Goal: Information Seeking & Learning: Learn about a topic

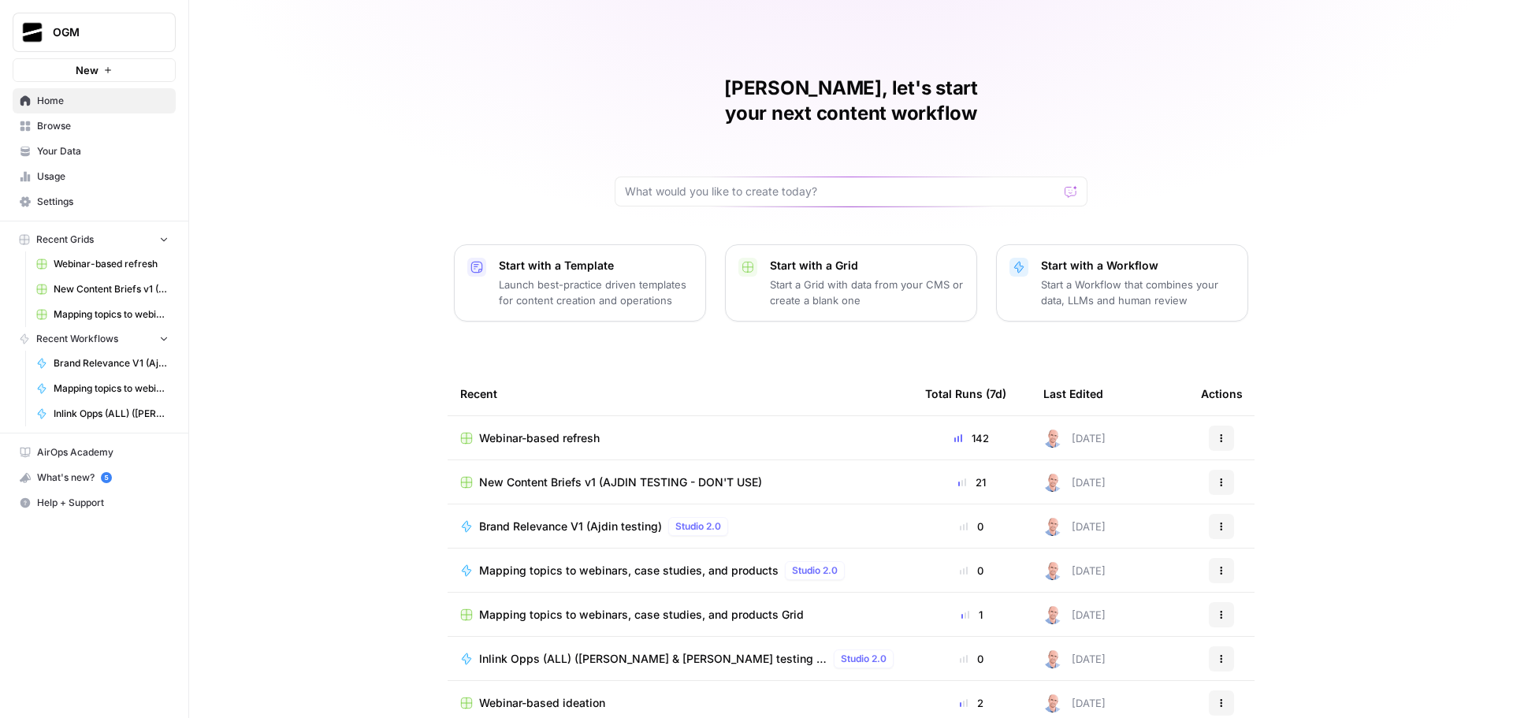
click at [113, 291] on span "New Content Briefs v1 (AJDIN TESTING - DON'T USE)" at bounding box center [111, 289] width 115 height 14
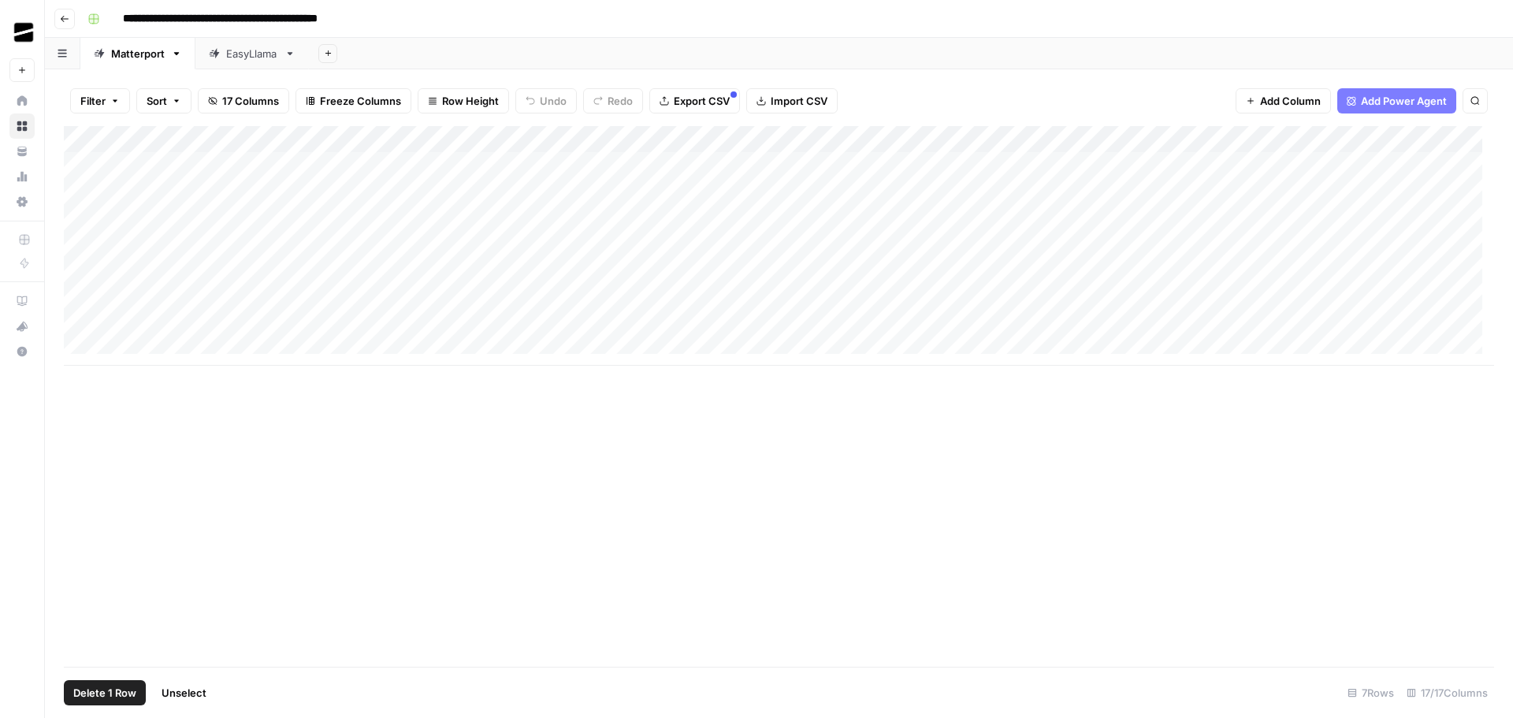
click at [80, 324] on div "Add Column" at bounding box center [779, 245] width 1430 height 239
click at [80, 327] on div "Add Column" at bounding box center [779, 245] width 1430 height 239
click at [131, 353] on div "Add Column" at bounding box center [779, 245] width 1430 height 239
click at [150, 366] on div "Add Column" at bounding box center [779, 259] width 1430 height 266
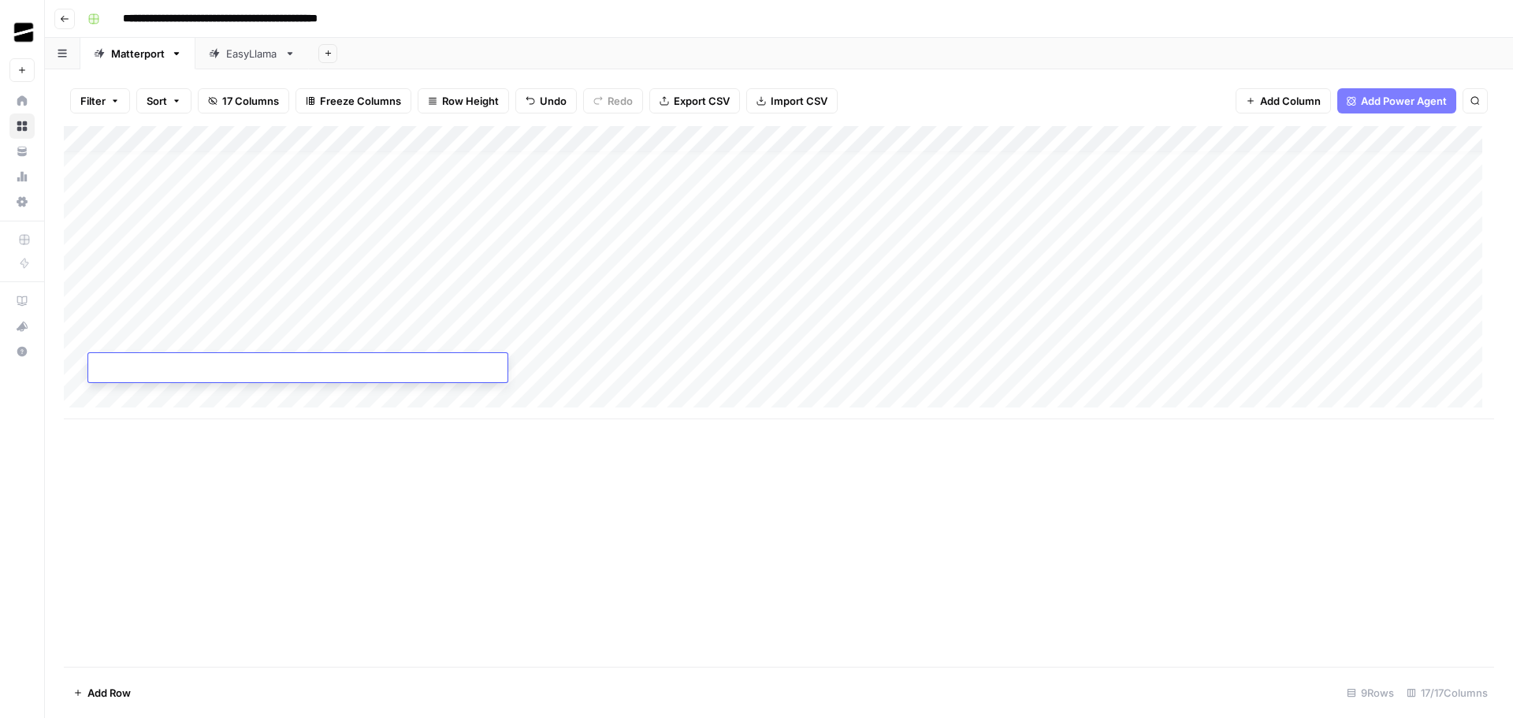
click at [154, 392] on div "Add Column" at bounding box center [779, 272] width 1430 height 293
click at [471, 548] on div "Add Column" at bounding box center [779, 396] width 1430 height 540
click at [784, 42] on div "Add Sheet" at bounding box center [911, 54] width 1204 height 32
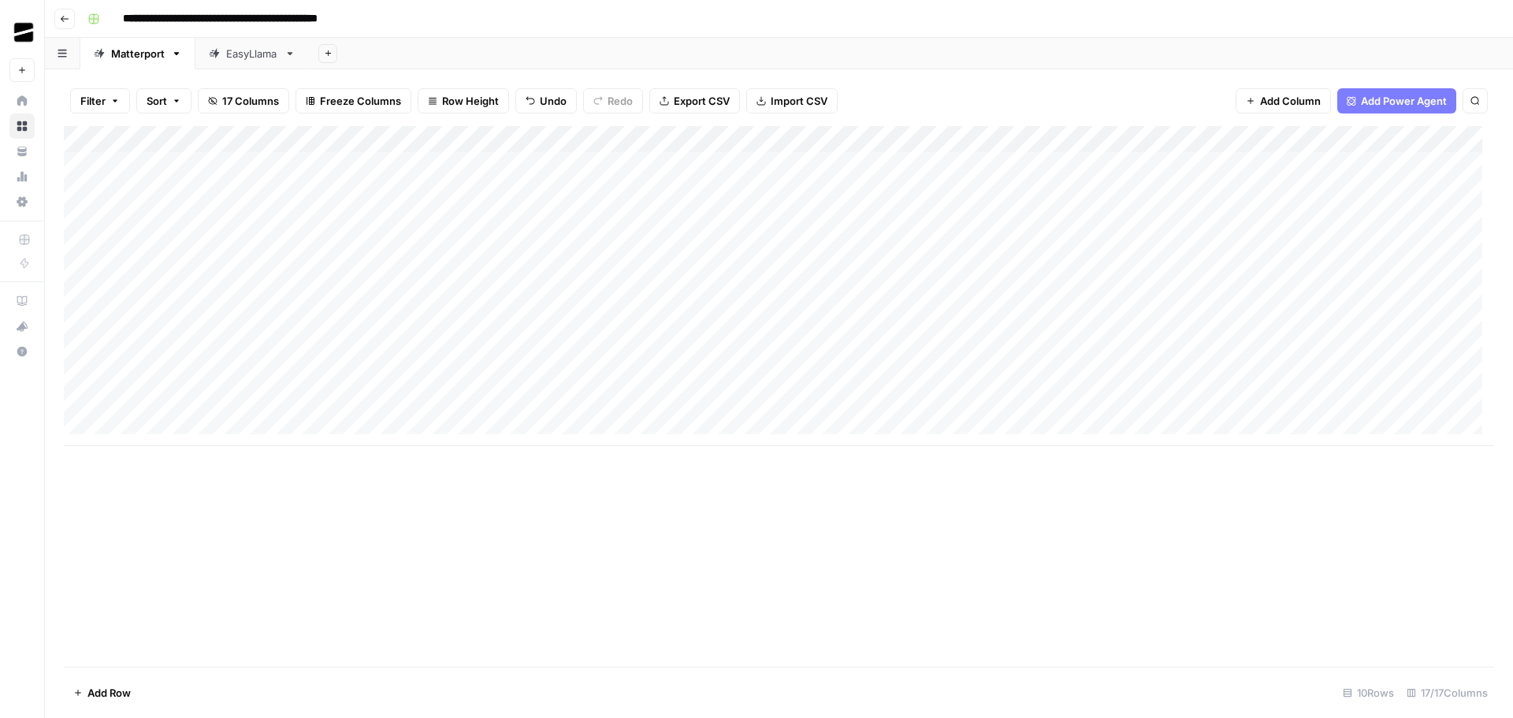
click at [818, 47] on div "Add Sheet" at bounding box center [911, 54] width 1204 height 32
click at [589, 245] on div "Add Column" at bounding box center [779, 286] width 1430 height 320
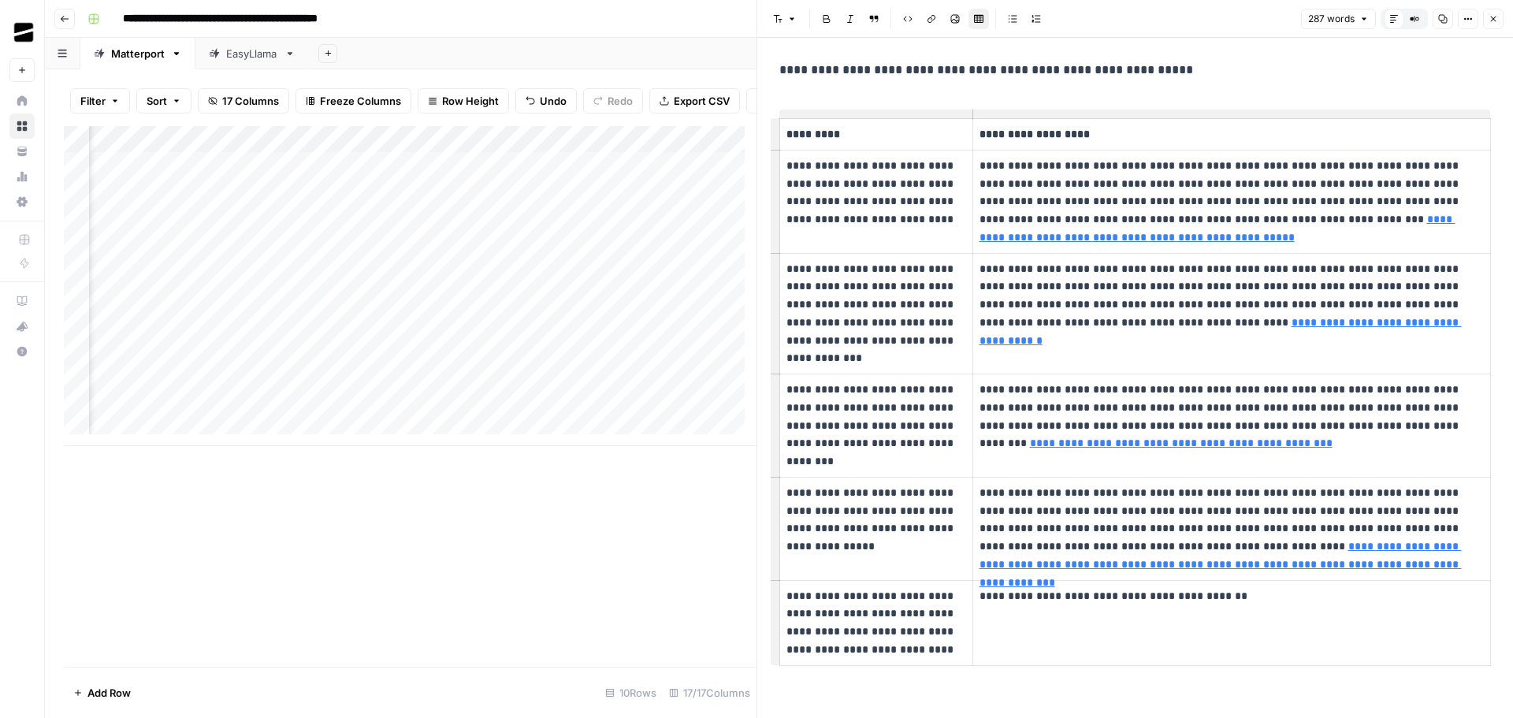
scroll to position [13, 0]
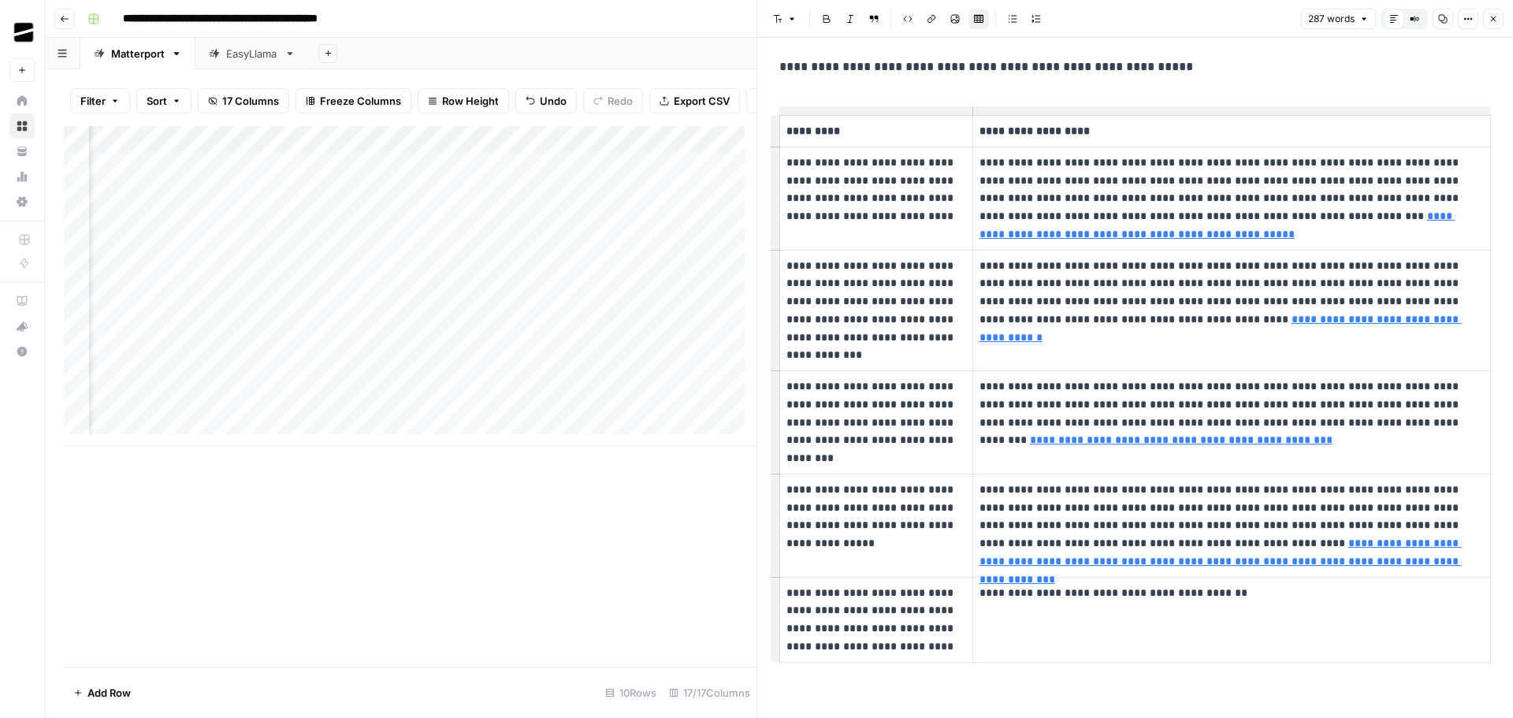
click at [255, 57] on div "EasyLlama" at bounding box center [252, 54] width 52 height 16
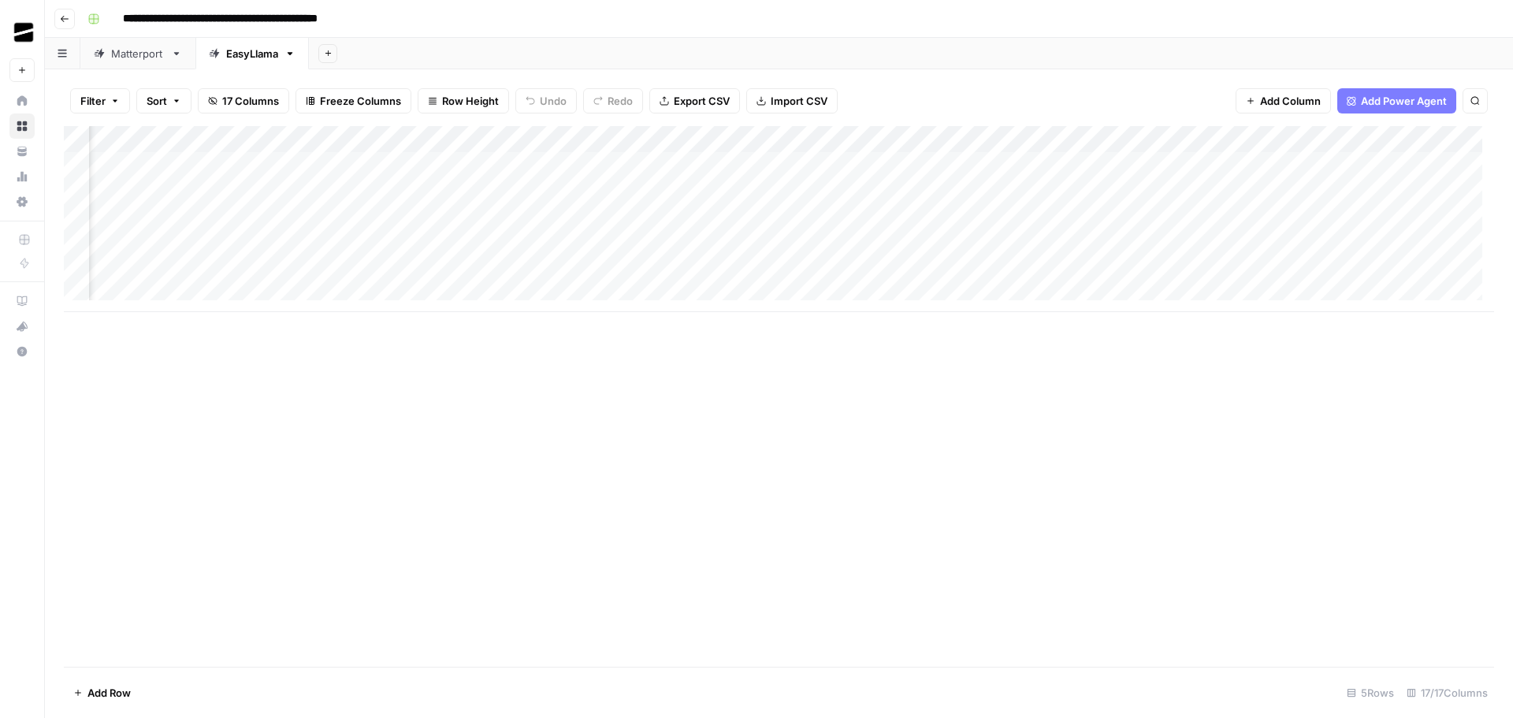
scroll to position [0, 678]
click at [1056, 192] on div "Add Column" at bounding box center [779, 219] width 1430 height 186
click at [1242, 192] on div "Add Column" at bounding box center [779, 219] width 1430 height 186
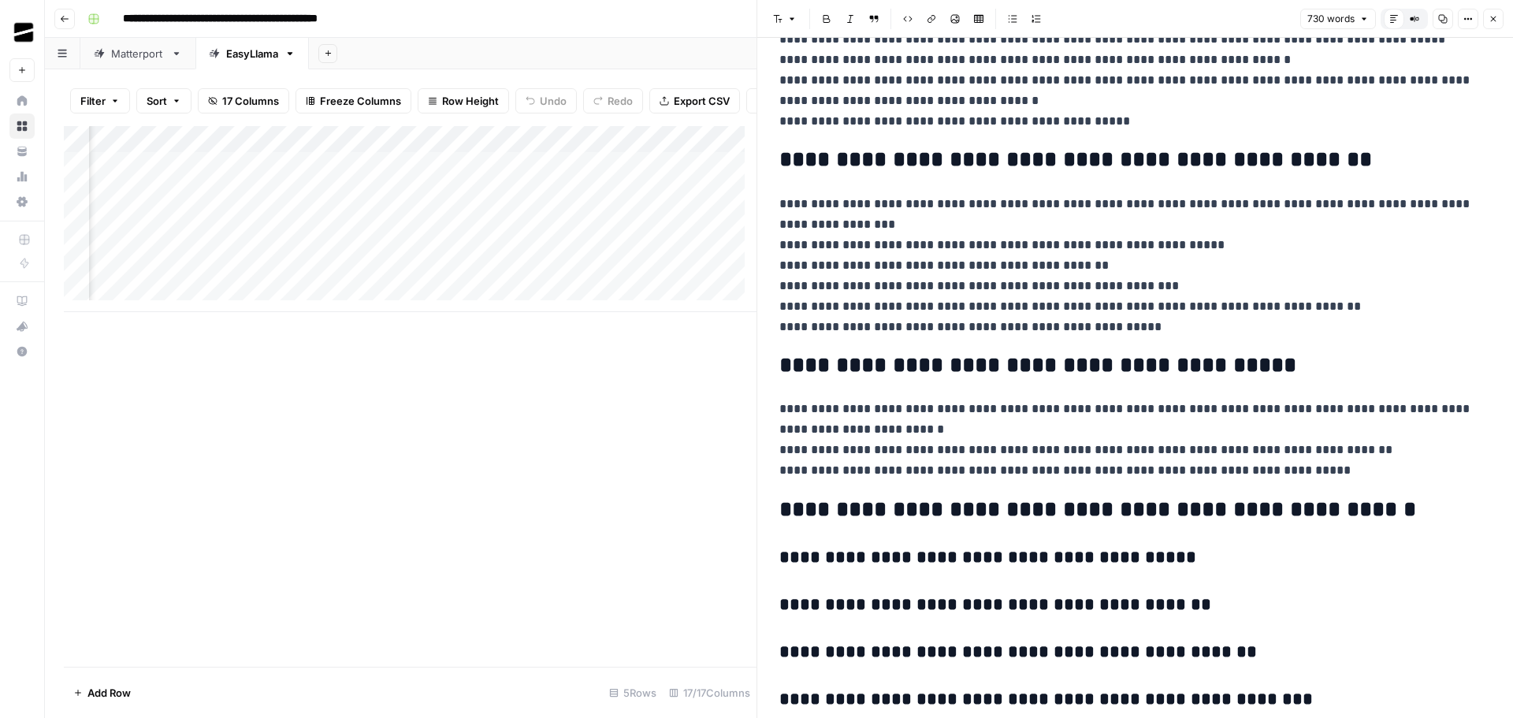
scroll to position [1260, 0]
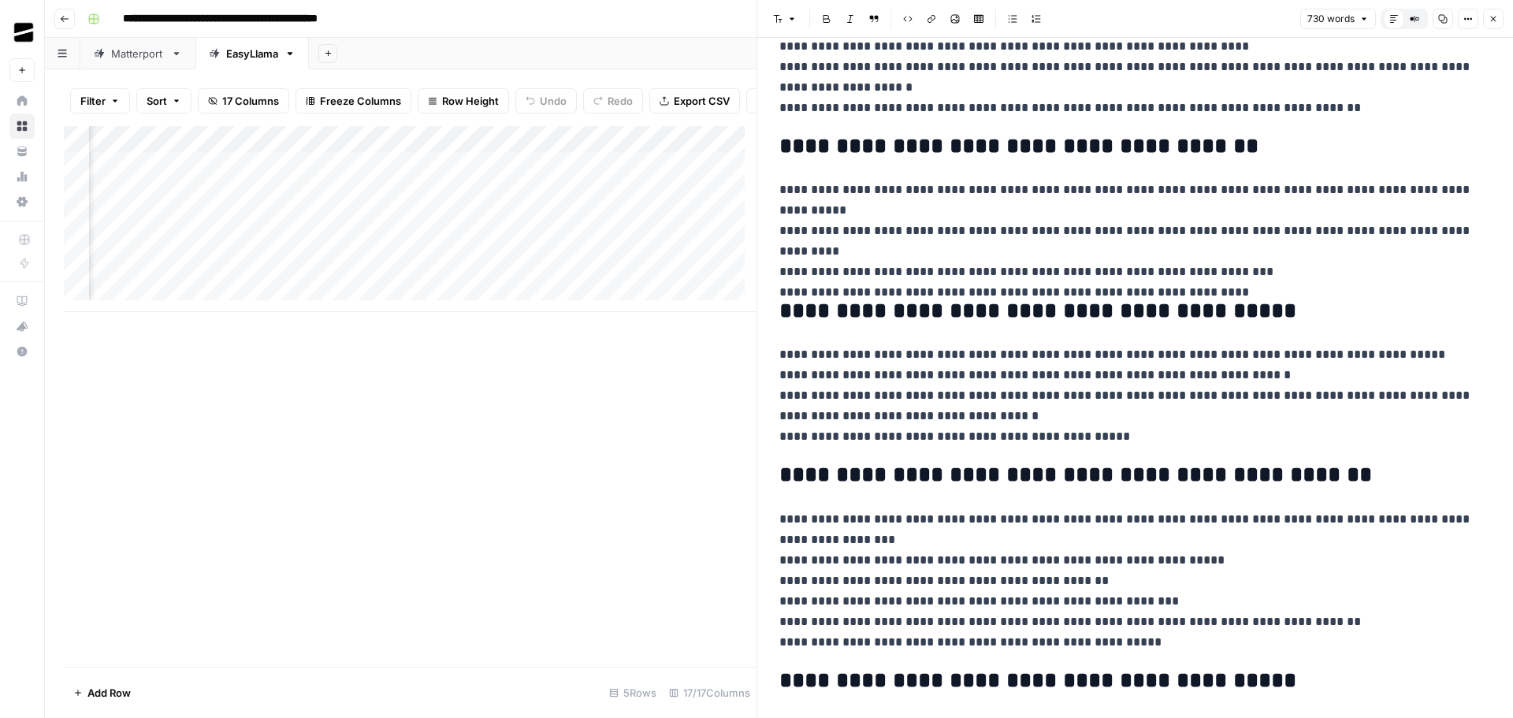
click at [1492, 24] on button "Close" at bounding box center [1493, 19] width 20 height 20
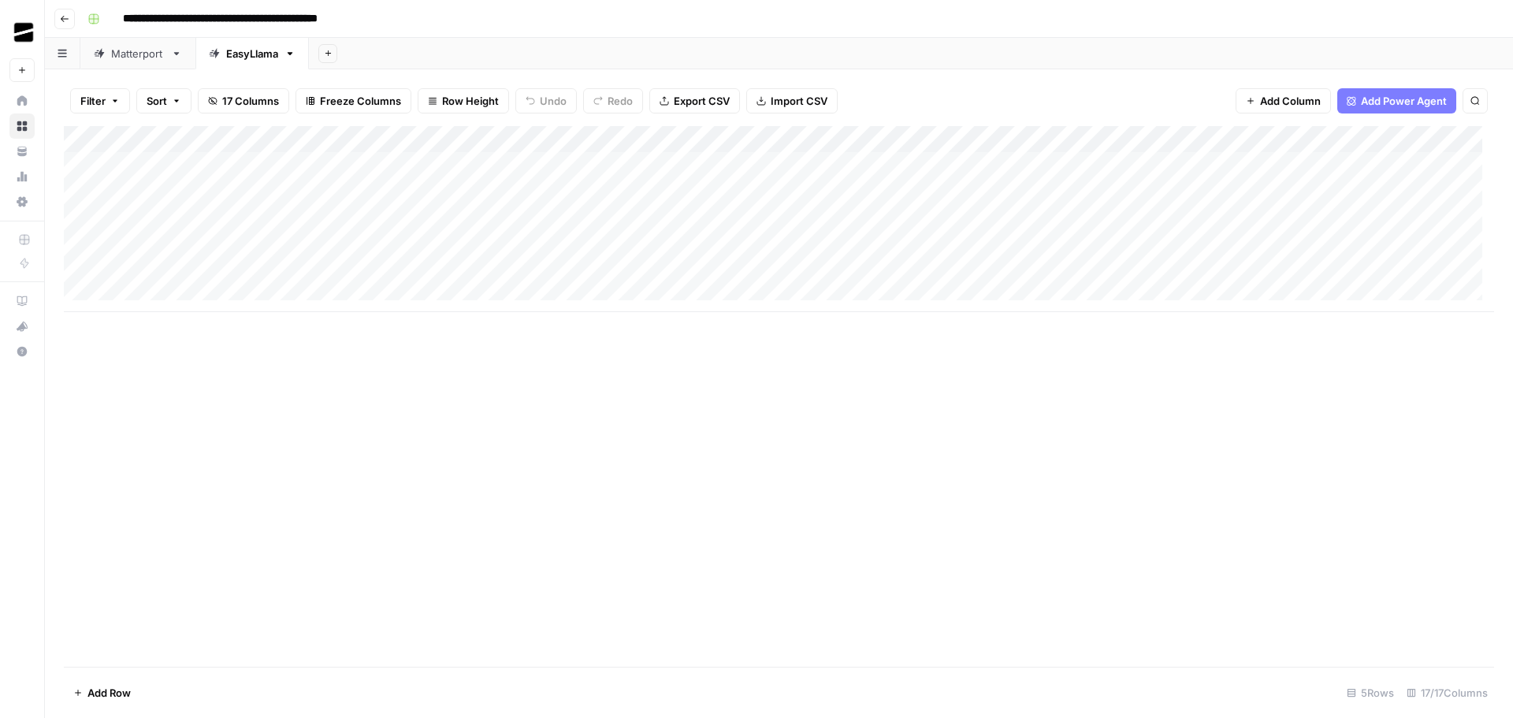
click at [800, 190] on div "Add Column" at bounding box center [779, 219] width 1430 height 186
click at [882, 189] on div "Add Column" at bounding box center [779, 219] width 1430 height 186
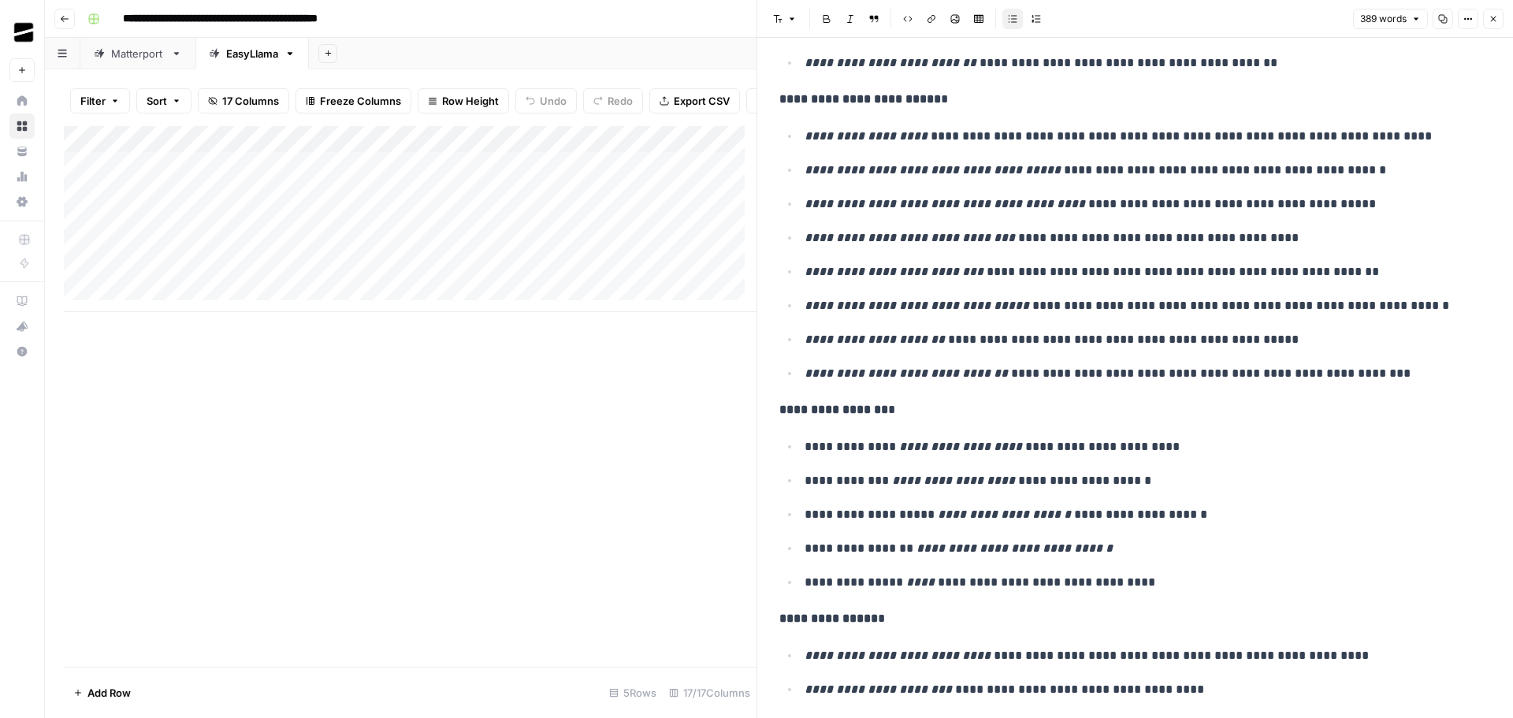
scroll to position [1177, 0]
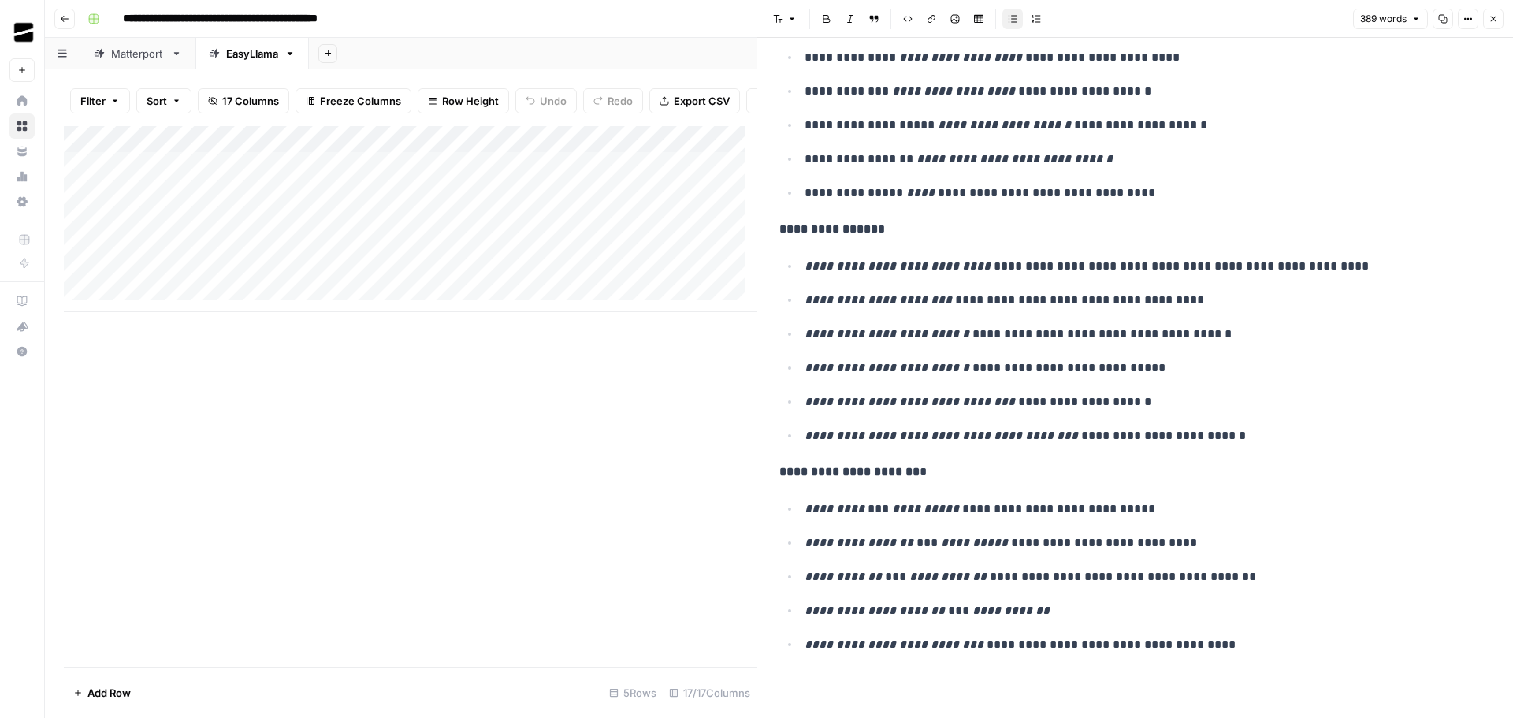
click at [1491, 20] on icon "button" at bounding box center [1494, 20] width 6 height 6
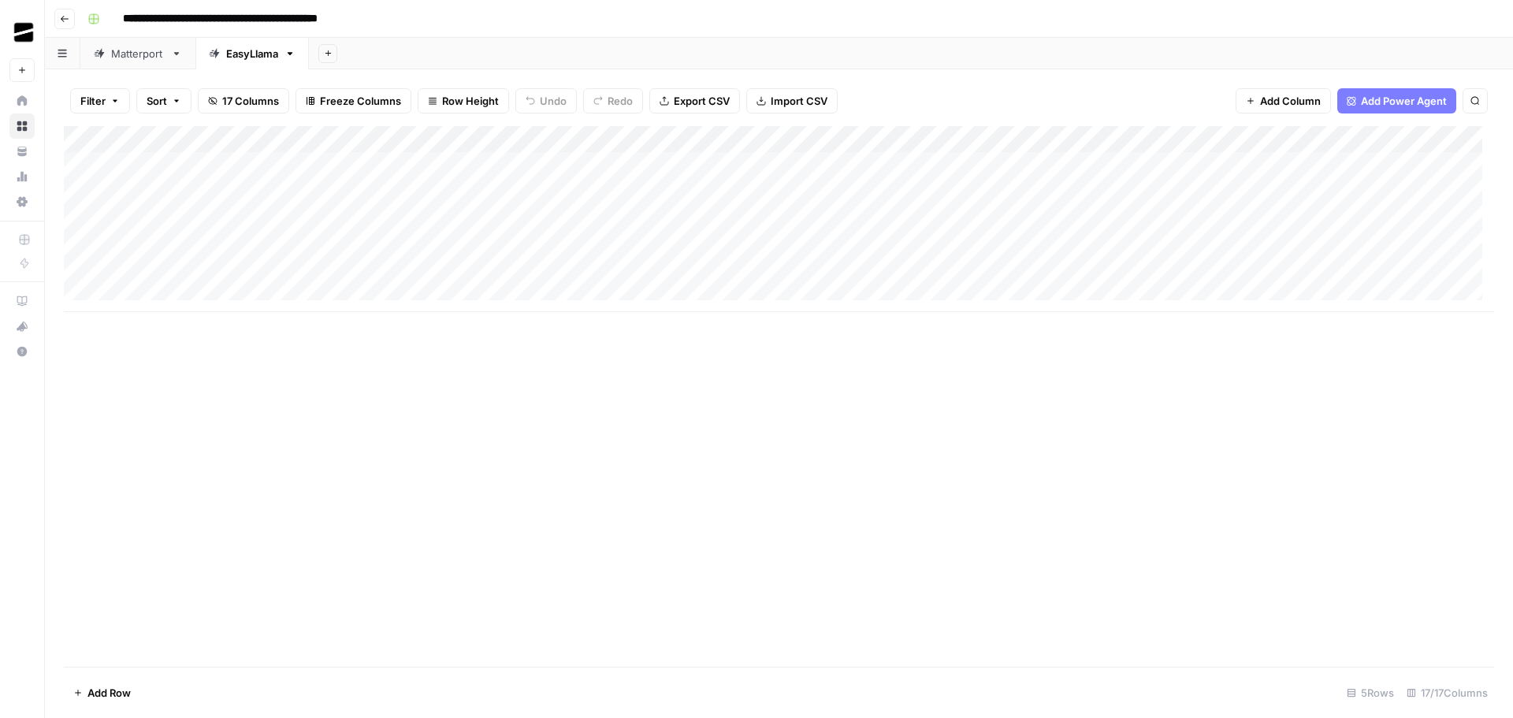
click at [533, 432] on div "Add Column" at bounding box center [779, 396] width 1430 height 540
click at [644, 384] on div "Add Column" at bounding box center [779, 396] width 1430 height 540
click at [147, 52] on div "Matterport" at bounding box center [138, 54] width 54 height 16
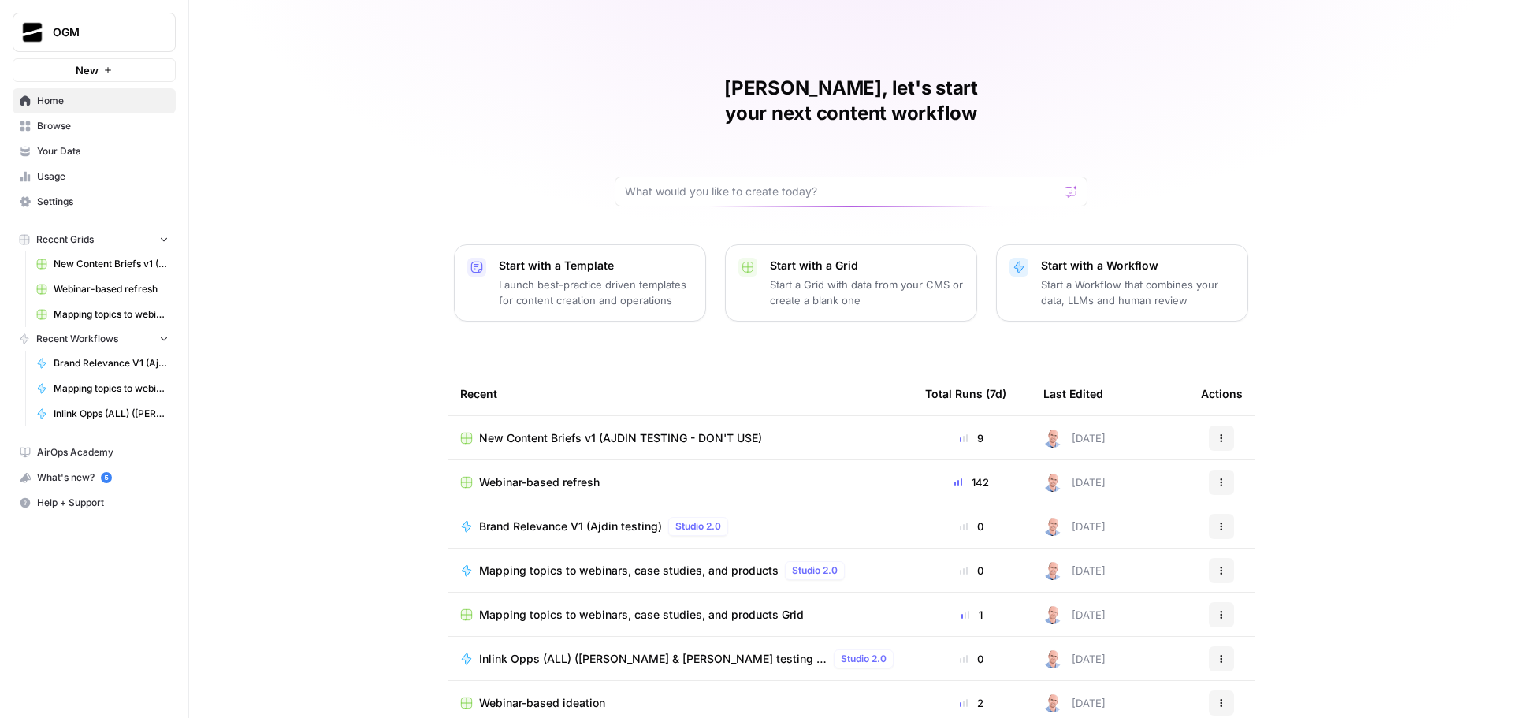
click at [91, 158] on link "Your Data" at bounding box center [94, 151] width 163 height 25
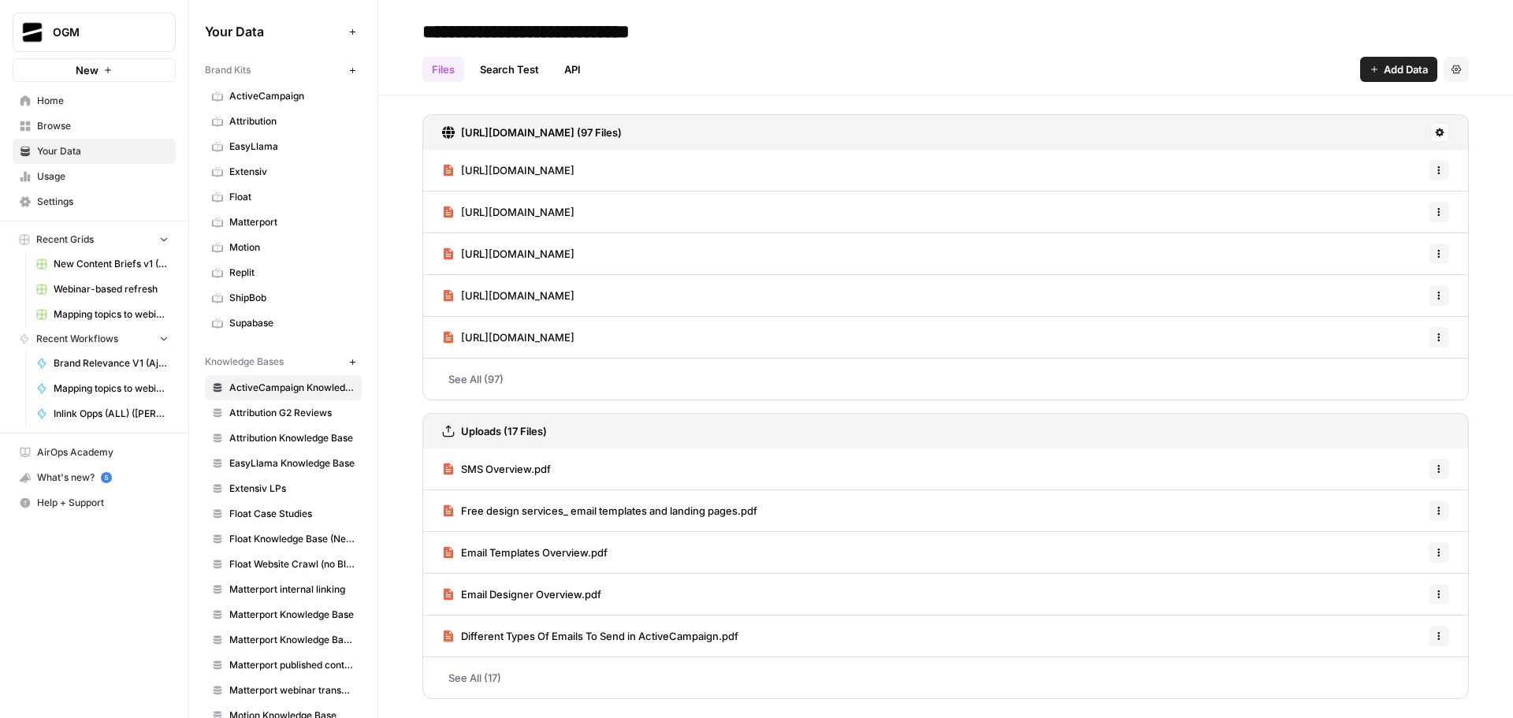
click at [265, 147] on span "EasyLlama" at bounding box center [291, 146] width 125 height 14
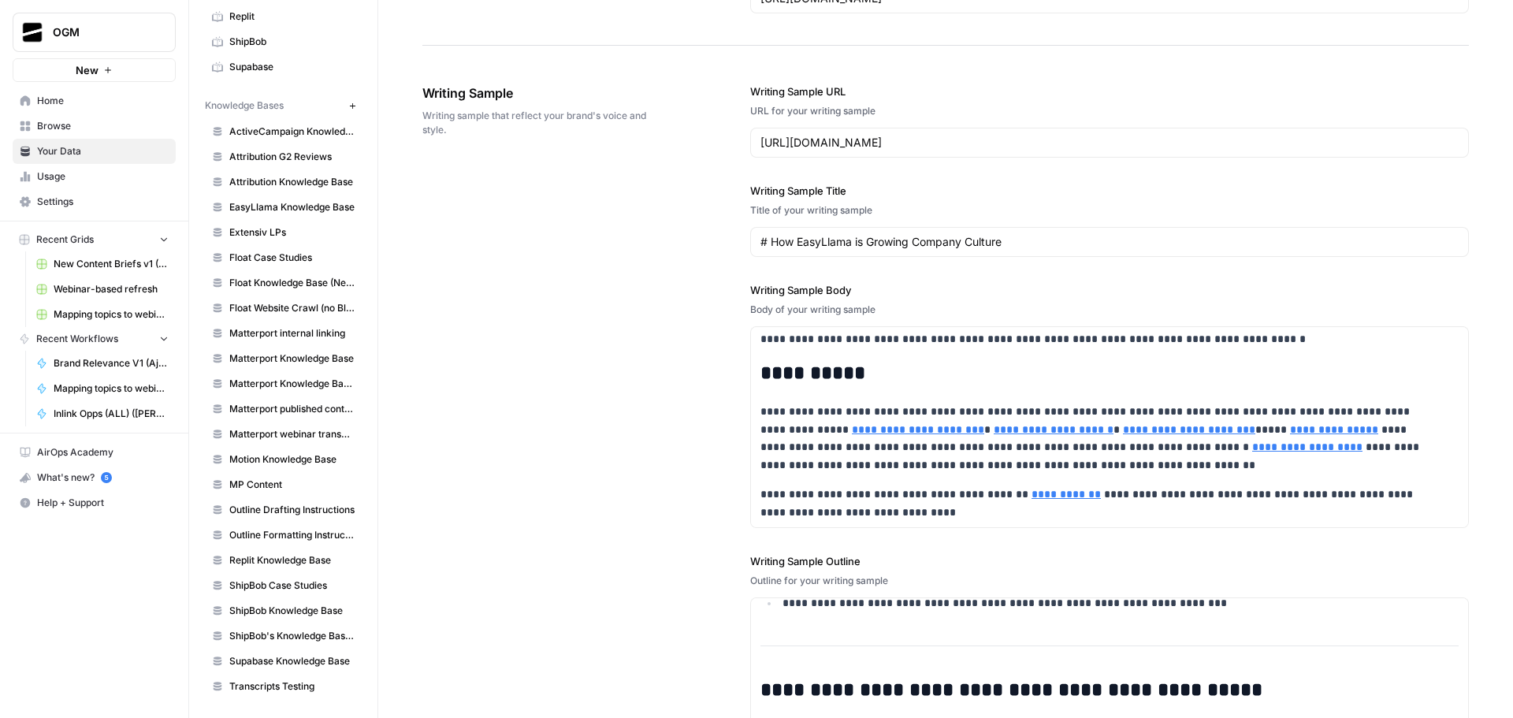
scroll to position [2416, 0]
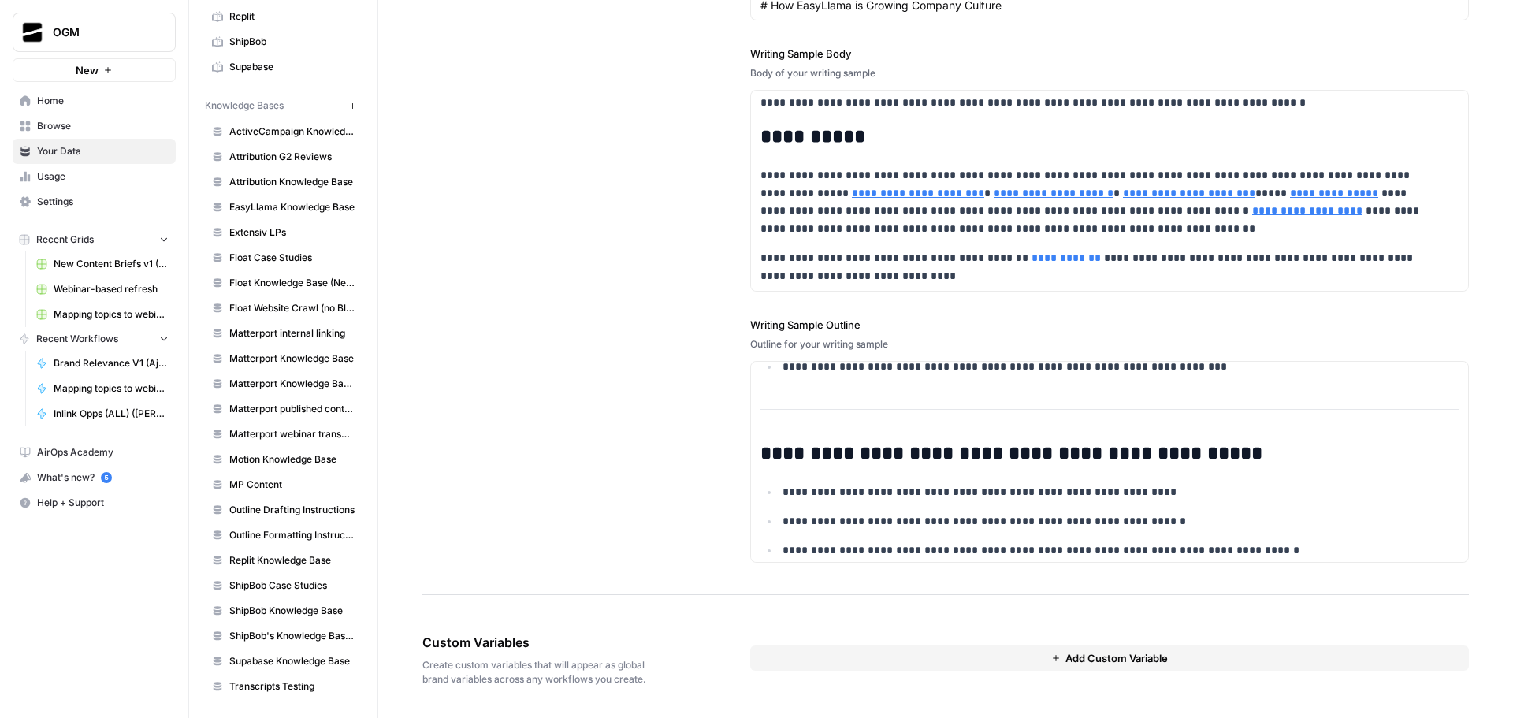
click at [1076, 652] on span "Add Custom Variable" at bounding box center [1116, 658] width 102 height 16
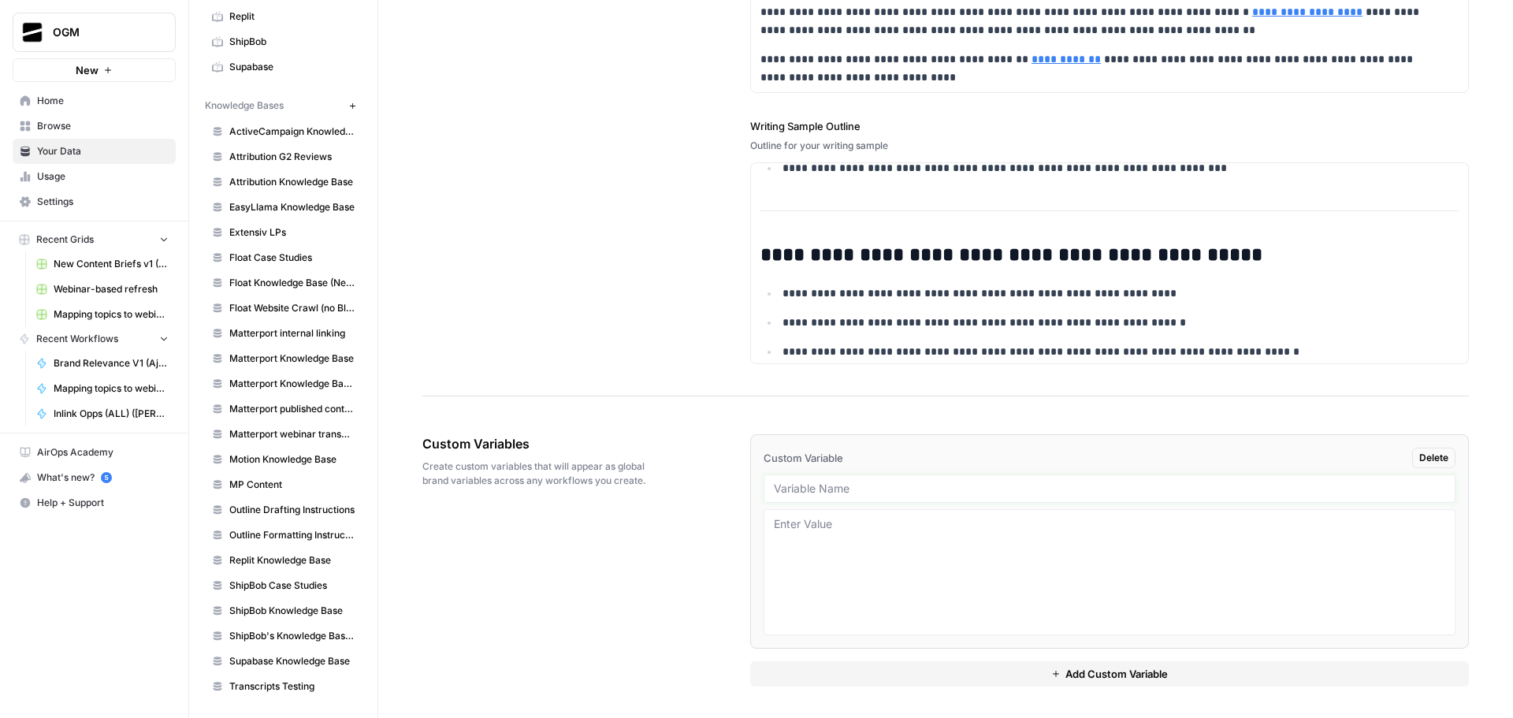
click at [837, 484] on input "text" at bounding box center [1109, 488] width 671 height 14
paste input "EasyLlama LMS Positioning"
type input "EasyLlama LMS Positioning"
click at [945, 552] on textarea at bounding box center [1109, 572] width 671 height 112
paste textarea "Content focus: Lead with customer benefits instead of focusing so heavily on fe…"
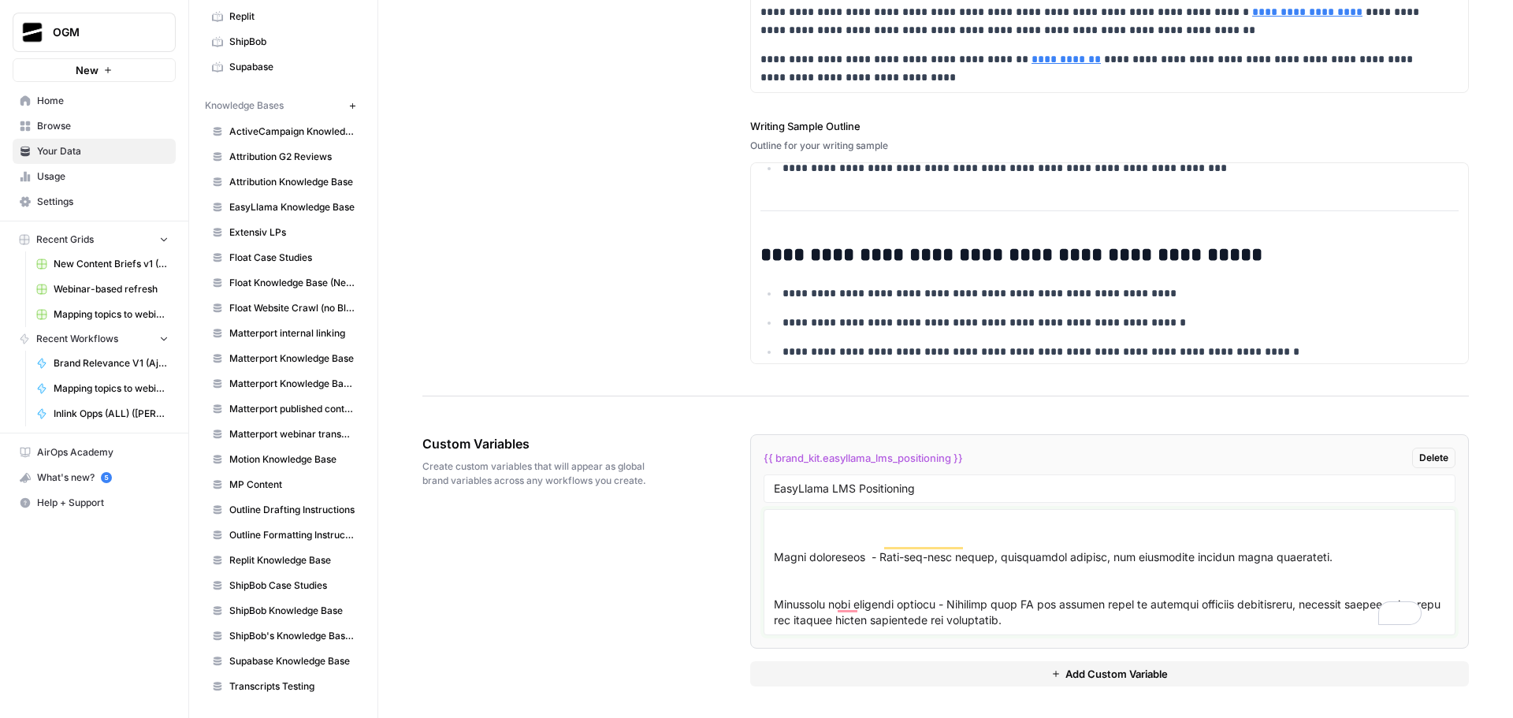
scroll to position [0, 0]
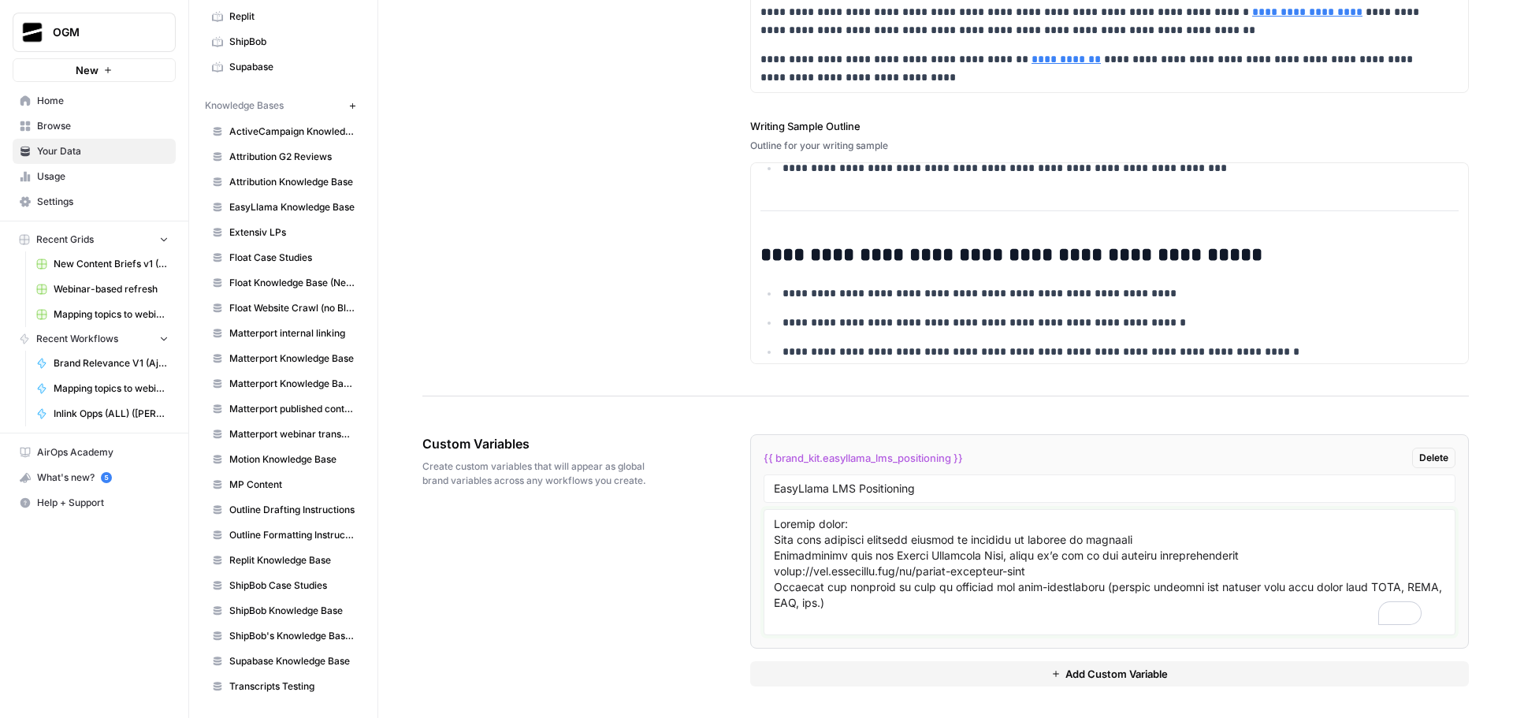
type textarea "Content focus: Lead with customer benefits instead of focusing so heavily on fe…"
click at [699, 591] on div "Custom Variables Create custom variables that will appear as global brand varia…" at bounding box center [945, 560] width 1046 height 315
click at [1106, 678] on span "Add Custom Variable" at bounding box center [1116, 674] width 102 height 16
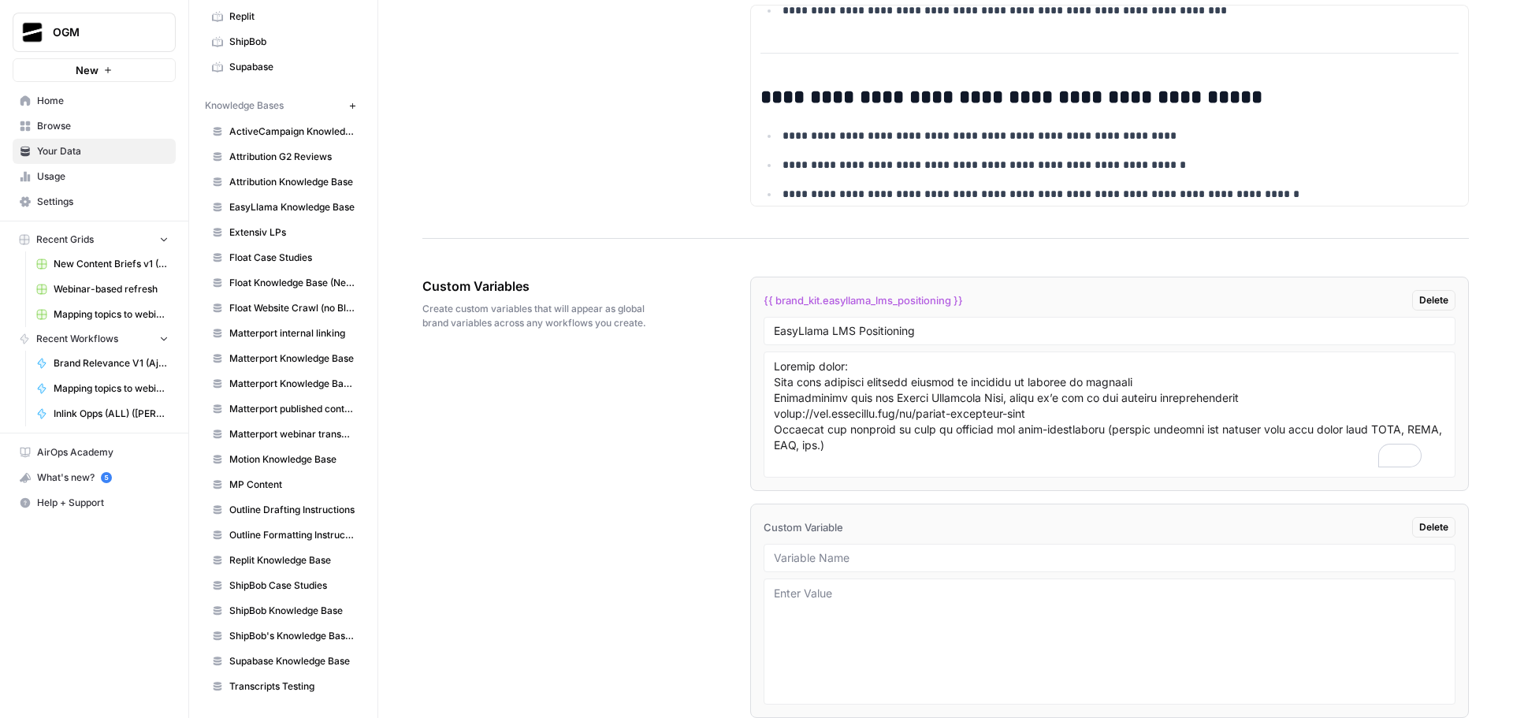
click at [1427, 520] on span "Delete" at bounding box center [1433, 527] width 29 height 14
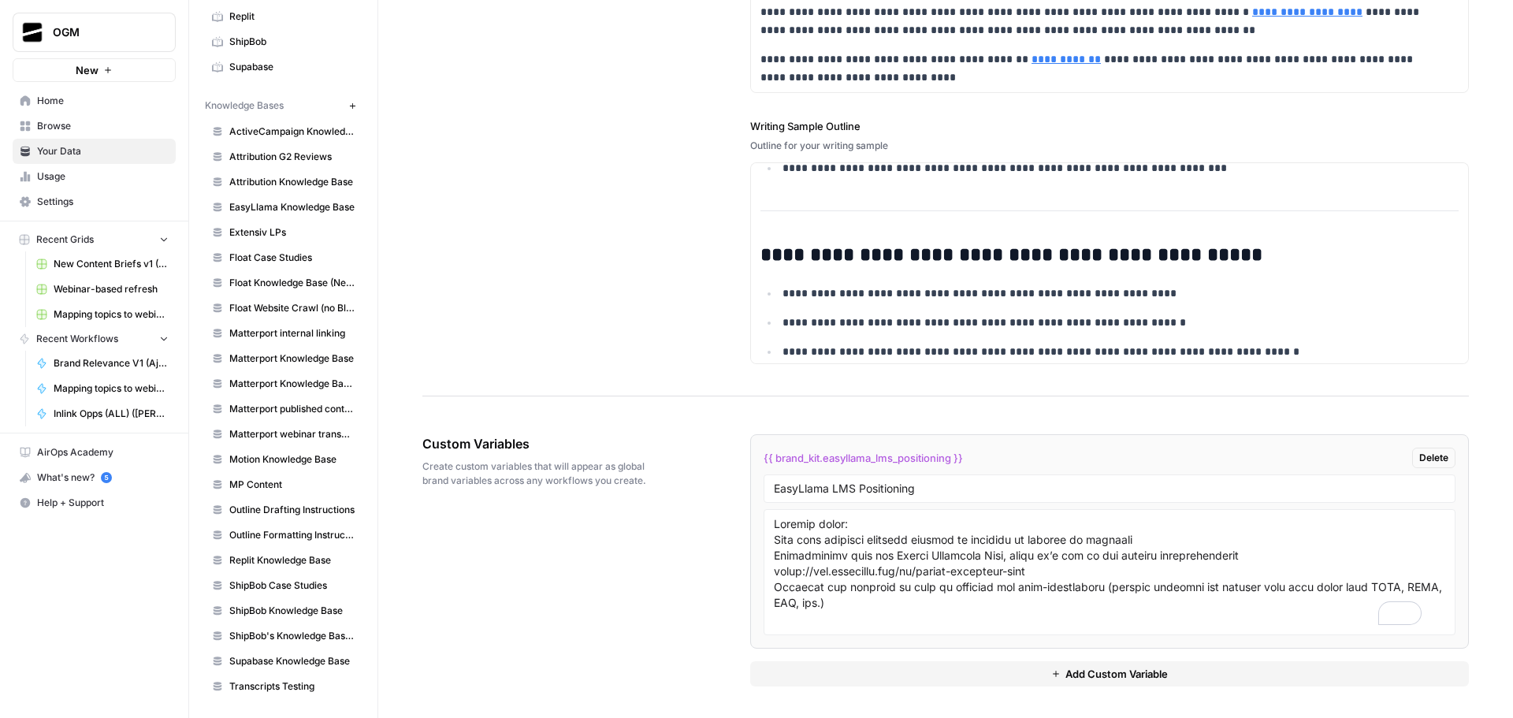
click at [662, 578] on div "Custom Variables Create custom variables that will appear as global brand varia…" at bounding box center [945, 560] width 1046 height 315
click at [689, 383] on div "**********" at bounding box center [945, 6] width 1046 height 779
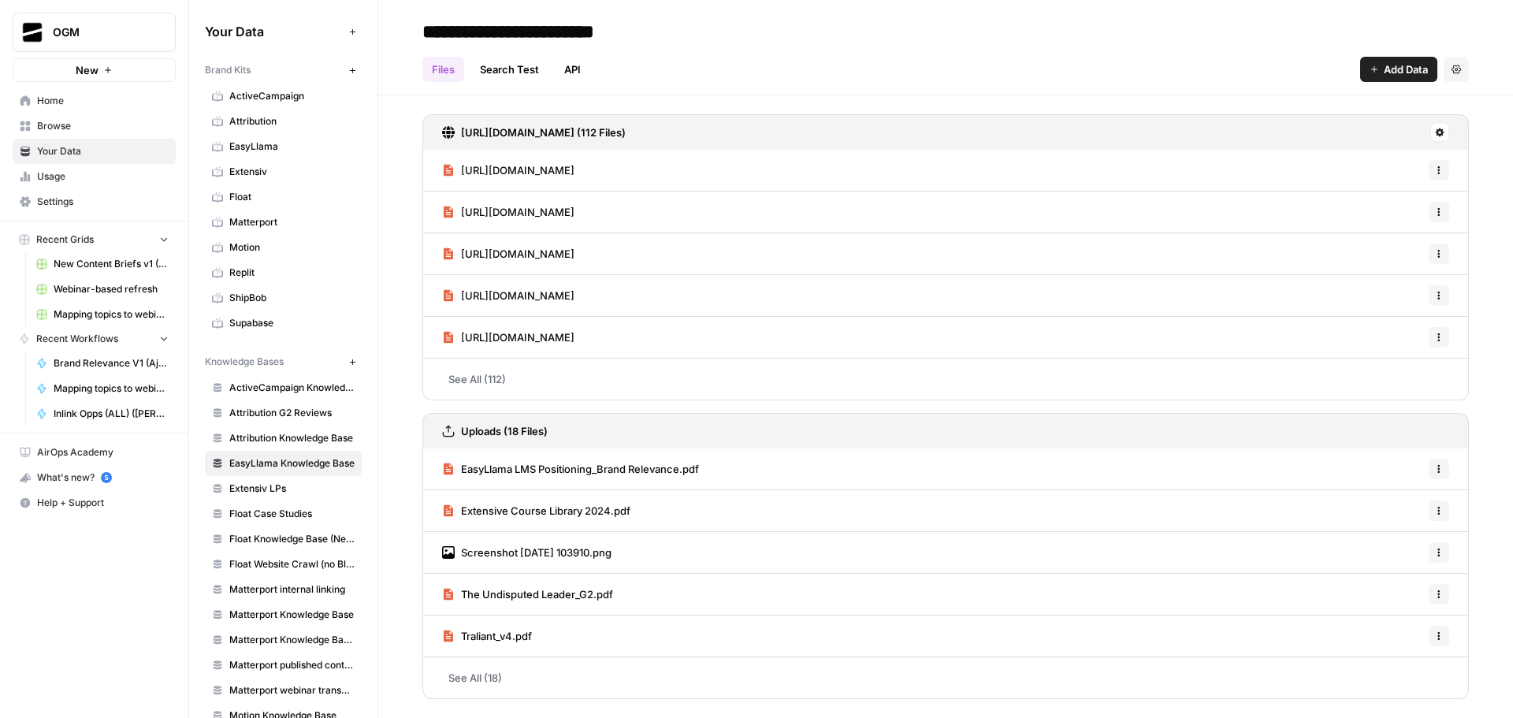
click at [507, 672] on link "See All (18)" at bounding box center [945, 677] width 1046 height 41
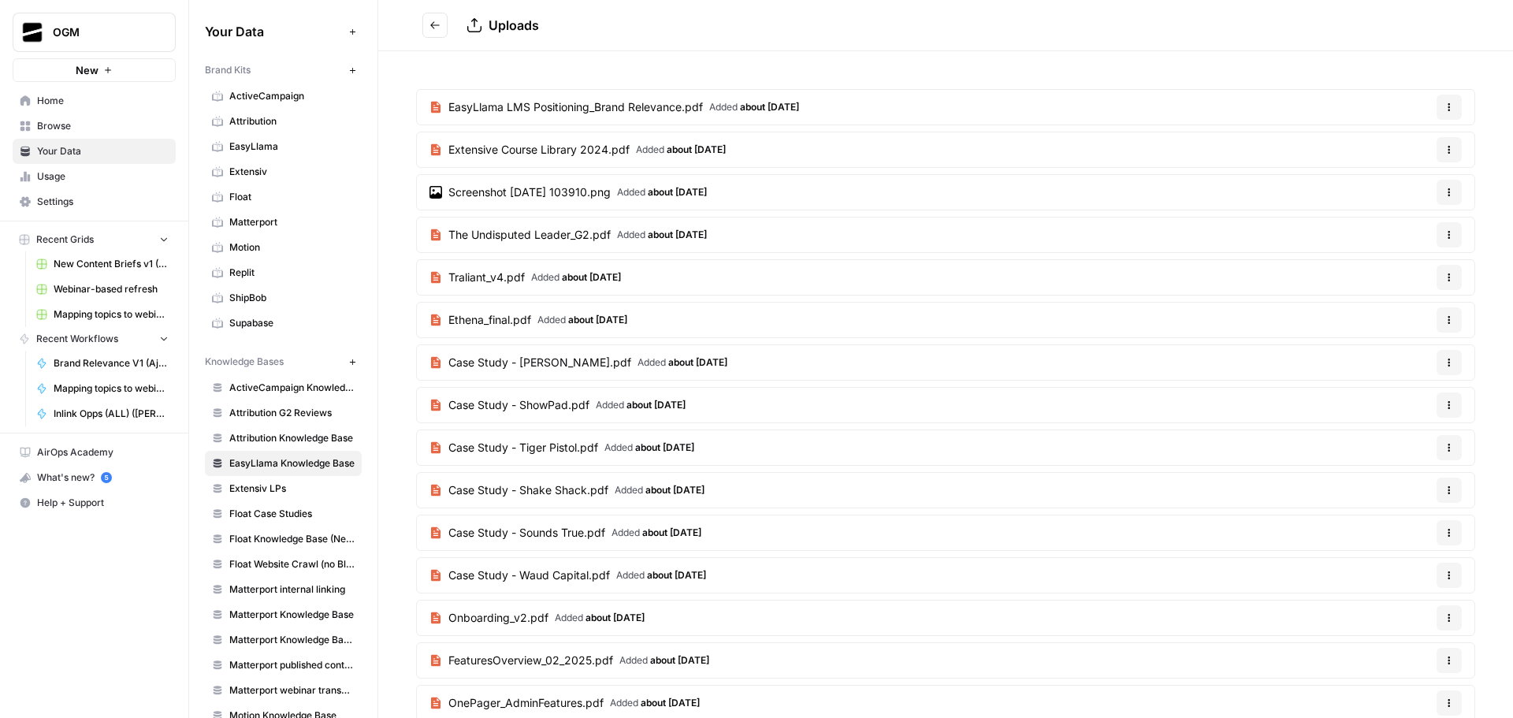
click at [441, 17] on button "Go back" at bounding box center [434, 25] width 25 height 25
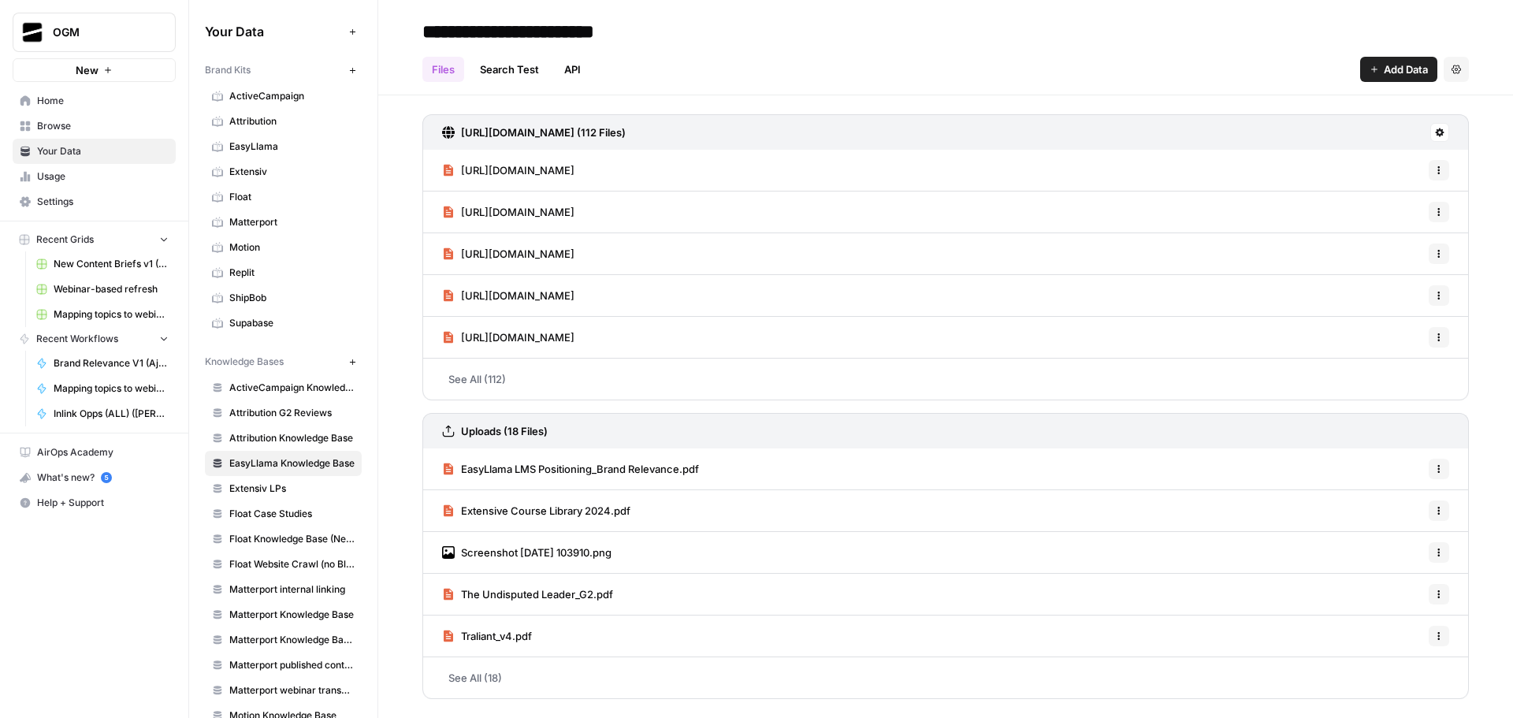
click at [585, 377] on link "See All (112)" at bounding box center [945, 378] width 1046 height 41
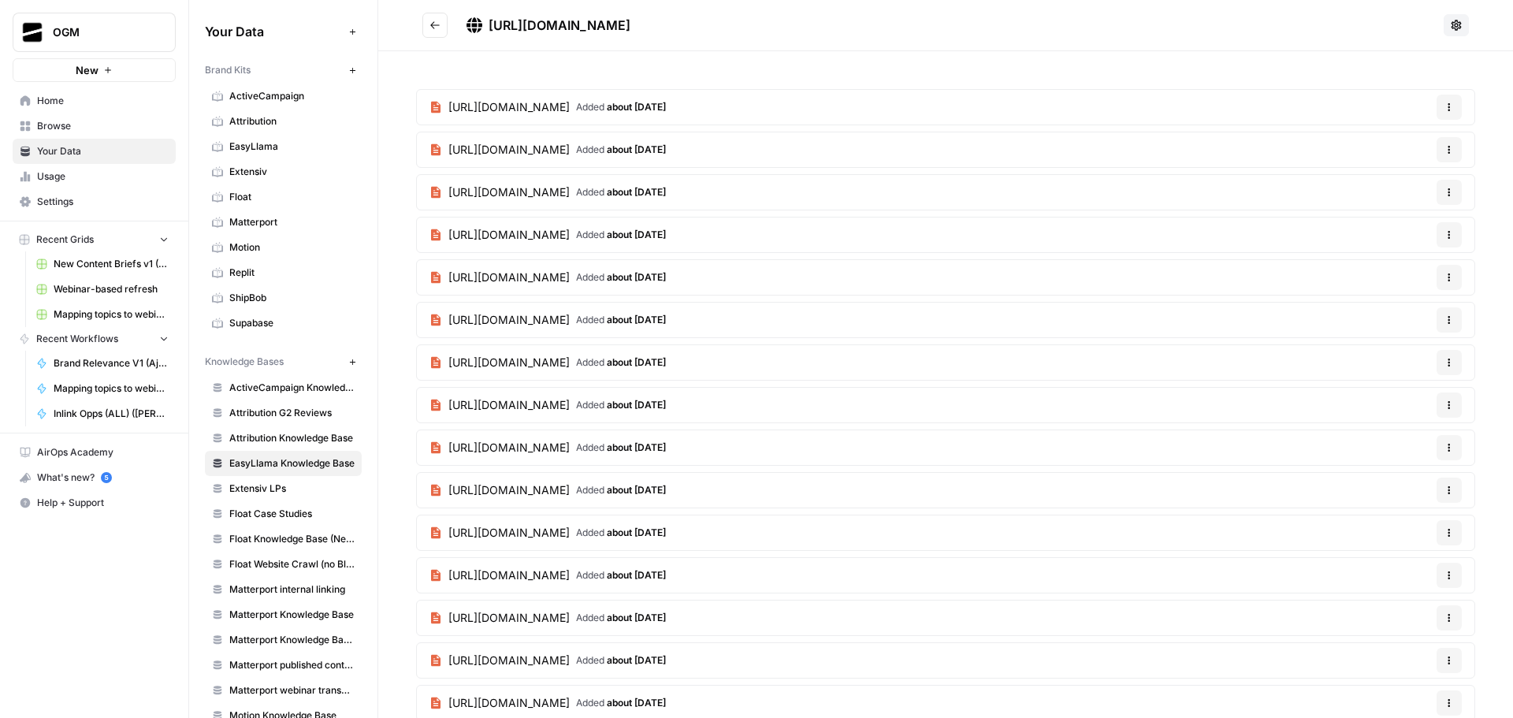
click at [570, 106] on span "[URL][DOMAIN_NAME]" at bounding box center [508, 107] width 121 height 16
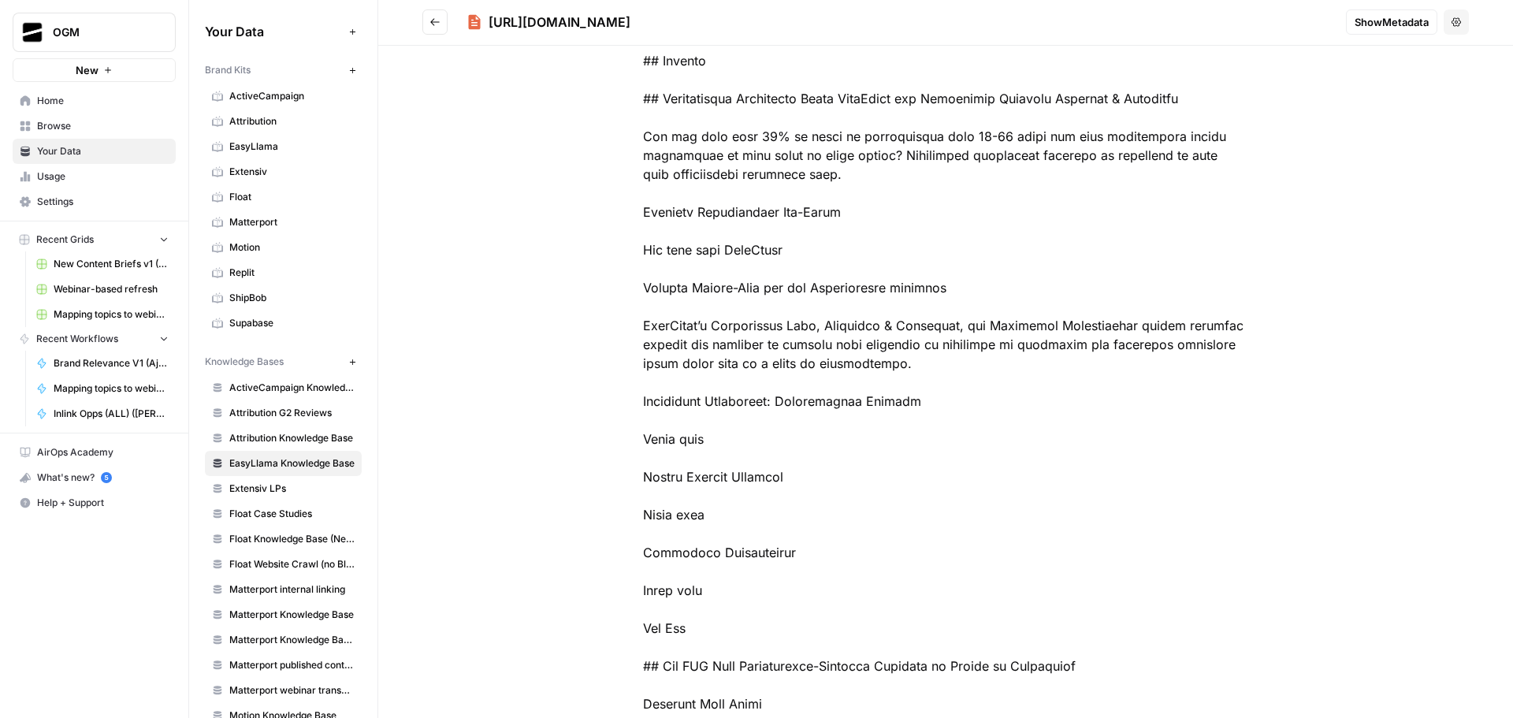
scroll to position [158, 0]
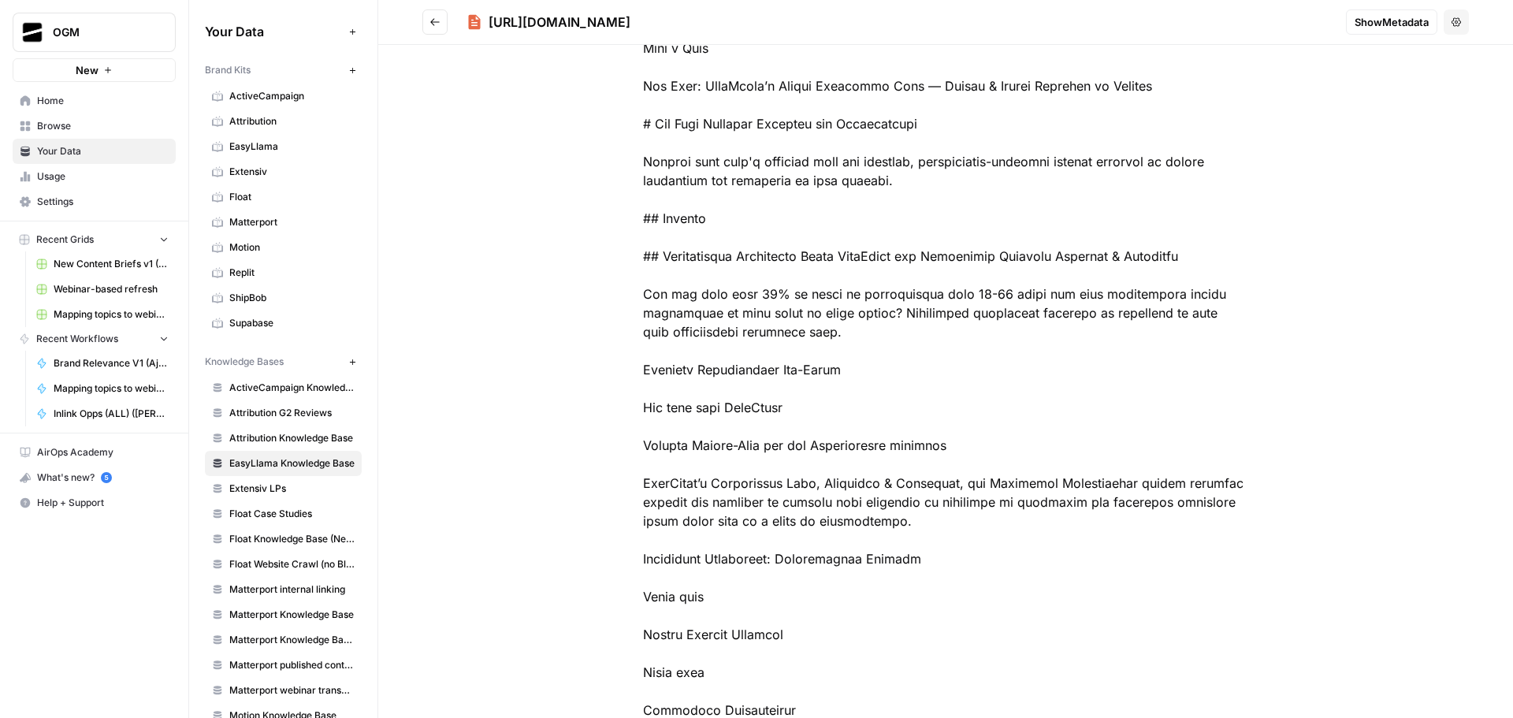
click at [435, 32] on button "Go back" at bounding box center [434, 21] width 25 height 25
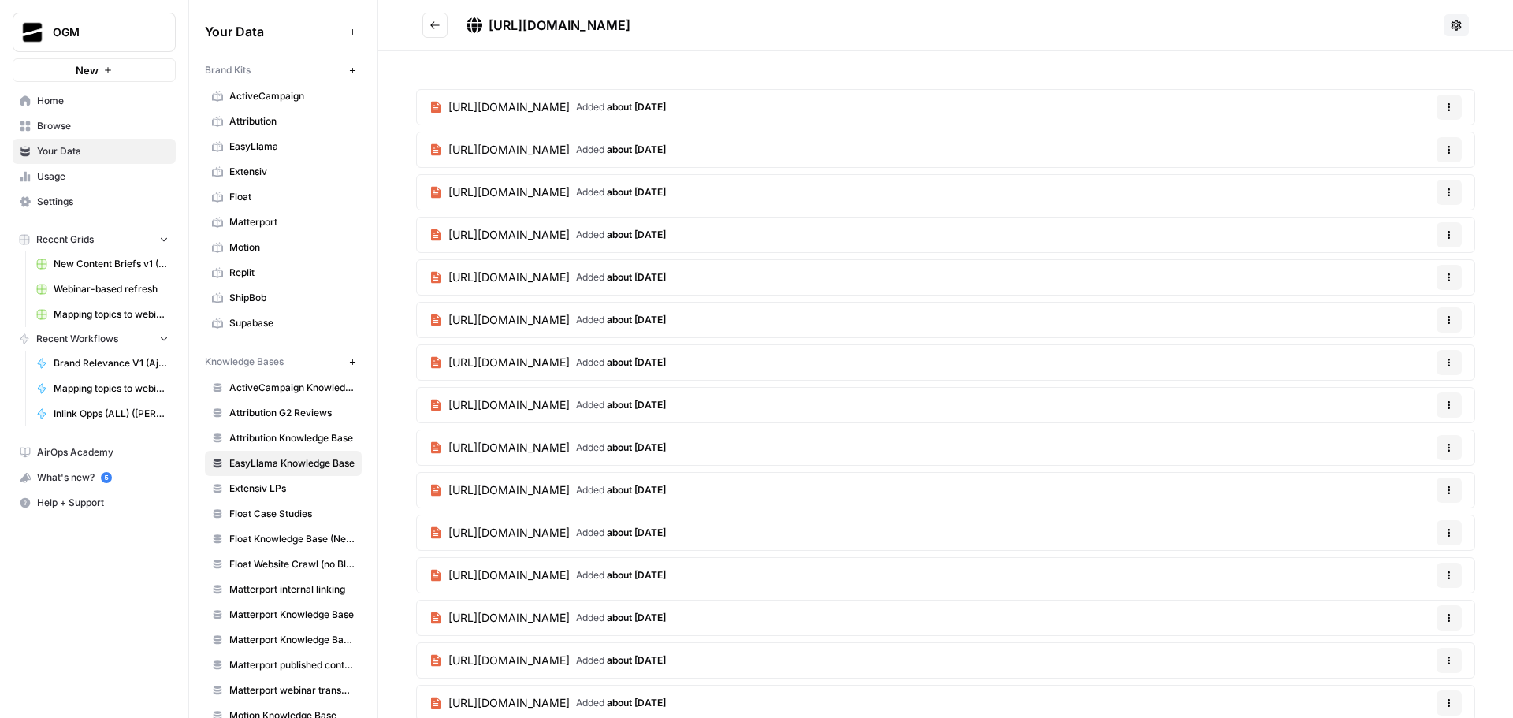
click at [439, 29] on icon "Go back" at bounding box center [434, 25] width 11 height 11
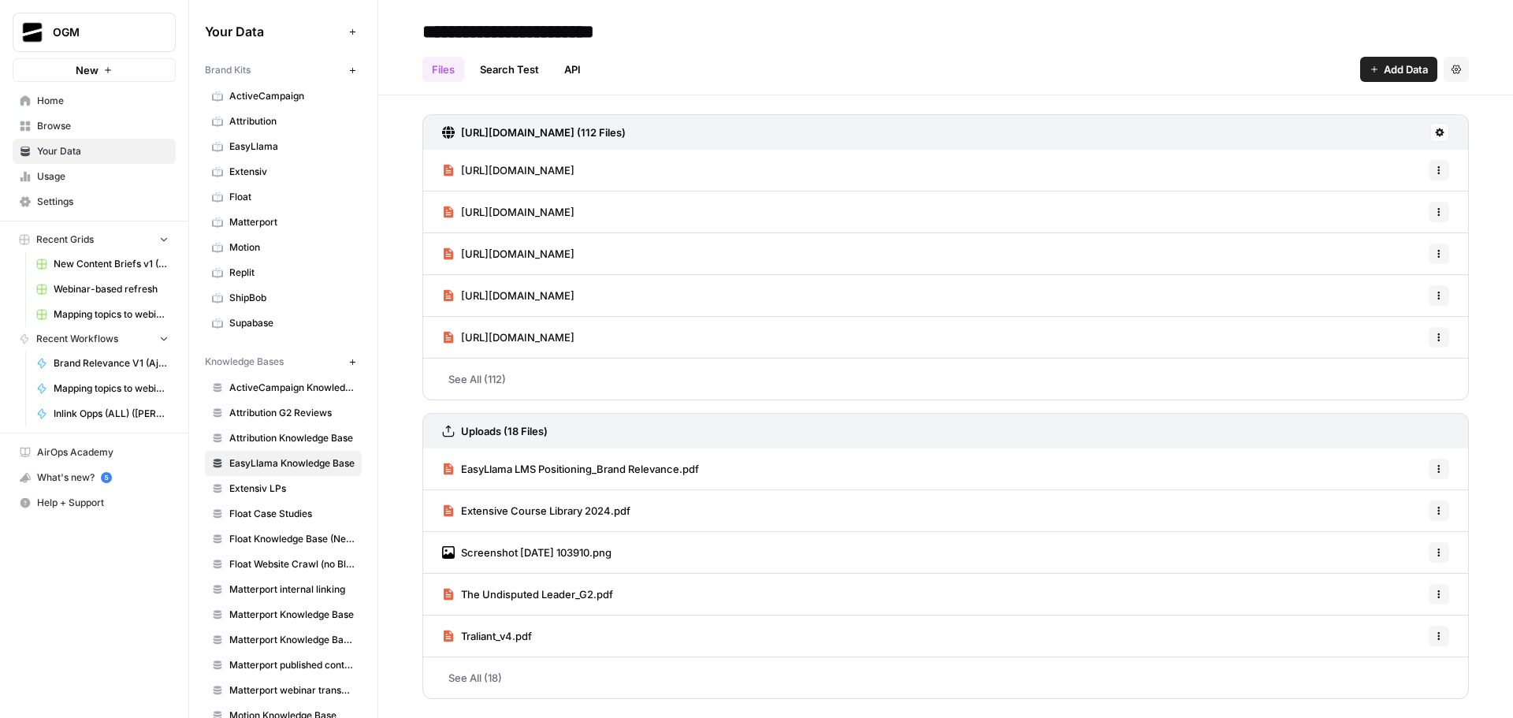
click at [497, 682] on link "See All (18)" at bounding box center [945, 677] width 1046 height 41
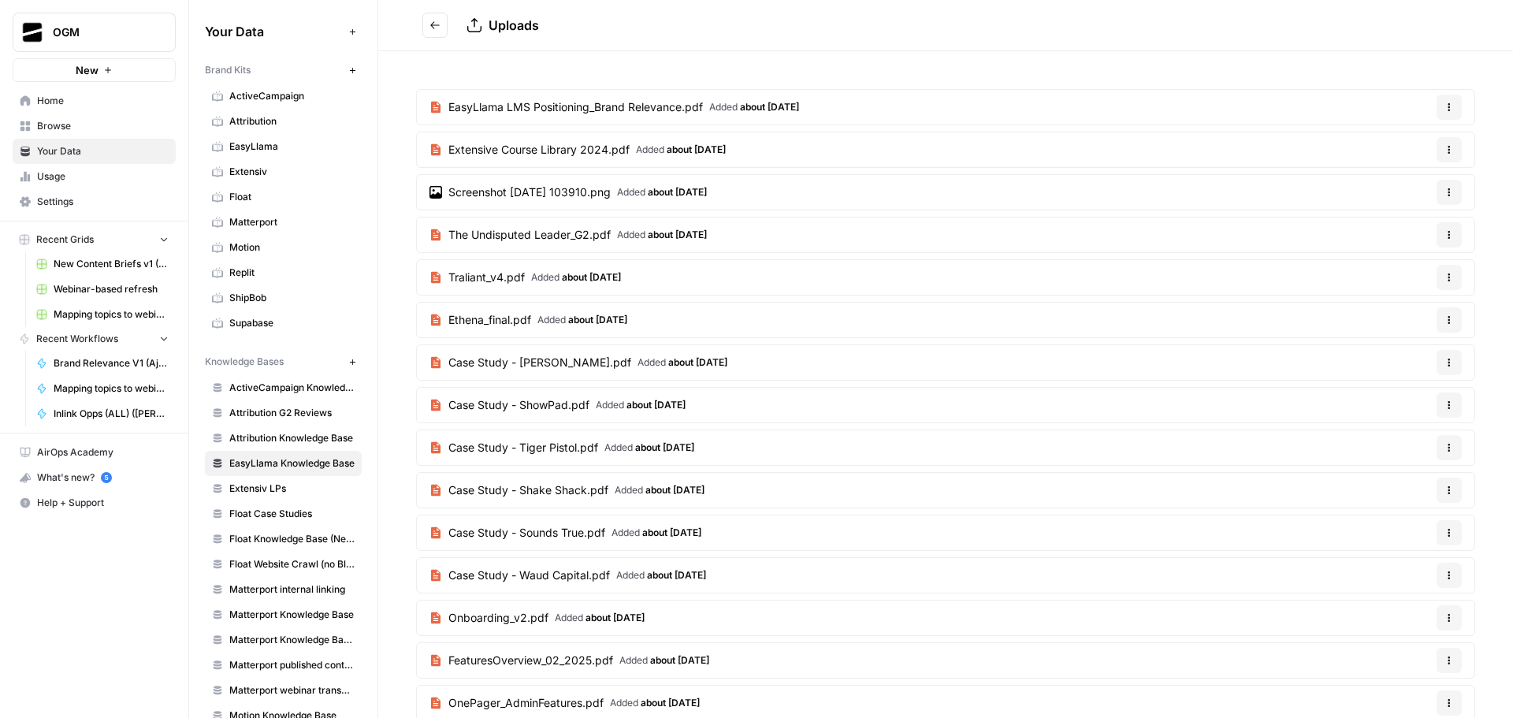
click at [434, 22] on icon "Go back" at bounding box center [434, 24] width 9 height 7
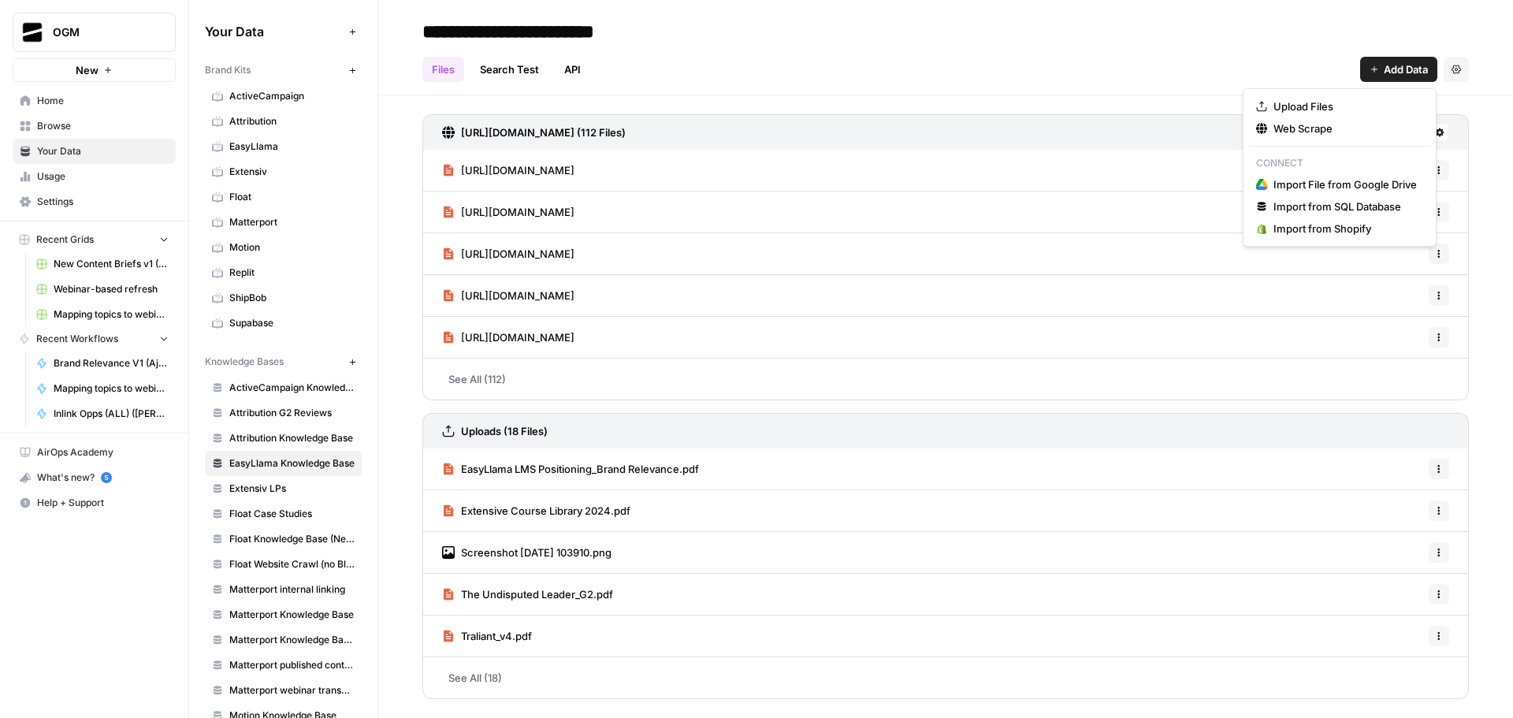
click at [1405, 68] on span "Add Data" at bounding box center [1405, 69] width 44 height 16
click at [1346, 125] on span "Web Scrape" at bounding box center [1344, 129] width 143 height 16
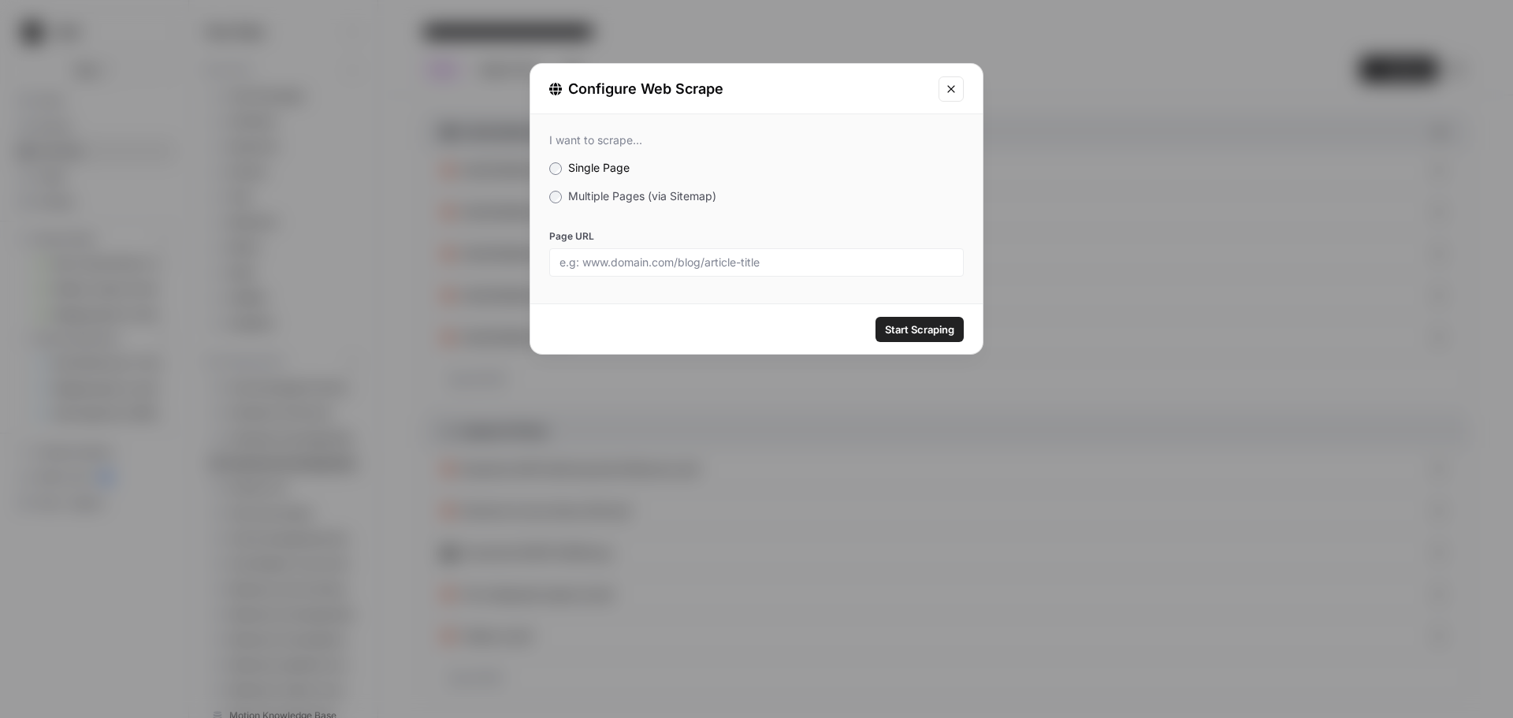
click at [641, 203] on label "Multiple Pages (via Sitemap)" at bounding box center [756, 196] width 414 height 16
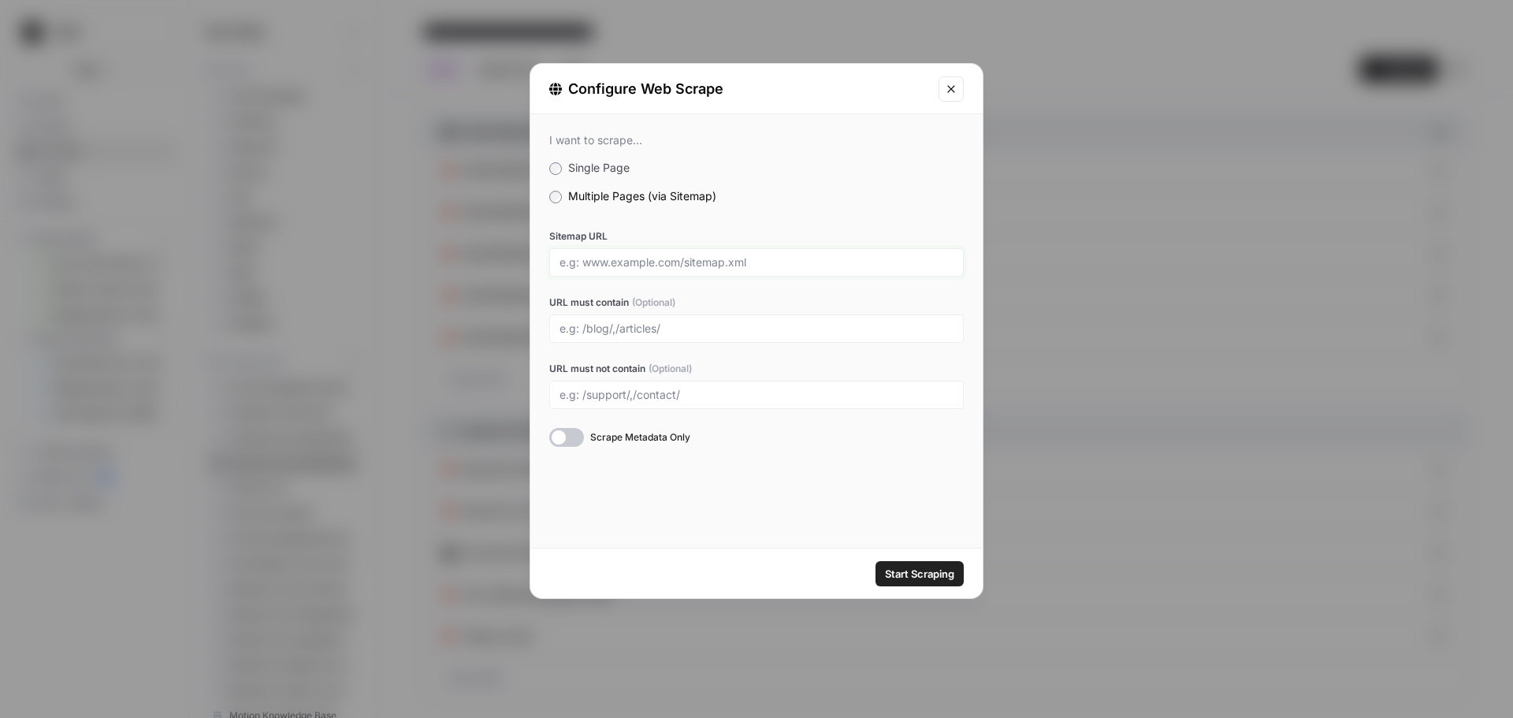
click at [697, 257] on input "Sitemap URL" at bounding box center [756, 262] width 394 height 14
paste input "https://www.easyllama.com/sitemap/sitemap-0.xml"
type input "https://www.easyllama.com/sitemap/sitemap-0.xml"
click at [596, 333] on input "URL must contain (Optional)" at bounding box center [756, 328] width 394 height 14
type input "/customers/"
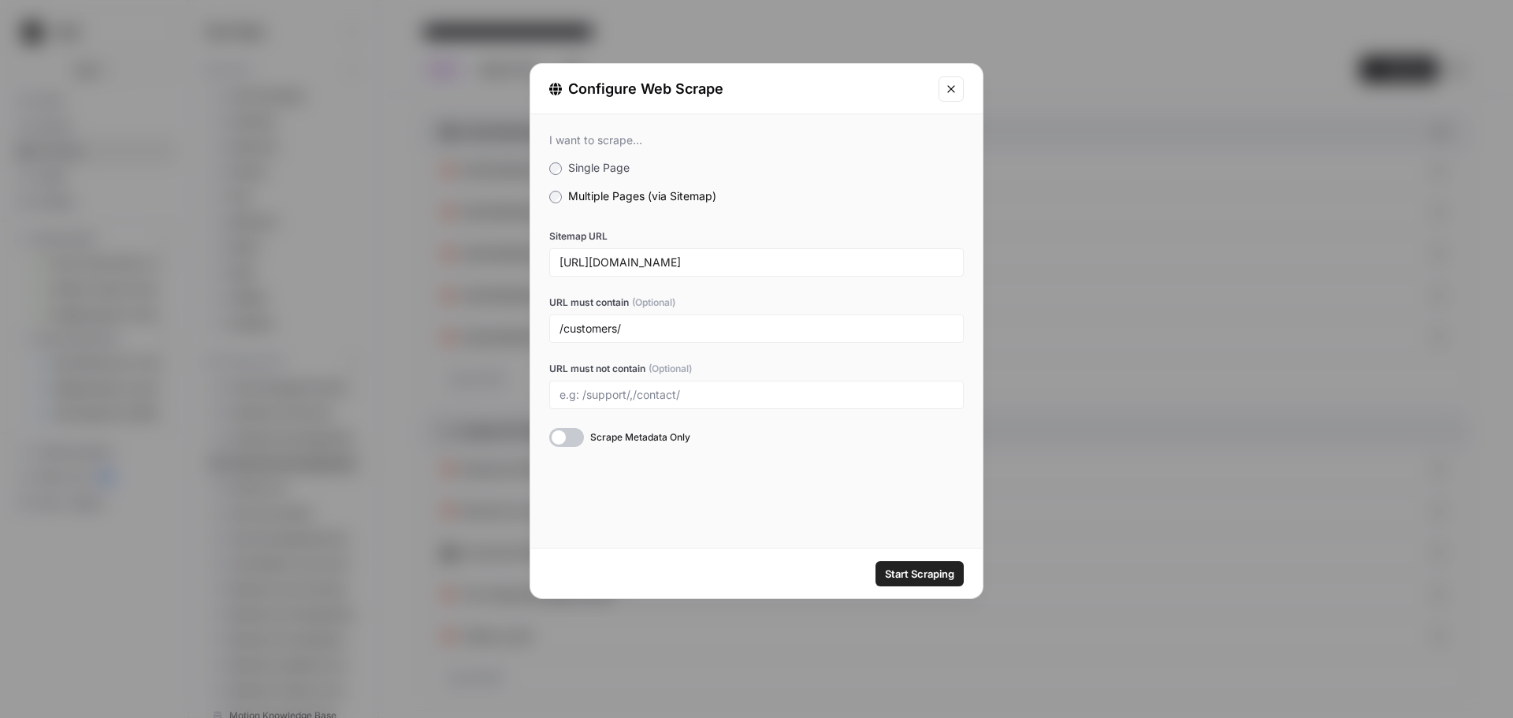
click at [923, 570] on span "Start Scraping" at bounding box center [919, 574] width 69 height 16
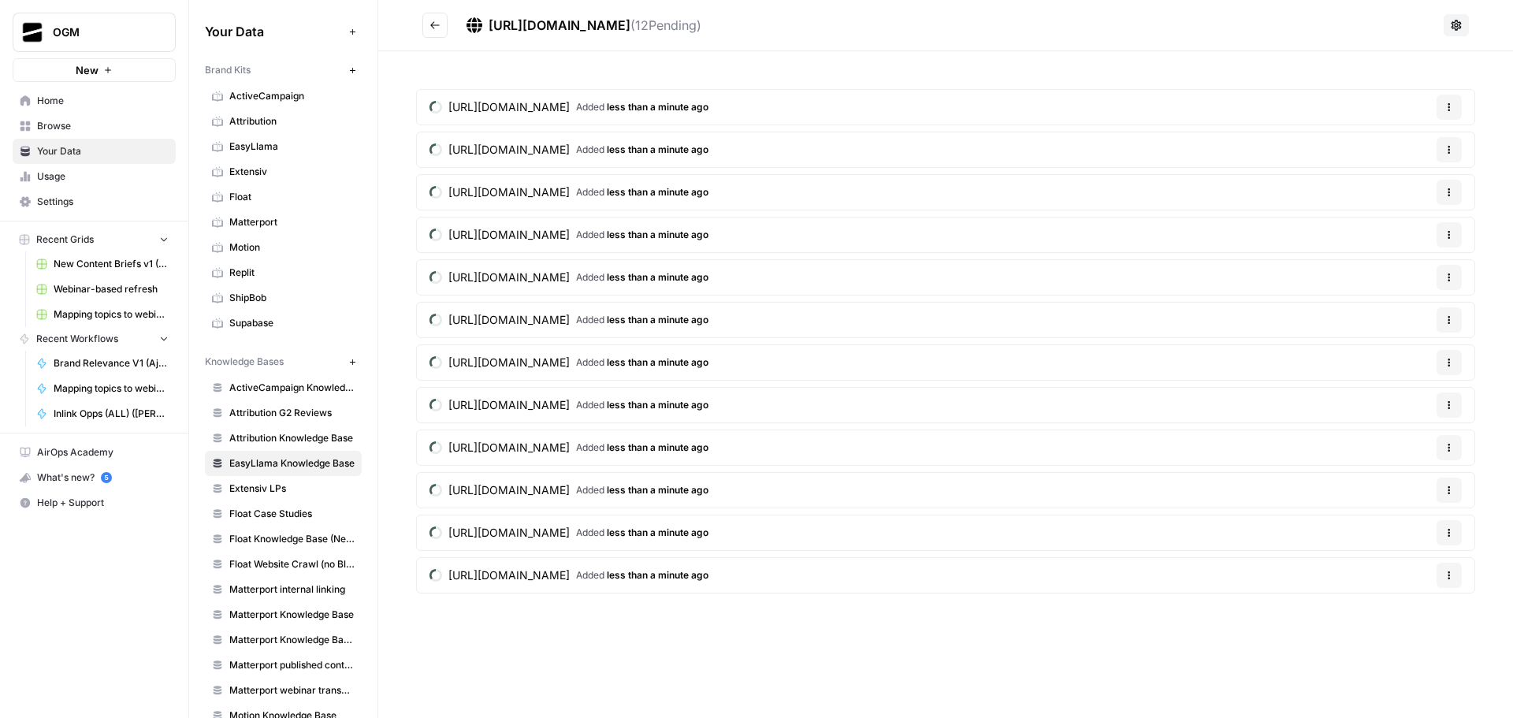
click at [432, 22] on icon "Go back" at bounding box center [434, 25] width 11 height 11
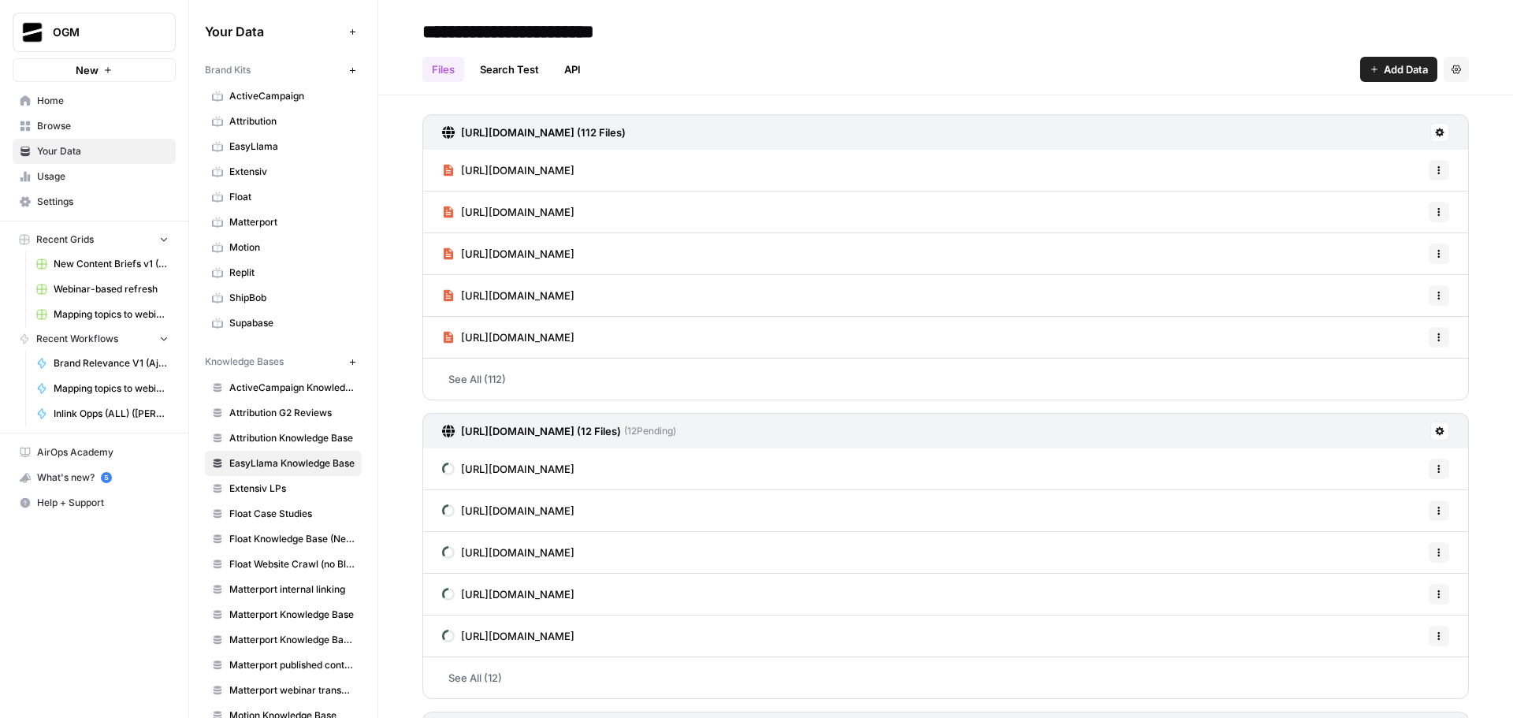
scroll to position [292, 0]
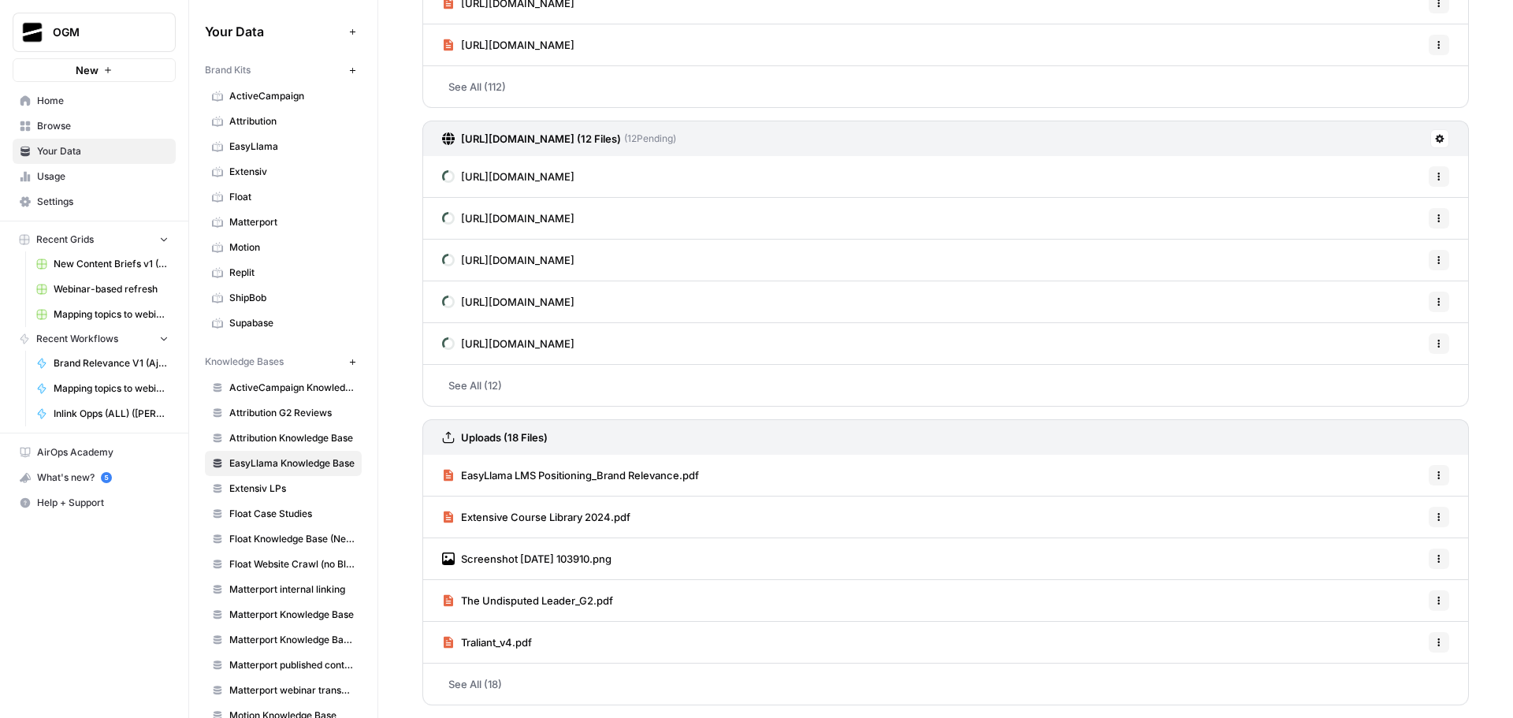
click at [486, 685] on link "See All (18)" at bounding box center [945, 683] width 1046 height 41
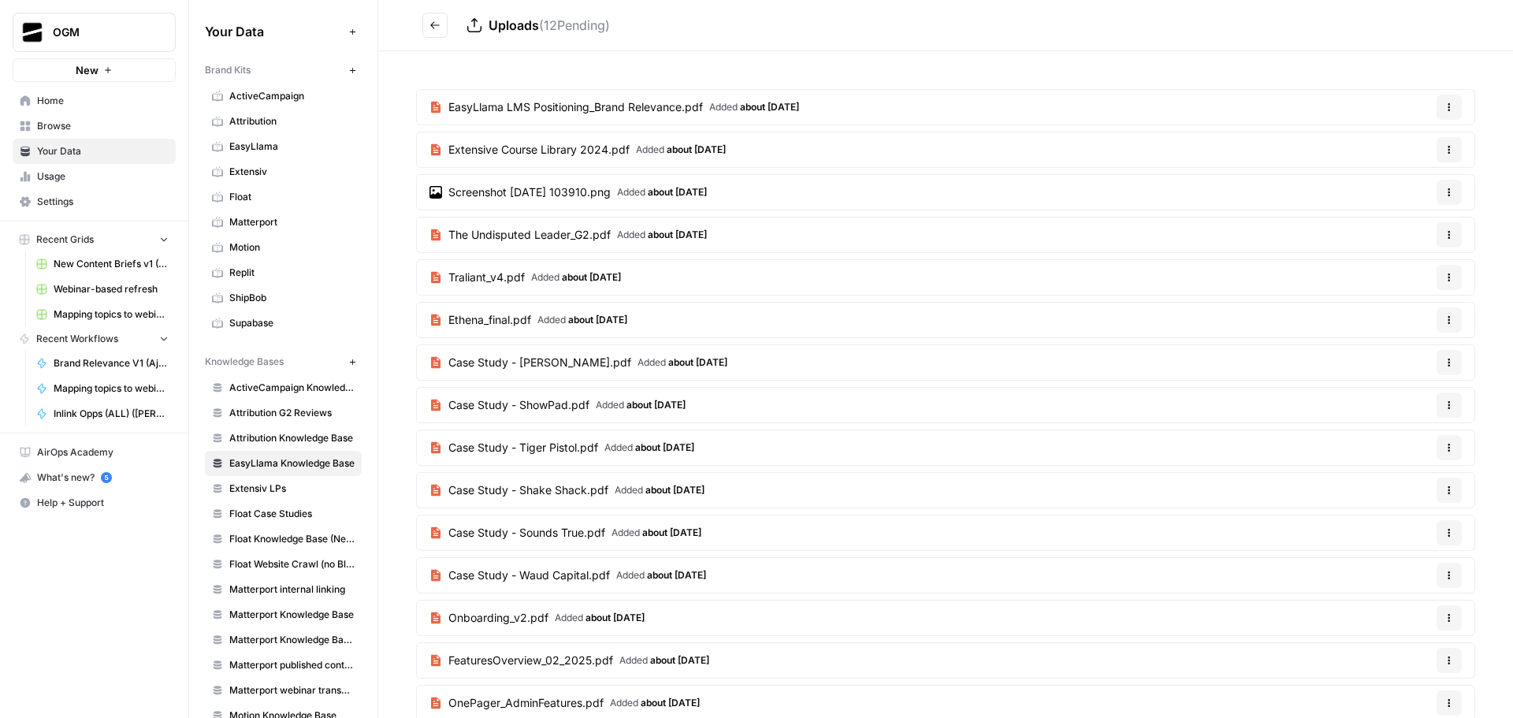
click at [657, 355] on span "Added about 1 month ago" at bounding box center [682, 362] width 90 height 14
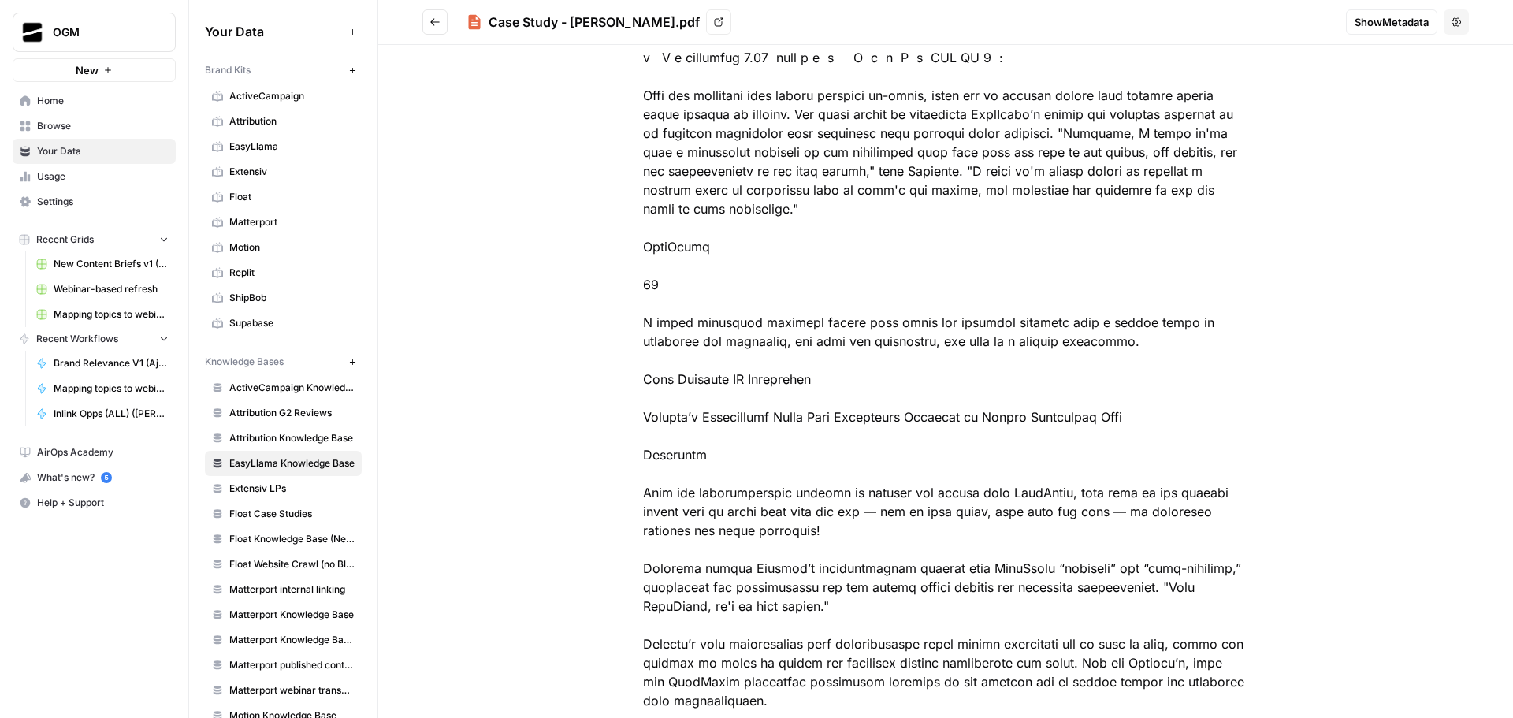
scroll to position [2363, 0]
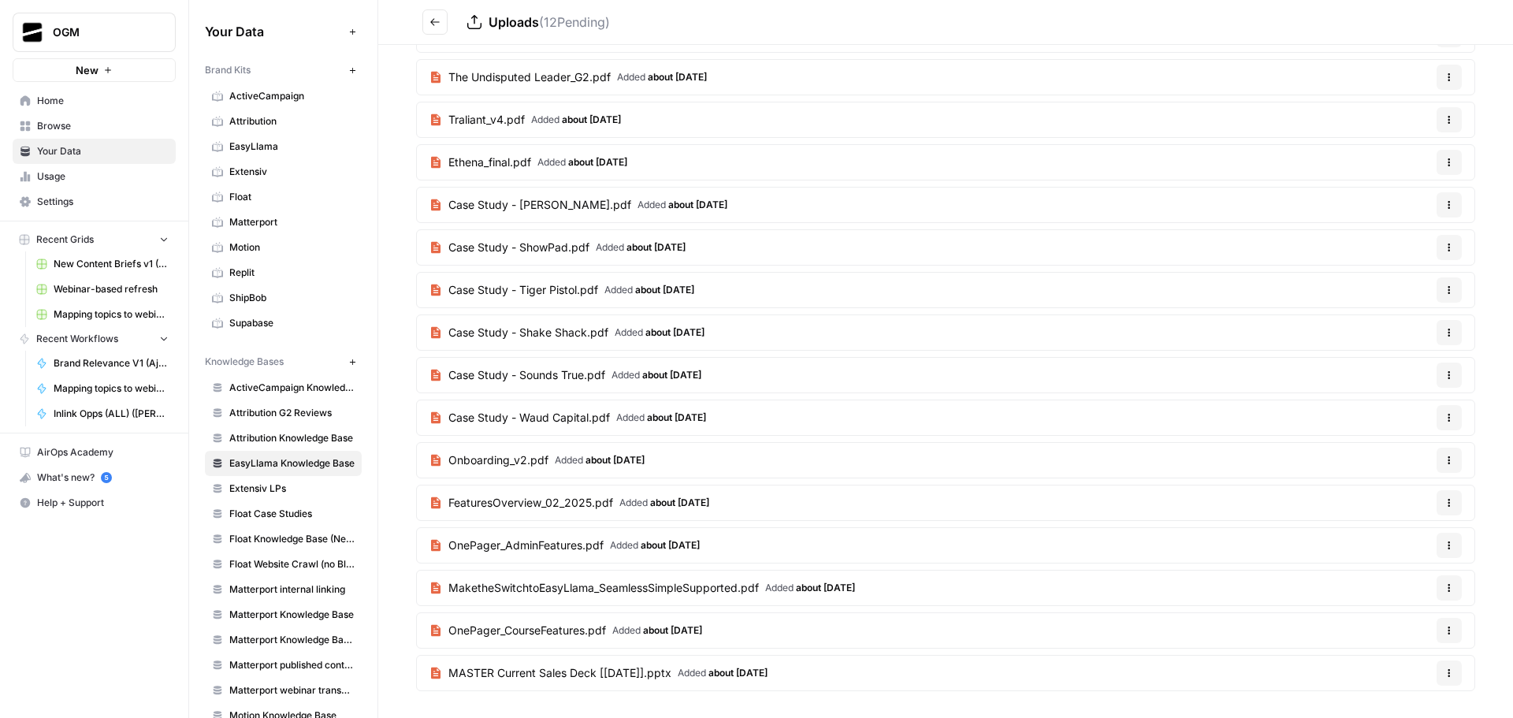
scroll to position [79, 0]
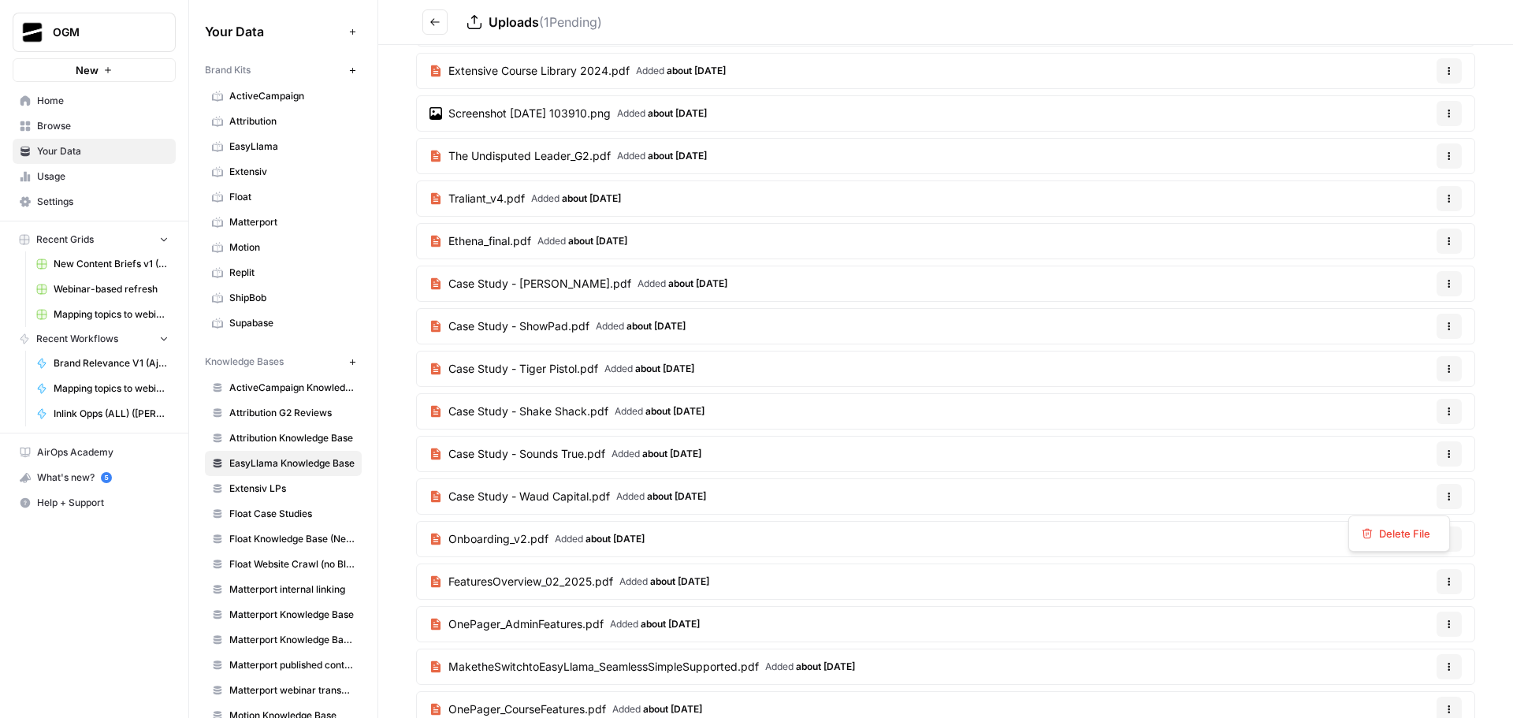
click at [1444, 499] on icon "button" at bounding box center [1448, 496] width 9 height 9
click at [1409, 535] on span "Delete File" at bounding box center [1404, 533] width 51 height 16
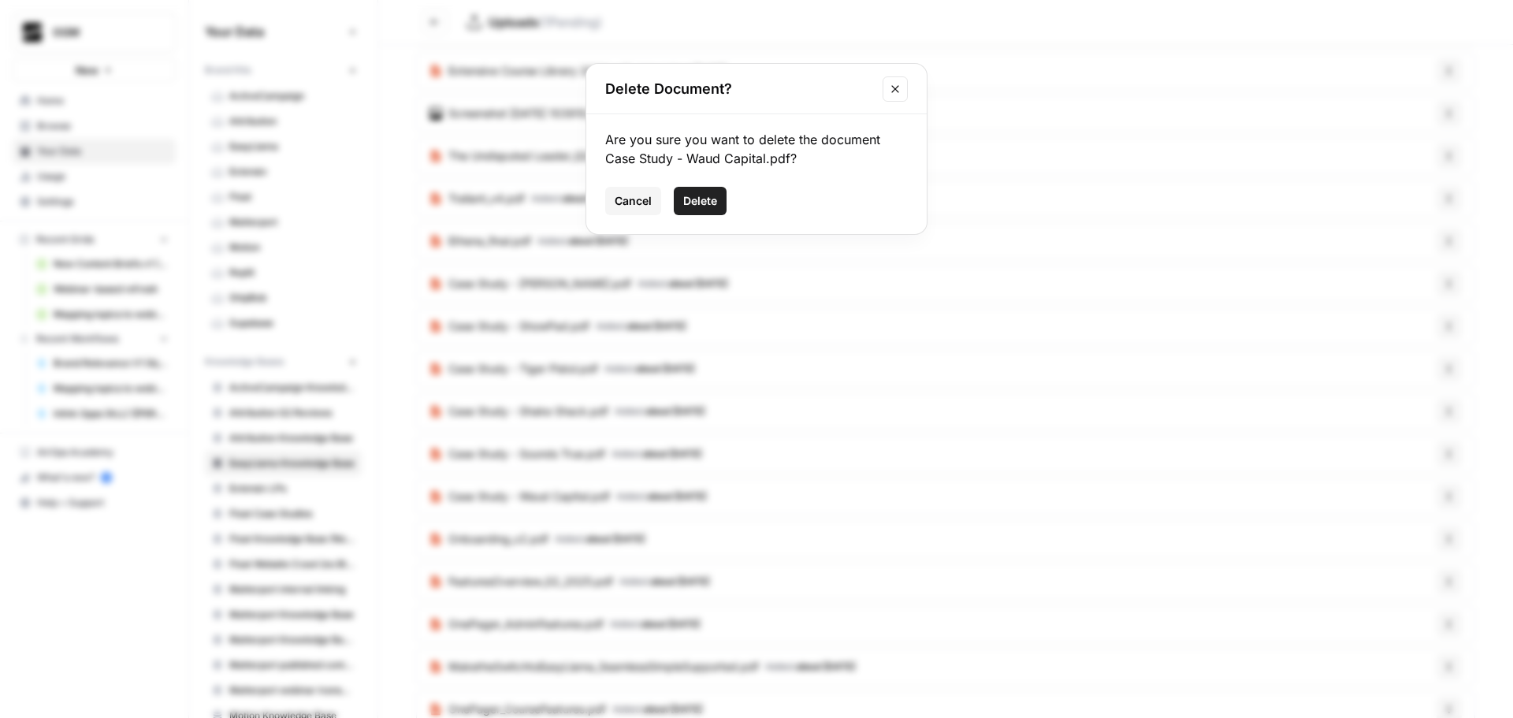
click at [706, 196] on span "Delete" at bounding box center [700, 201] width 34 height 16
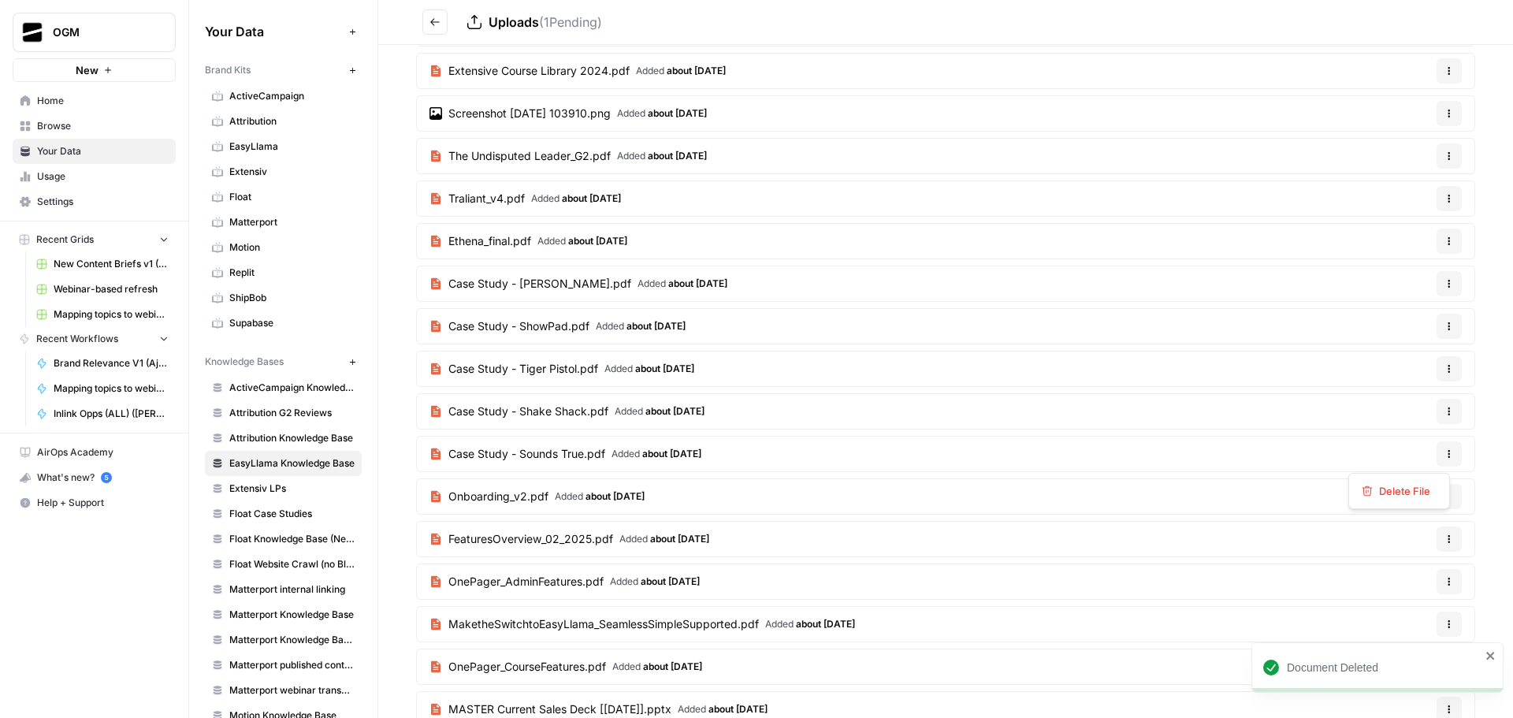
click at [1444, 453] on icon "button" at bounding box center [1448, 453] width 9 height 9
click at [1419, 488] on span "Delete File" at bounding box center [1404, 491] width 51 height 16
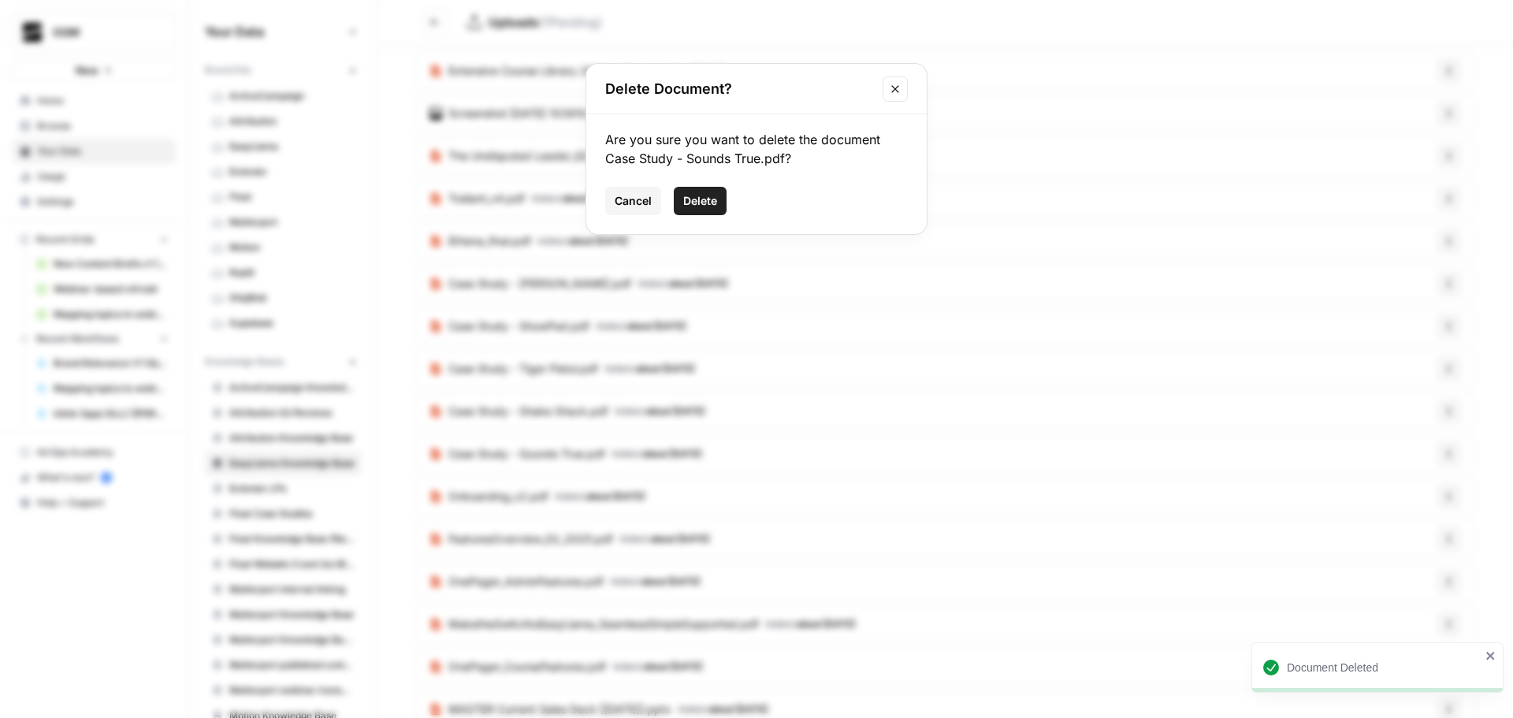
click at [695, 189] on button "Delete" at bounding box center [700, 201] width 53 height 28
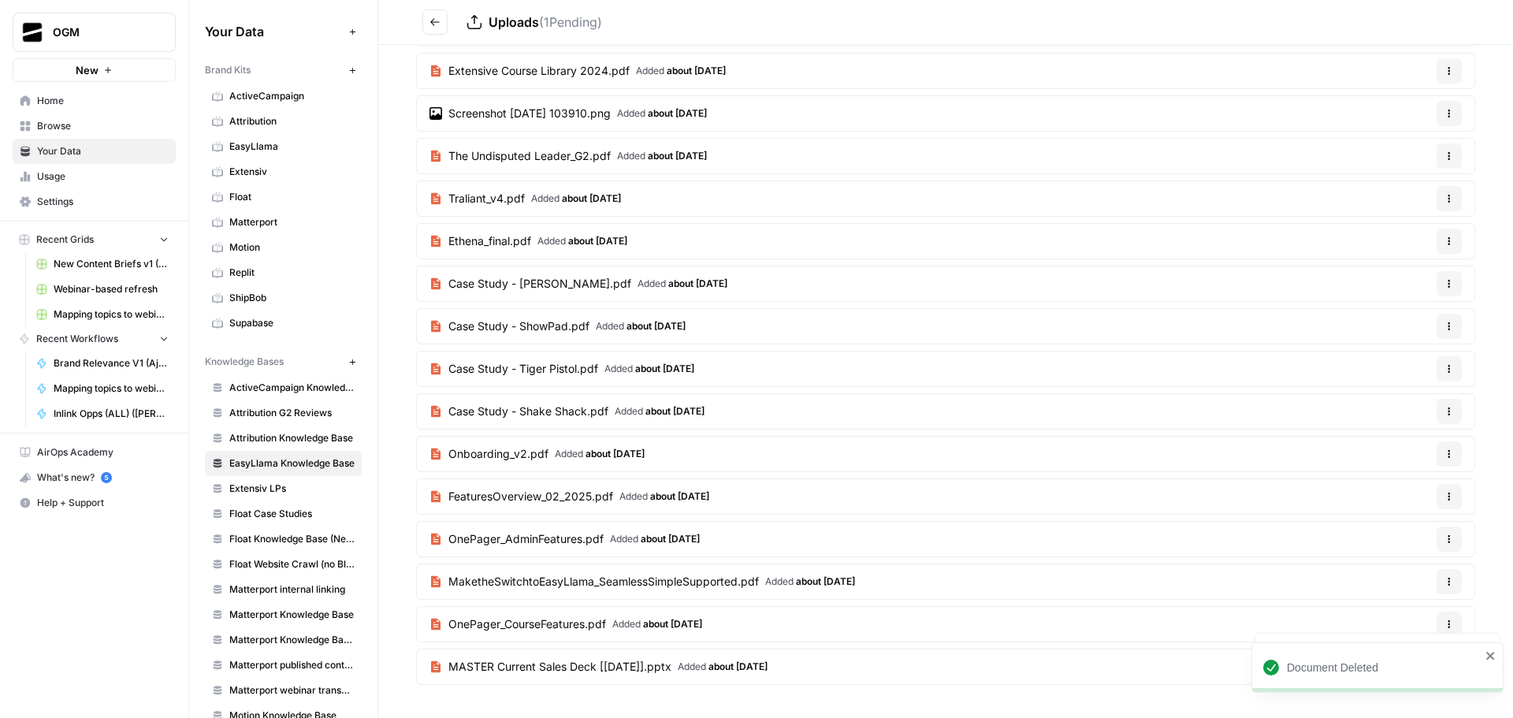
click at [1444, 412] on icon "button" at bounding box center [1448, 411] width 9 height 9
click at [1397, 454] on span "Delete File" at bounding box center [1404, 448] width 51 height 16
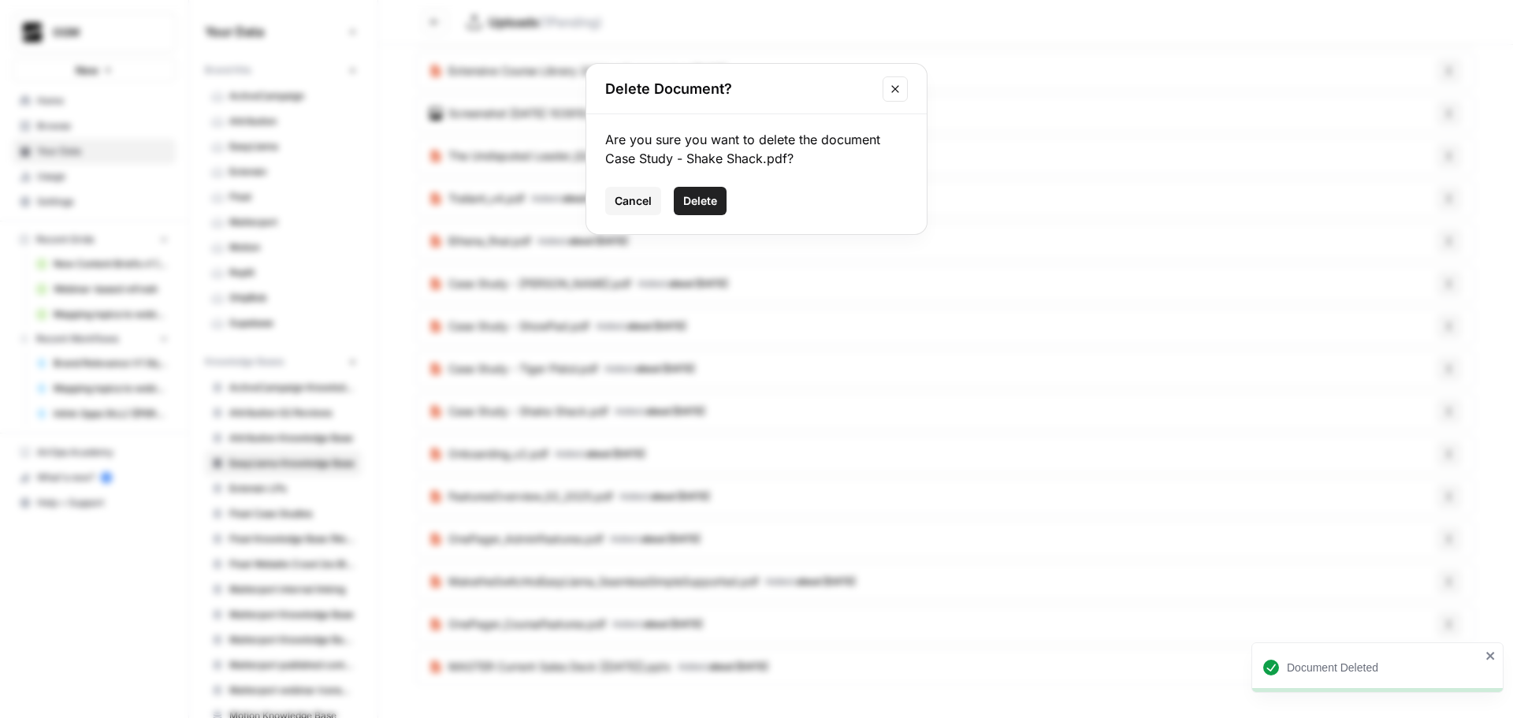
click at [706, 194] on span "Delete" at bounding box center [700, 201] width 34 height 16
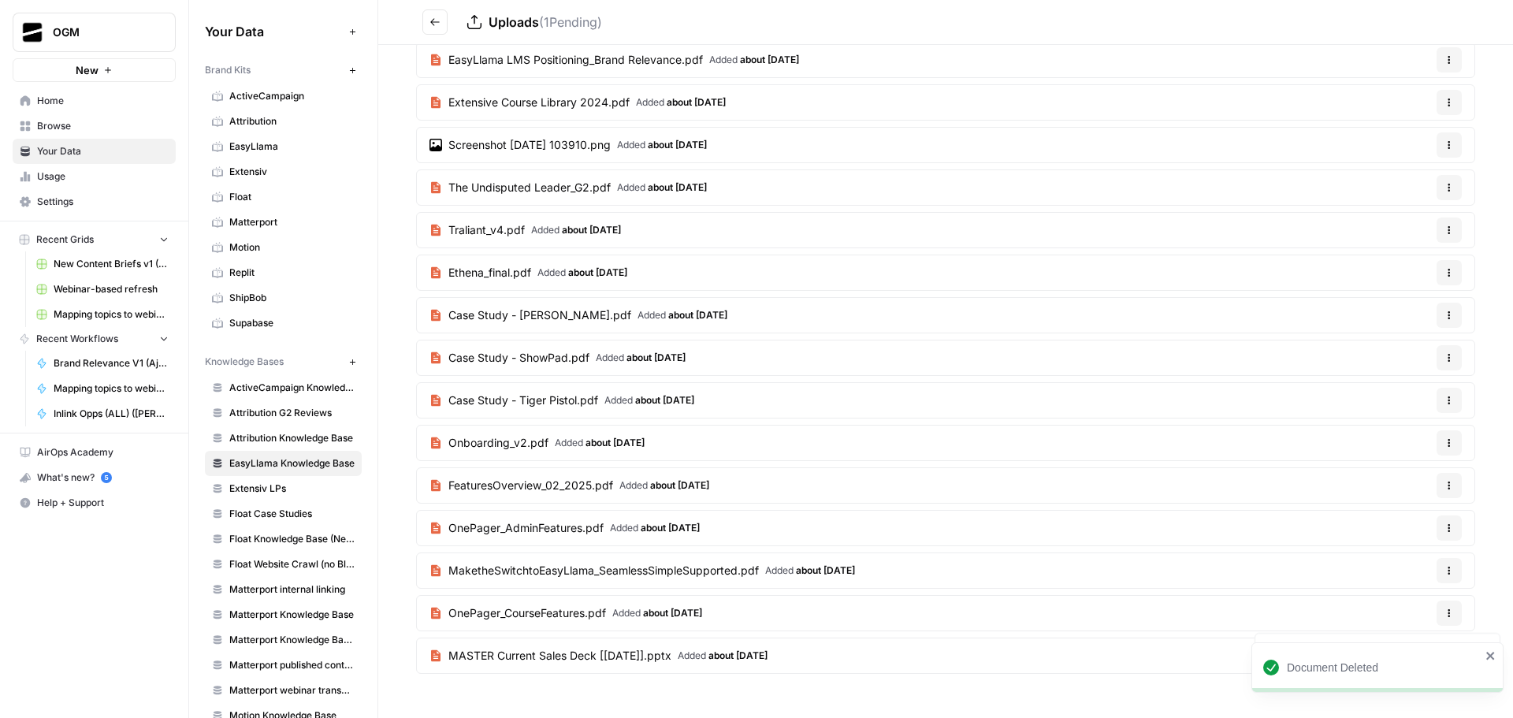
scroll to position [47, 0]
click at [1444, 399] on icon "button" at bounding box center [1448, 399] width 9 height 9
click at [1400, 434] on span "Delete File" at bounding box center [1404, 437] width 51 height 16
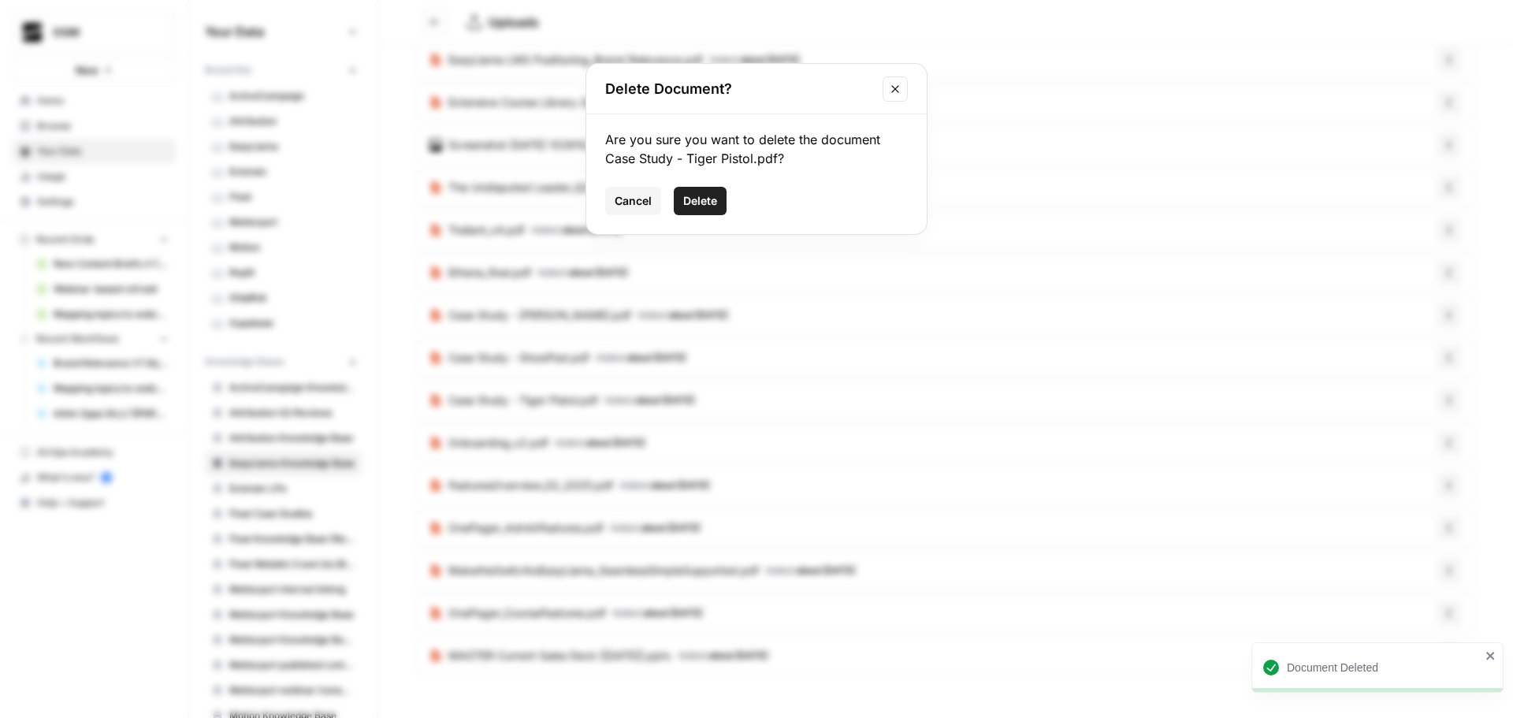
click at [701, 197] on span "Delete" at bounding box center [700, 201] width 34 height 16
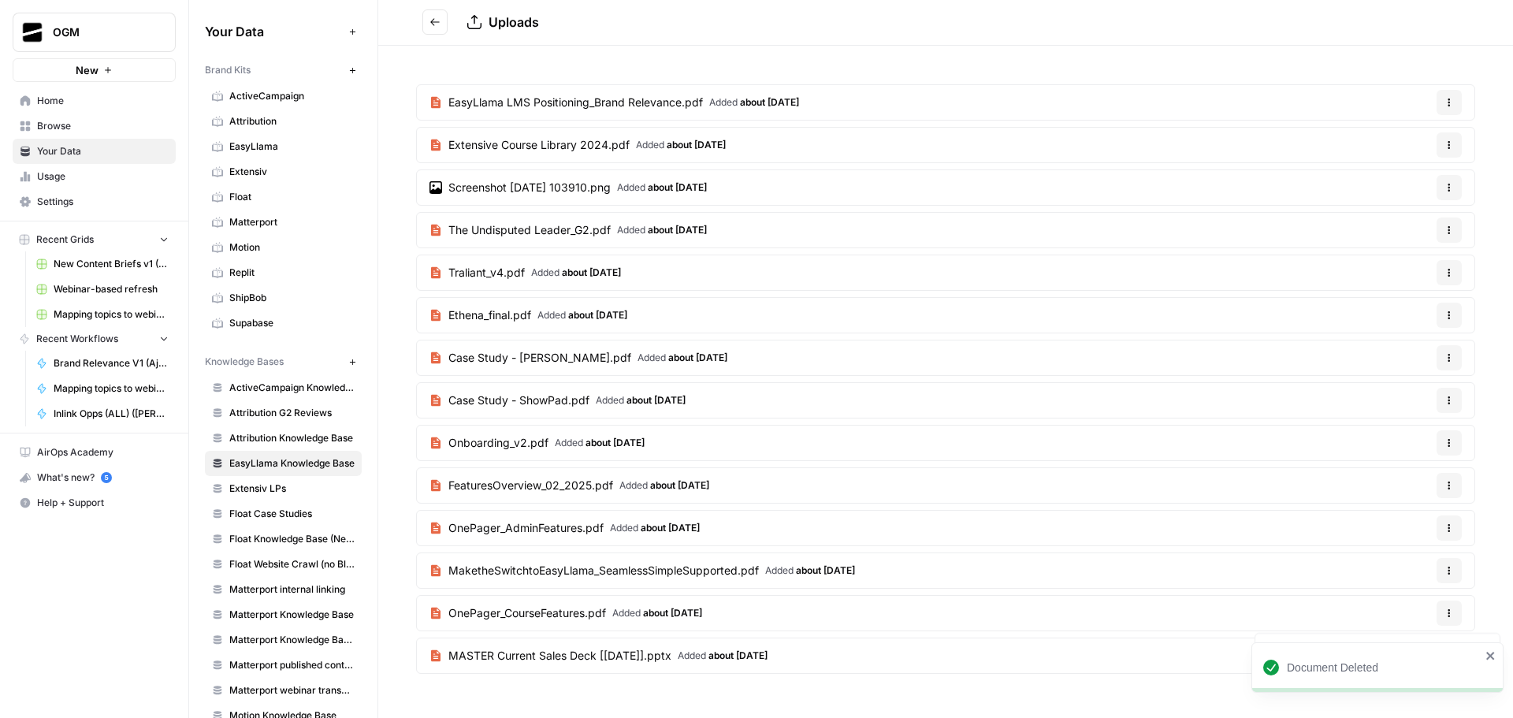
scroll to position [5, 0]
click at [1444, 399] on icon "button" at bounding box center [1448, 399] width 9 height 9
click at [1392, 429] on span "Delete File" at bounding box center [1404, 437] width 51 height 16
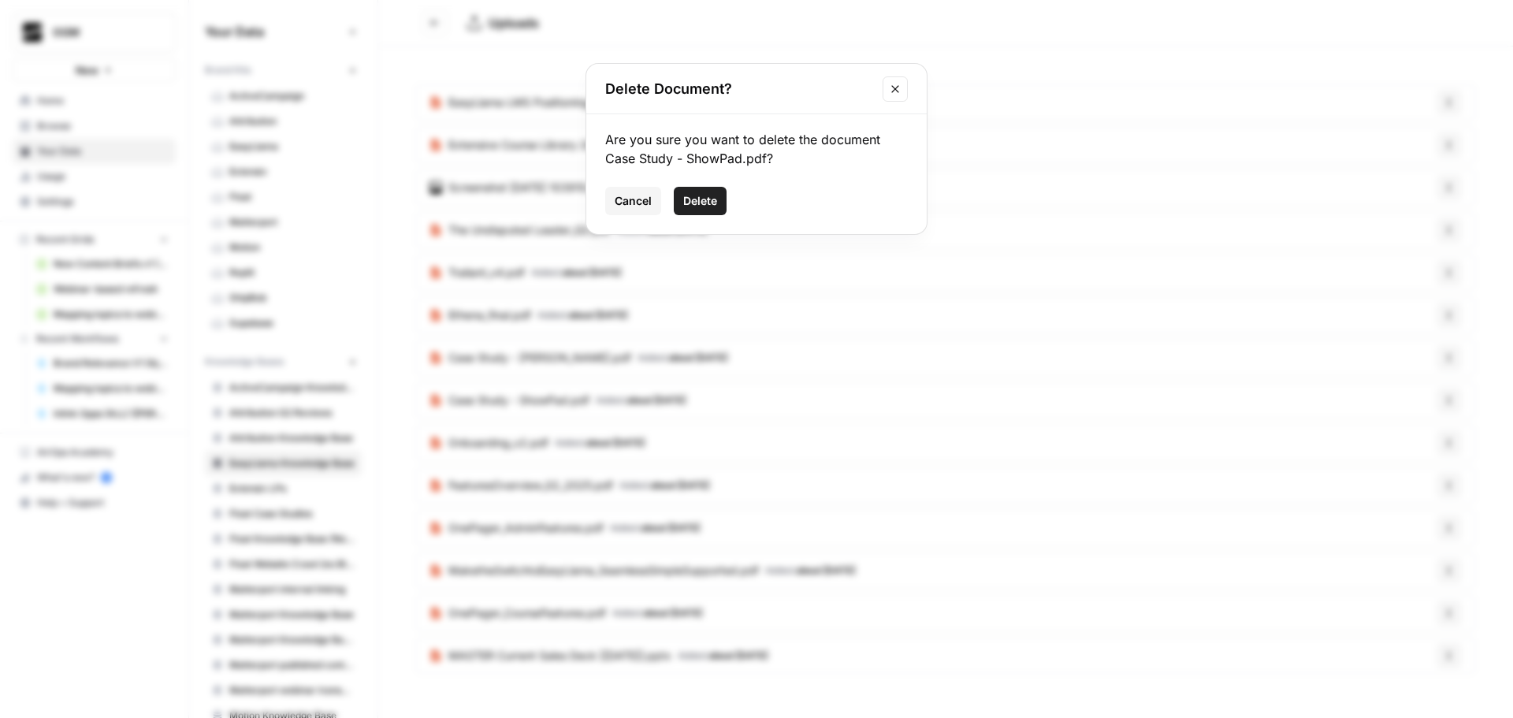
click at [692, 188] on button "Delete" at bounding box center [700, 201] width 53 height 28
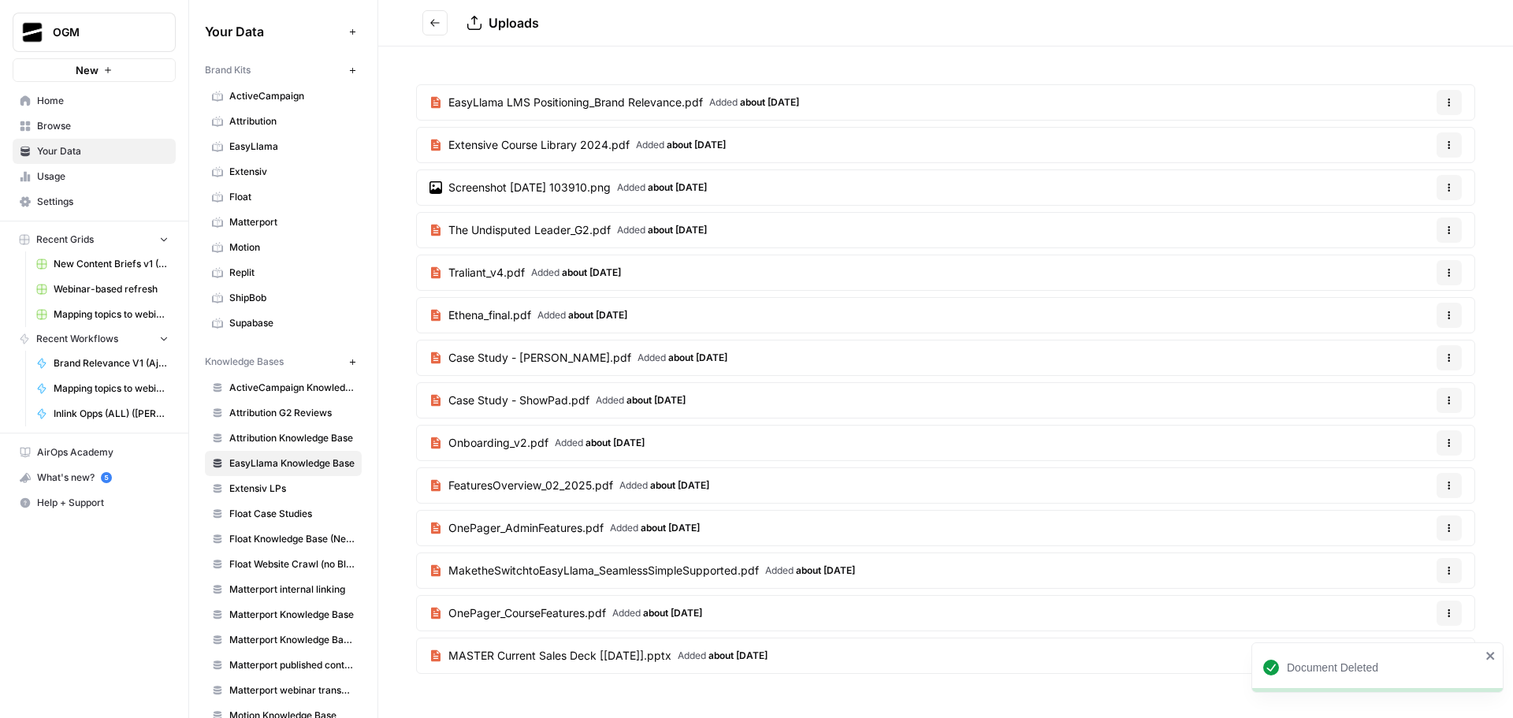
scroll to position [0, 0]
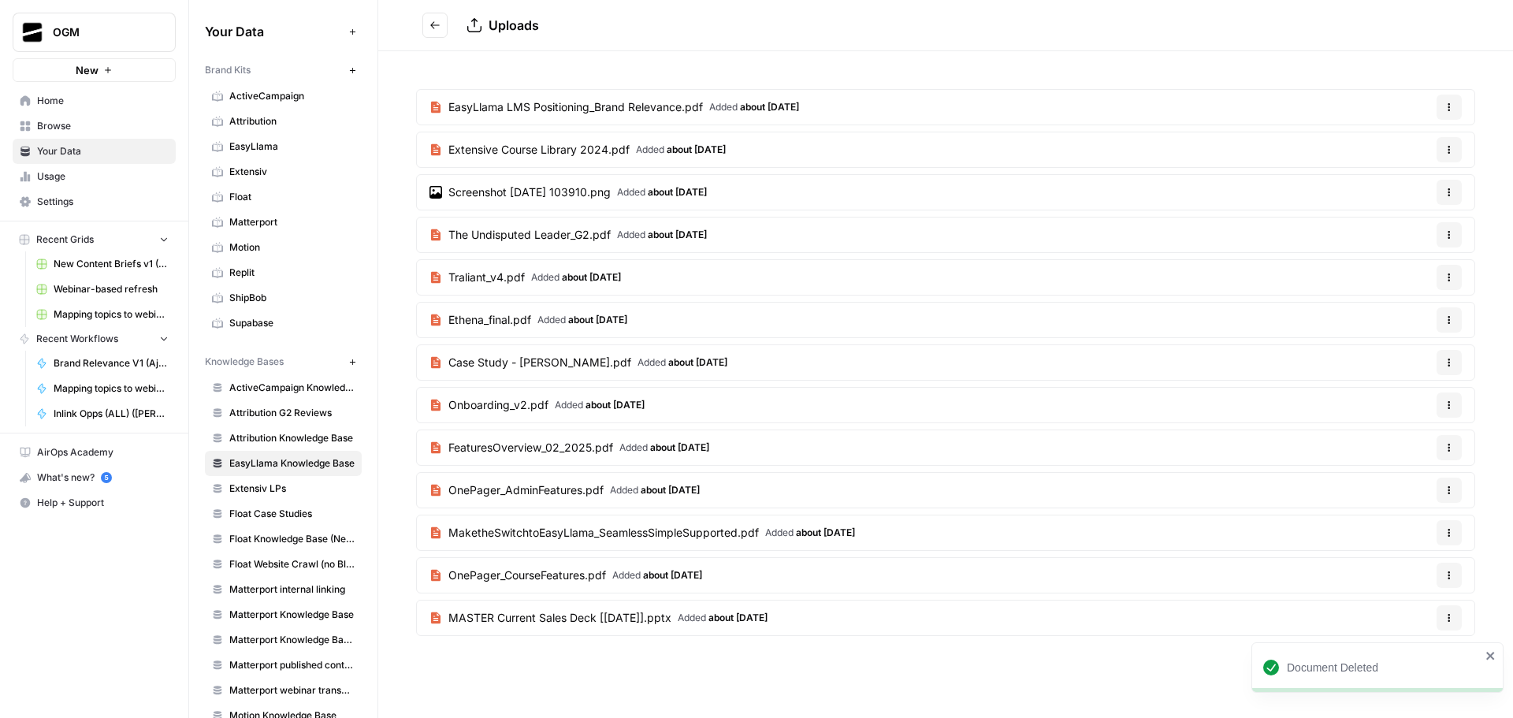
click at [1448, 358] on icon "button" at bounding box center [1448, 362] width 9 height 9
click at [1412, 401] on span "Delete File" at bounding box center [1415, 400] width 51 height 16
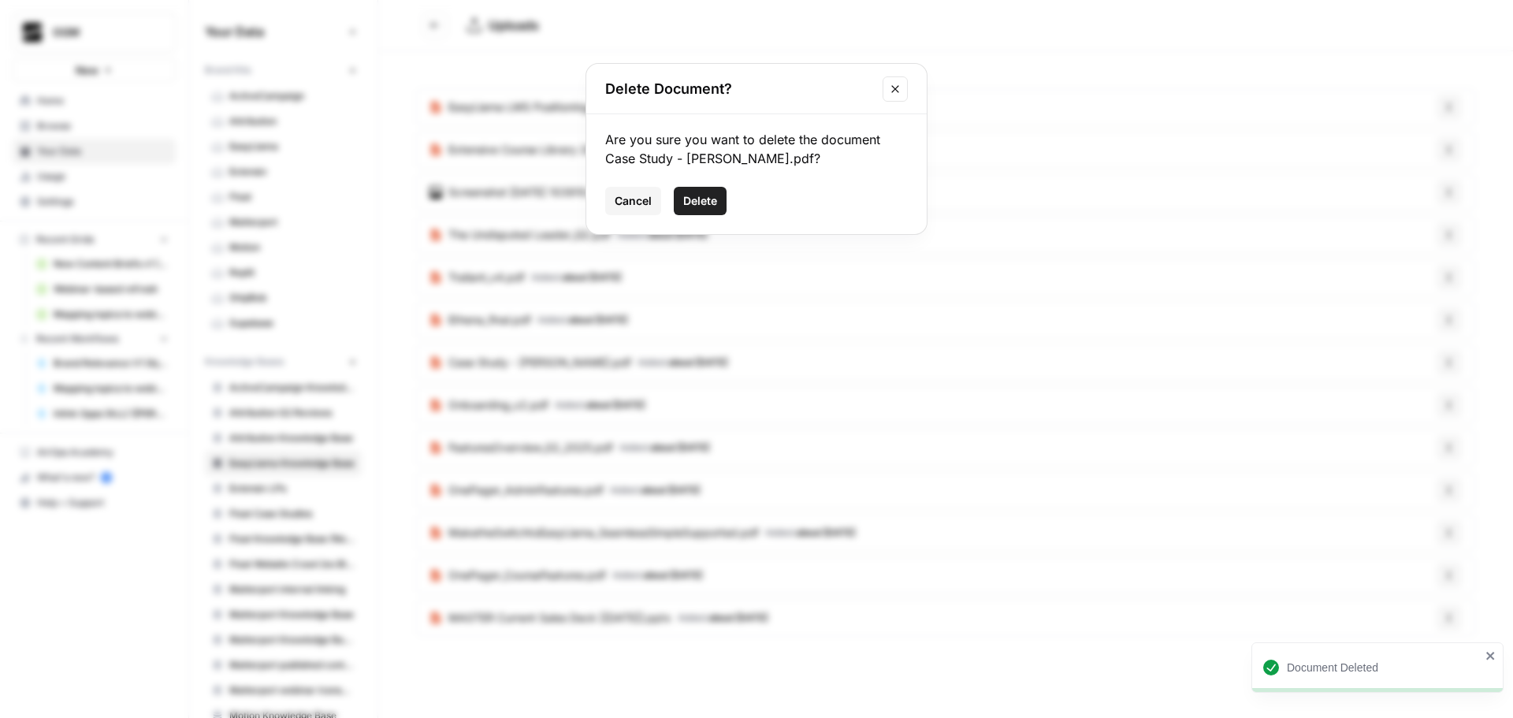
click at [707, 203] on span "Delete" at bounding box center [700, 201] width 34 height 16
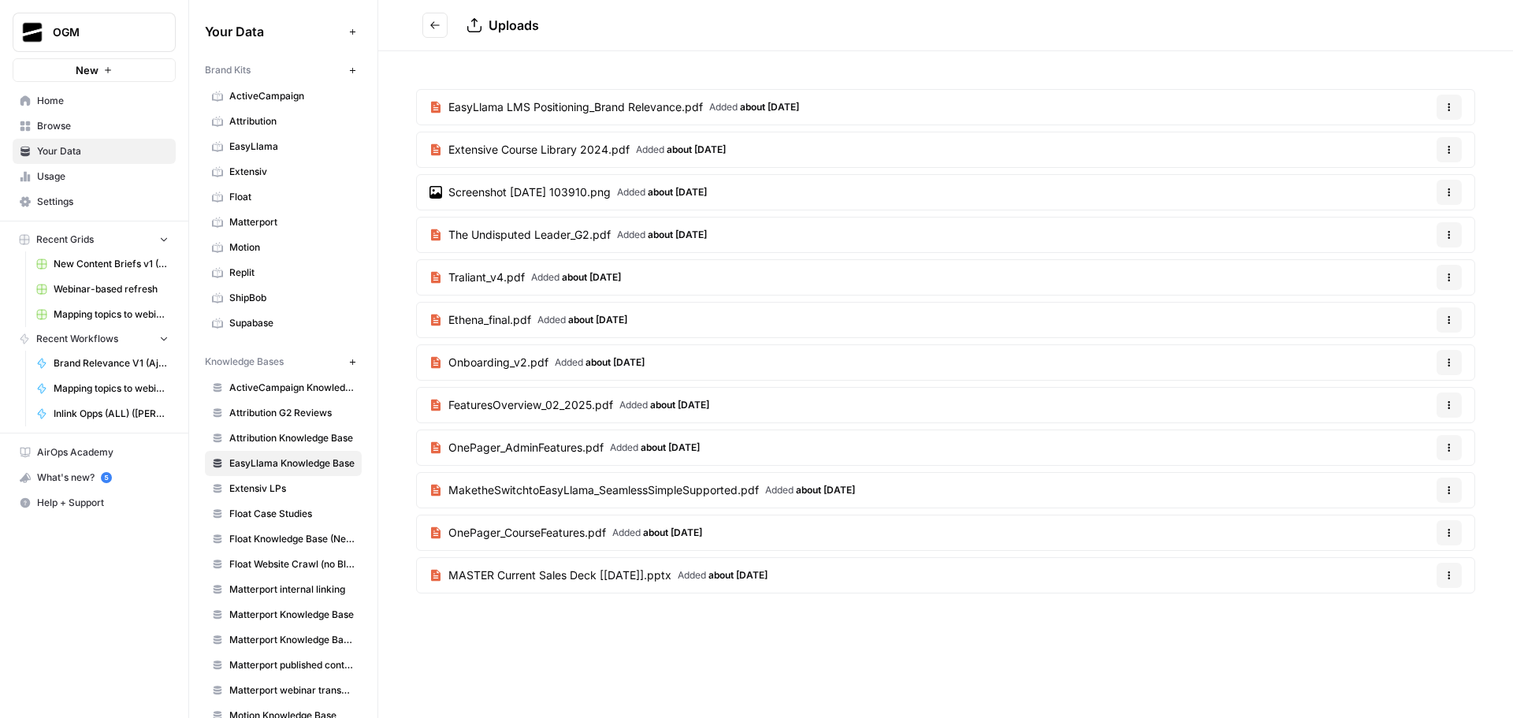
click at [433, 24] on icon "Go back" at bounding box center [434, 25] width 11 height 11
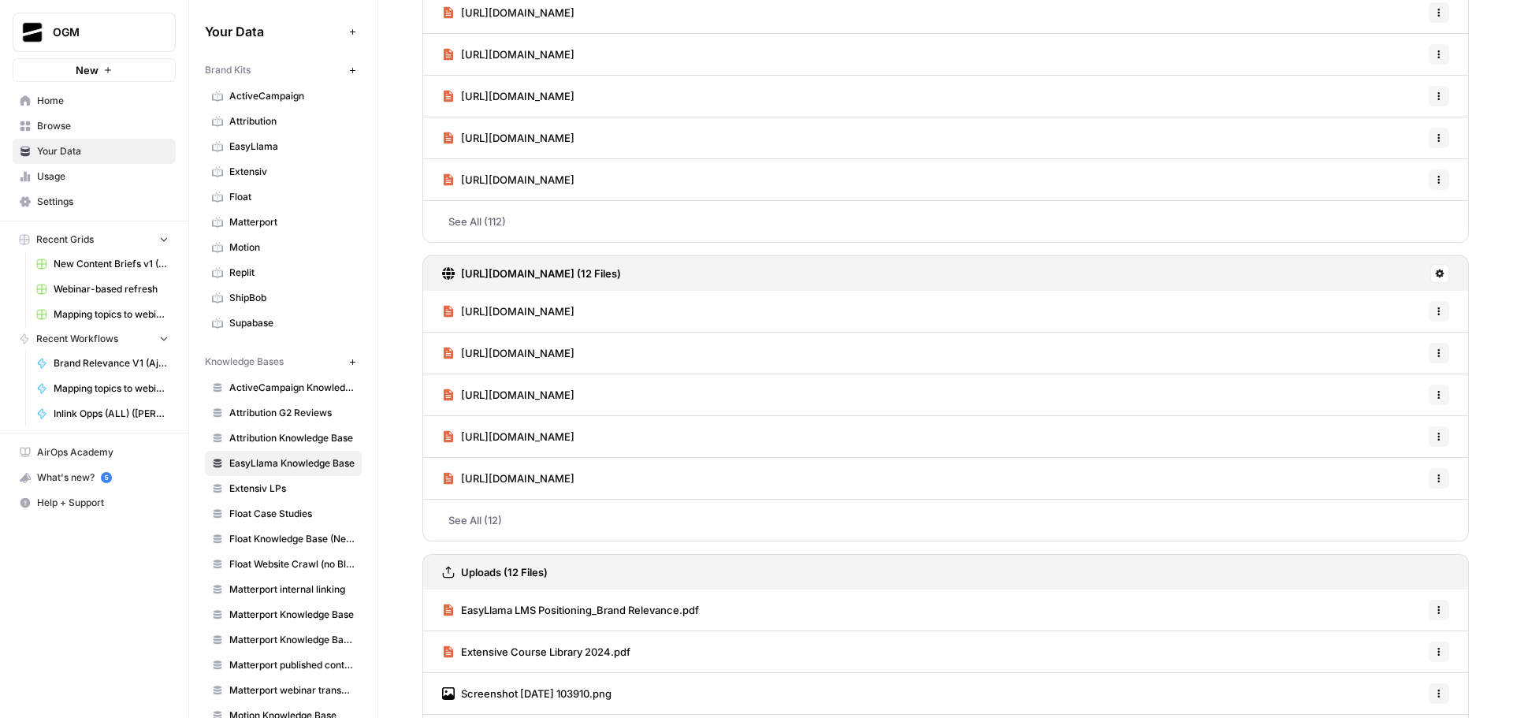
scroll to position [292, 0]
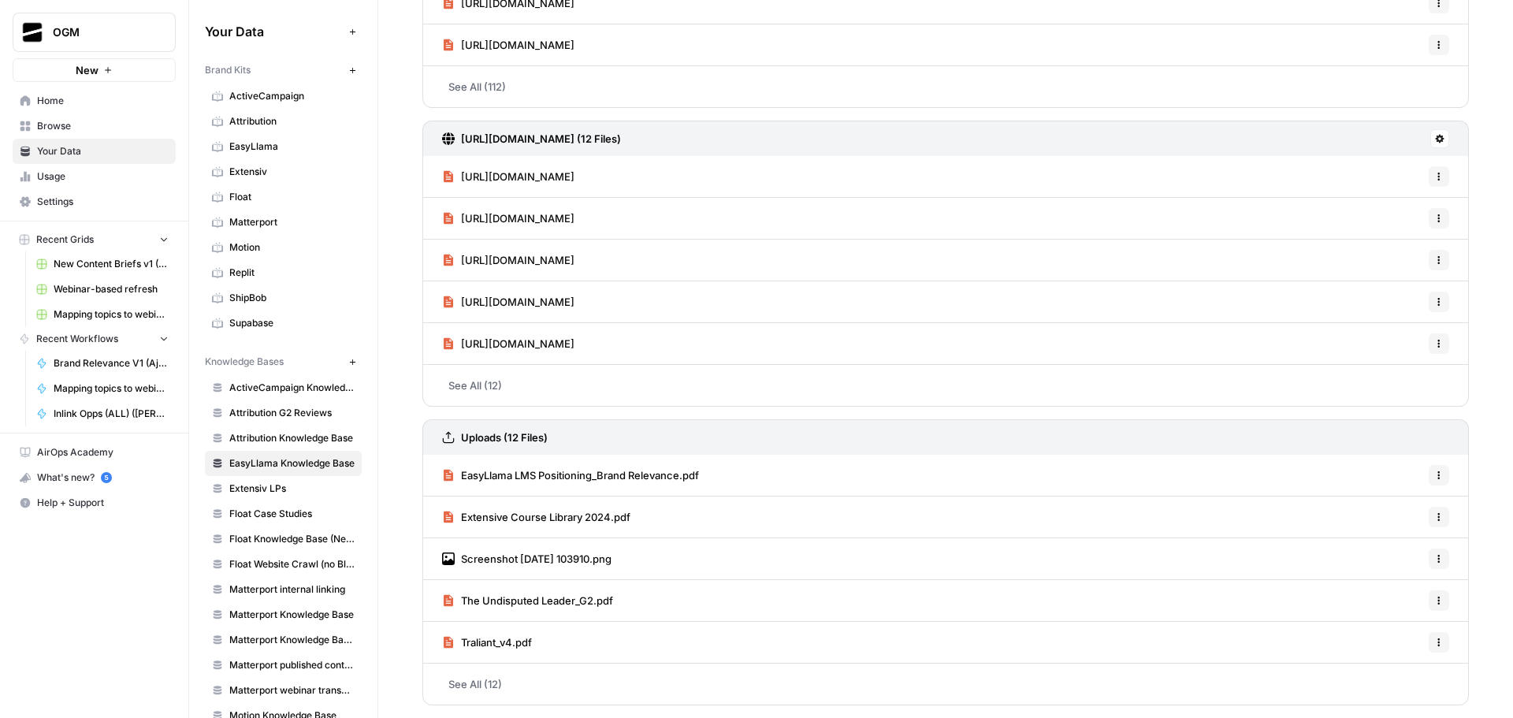
click at [578, 556] on span "Screenshot 2025-06-30 103910.png" at bounding box center [536, 559] width 150 height 16
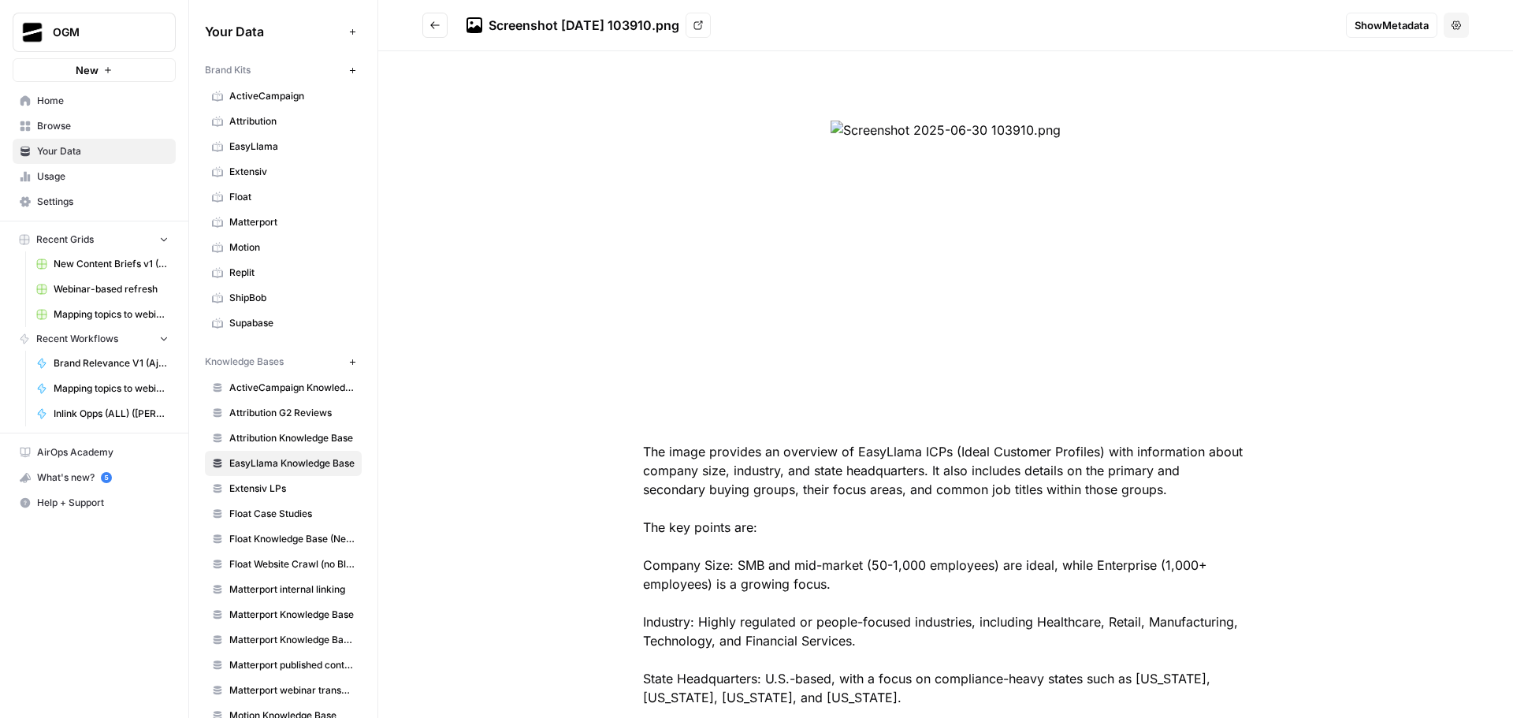
click at [431, 21] on icon "Go back" at bounding box center [434, 25] width 11 height 11
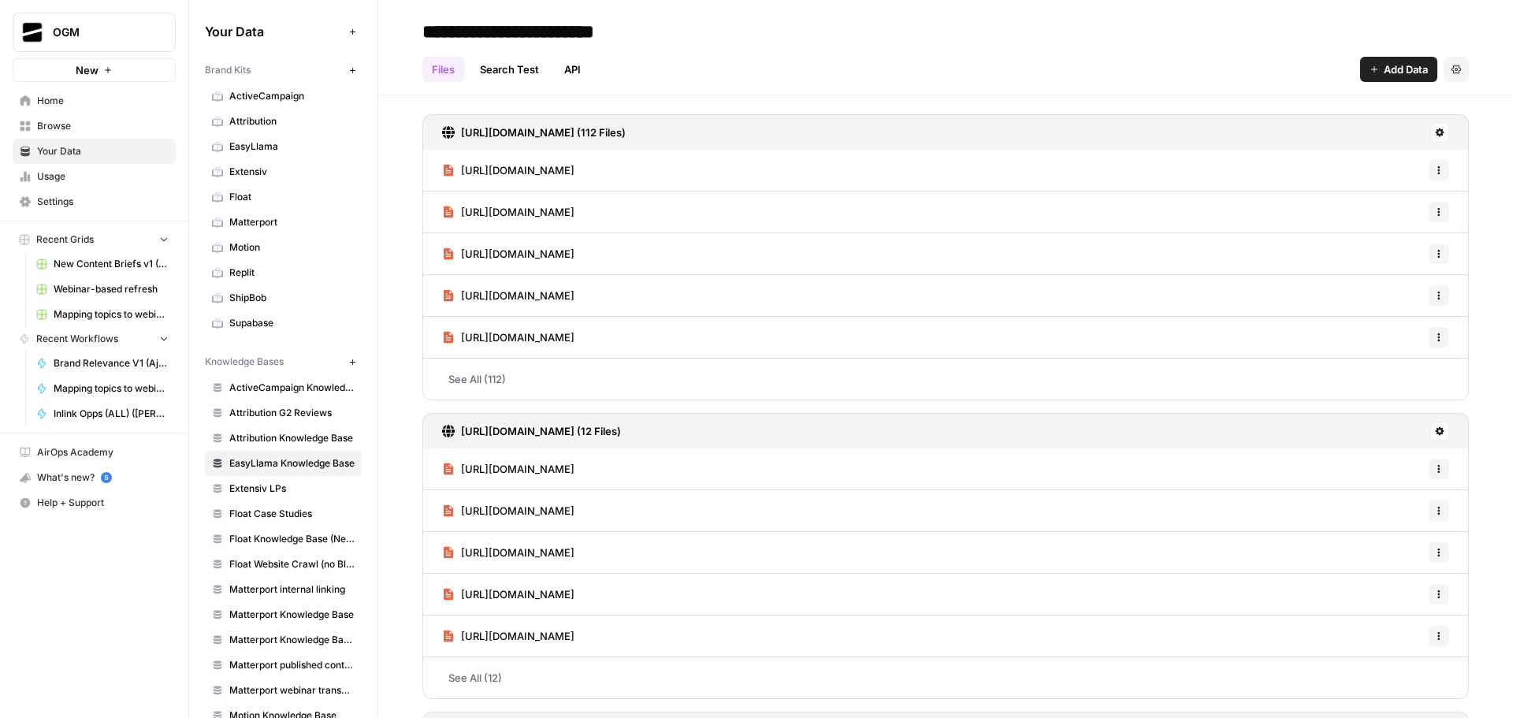
click at [344, 25] on button "Add Data" at bounding box center [352, 31] width 19 height 19
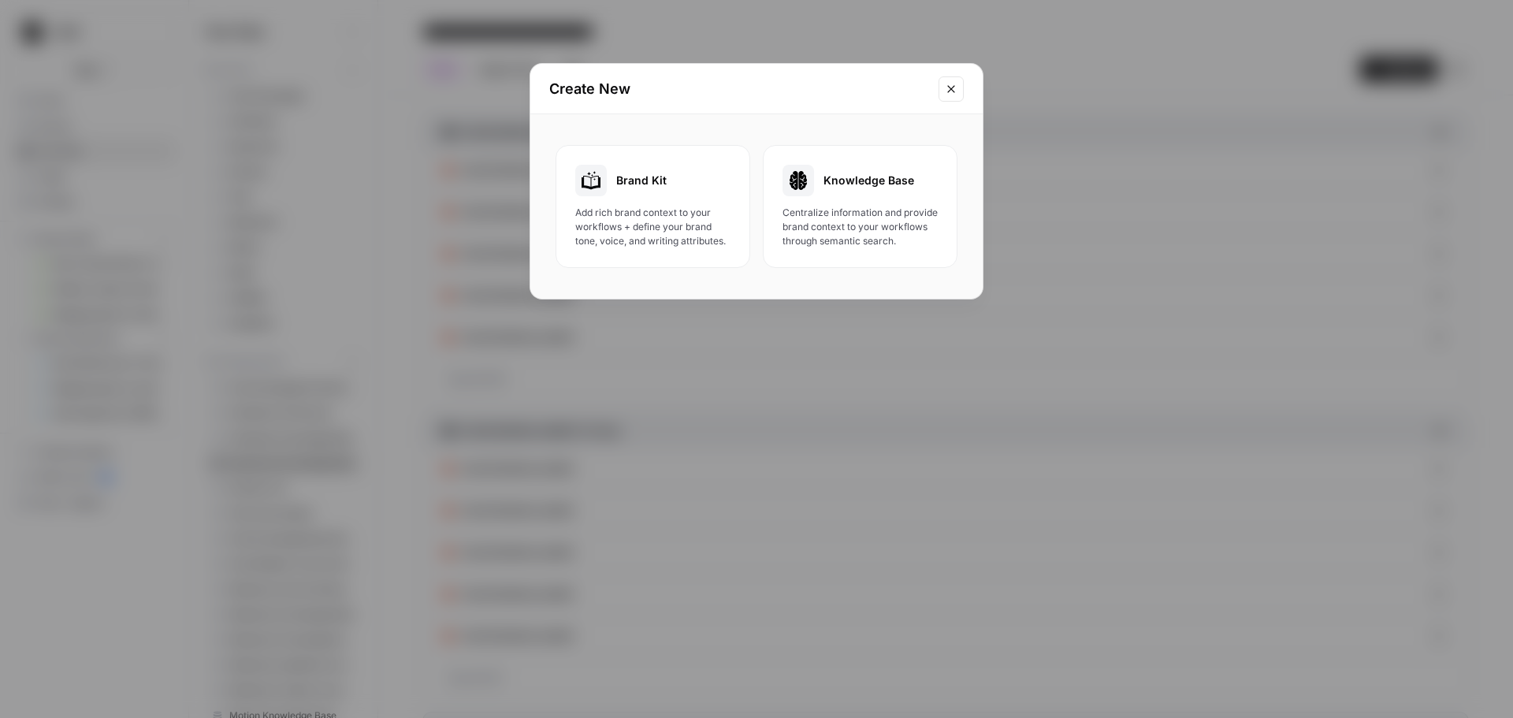
click at [856, 215] on span "Centralize information and provide brand context to your workflows through sema…" at bounding box center [859, 227] width 155 height 43
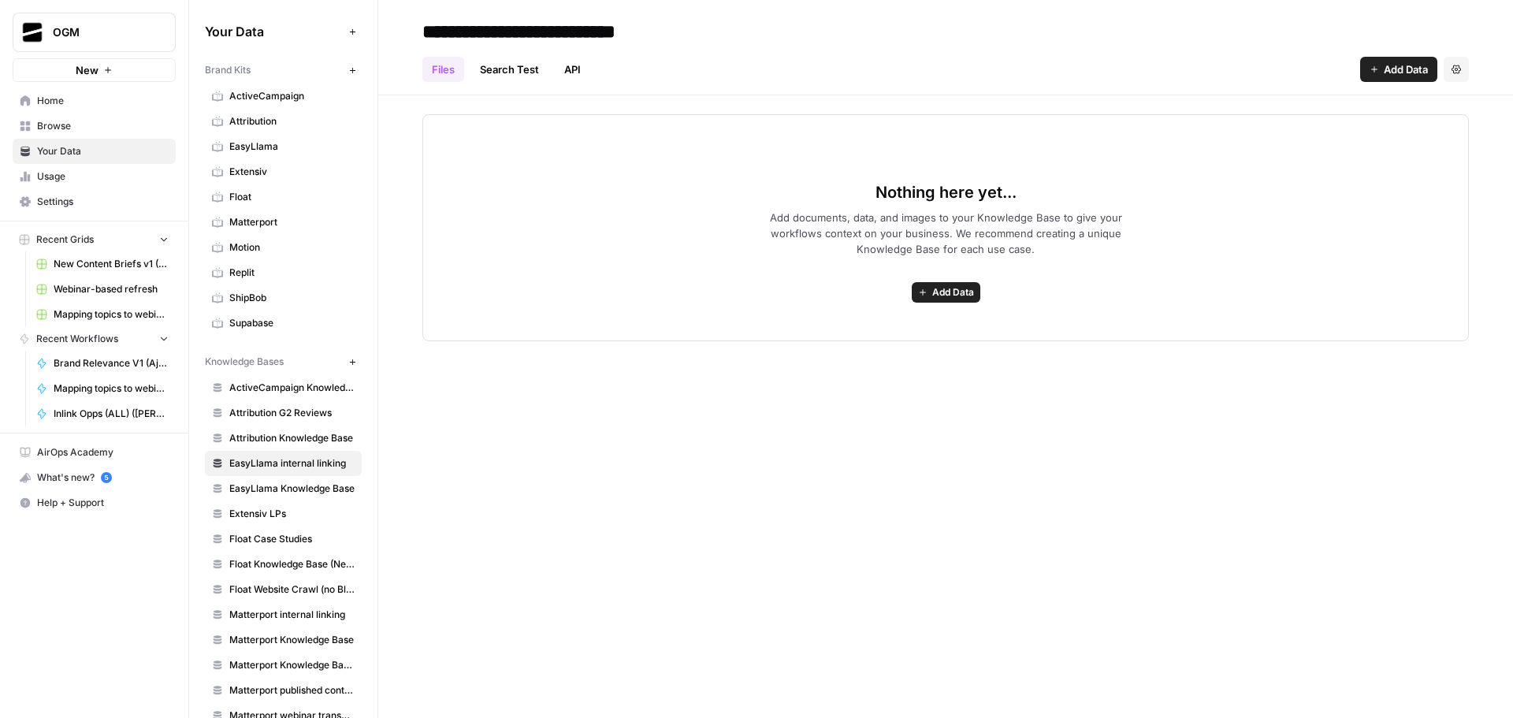
type input "**********"
drag, startPoint x: 1416, startPoint y: 453, endPoint x: 1423, endPoint y: 412, distance: 41.6
click at [1414, 455] on div "**********" at bounding box center [945, 359] width 1134 height 718
click at [952, 291] on span "Add Data" at bounding box center [953, 292] width 42 height 14
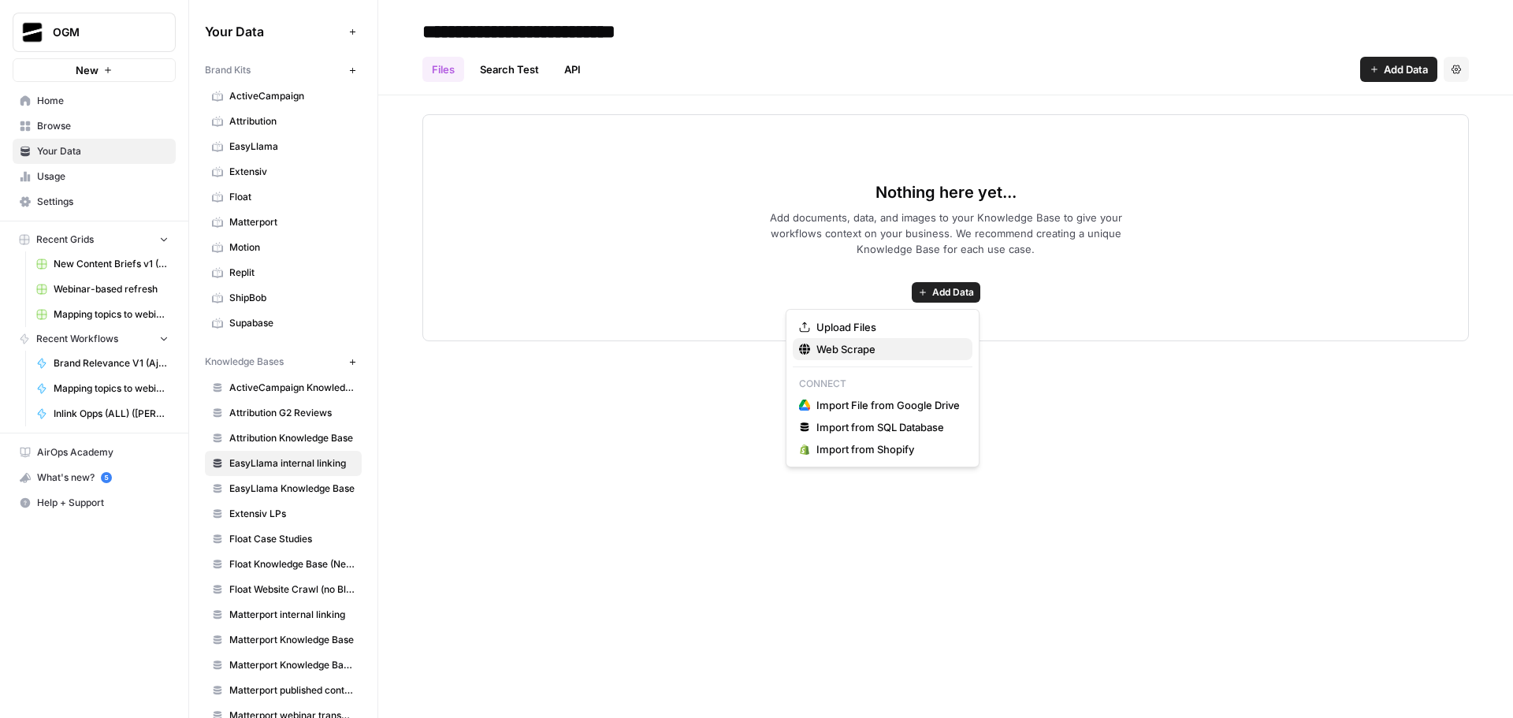
click at [906, 343] on span "Web Scrape" at bounding box center [887, 349] width 143 height 16
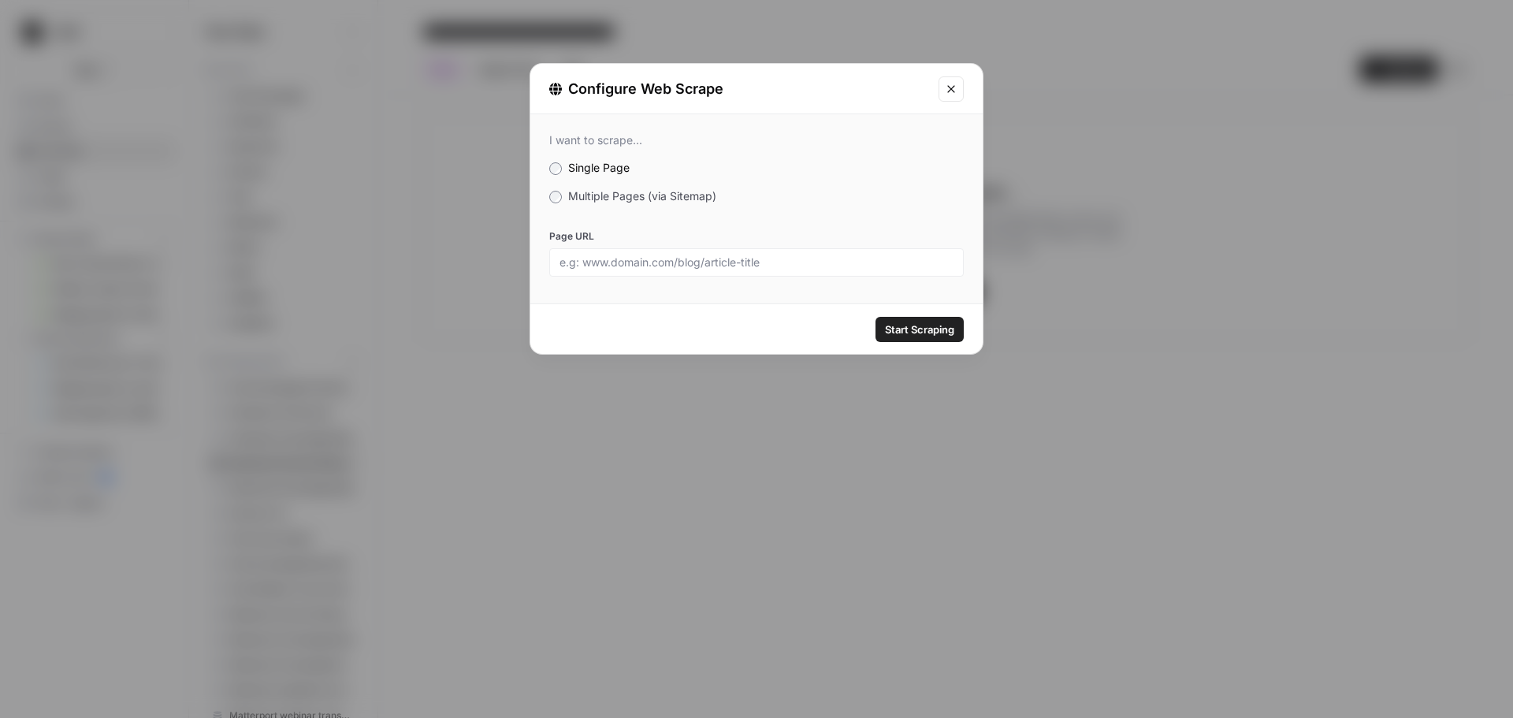
click at [643, 191] on span "Multiple Pages (via Sitemap)" at bounding box center [642, 195] width 148 height 13
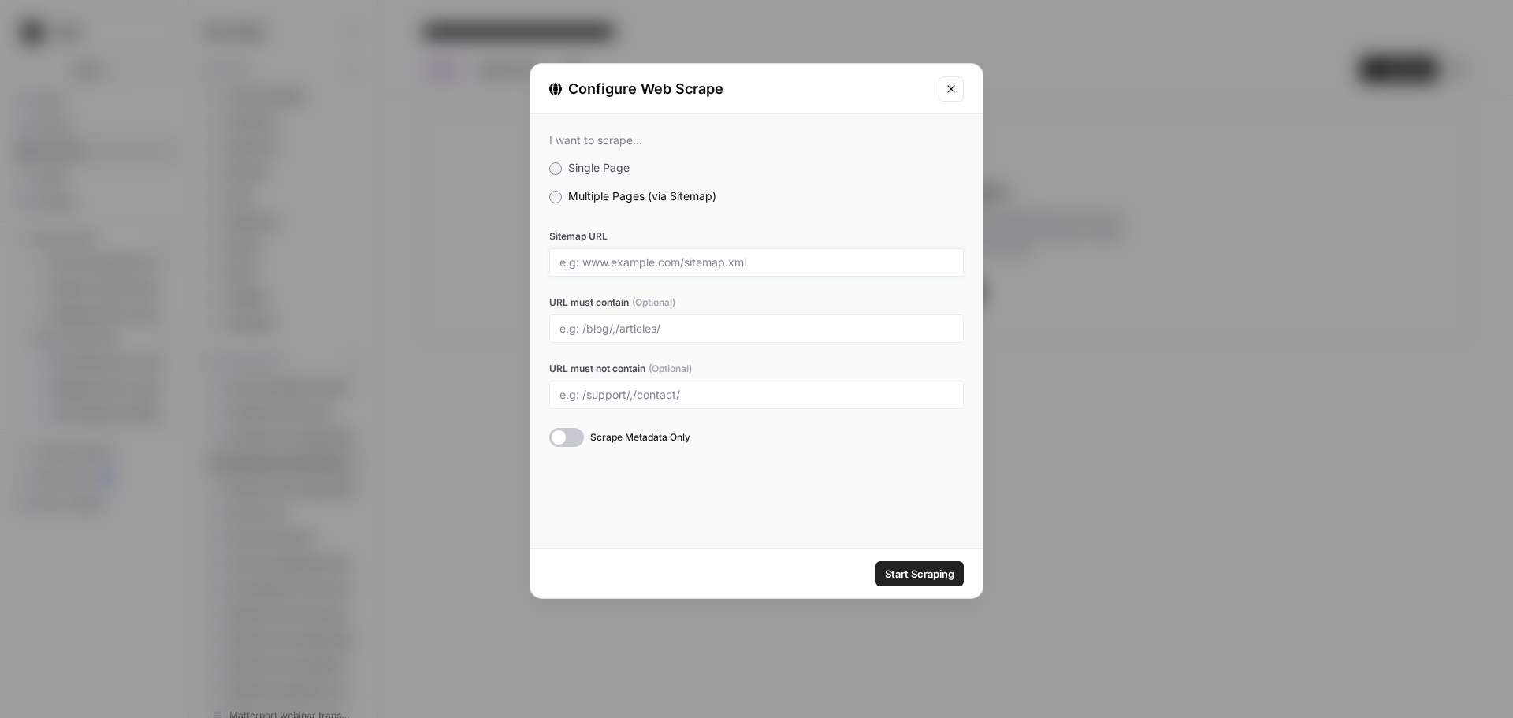
click at [686, 264] on input "Sitemap URL" at bounding box center [756, 262] width 394 height 14
paste input "https://www.easyllama.com/sitemap/sitemap-0.xml"
type input "https://www.easyllama.com/sitemap/sitemap-0.xml"
click at [645, 320] on div at bounding box center [756, 328] width 414 height 28
click at [757, 322] on input "URL must contain (Optional)" at bounding box center [756, 328] width 394 height 14
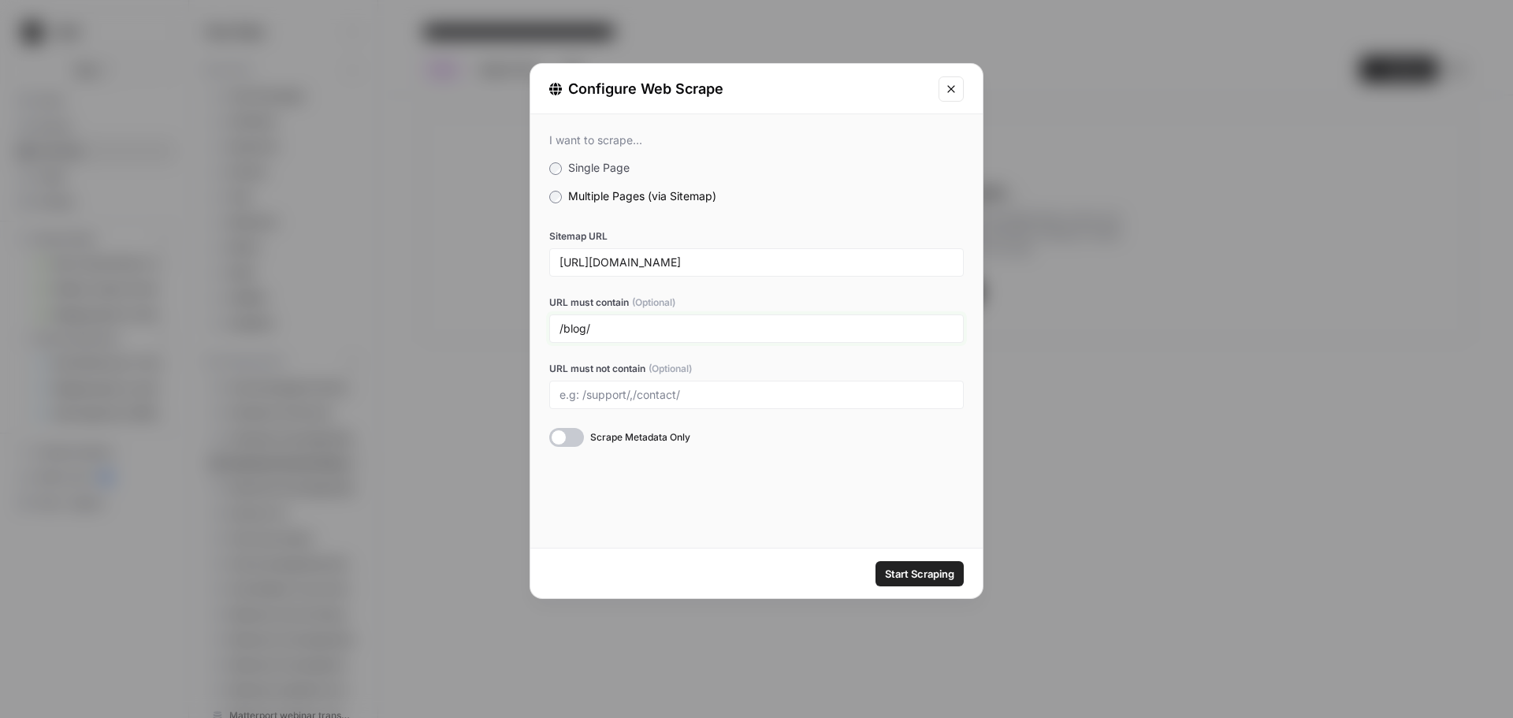
type input "/blog/"
click at [941, 574] on span "Start Scraping" at bounding box center [919, 574] width 69 height 16
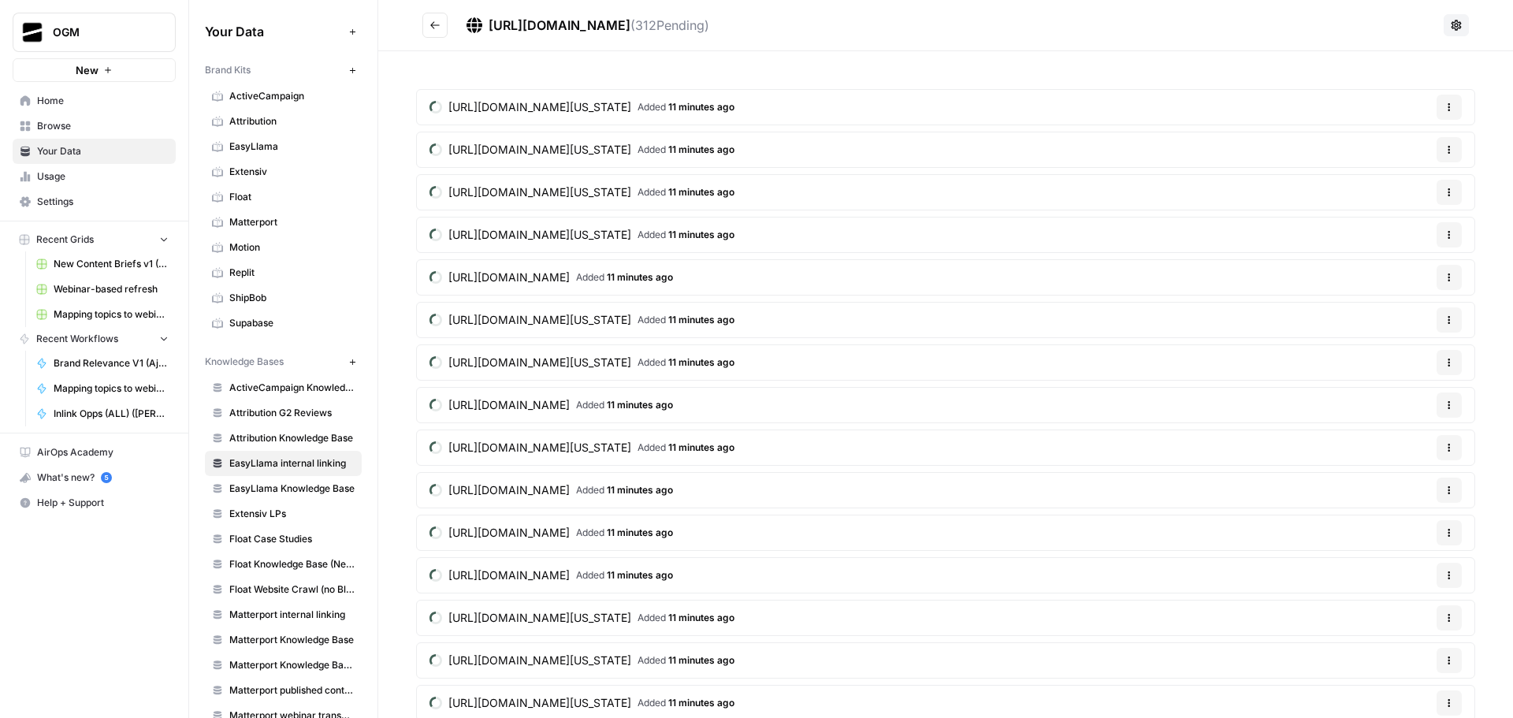
click at [432, 20] on icon "Go back" at bounding box center [434, 25] width 11 height 11
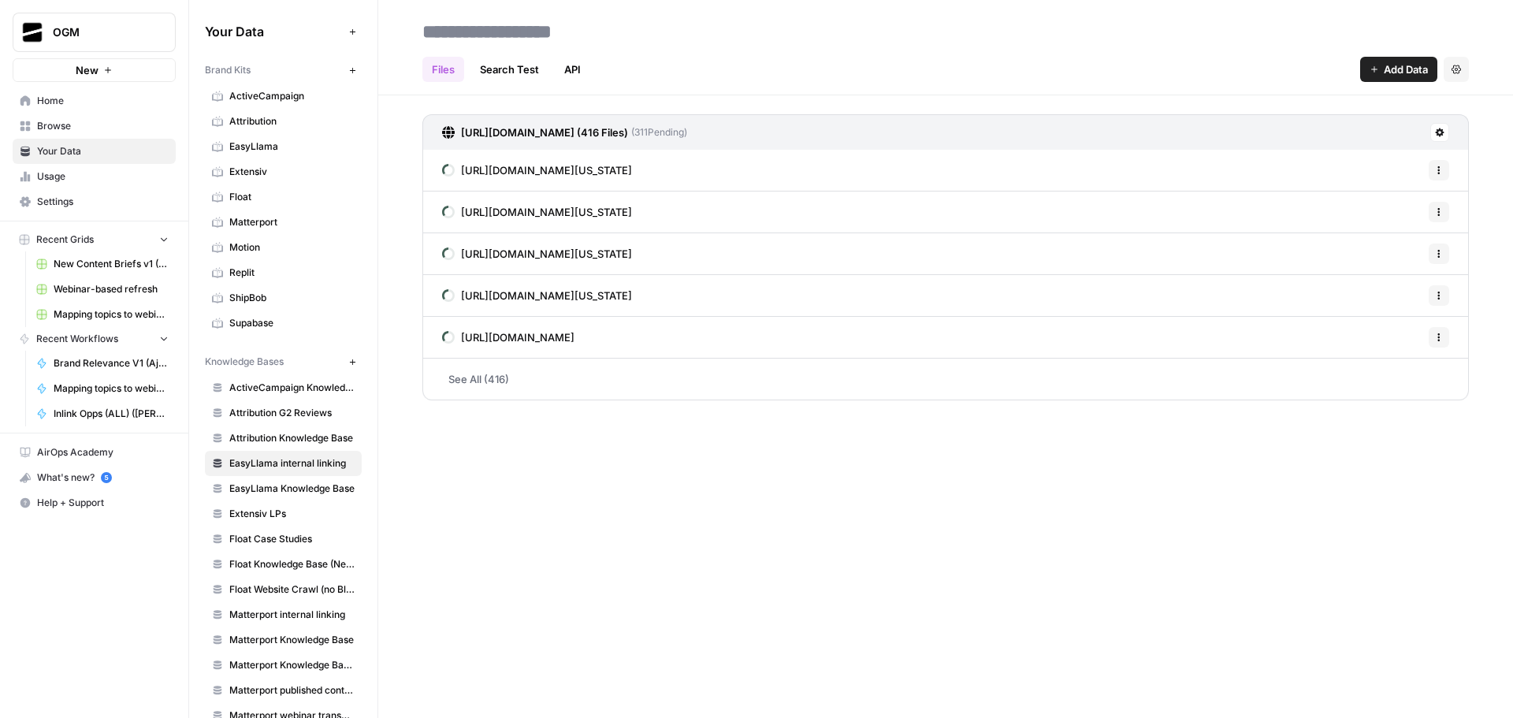
click at [562, 28] on input at bounding box center [542, 32] width 252 height 32
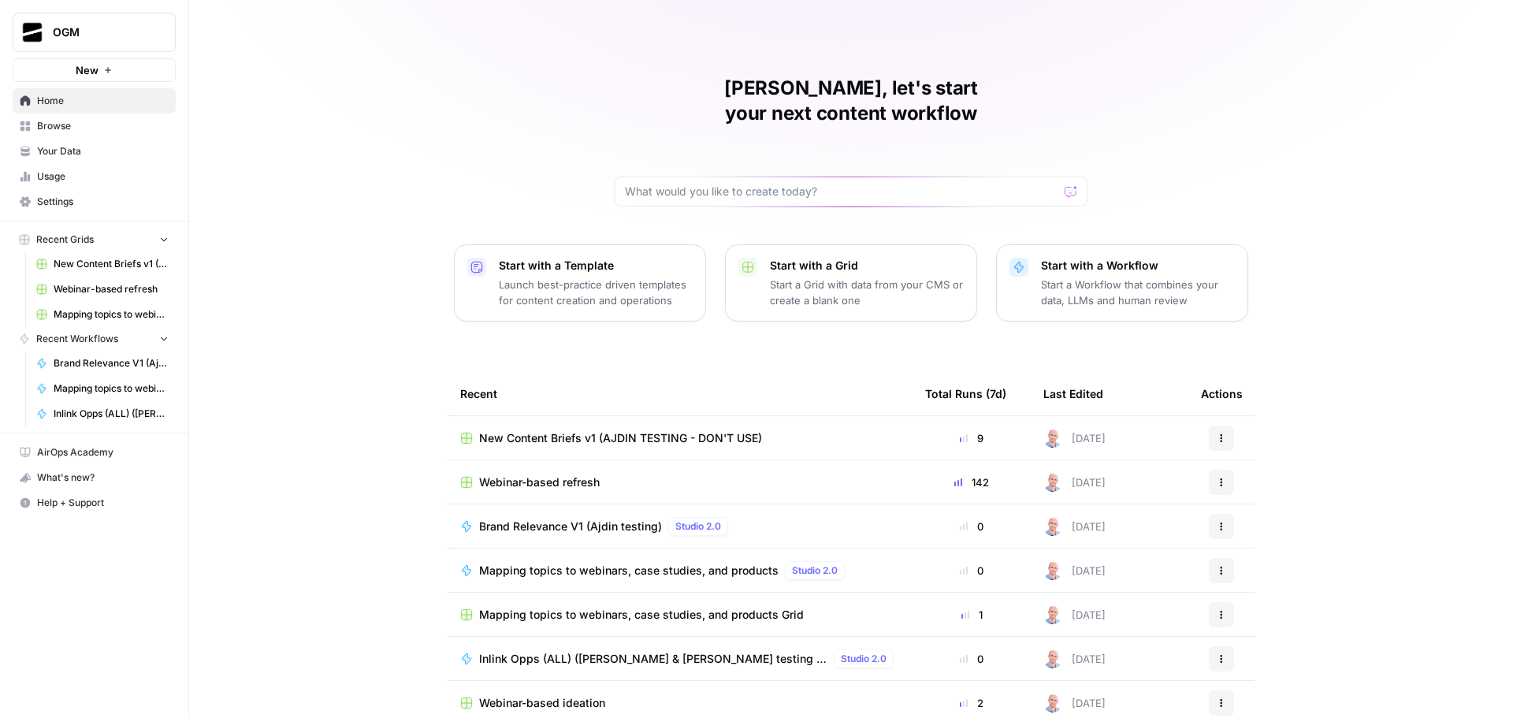
click at [85, 128] on span "Browse" at bounding box center [103, 126] width 132 height 14
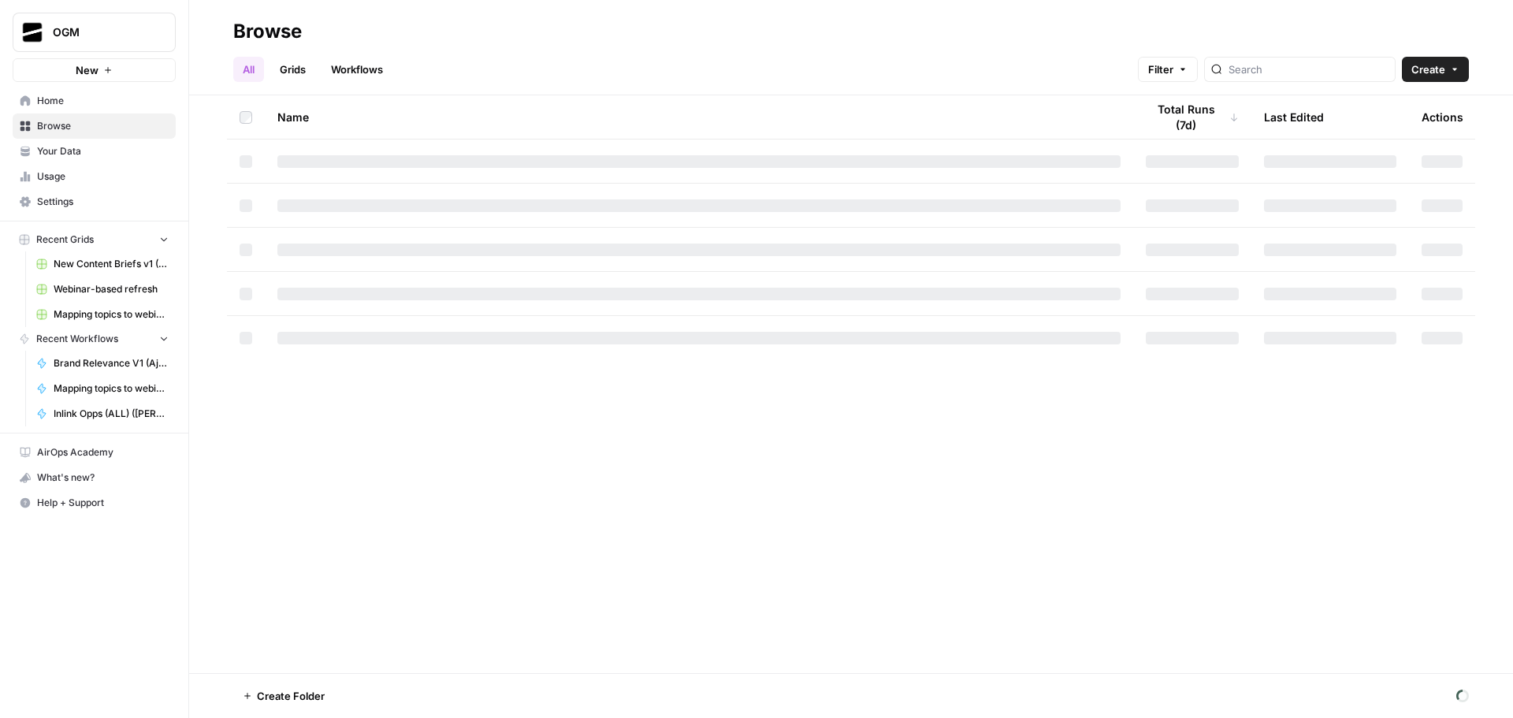
click at [95, 154] on span "Your Data" at bounding box center [103, 151] width 132 height 14
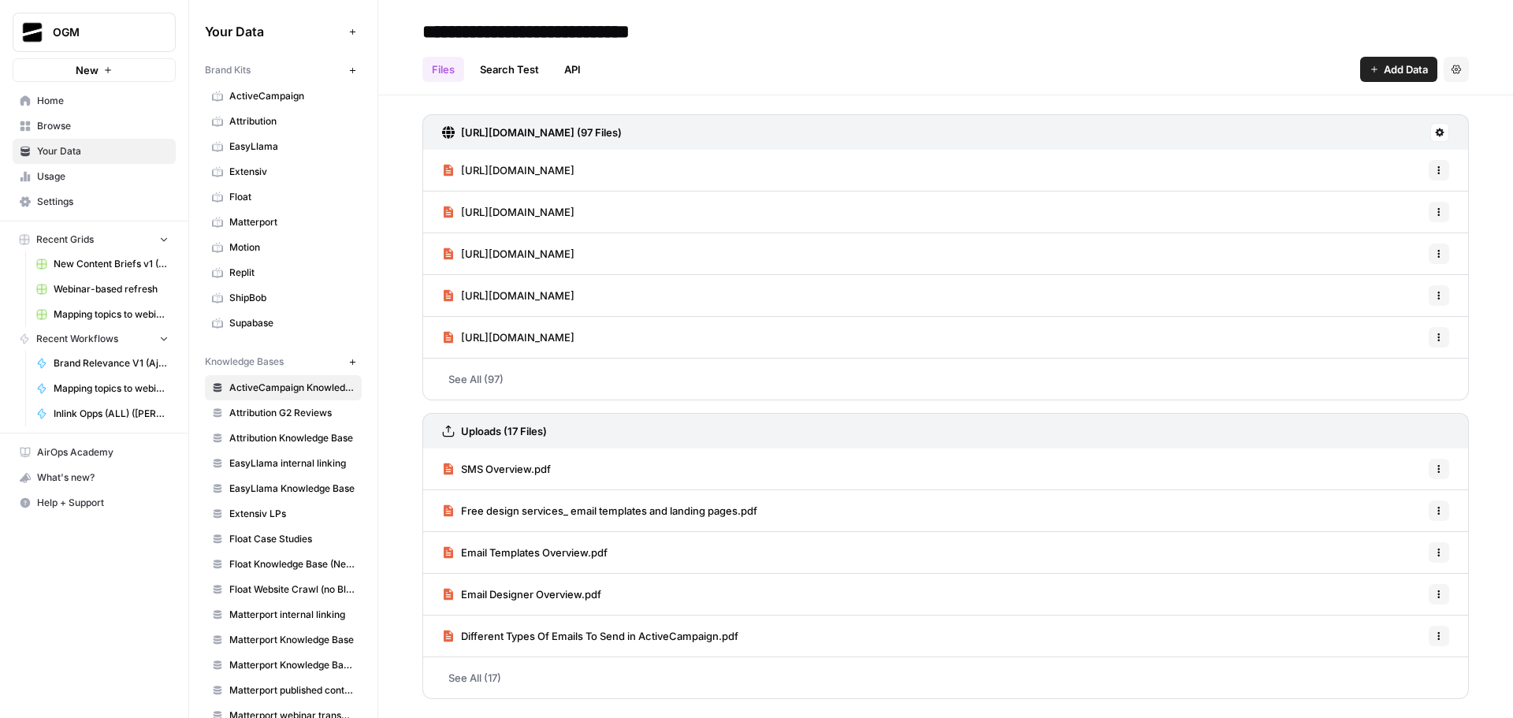
scroll to position [79, 0]
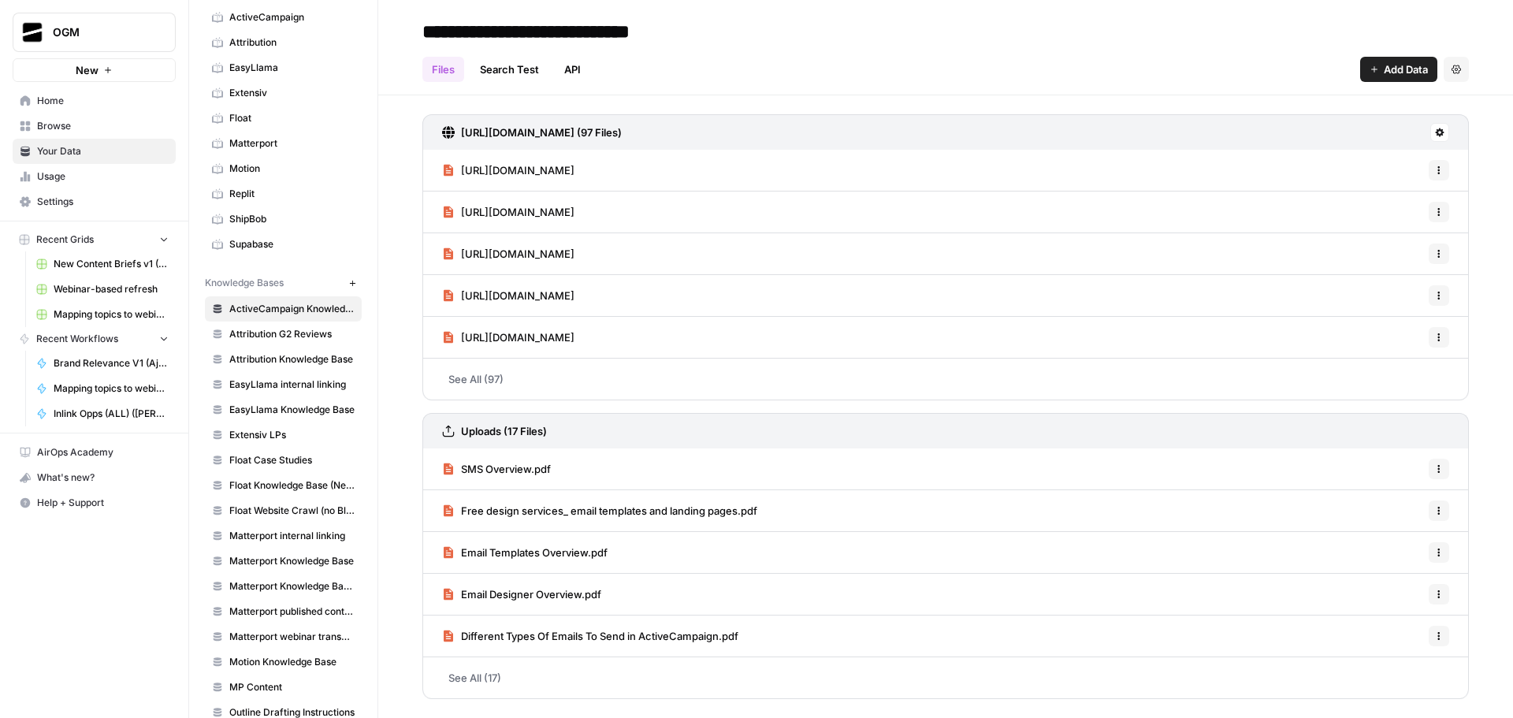
click at [307, 409] on span "EasyLlama Knowledge Base" at bounding box center [291, 410] width 125 height 14
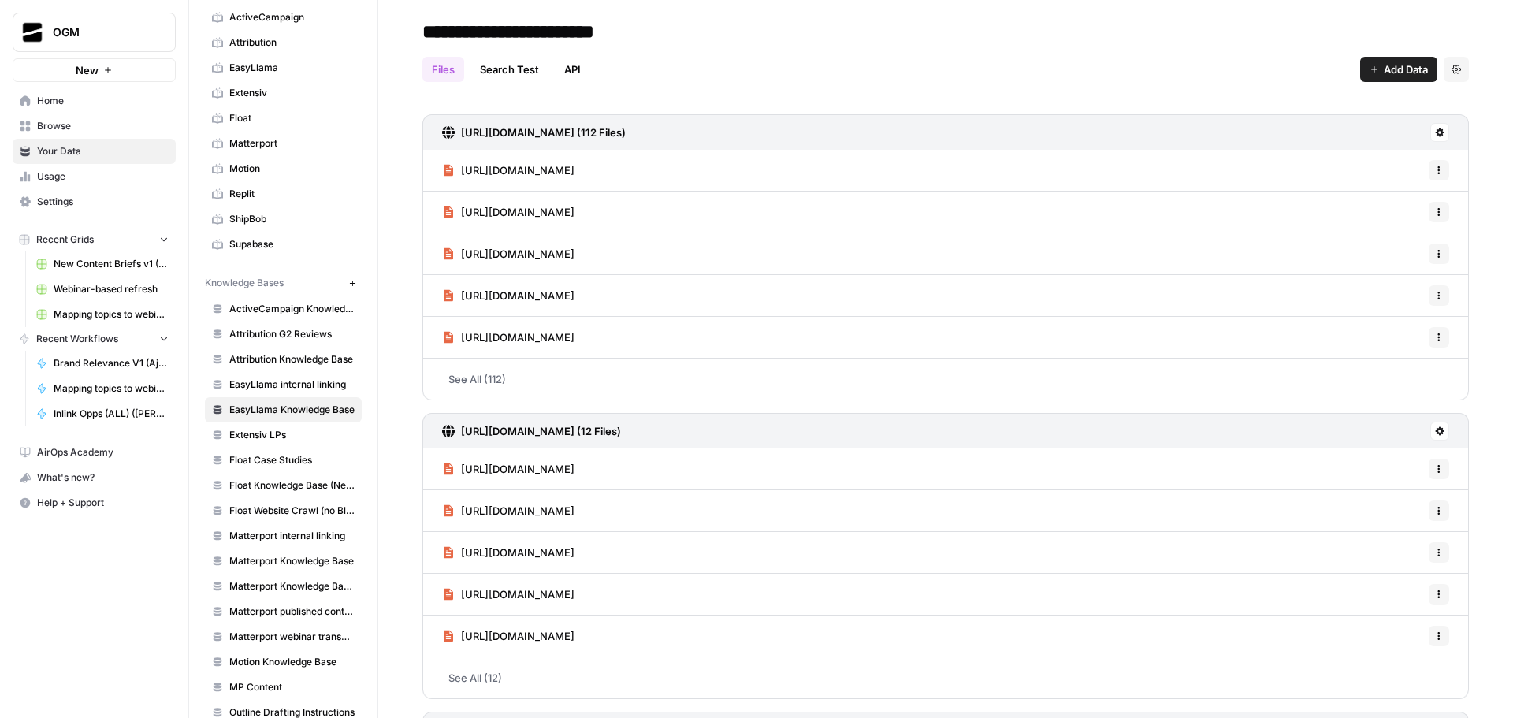
click at [303, 385] on span "EasyLlama internal linking" at bounding box center [291, 384] width 125 height 14
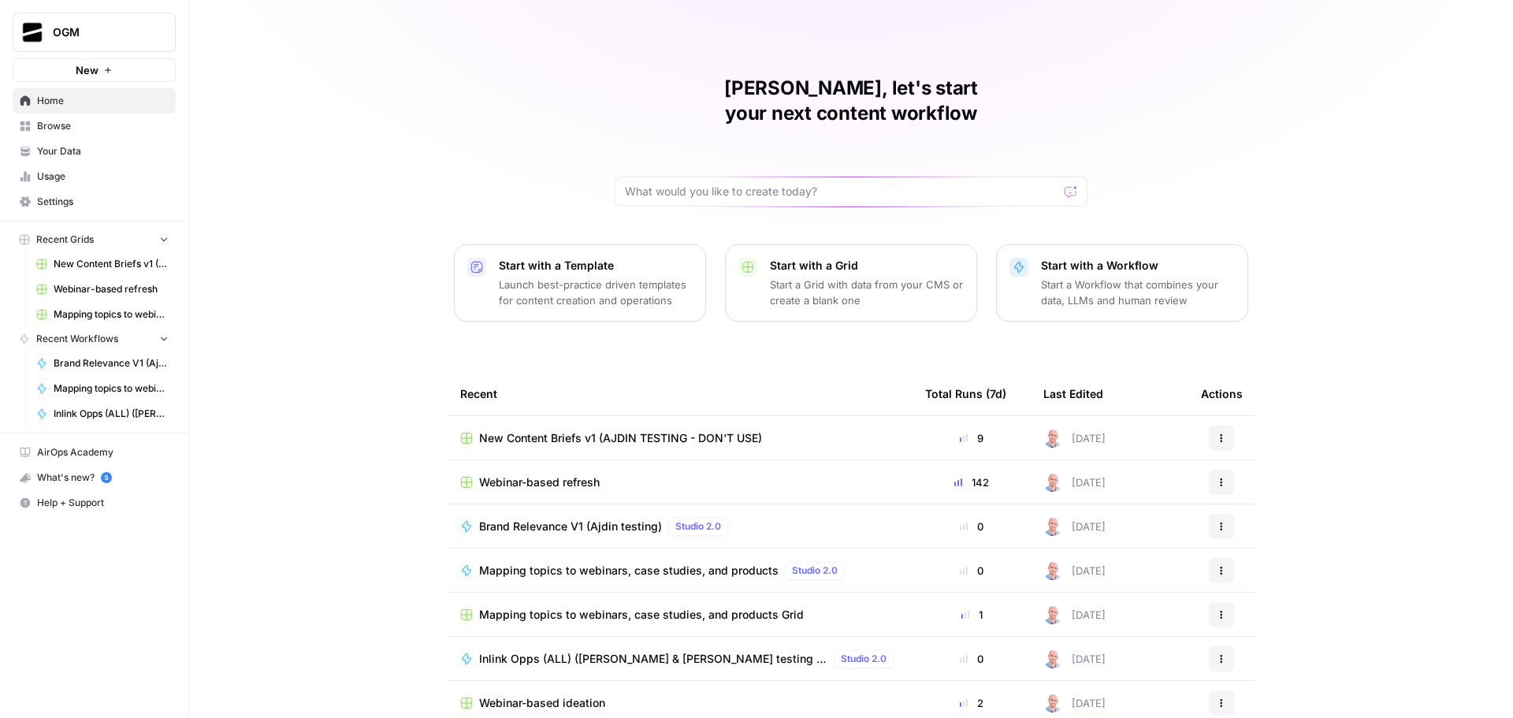
click at [110, 148] on span "Your Data" at bounding box center [103, 151] width 132 height 14
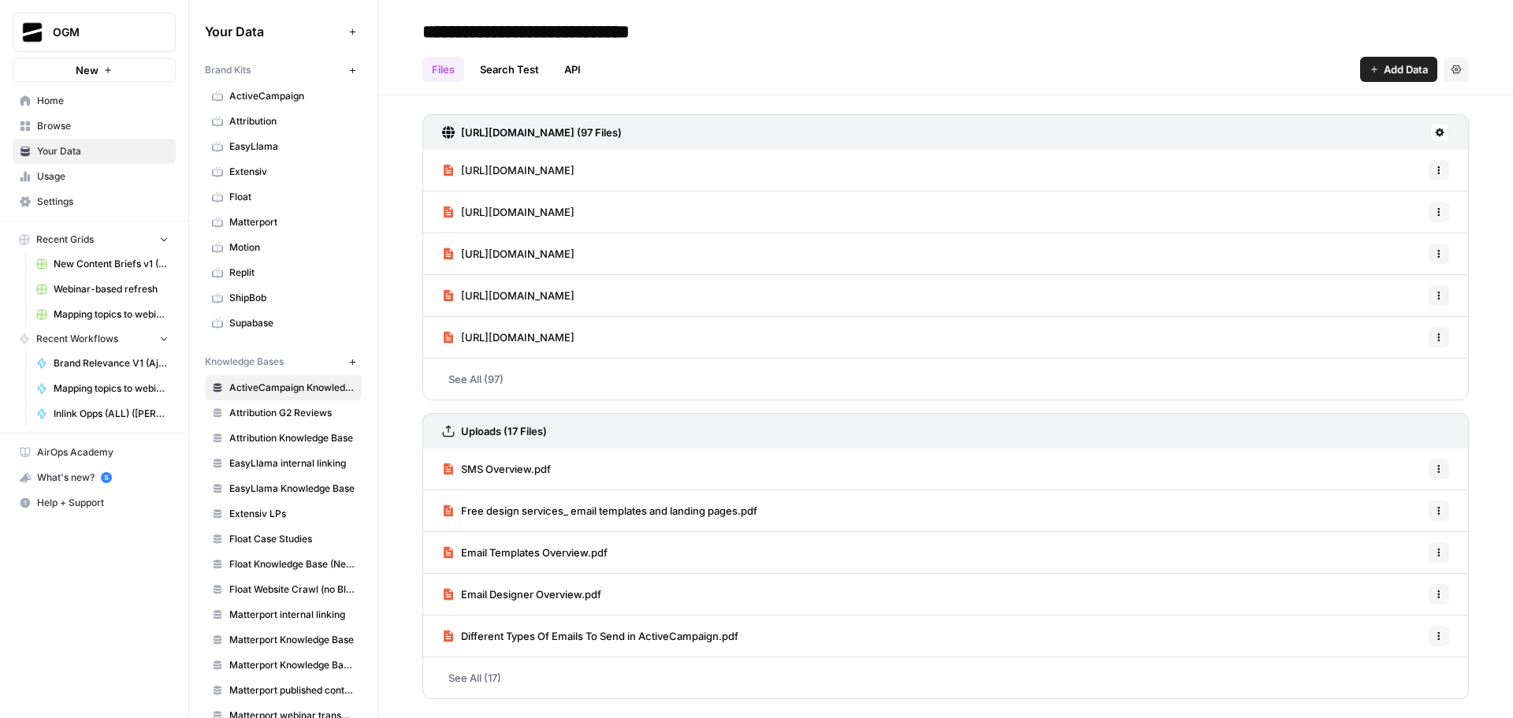
scroll to position [158, 0]
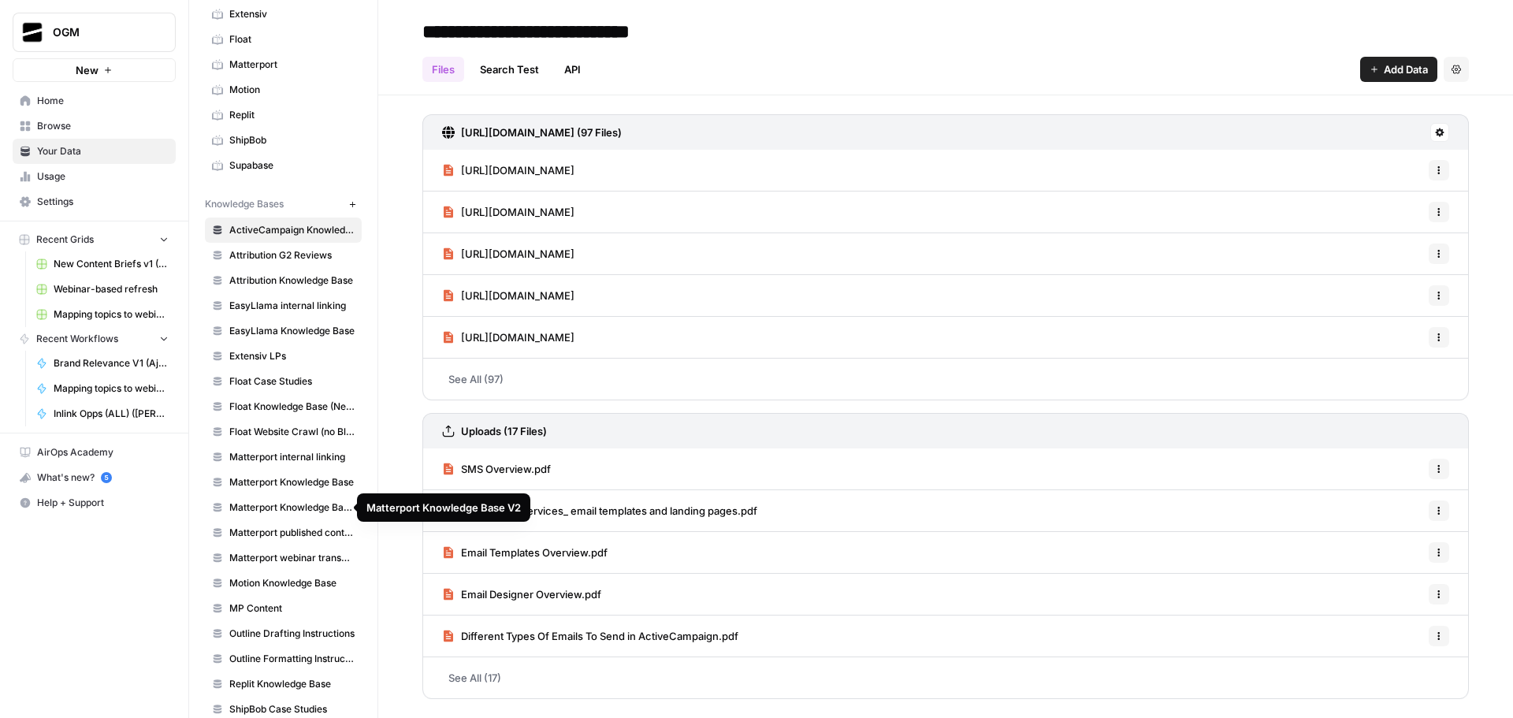
click at [302, 499] on link "Matterport Knowledge Base V2" at bounding box center [283, 507] width 157 height 25
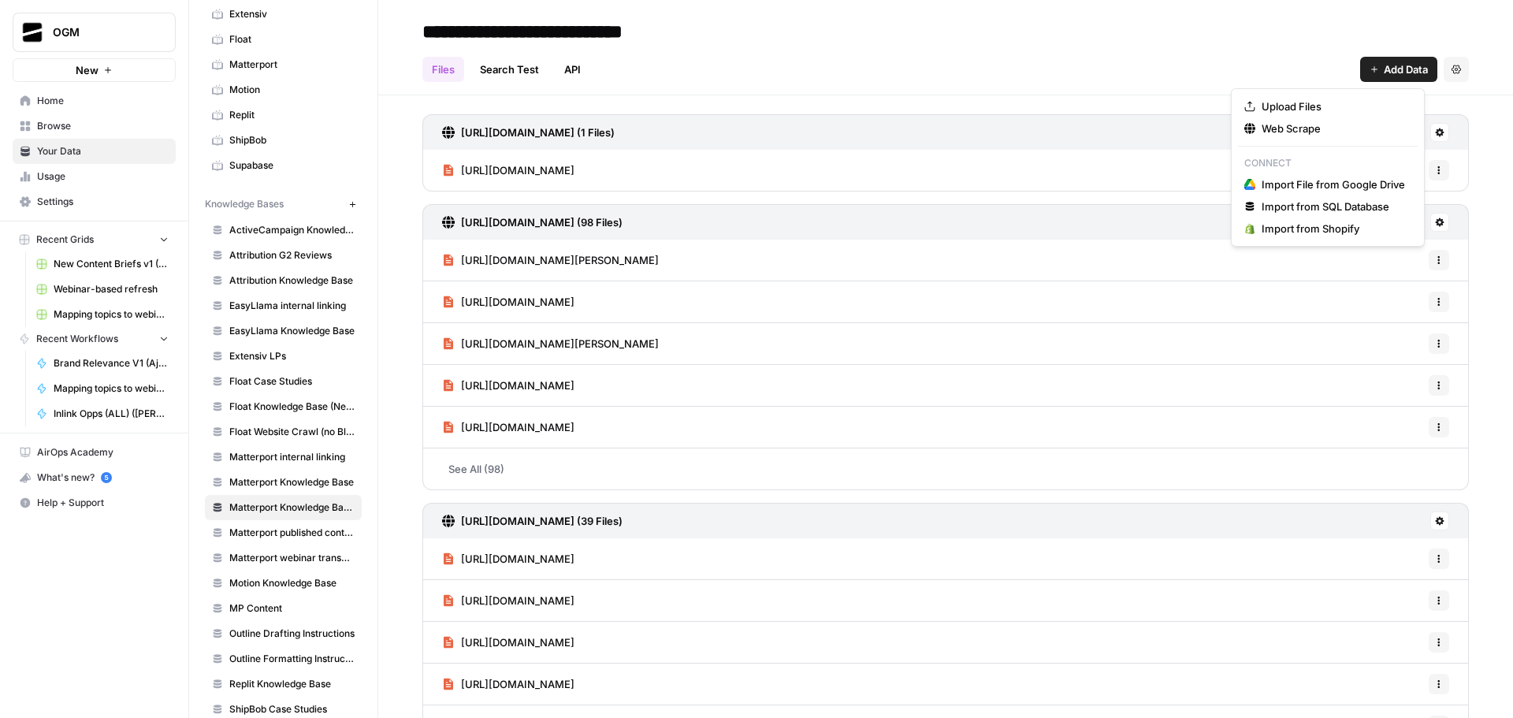
click at [1404, 73] on span "Add Data" at bounding box center [1405, 69] width 44 height 16
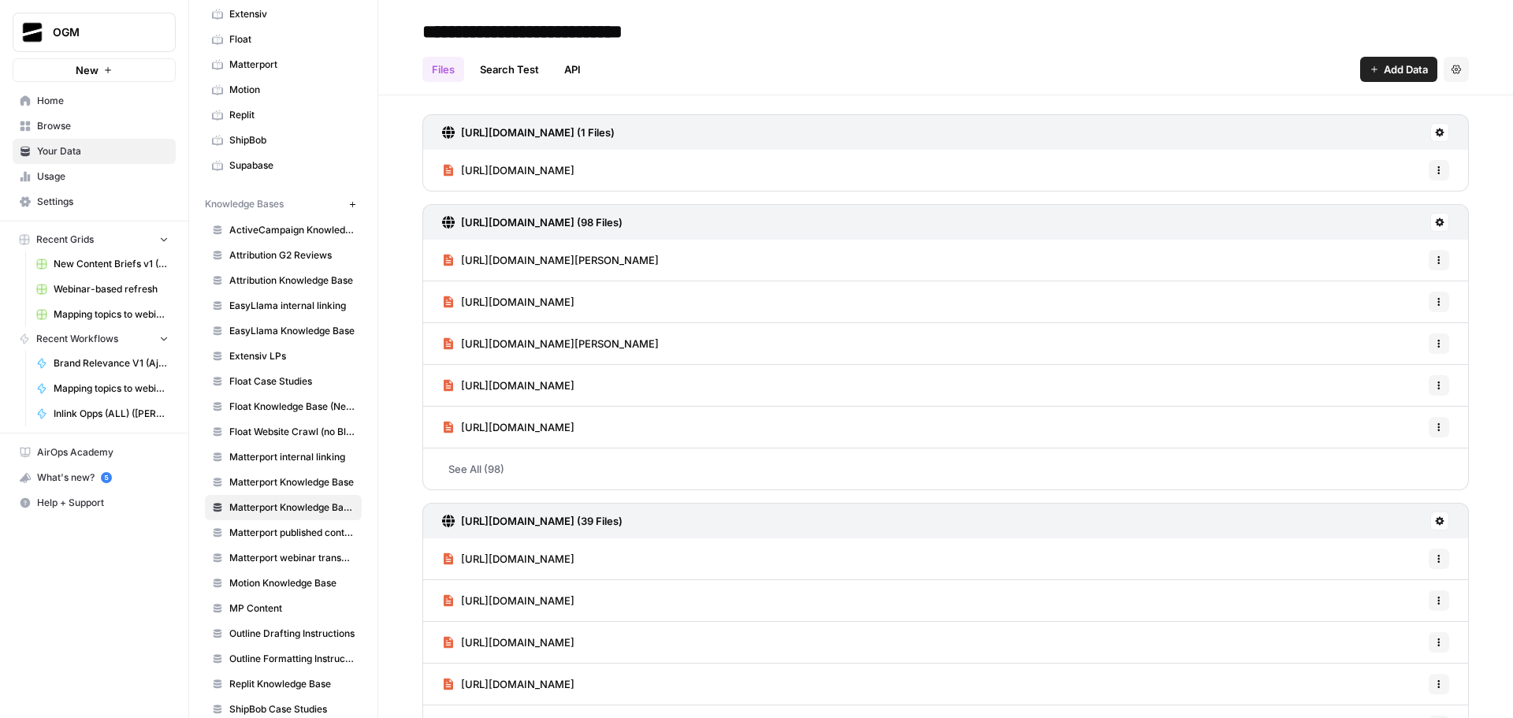
click at [897, 96] on div "https://matterport.com/solutions/designer (1 Files) https://matterport.com/solu…" at bounding box center [945, 621] width 1134 height 1053
click at [574, 170] on span "https://matterport.com/solutions/designer" at bounding box center [517, 170] width 113 height 16
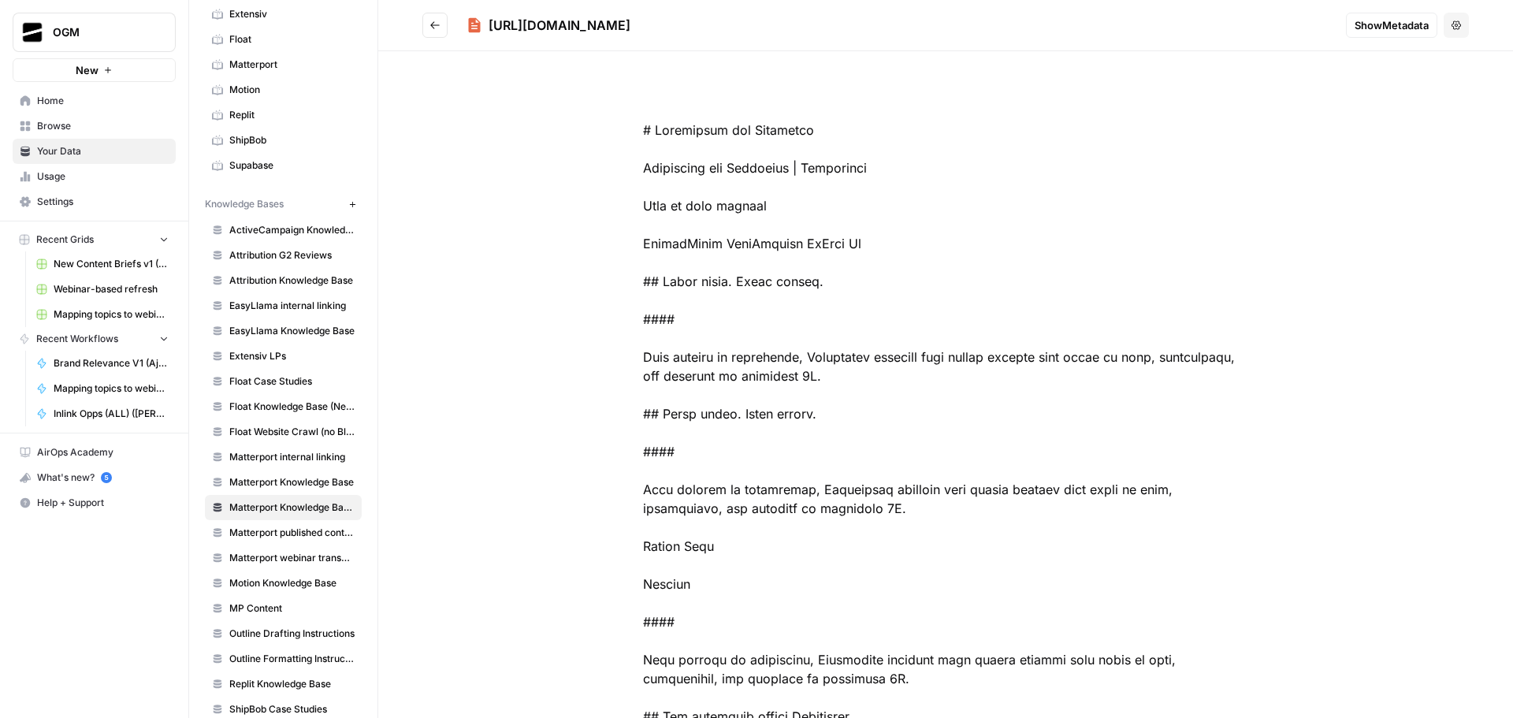
click at [1369, 24] on span "Show Metadata" at bounding box center [1391, 25] width 74 height 16
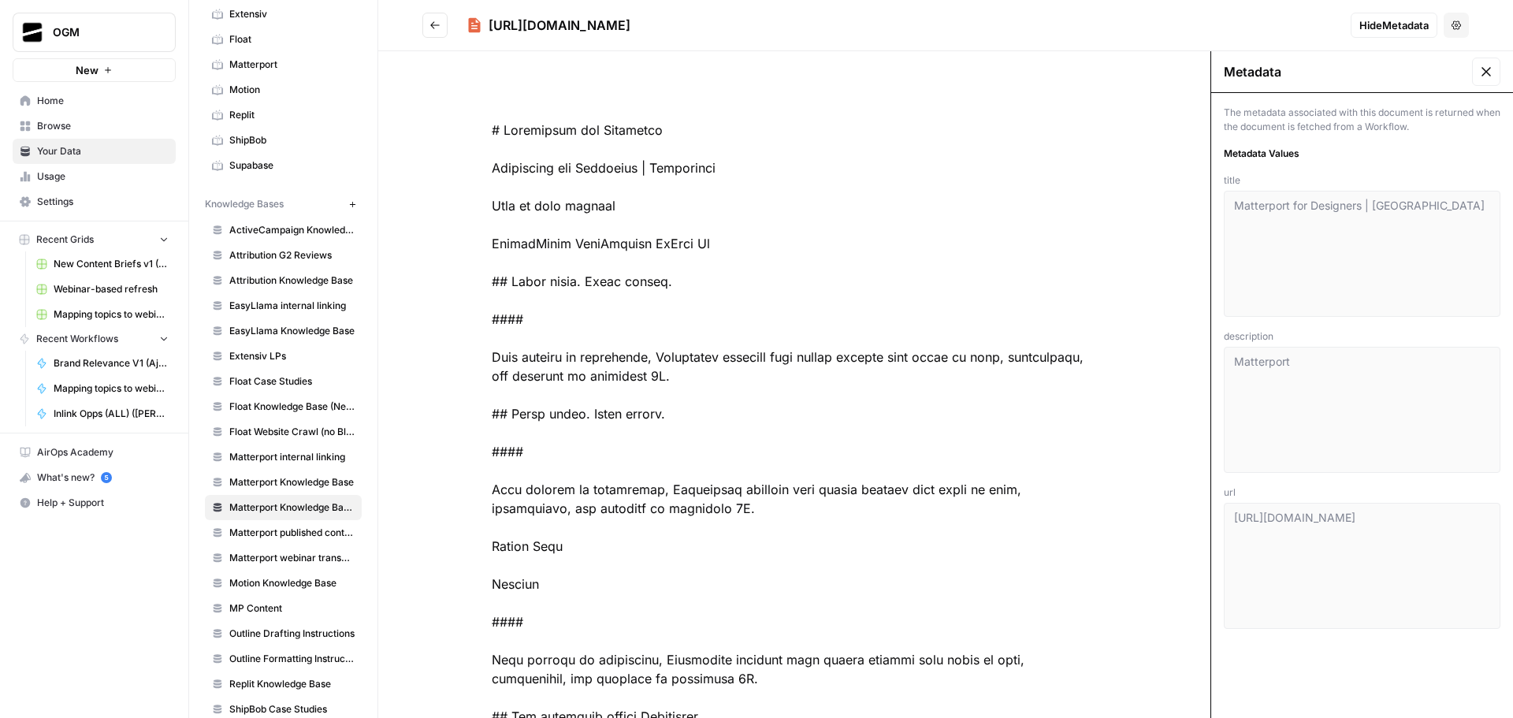
click at [1484, 65] on button at bounding box center [1486, 72] width 28 height 28
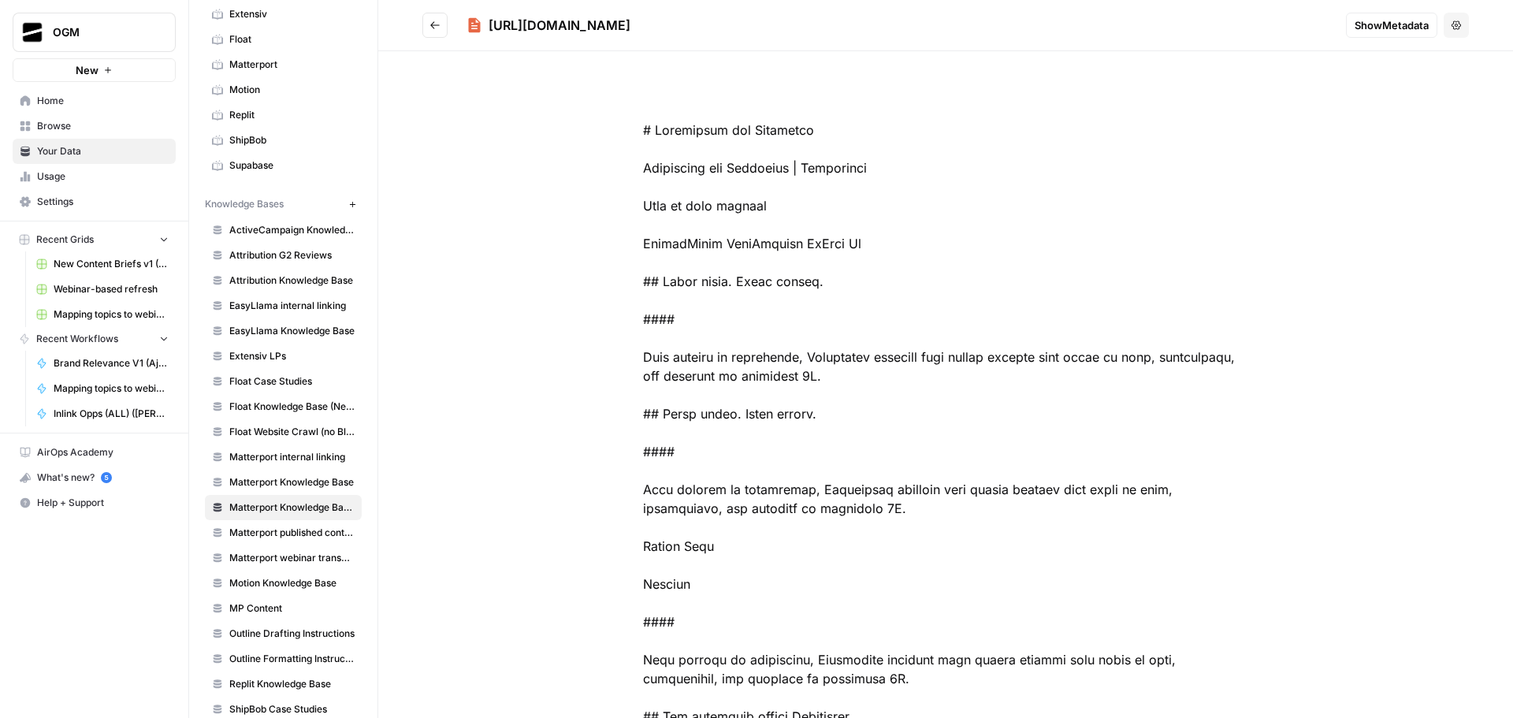
click at [429, 25] on button "Go back" at bounding box center [434, 25] width 25 height 25
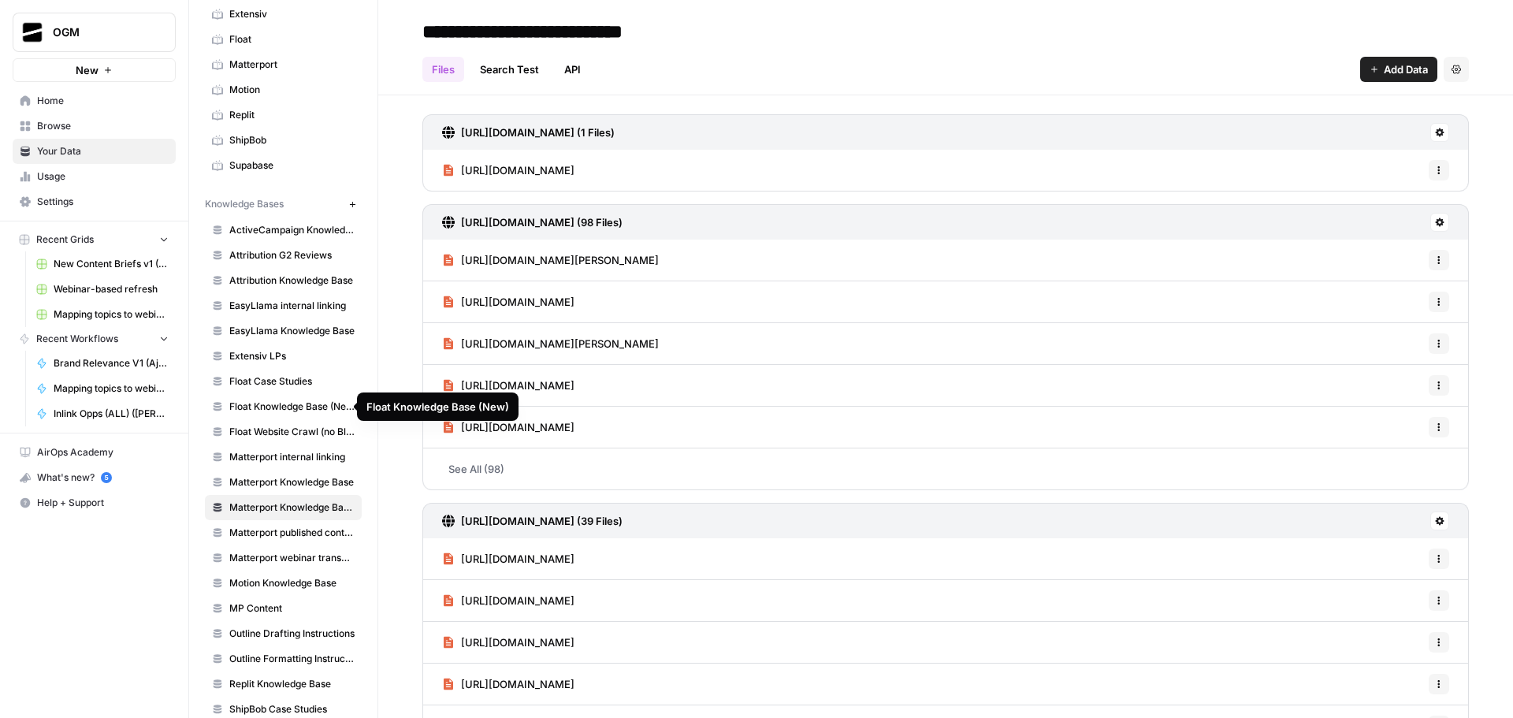
scroll to position [236, 0]
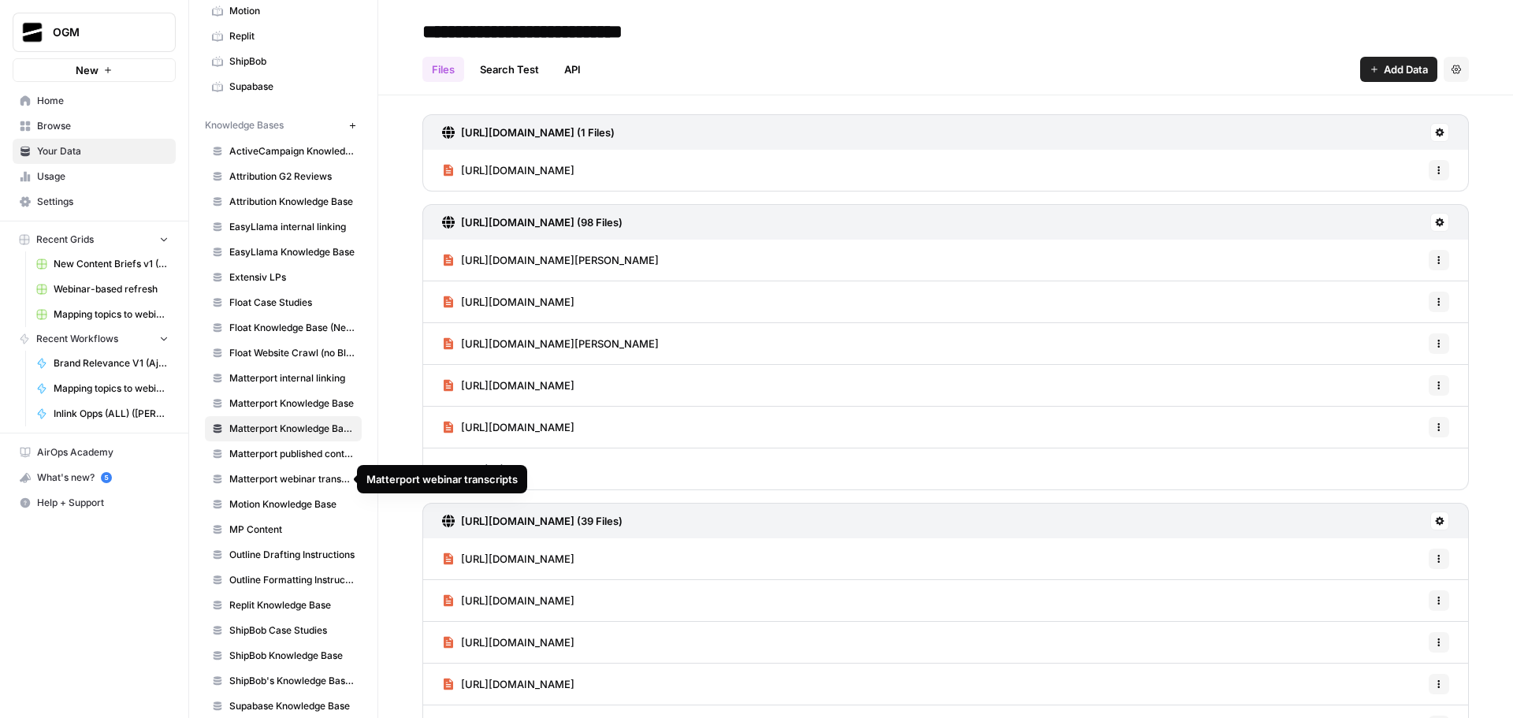
click at [317, 472] on span "Matterport webinar transcripts" at bounding box center [291, 479] width 125 height 14
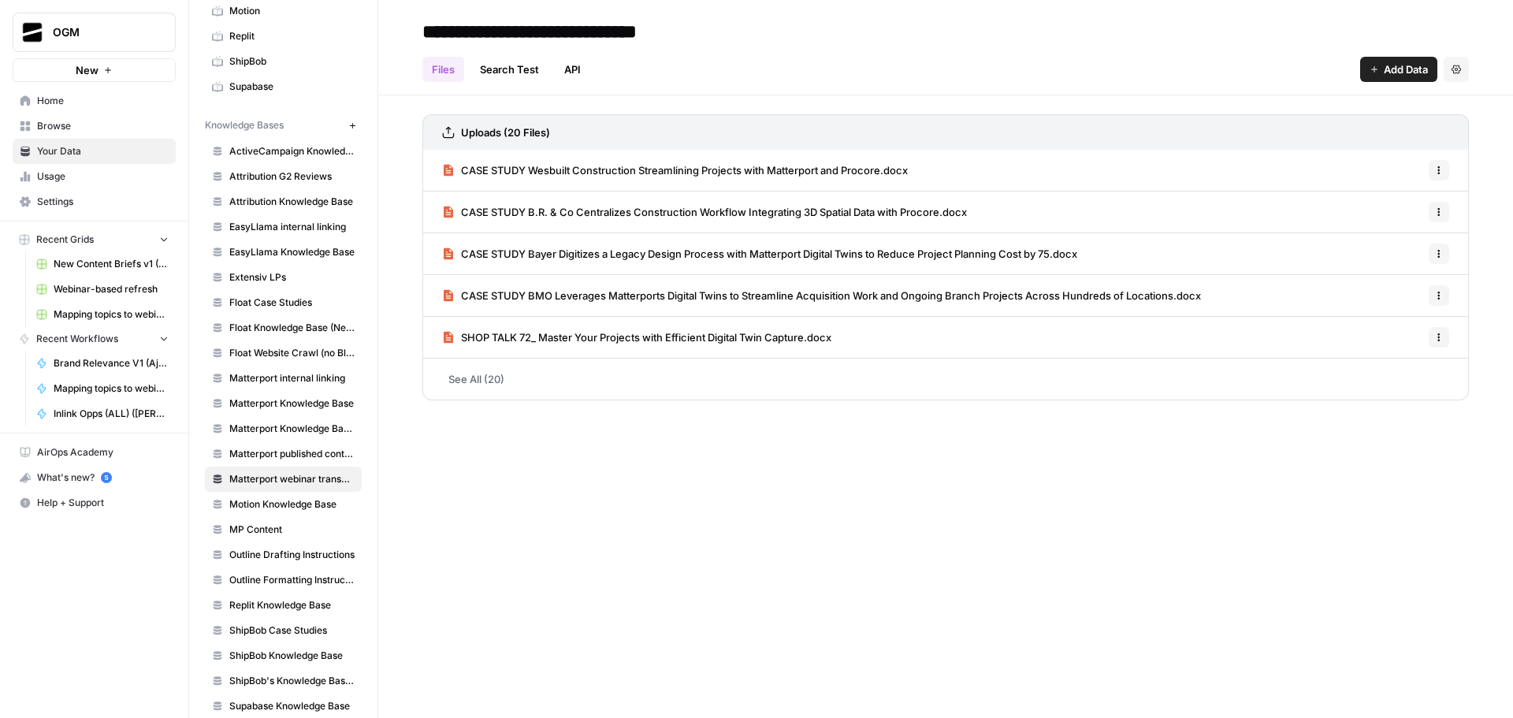
click at [657, 179] on link "CASE STUDY Wesbuilt Construction Streamlining Projects with Matterport and Proc…" at bounding box center [675, 170] width 466 height 41
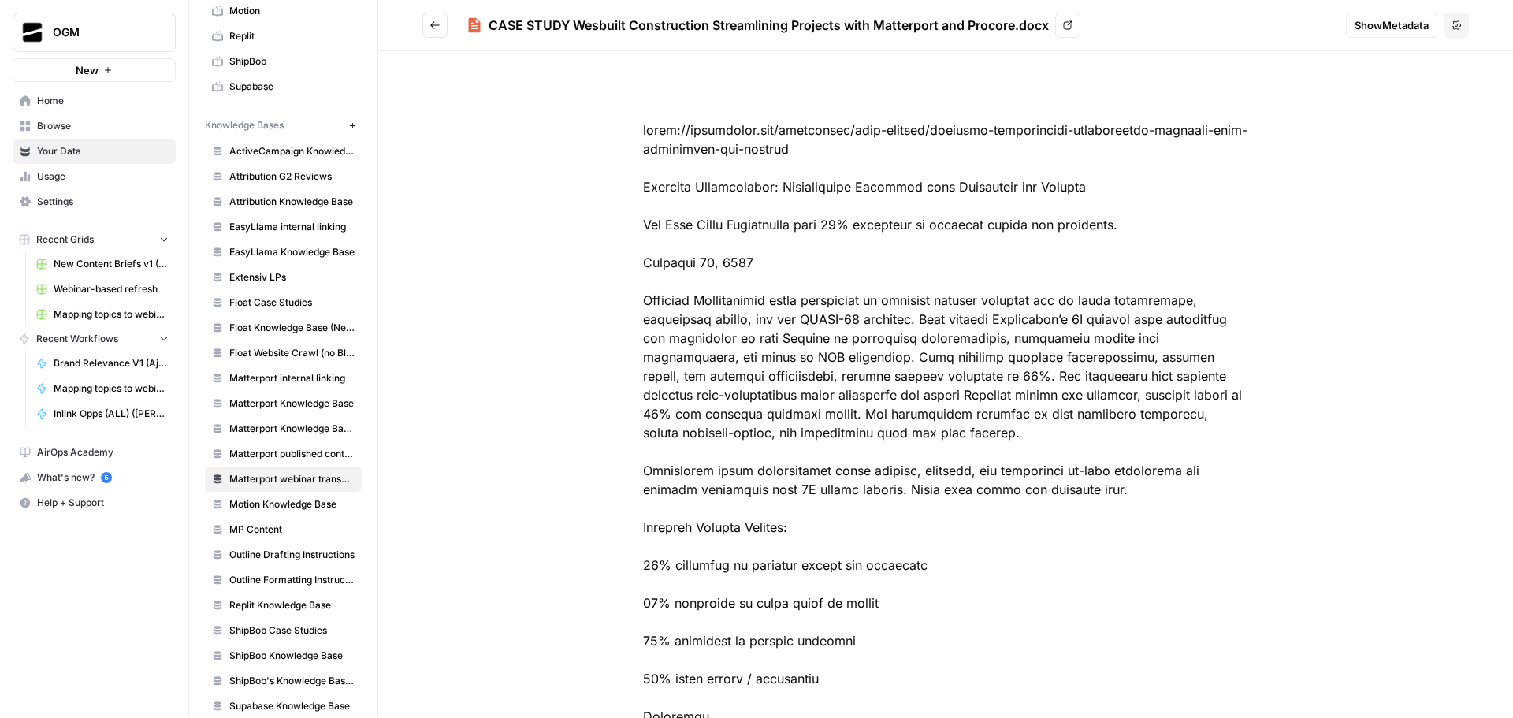
click at [1069, 26] on icon at bounding box center [1067, 24] width 9 height 9
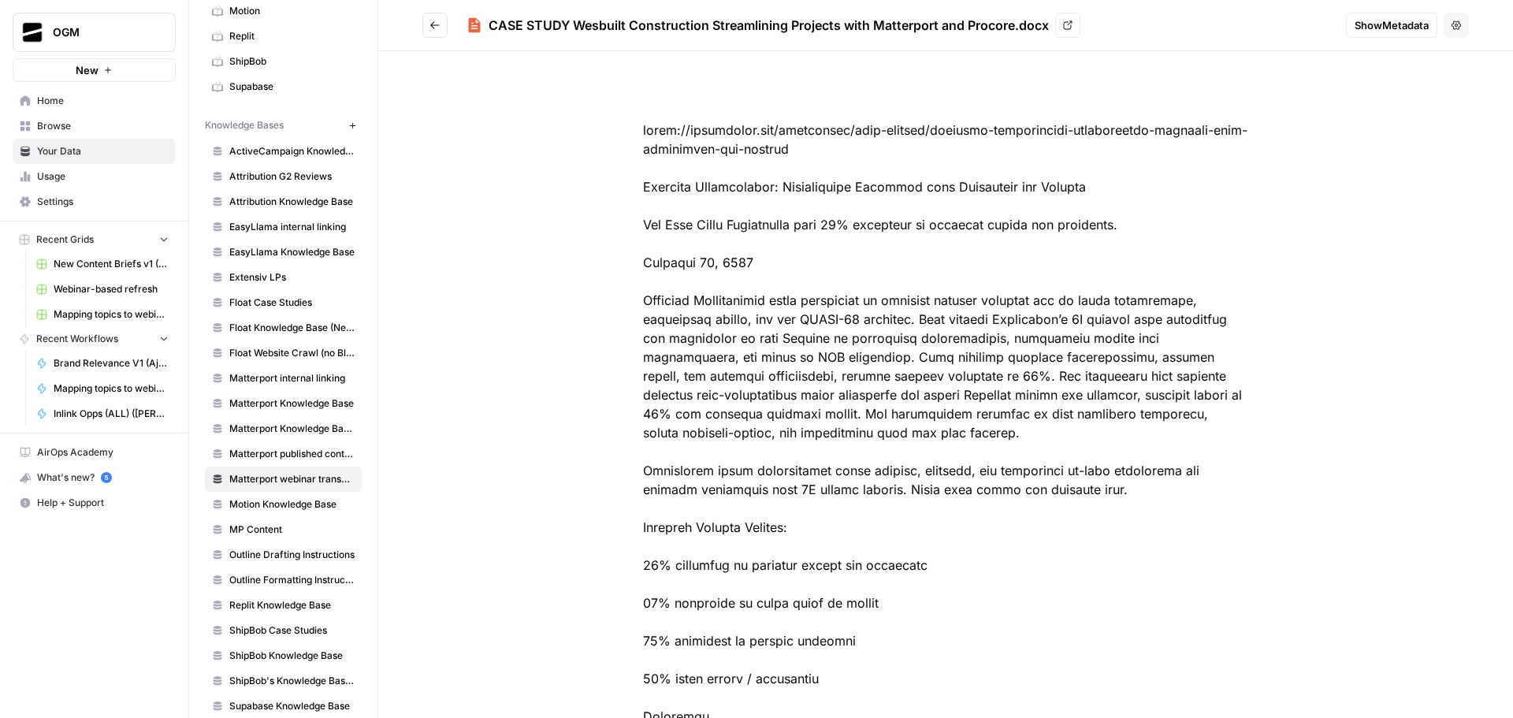
click at [1451, 28] on icon "button" at bounding box center [1455, 24] width 9 height 9
click at [441, 20] on button "Go back" at bounding box center [434, 25] width 25 height 25
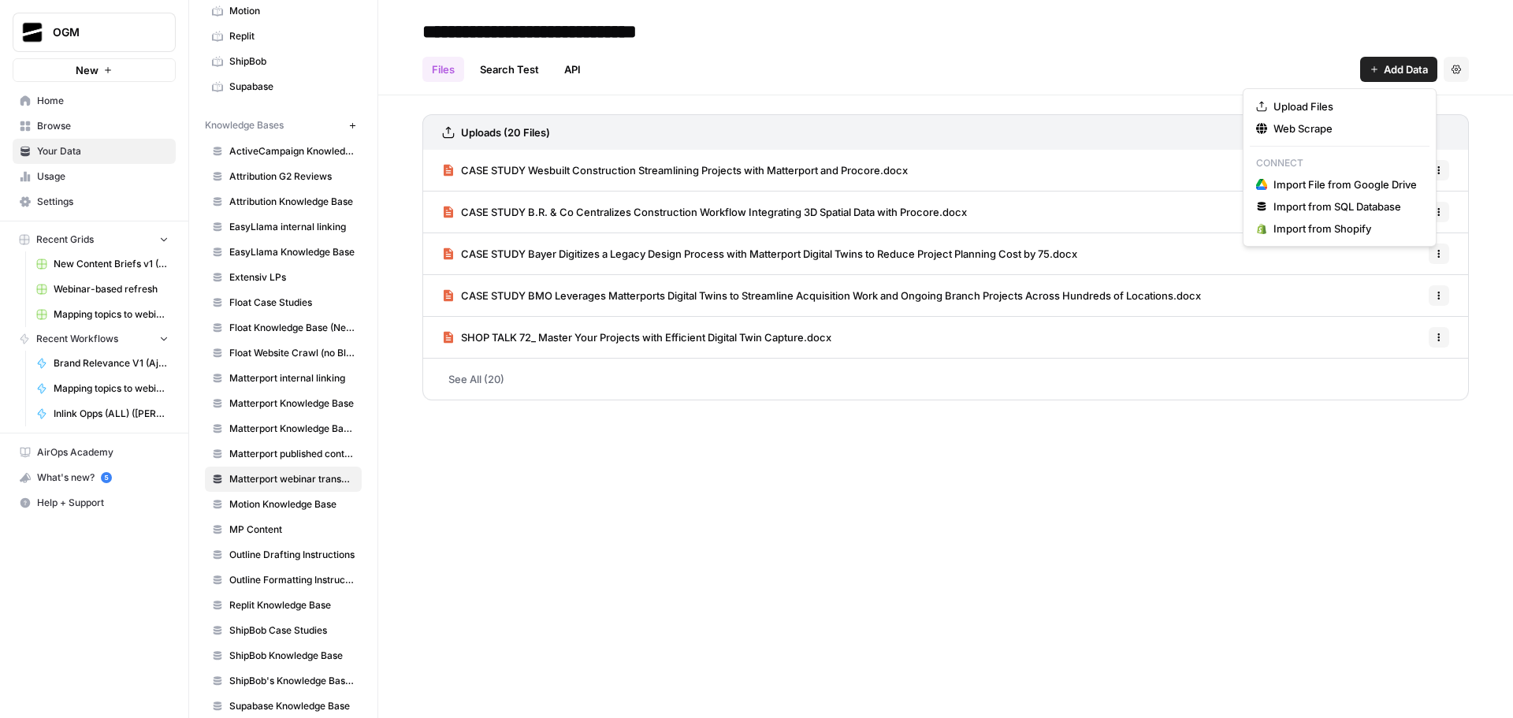
click at [1394, 70] on span "Add Data" at bounding box center [1405, 69] width 44 height 16
click at [1374, 124] on span "Web Scrape" at bounding box center [1344, 129] width 143 height 16
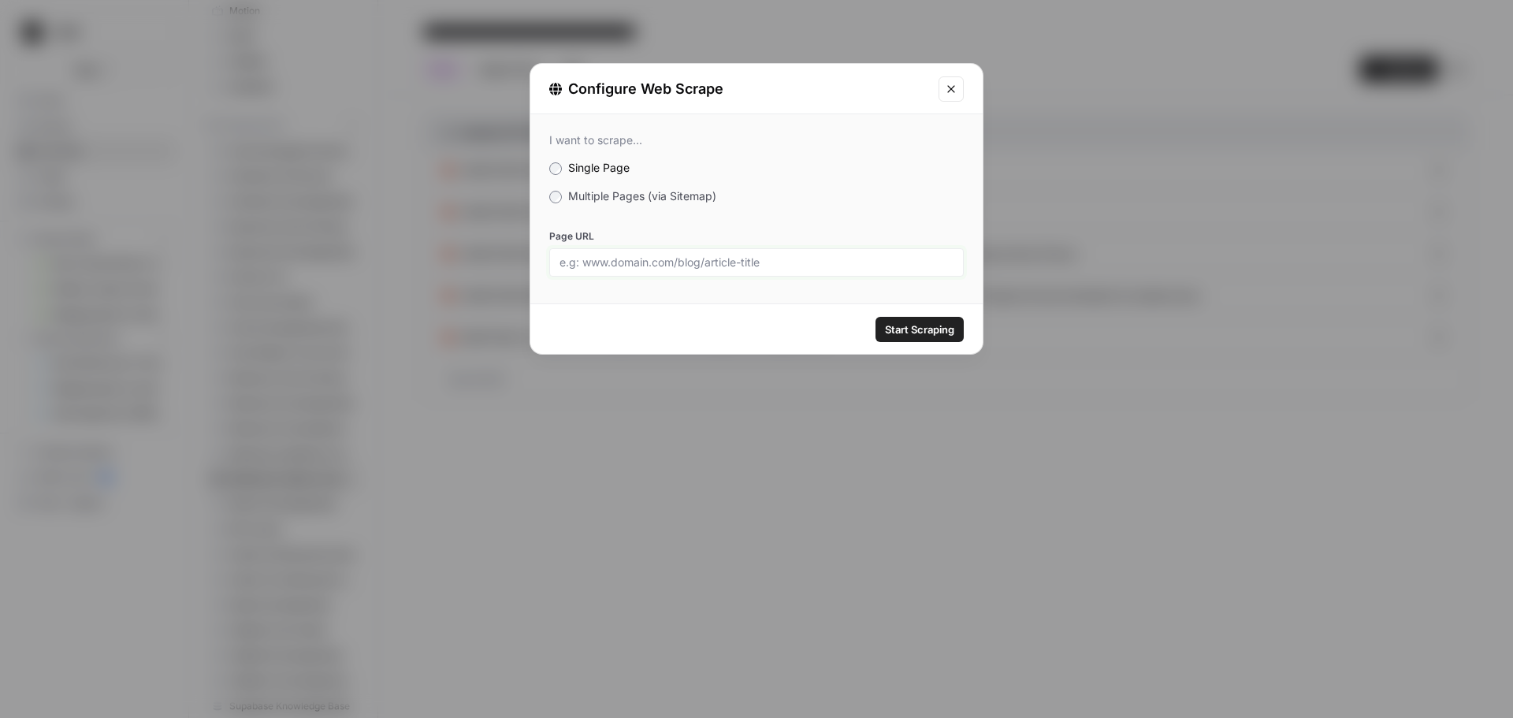
click at [732, 265] on input "Page URL" at bounding box center [756, 262] width 394 height 14
paste input "https://docs.google.com/document/d/17nxx0h63zx5ROs79Zt_a3k75oCwvwBSm-LPmzpwiiYg…"
type input "https://docs.google.com/document/d/17nxx0h63zx5ROs79Zt_a3k75oCwvwBSm-LPmzpwiiYg…"
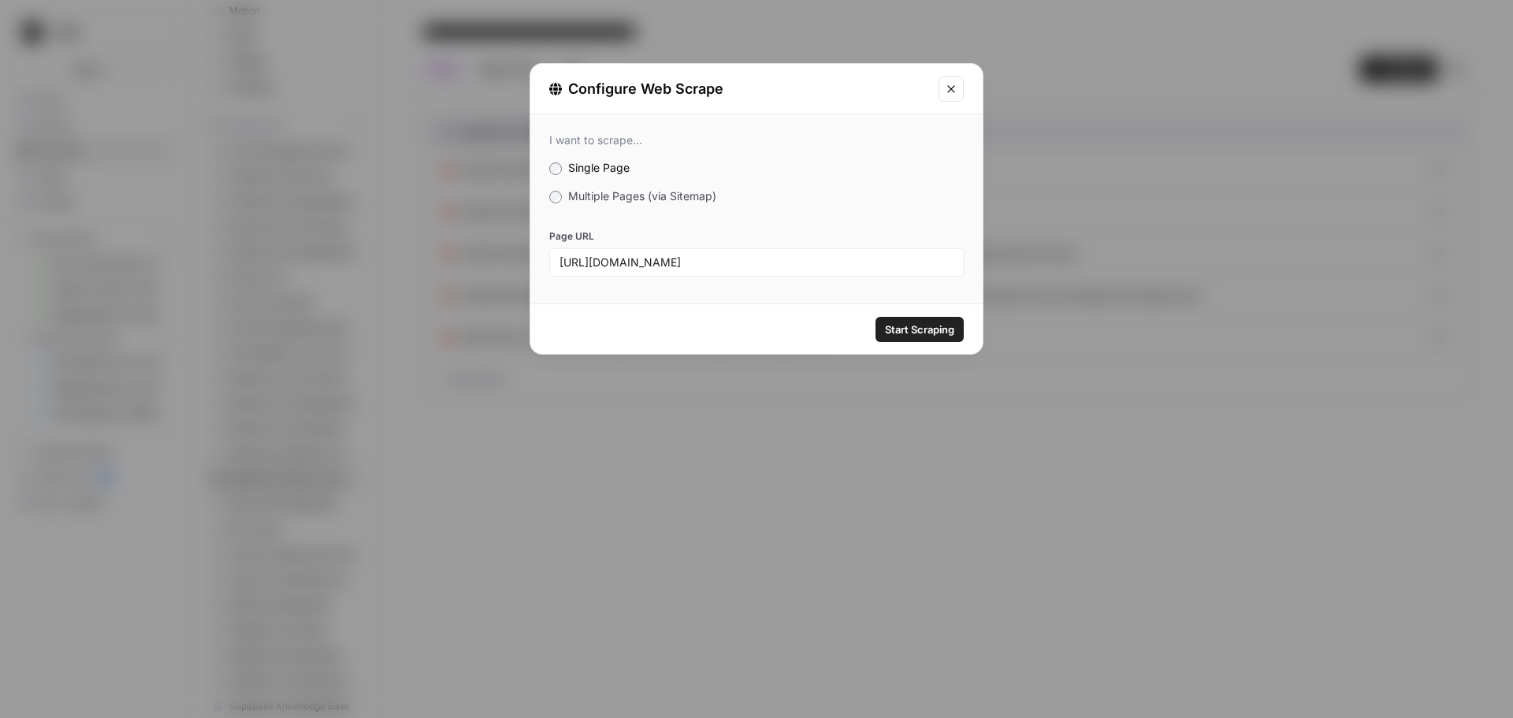
click at [926, 325] on span "Start Scraping" at bounding box center [919, 329] width 69 height 16
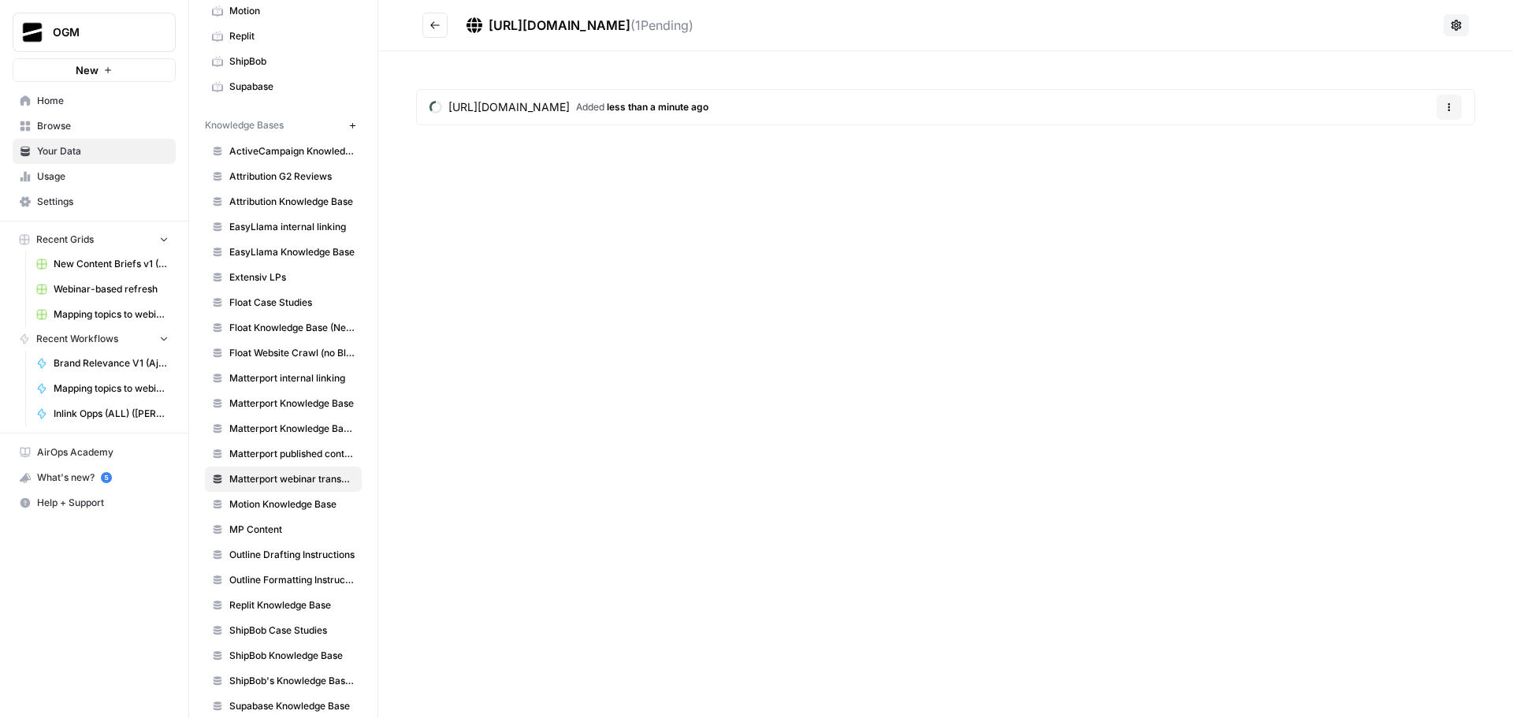
click at [1448, 109] on icon "button" at bounding box center [1448, 106] width 9 height 9
click at [872, 160] on div "https://docs.google.com/document/d/17nxx0h63zx5ROs79Zt_a3k75oCwvwBSm-LPmzpwiiYg…" at bounding box center [945, 110] width 1134 height 118
click at [1447, 20] on button at bounding box center [1455, 25] width 25 height 22
click at [1390, 118] on span "Delete Connection" at bounding box center [1398, 118] width 97 height 16
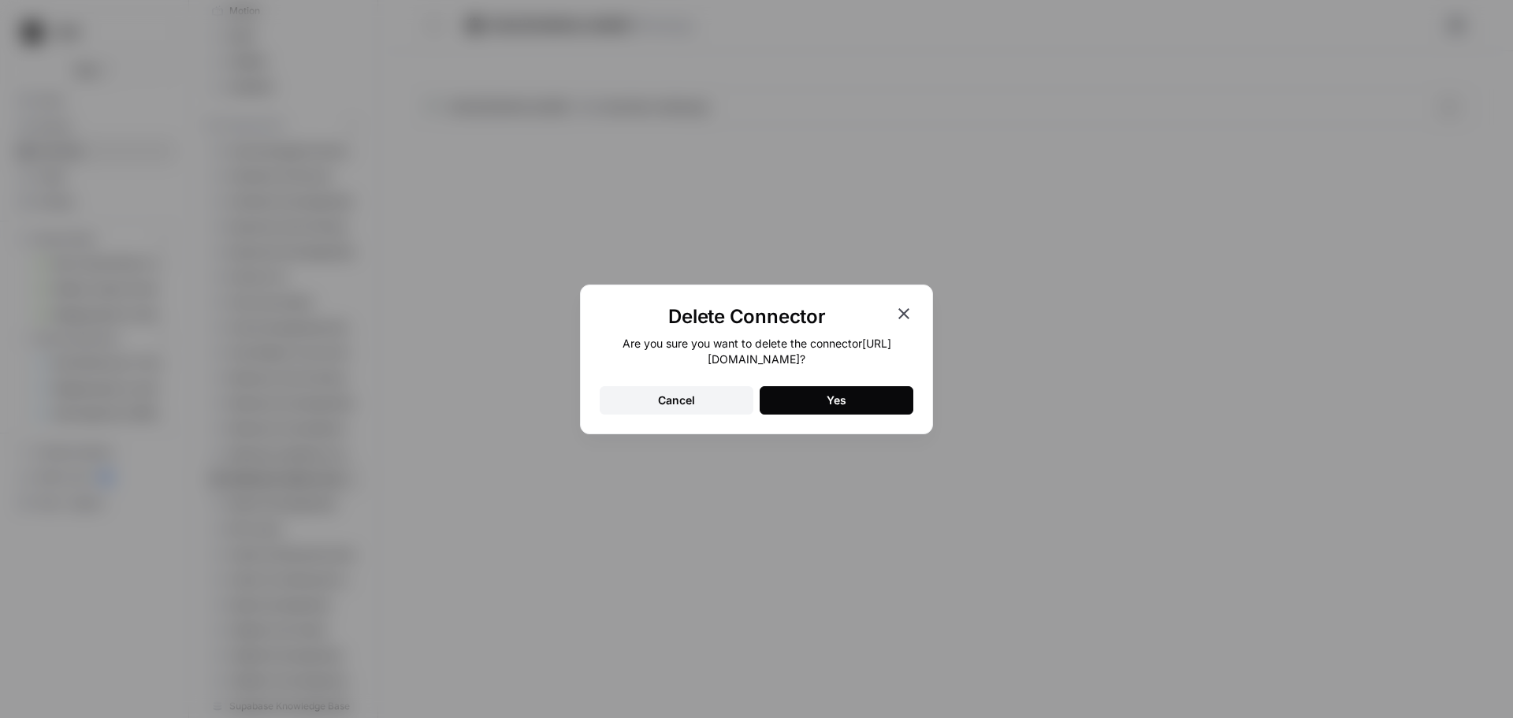
click at [854, 395] on button "Yes" at bounding box center [836, 400] width 154 height 28
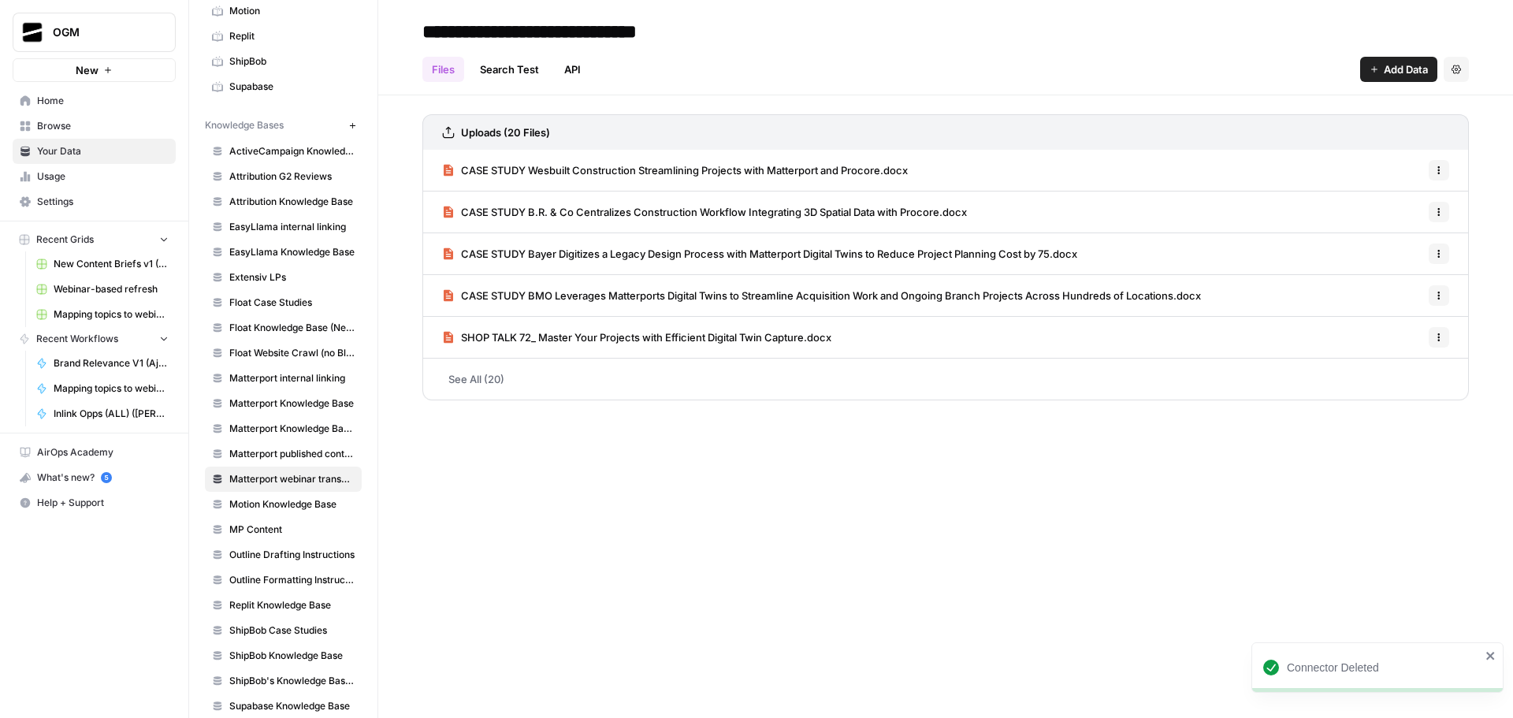
click at [1396, 69] on span "Add Data" at bounding box center [1405, 69] width 44 height 16
click at [1341, 129] on span "Web Scrape" at bounding box center [1344, 129] width 143 height 16
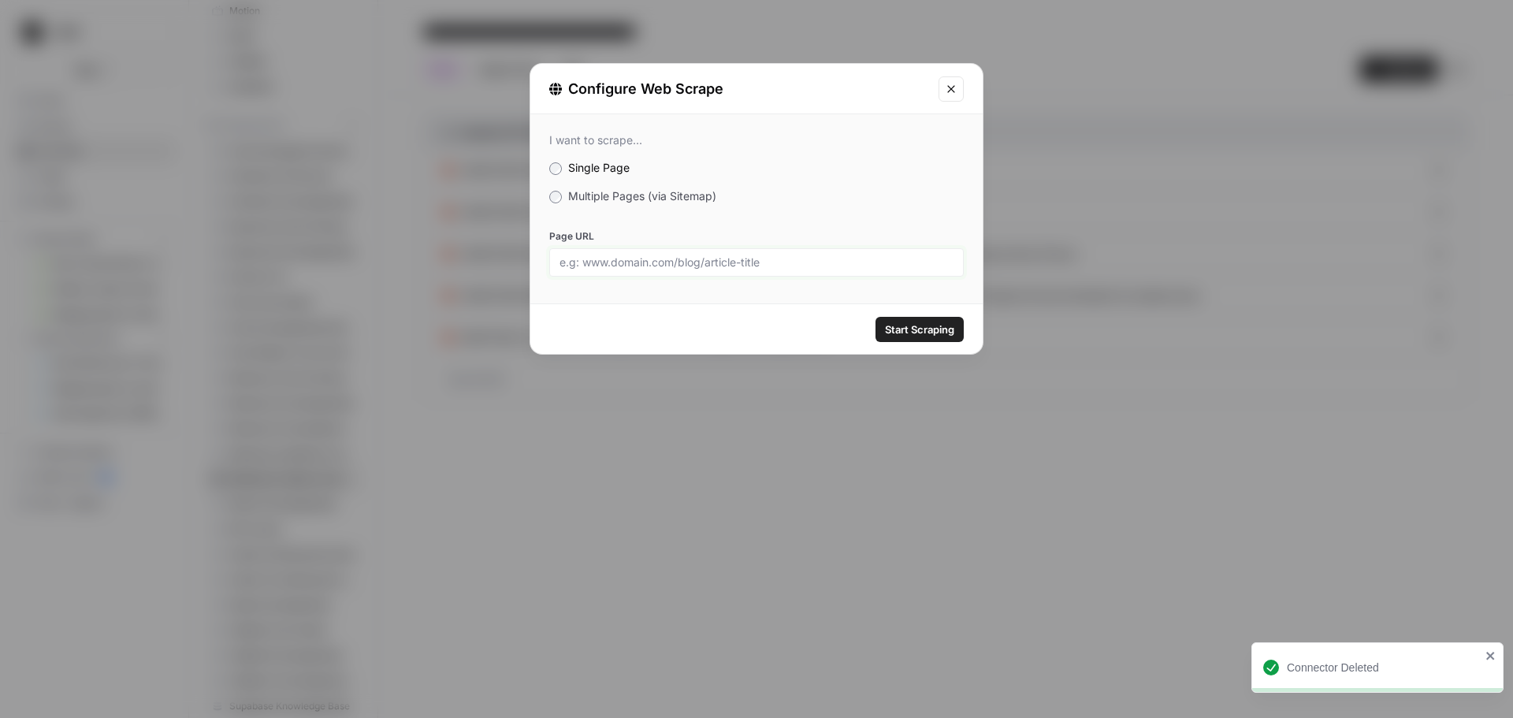
drag, startPoint x: 646, startPoint y: 268, endPoint x: 742, endPoint y: 230, distance: 103.3
click at [646, 268] on input "Page URL" at bounding box center [756, 262] width 394 height 14
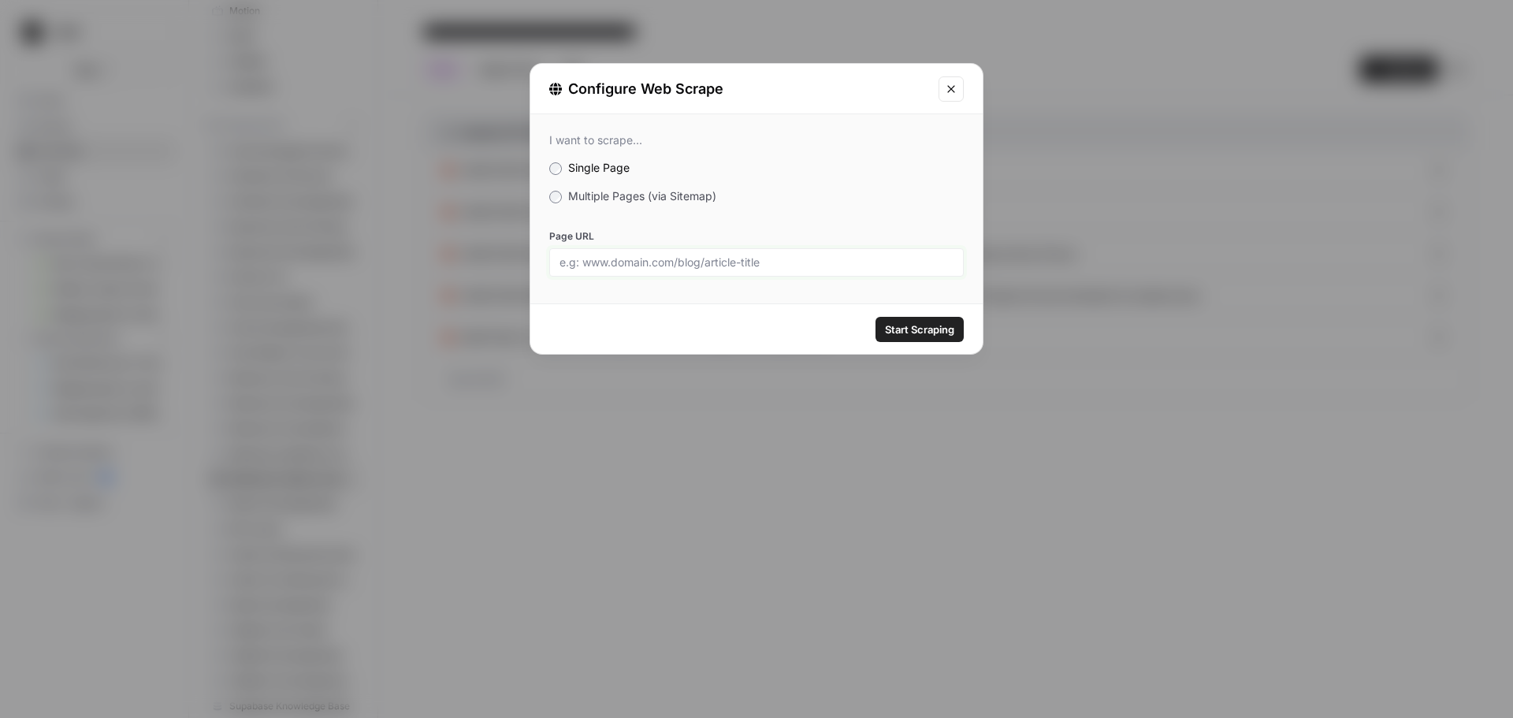
paste input "https://docs.google.com/document/d/17nxx0h63zx5ROs79Zt_a3k75oCwvwBSm-LPmzpwiiYg…"
type input "https://docs.google.com/document/d/17nxx0h63zx5ROs79Zt_a3k75oCwvwBSm-LPmzpwiiYg…"
click at [923, 327] on span "Start Scraping" at bounding box center [919, 329] width 69 height 16
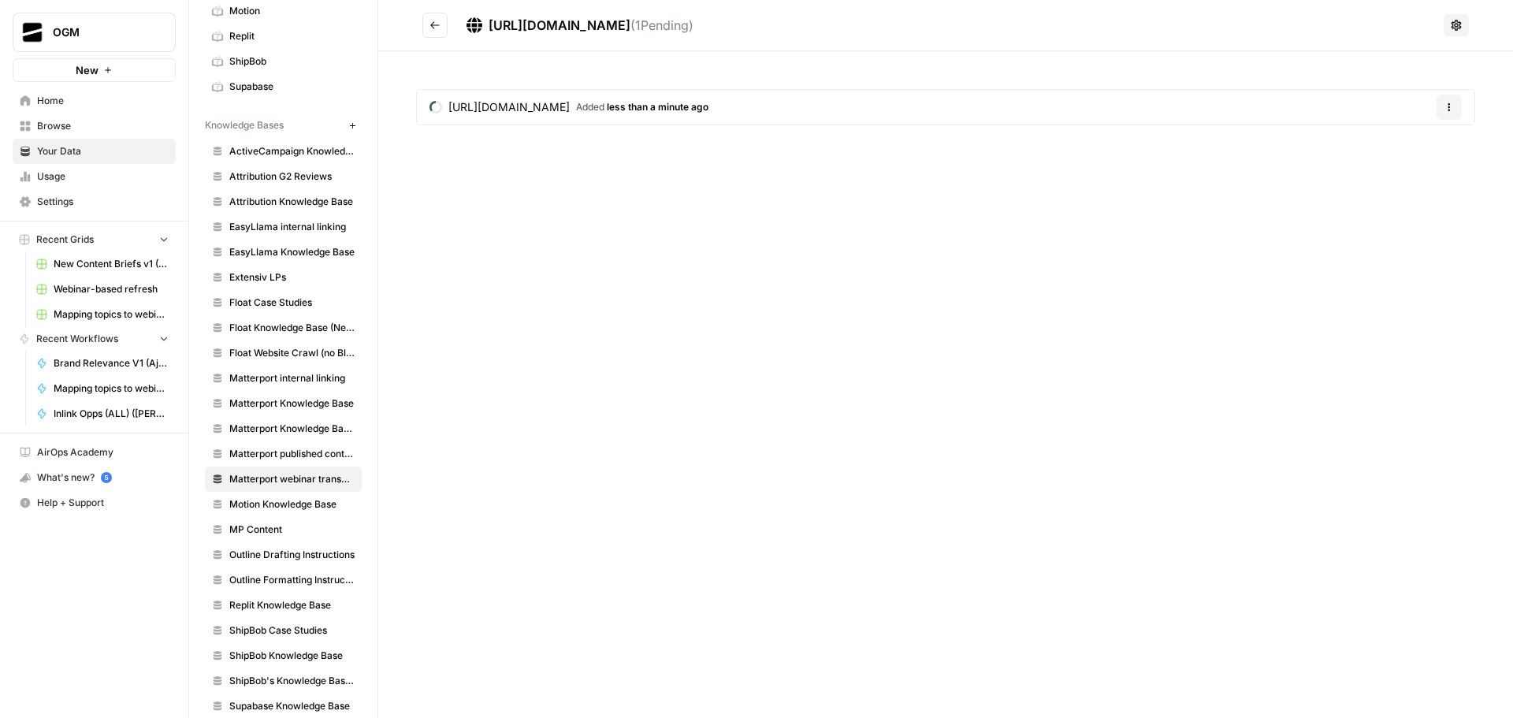
click at [570, 106] on span "https://docs.google.com/document/d/17nxx0h63zx5ROs79Zt_a3k75oCwvwBSm-LPmzpwiiYg…" at bounding box center [508, 107] width 121 height 16
click at [433, 24] on icon "Go back" at bounding box center [434, 25] width 11 height 11
click at [1456, 26] on icon at bounding box center [1456, 25] width 13 height 13
click at [982, 176] on div "https://docs.google.com/document/d/17nxx0h63zx5ROs79Zt_a3k75oCwvwBSm-LPmzpwiiYg…" at bounding box center [945, 359] width 1134 height 718
click at [630, 28] on span "https://docs.google.com/document/d/17nxx0h63zx5ROs79Zt_a3k75oCwvwBSm-LPmzpwiiYg…" at bounding box center [559, 25] width 142 height 16
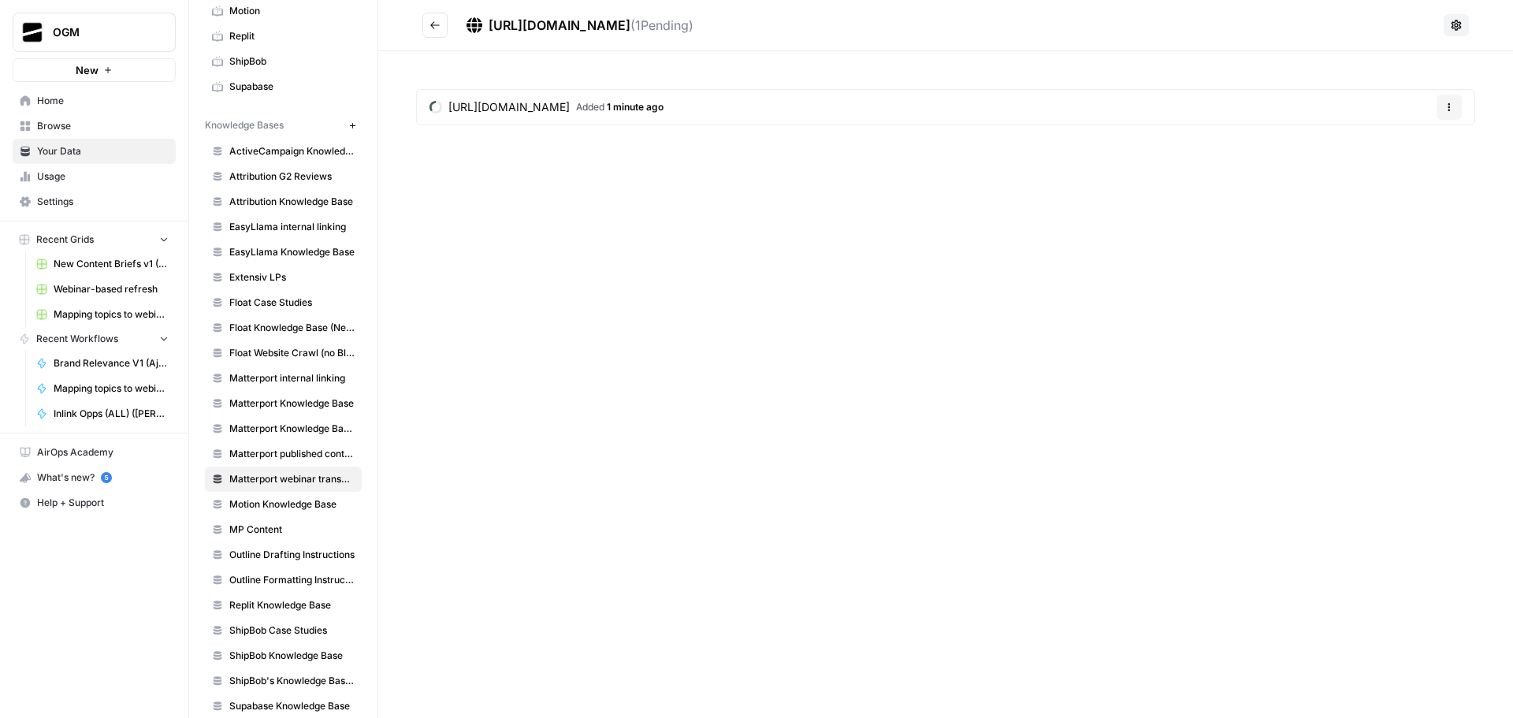
click at [630, 31] on span "https://docs.google.com/document/d/17nxx0h63zx5ROs79Zt_a3k75oCwvwBSm-LPmzpwiiYg…" at bounding box center [559, 25] width 142 height 16
click at [630, 28] on span "https://docs.google.com/document/d/17nxx0h63zx5ROs79Zt_a3k75oCwvwBSm-LPmzpwiiYg…" at bounding box center [559, 25] width 142 height 16
click at [1088, 165] on div "https://docs.google.com/document/d/17nxx0h63zx5ROs79Zt_a3k75oCwvwBSm-LPmzpwiiYg…" at bounding box center [945, 110] width 1134 height 118
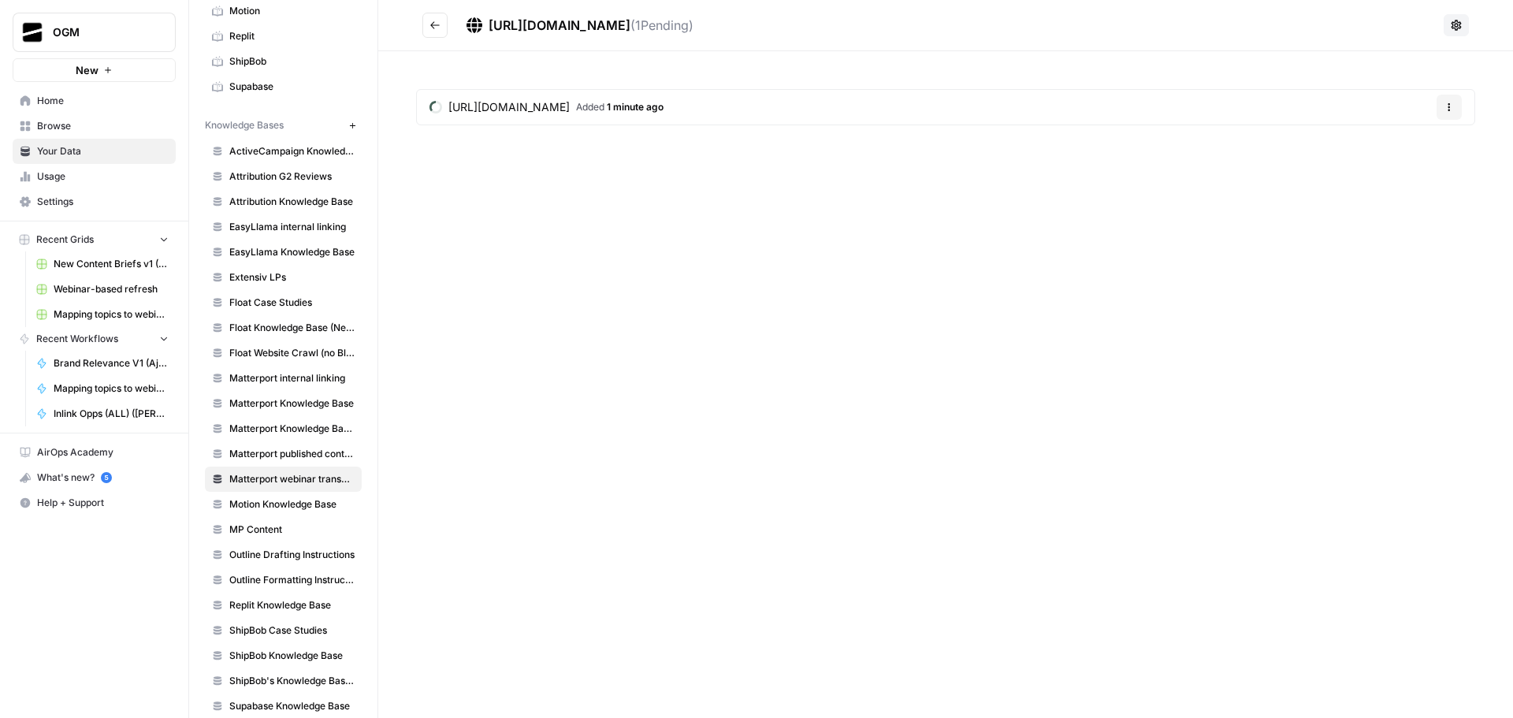
click at [430, 28] on icon "Go back" at bounding box center [434, 25] width 11 height 11
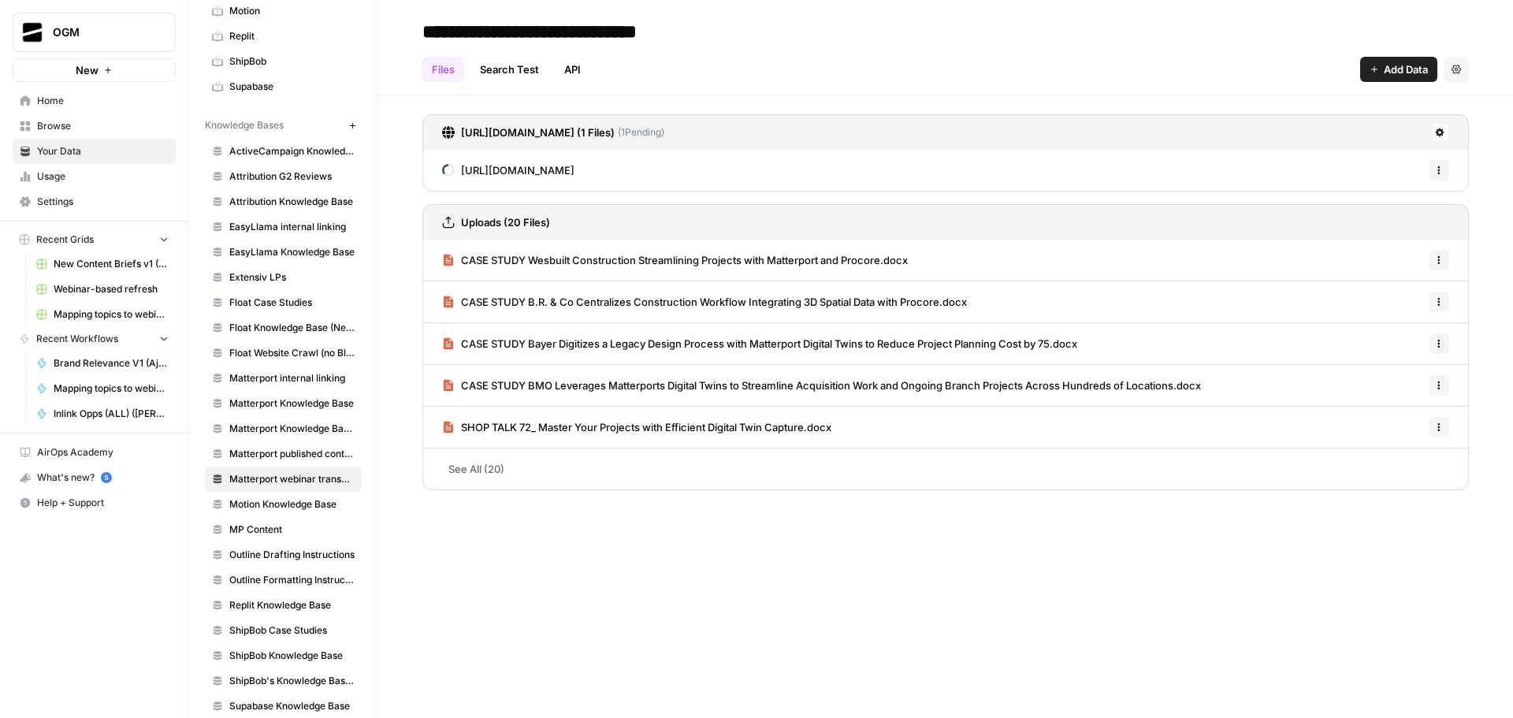
click at [1433, 175] on button "Options" at bounding box center [1438, 170] width 20 height 20
click at [829, 529] on div "**********" at bounding box center [945, 359] width 1134 height 718
click at [566, 67] on link "API" at bounding box center [572, 69] width 35 height 25
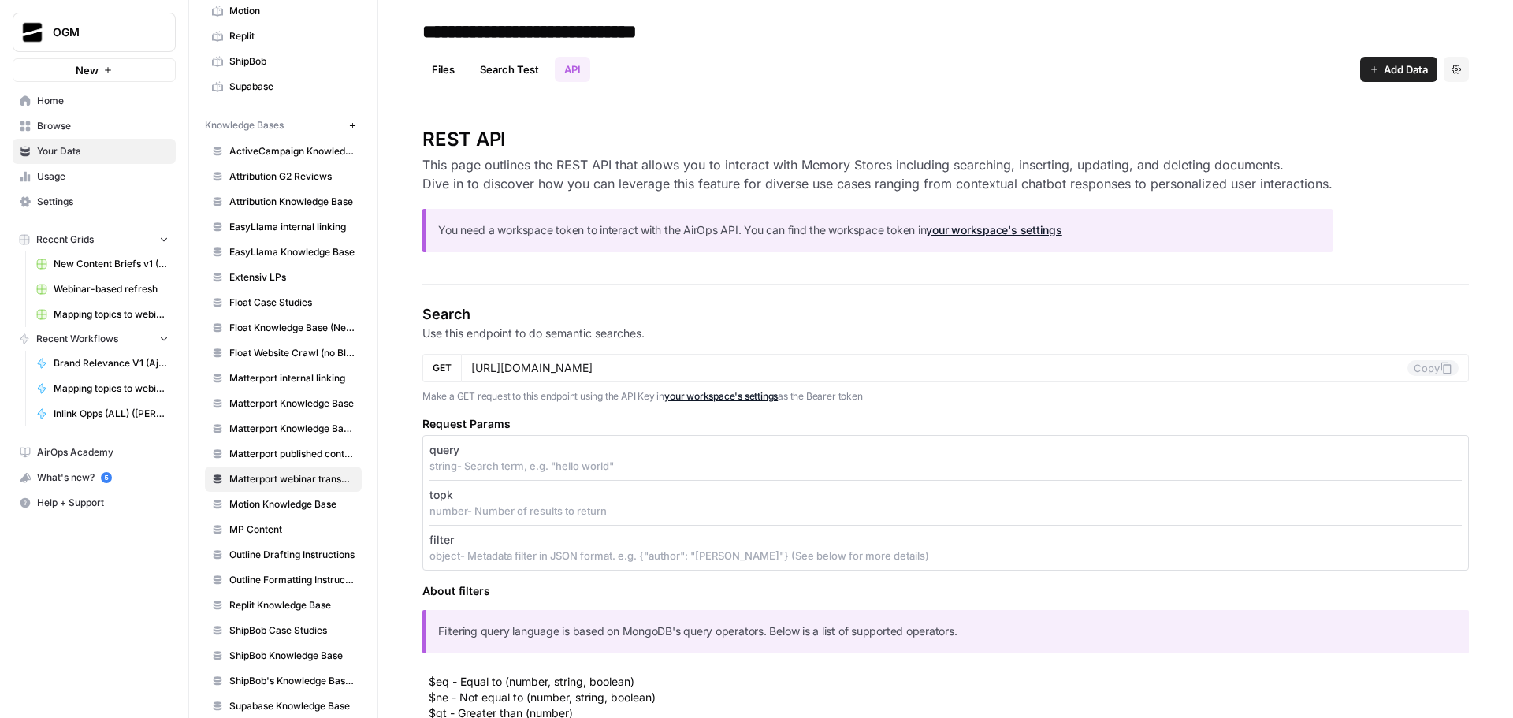
click at [510, 71] on link "Search Test" at bounding box center [509, 69] width 78 height 25
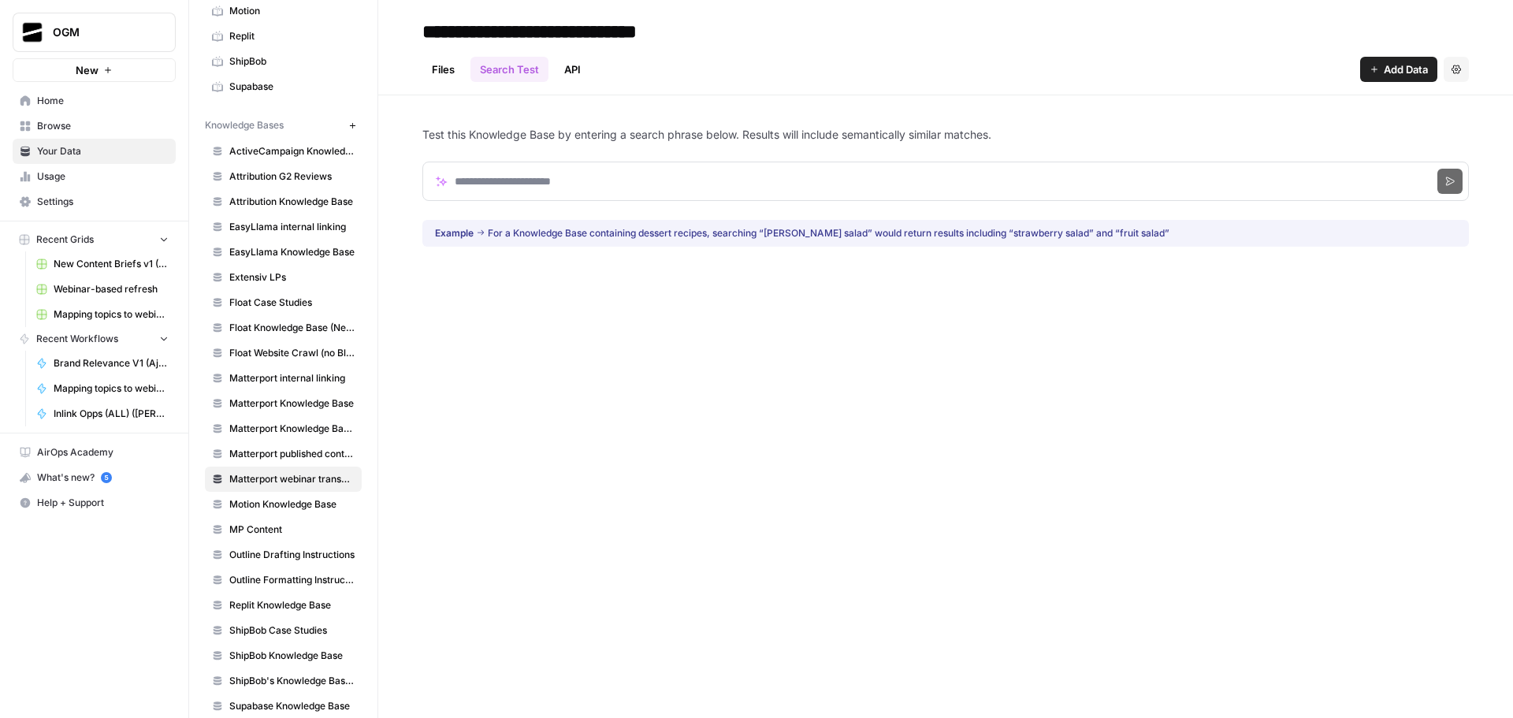
click at [449, 65] on link "Files" at bounding box center [443, 69] width 42 height 25
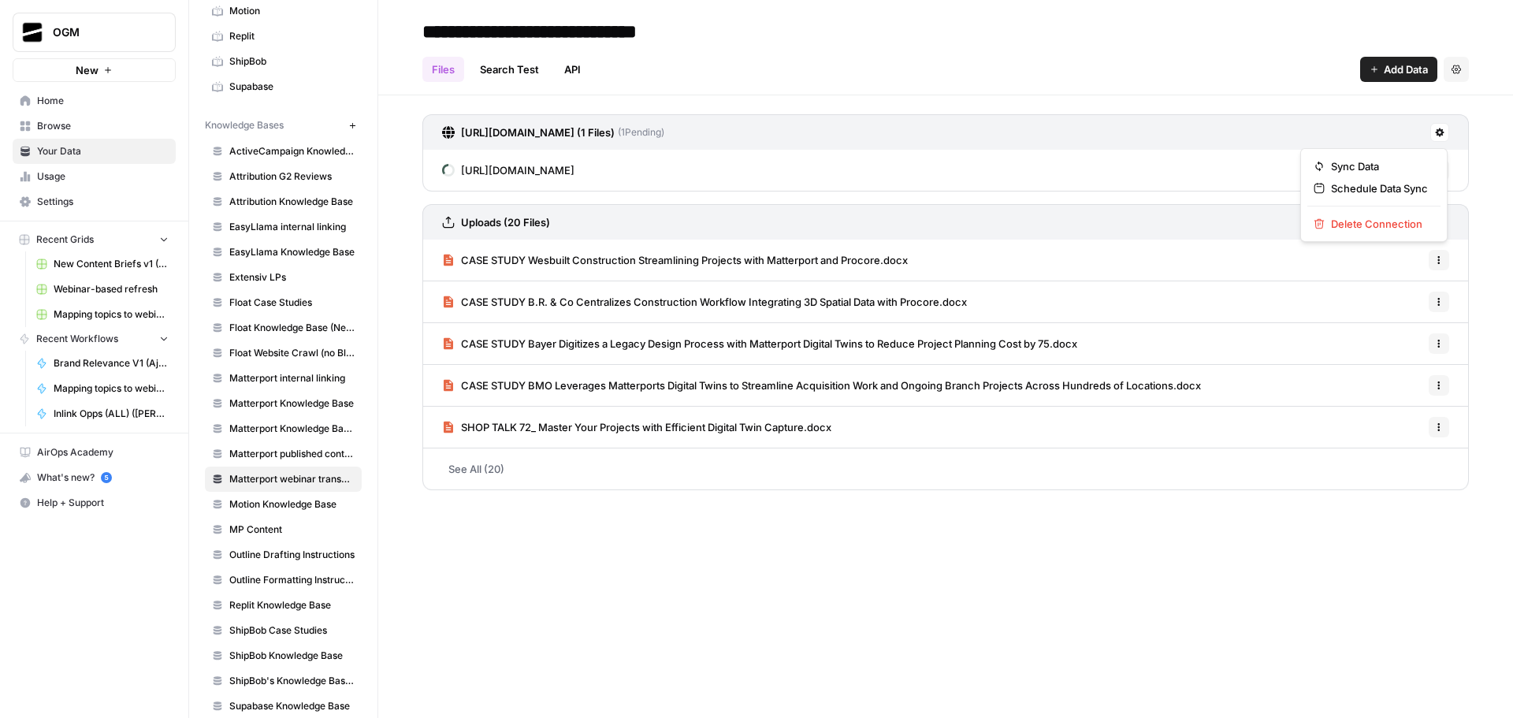
click at [1439, 132] on icon at bounding box center [1439, 132] width 9 height 9
click at [1378, 221] on span "Delete Connection" at bounding box center [1379, 224] width 97 height 16
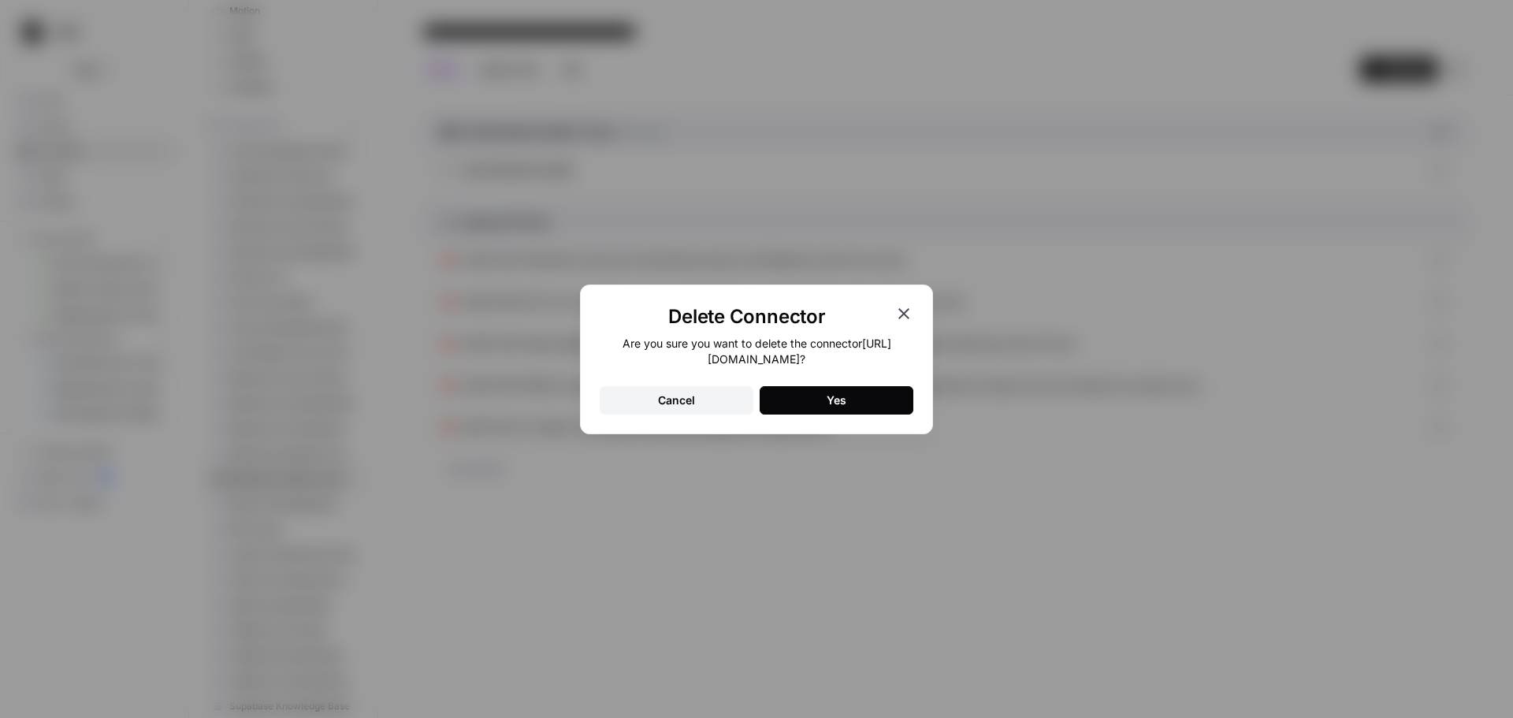
click at [815, 396] on button "Yes" at bounding box center [836, 400] width 154 height 28
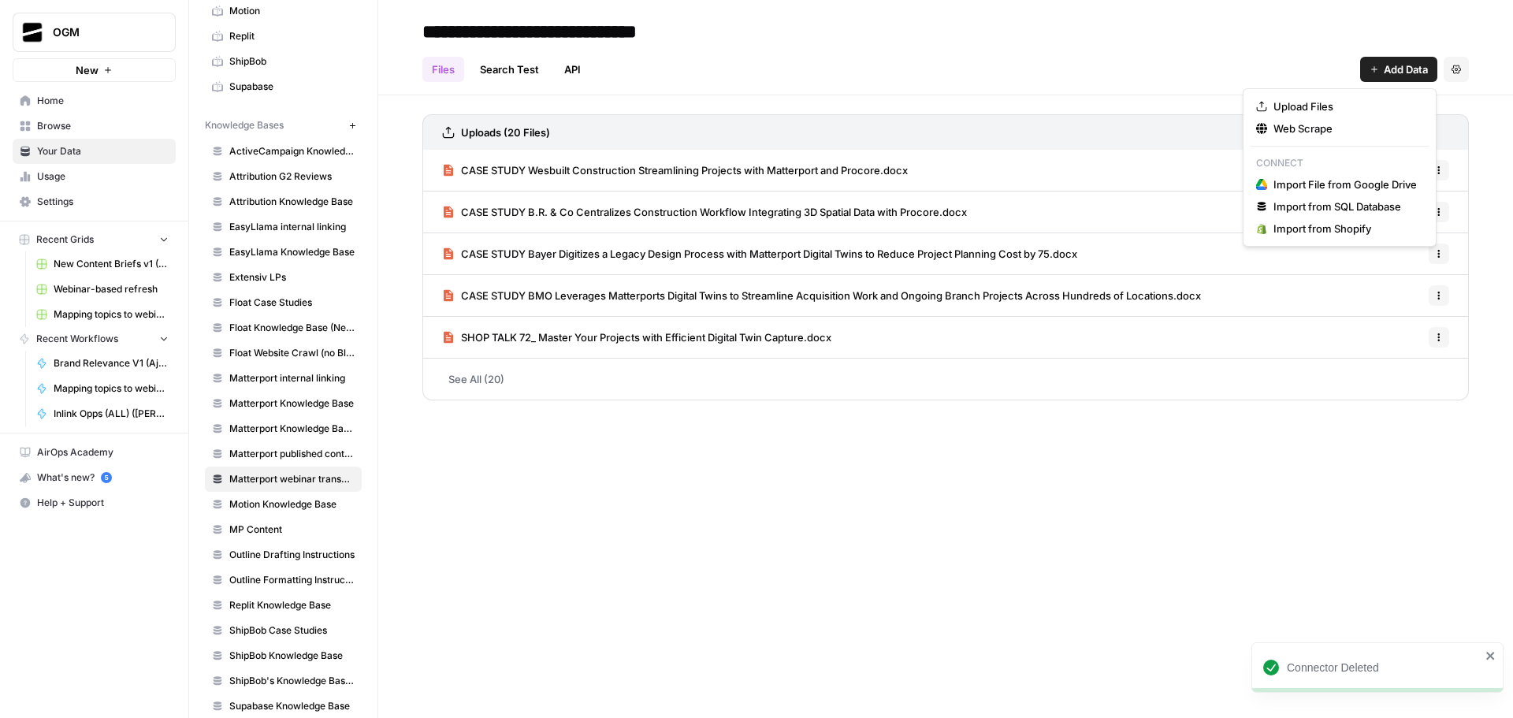
click at [1400, 68] on span "Add Data" at bounding box center [1405, 69] width 44 height 16
click at [1342, 128] on span "Web Scrape" at bounding box center [1344, 129] width 143 height 16
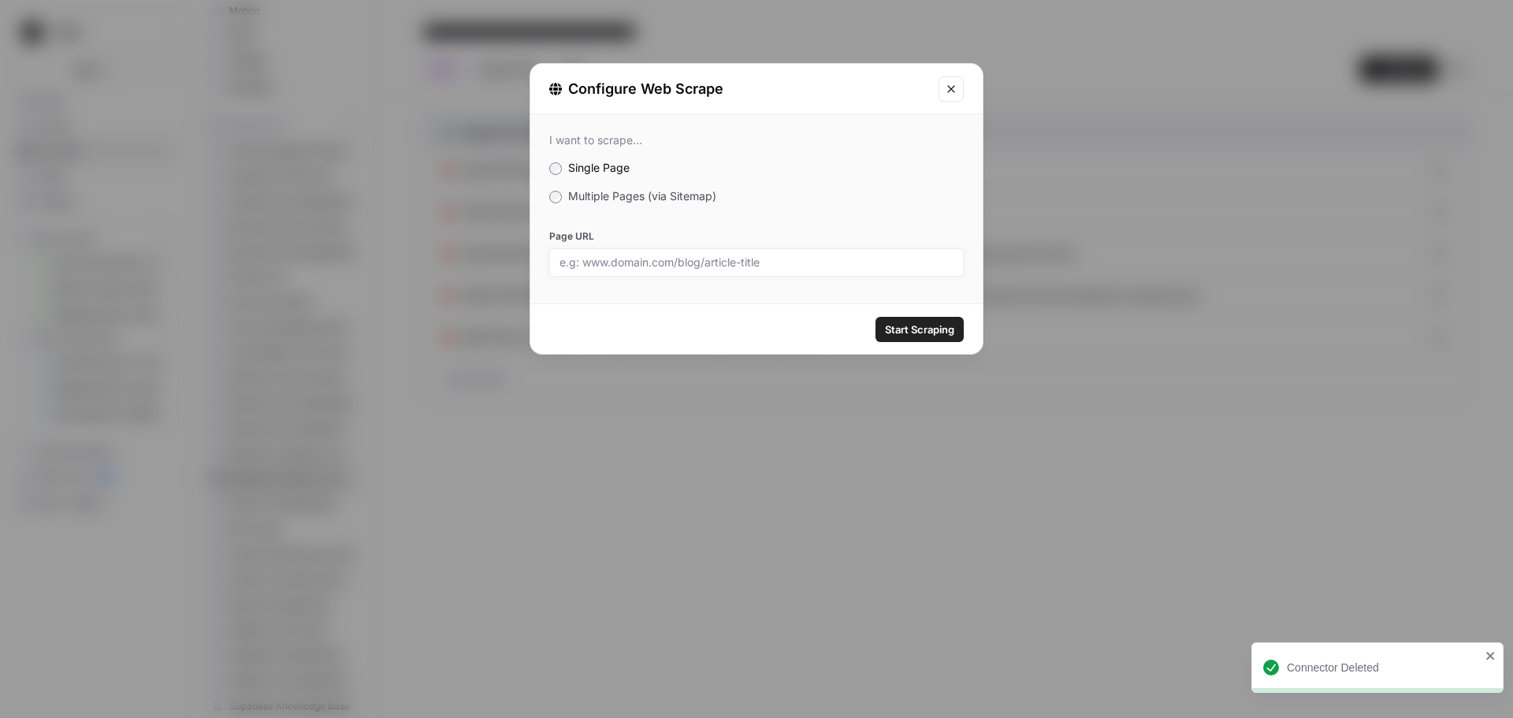
drag, startPoint x: 644, startPoint y: 265, endPoint x: 659, endPoint y: 259, distance: 16.0
click at [644, 265] on input "Page URL" at bounding box center [756, 262] width 394 height 14
paste input "https://docs.google.com/document/d/e/2PACX-1vT9w3J1SYKv81x2BxSHFXZ3et9ioagjAEBn…"
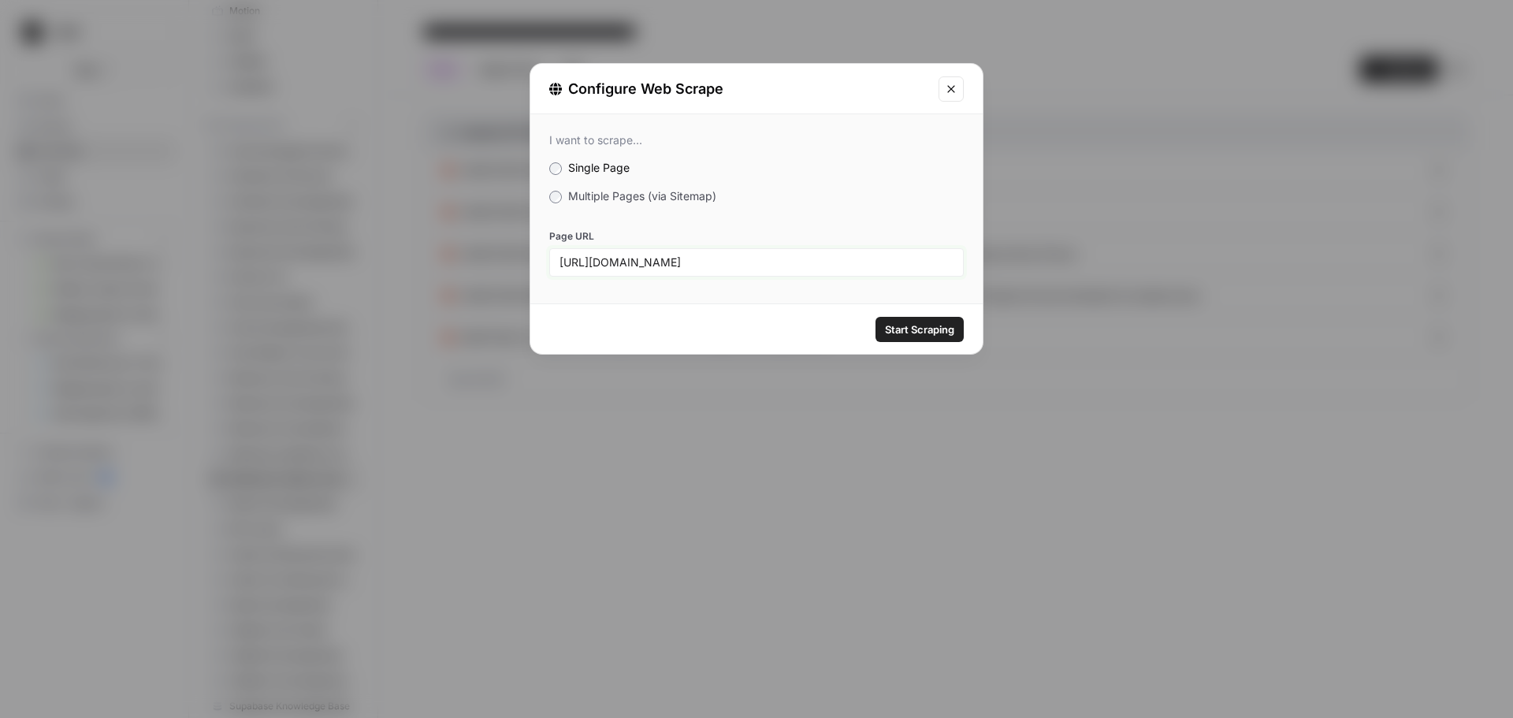
type input "https://docs.google.com/document/d/e/2PACX-1vT9w3J1SYKv81x2BxSHFXZ3et9ioagjAEBn…"
click at [941, 332] on span "Start Scraping" at bounding box center [919, 329] width 69 height 16
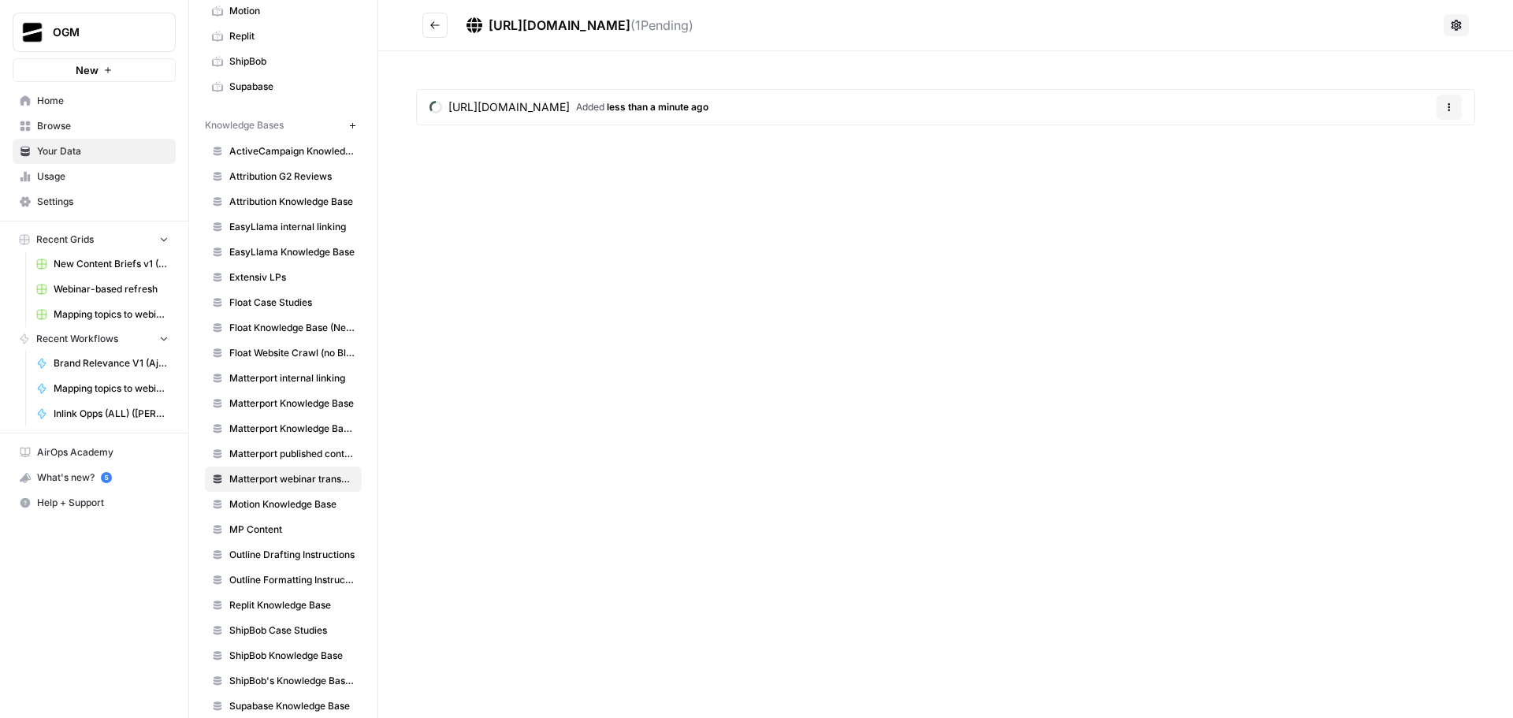
click at [434, 31] on button "Go back" at bounding box center [434, 25] width 25 height 25
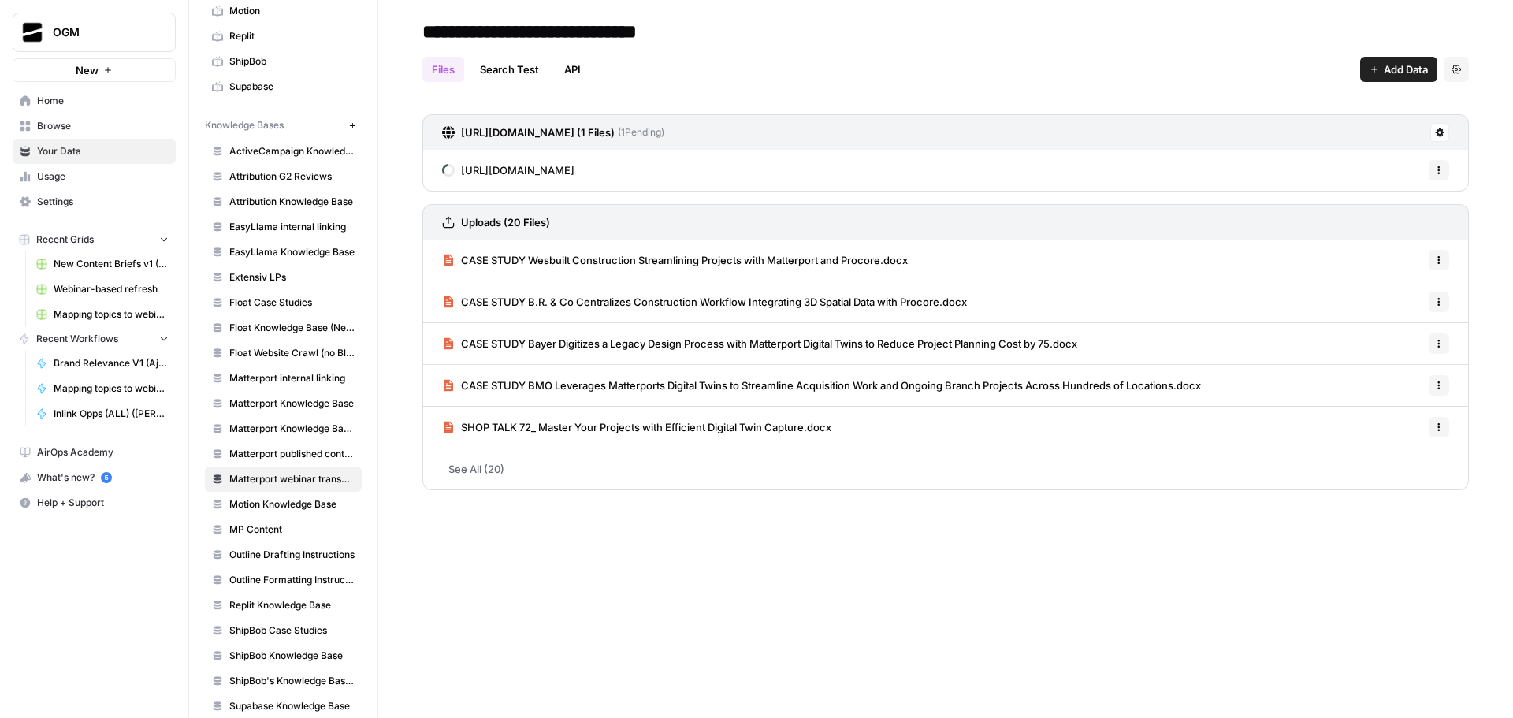
click at [1444, 172] on button "Options" at bounding box center [1438, 170] width 20 height 20
click at [886, 600] on div "**********" at bounding box center [945, 359] width 1134 height 718
click at [574, 171] on span "https://docs.google.com/document/d/e/2PACX-1vT9w3J1SYKv81x2BxSHFXZ3et9ioagjAEBn…" at bounding box center [517, 170] width 113 height 16
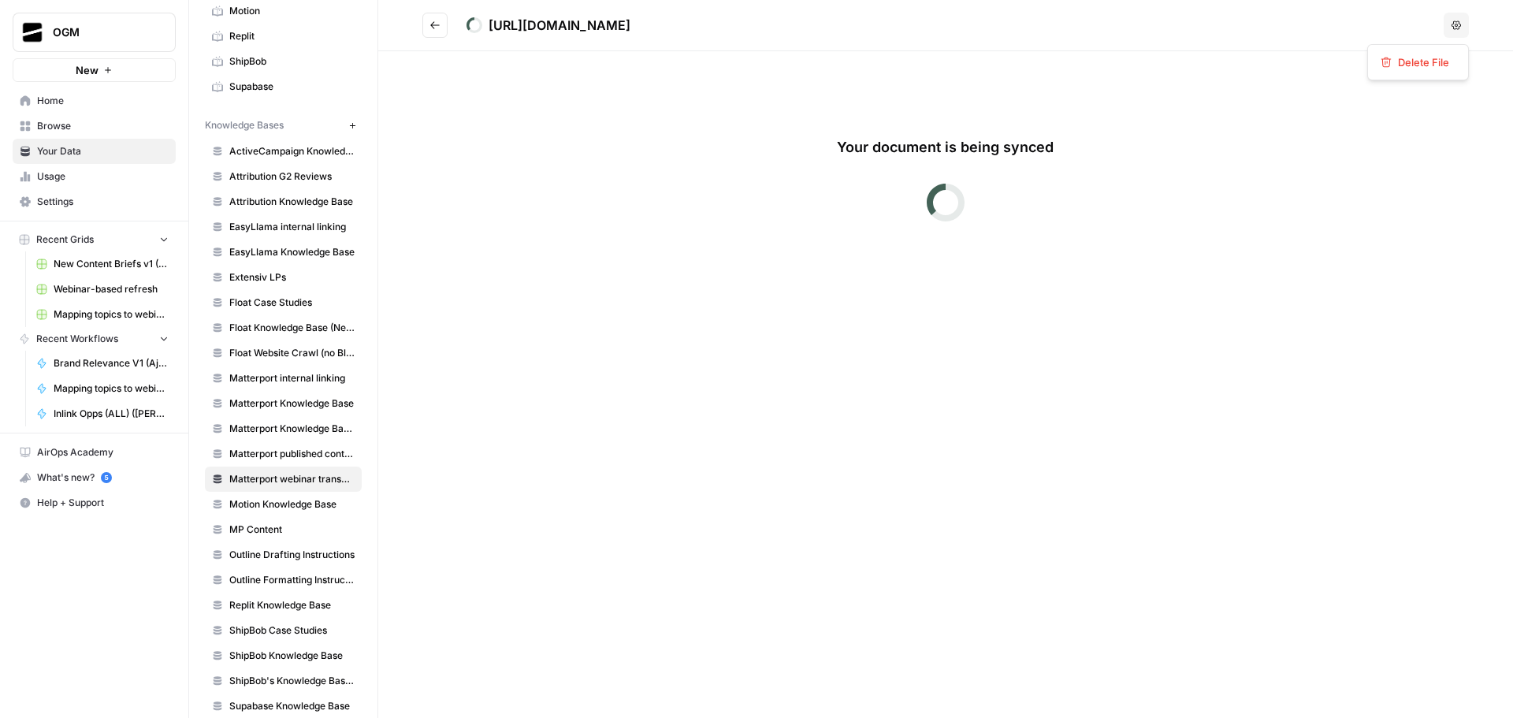
click at [1462, 22] on button "Options" at bounding box center [1455, 25] width 25 height 25
click at [751, 95] on div "Your document is being synced" at bounding box center [945, 174] width 945 height 170
click at [429, 24] on button "Go back" at bounding box center [434, 25] width 25 height 25
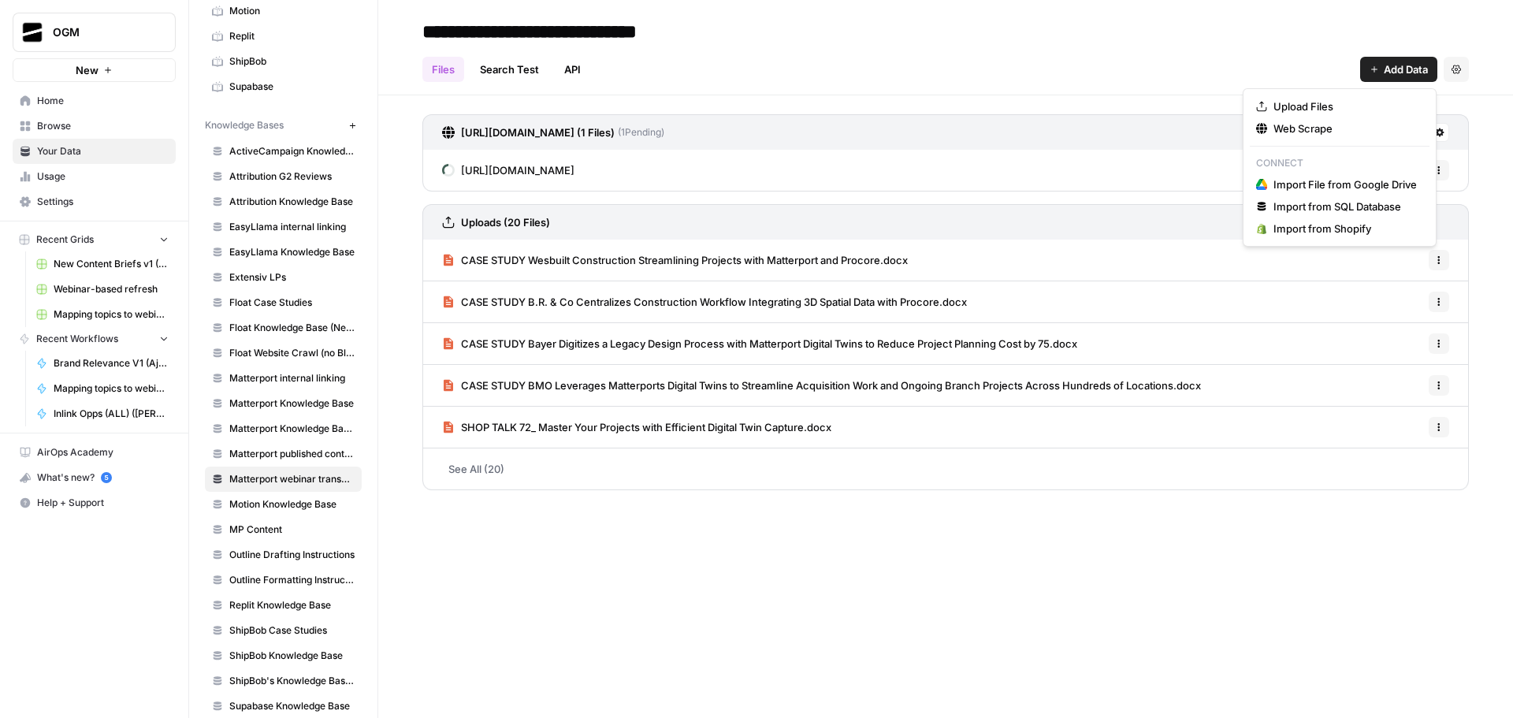
click at [1386, 65] on span "Add Data" at bounding box center [1405, 69] width 44 height 16
click at [1347, 132] on span "Web Scrape" at bounding box center [1344, 129] width 143 height 16
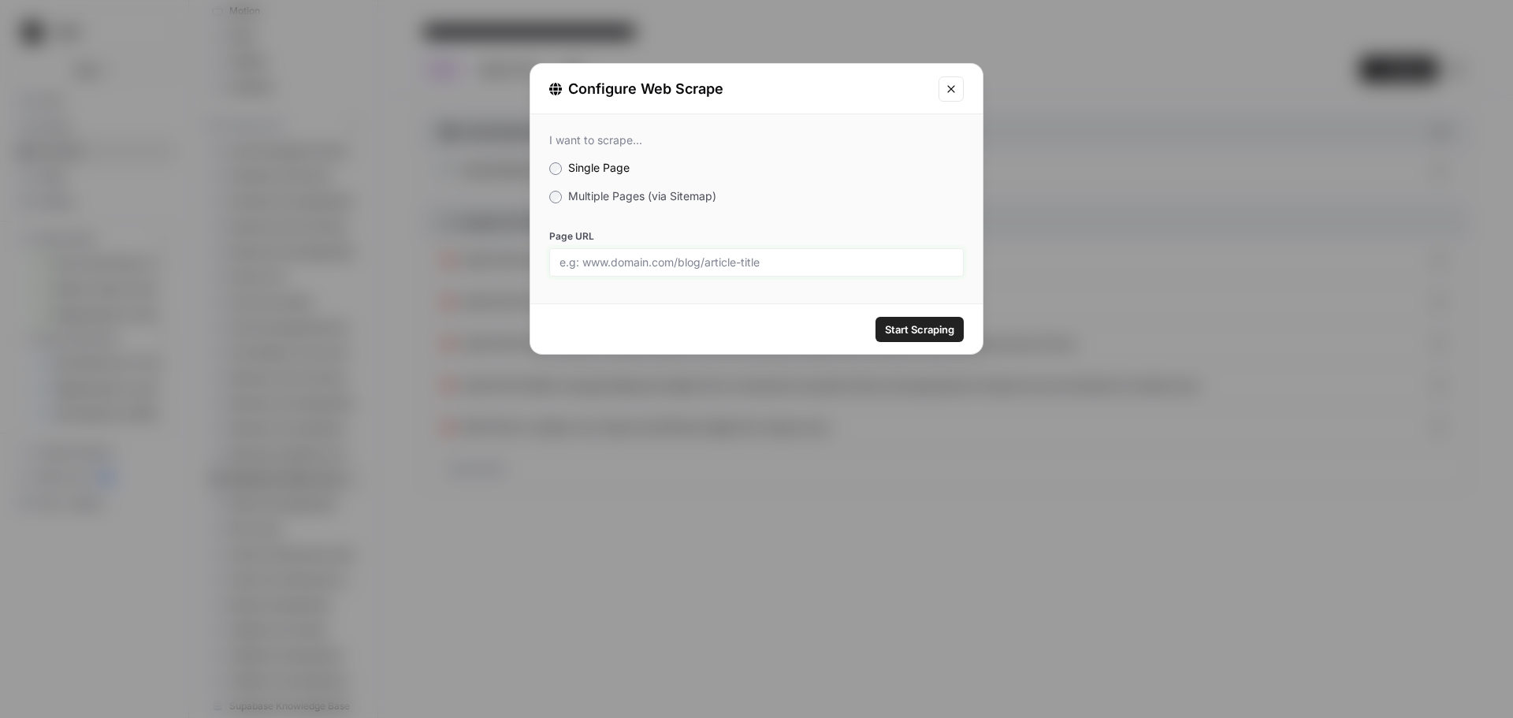
click at [641, 255] on input "Page URL" at bounding box center [756, 262] width 394 height 14
paste input "https://www.notion.so/organicgrowthmarketing/EasyLlama-audiences-24de81b3861480…"
drag, startPoint x: 857, startPoint y: 263, endPoint x: 1027, endPoint y: 271, distance: 169.6
click at [1027, 271] on div "Configure Web Scrape I want to scrape... Single Page Multiple Pages (via Sitema…" at bounding box center [756, 359] width 1513 height 718
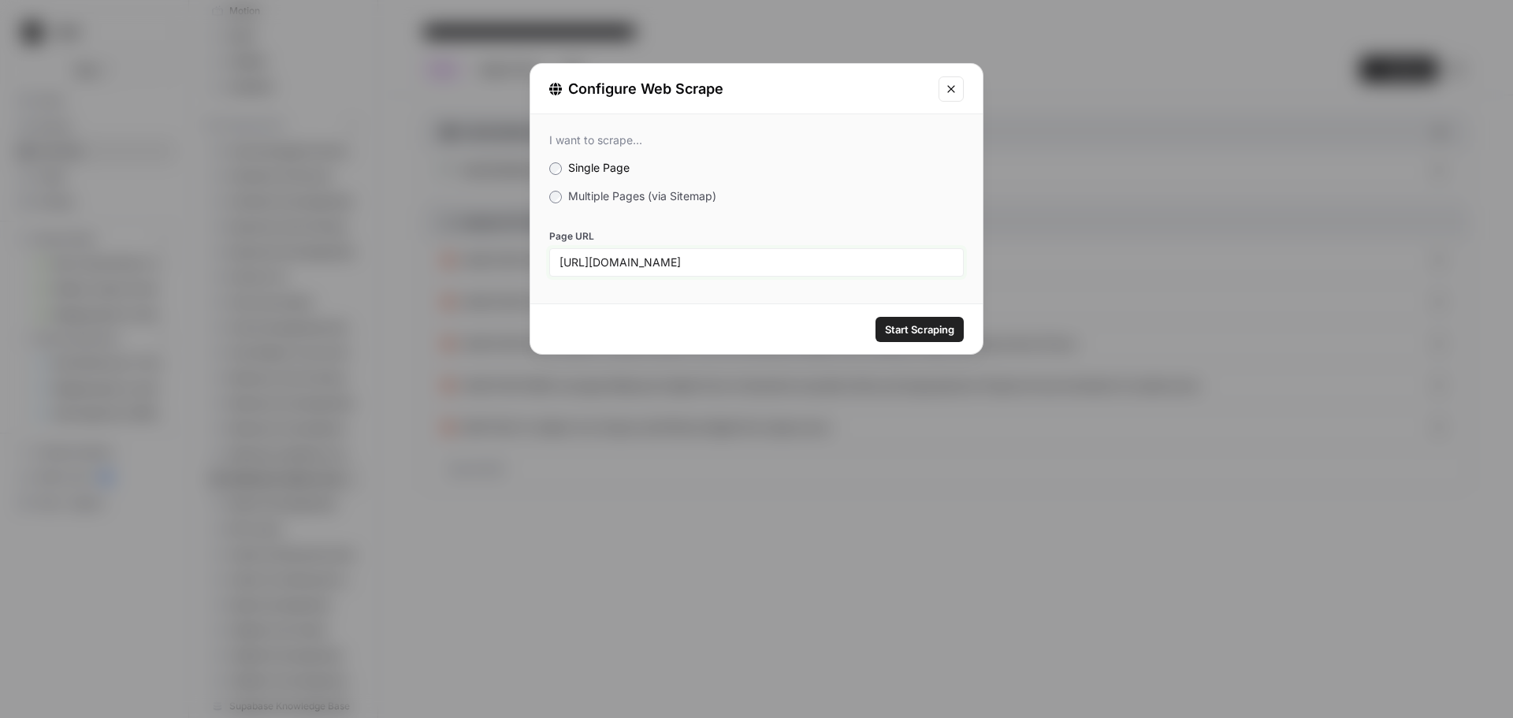
scroll to position [0, 180]
paste input "?source=copy_link"
type input "https://www.notion.so/organicgrowthmarketing/EasyLlama-audiences-24de81b3861480…"
click at [917, 334] on span "Start Scraping" at bounding box center [919, 329] width 69 height 16
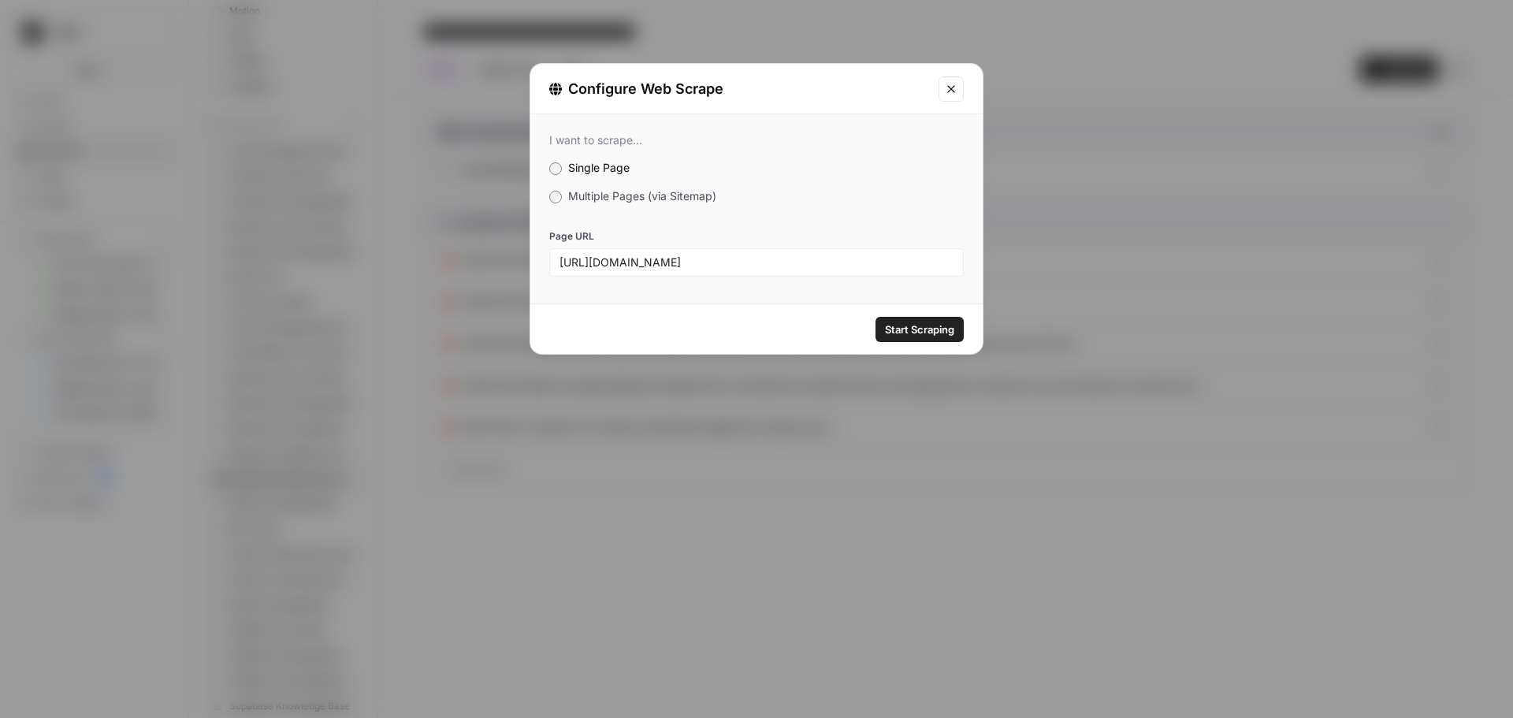
scroll to position [0, 0]
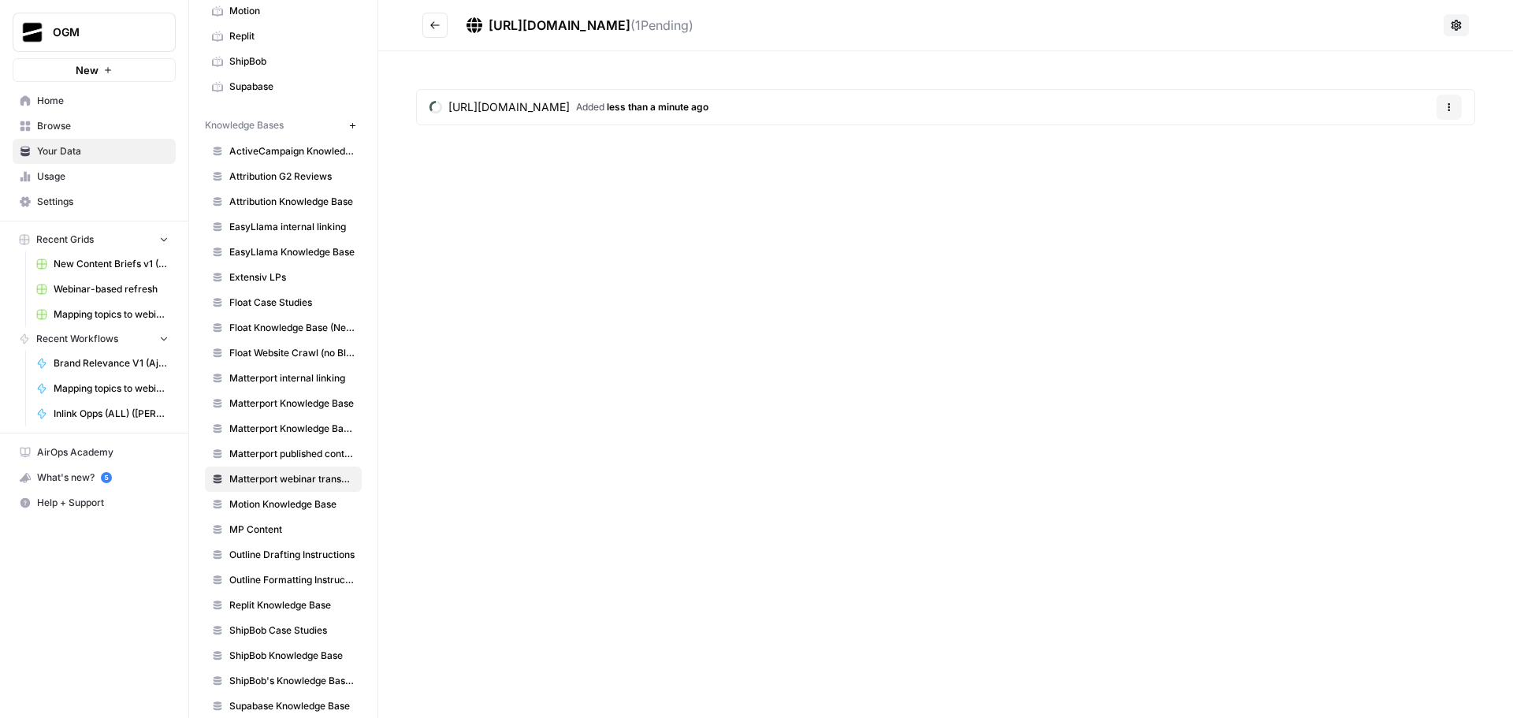
click at [434, 28] on icon "Go back" at bounding box center [434, 24] width 9 height 7
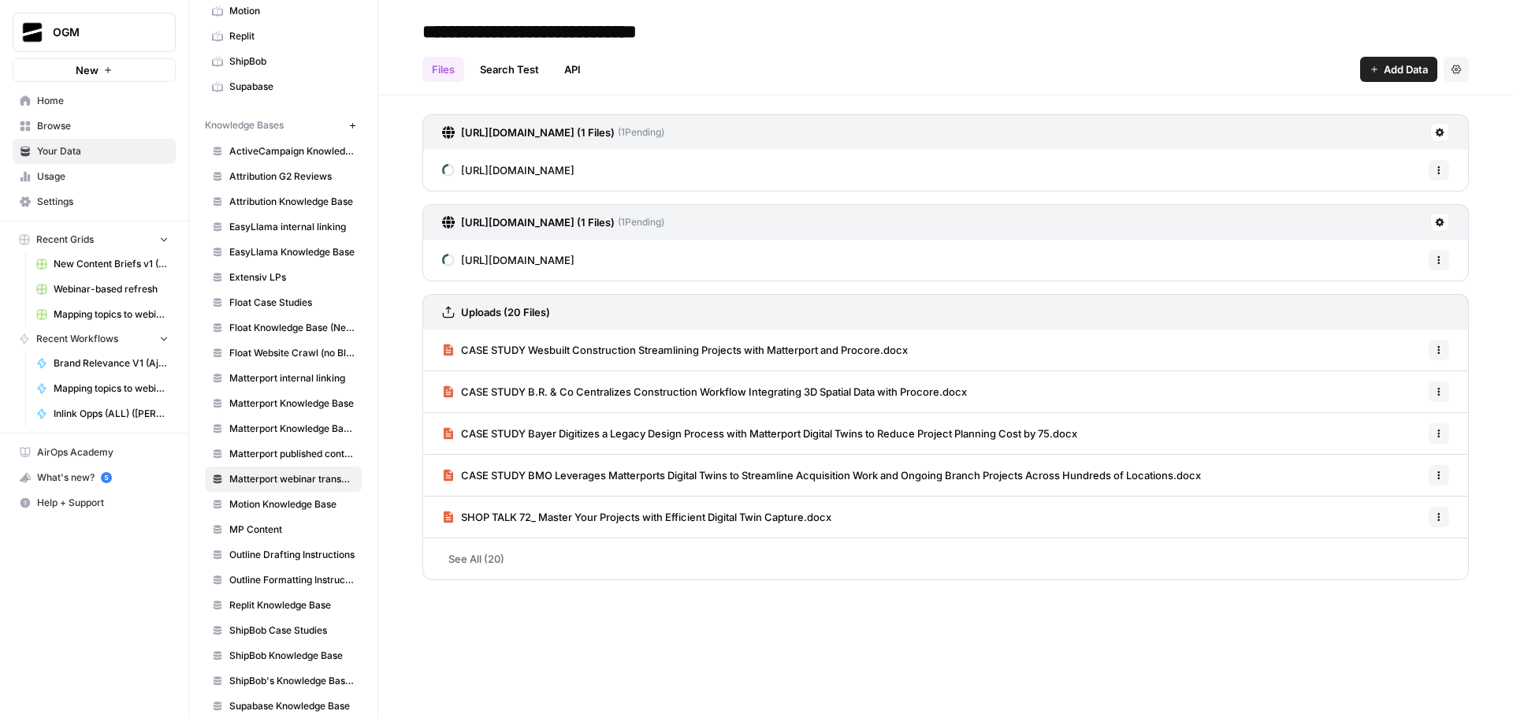
click at [1443, 265] on button "Options" at bounding box center [1438, 260] width 20 height 20
click at [1489, 277] on div "https://docs.google.com/document/d/e/2PACX-1vT9w3J1SYKv81x2BxSHFXZ3et9ioagjAEBn…" at bounding box center [945, 343] width 1134 height 497
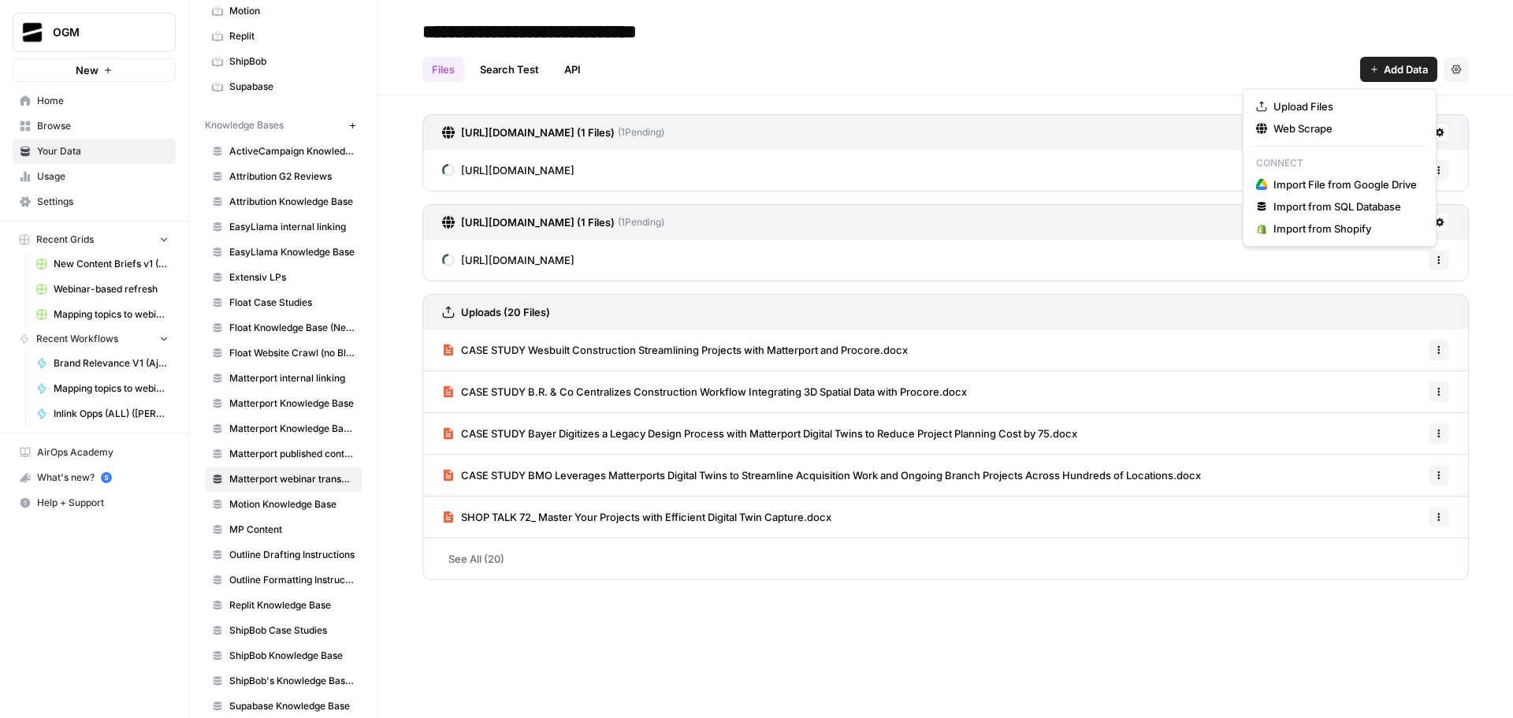
click at [1392, 73] on span "Add Data" at bounding box center [1405, 69] width 44 height 16
click at [1383, 180] on span "Import File from Google Drive" at bounding box center [1344, 184] width 143 height 16
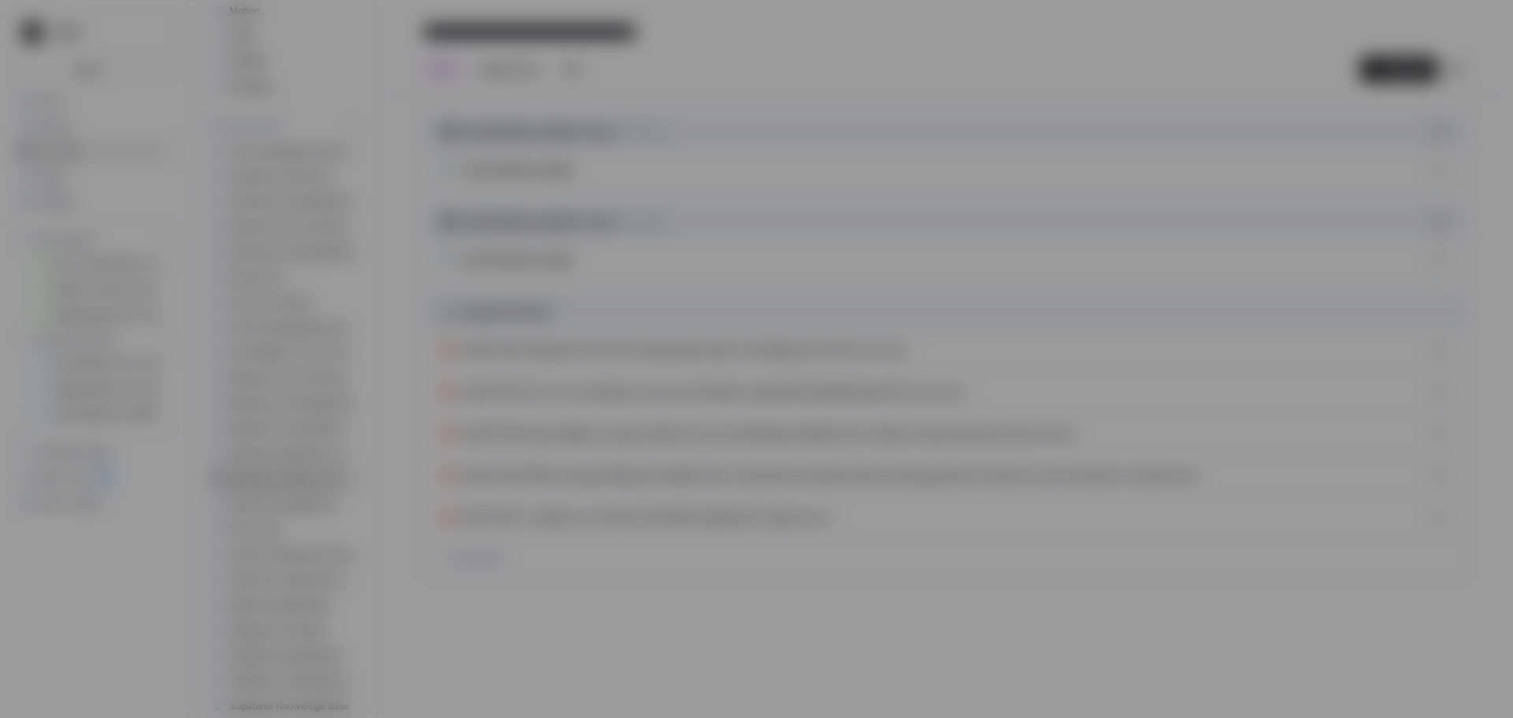
type input "ogm-0-qzqhwq8dsa@airops.iam.gserviceaccount.com"
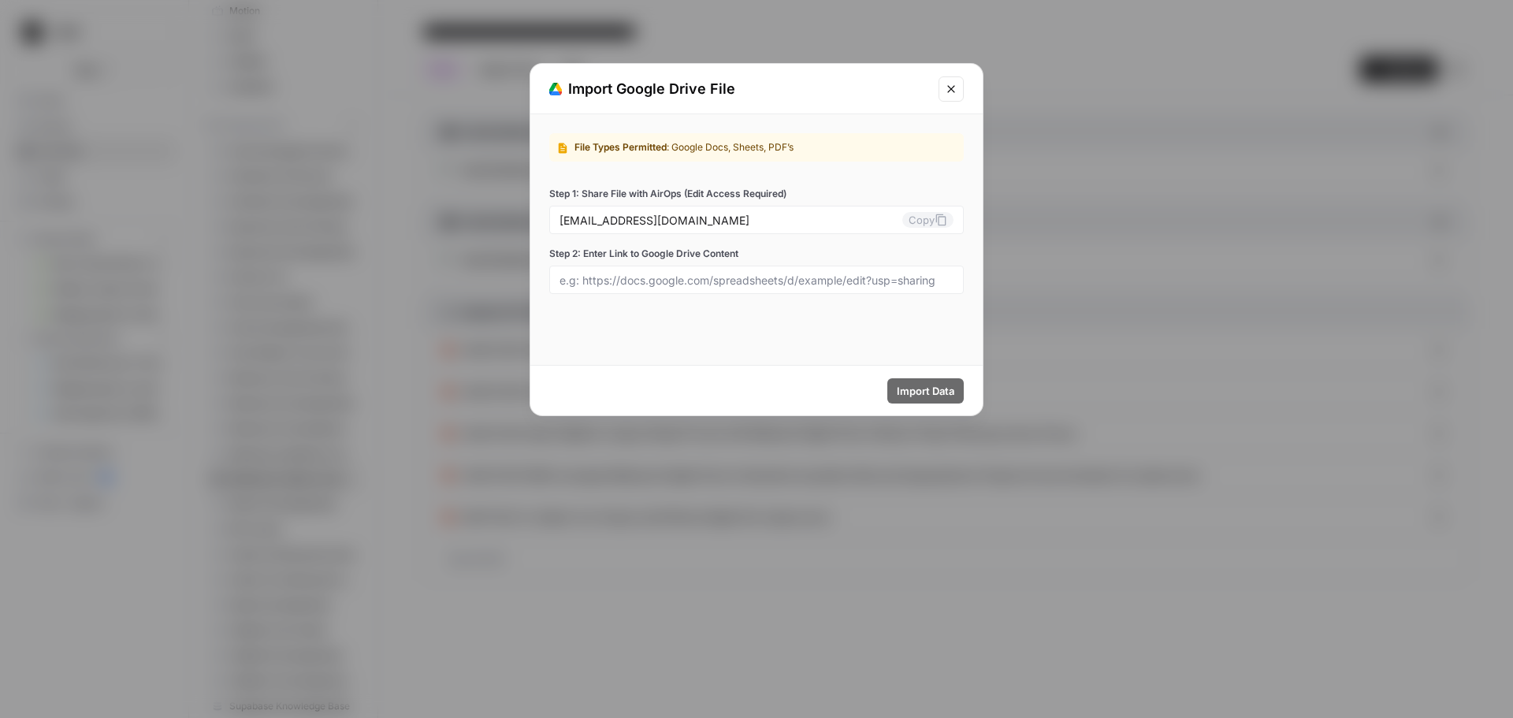
click at [736, 190] on label "Step 1: Share File with AirOps (Edit Access Required)" at bounding box center [756, 194] width 414 height 14
click at [736, 213] on input "ogm-0-qzqhwq8dsa@airops.iam.gserviceaccount.com" at bounding box center [730, 220] width 343 height 14
click at [831, 195] on label "Step 1: Share File with AirOps (Edit Access Required)" at bounding box center [756, 194] width 414 height 14
click at [831, 213] on input "ogm-0-qzqhwq8dsa@airops.iam.gserviceaccount.com" at bounding box center [730, 220] width 343 height 14
click at [946, 90] on icon "Close modal" at bounding box center [951, 89] width 13 height 13
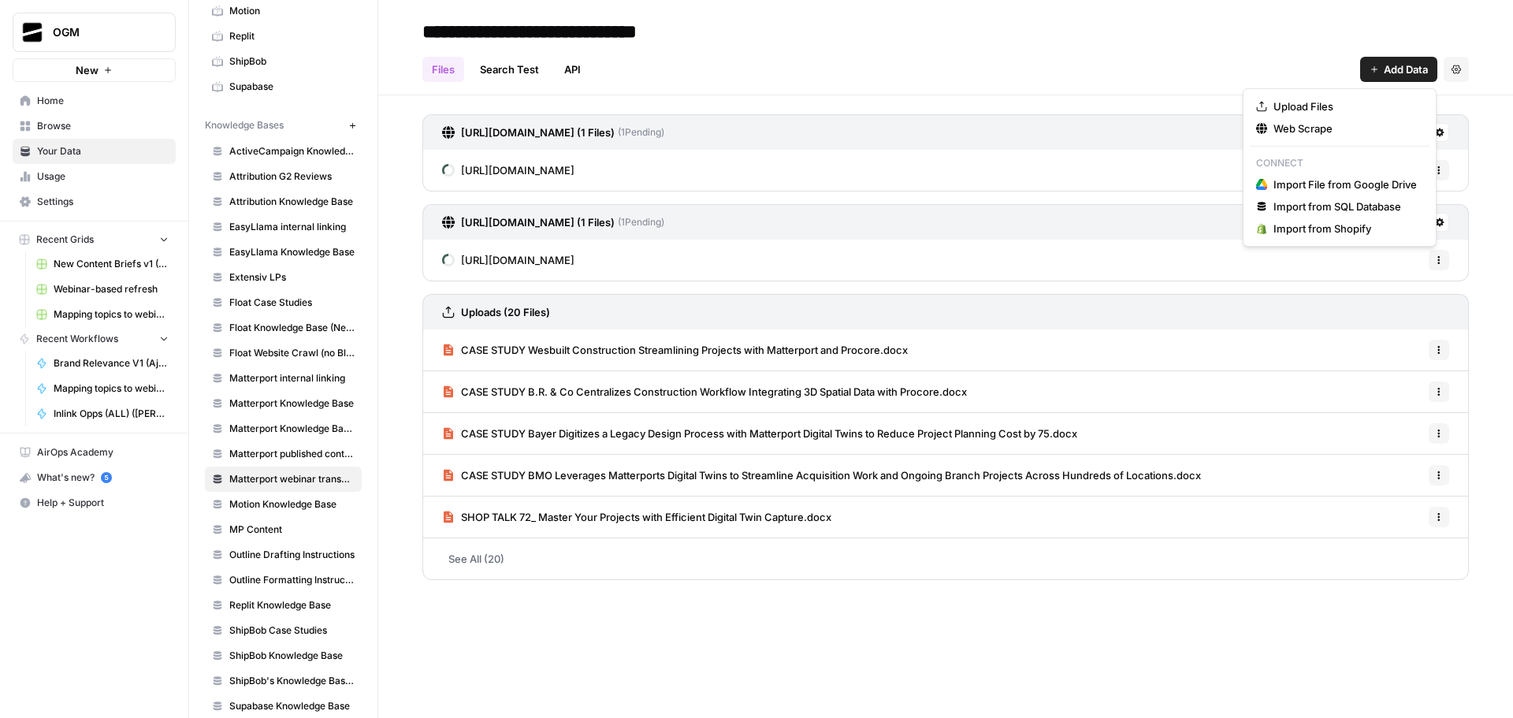
click at [1399, 70] on span "Add Data" at bounding box center [1405, 69] width 44 height 16
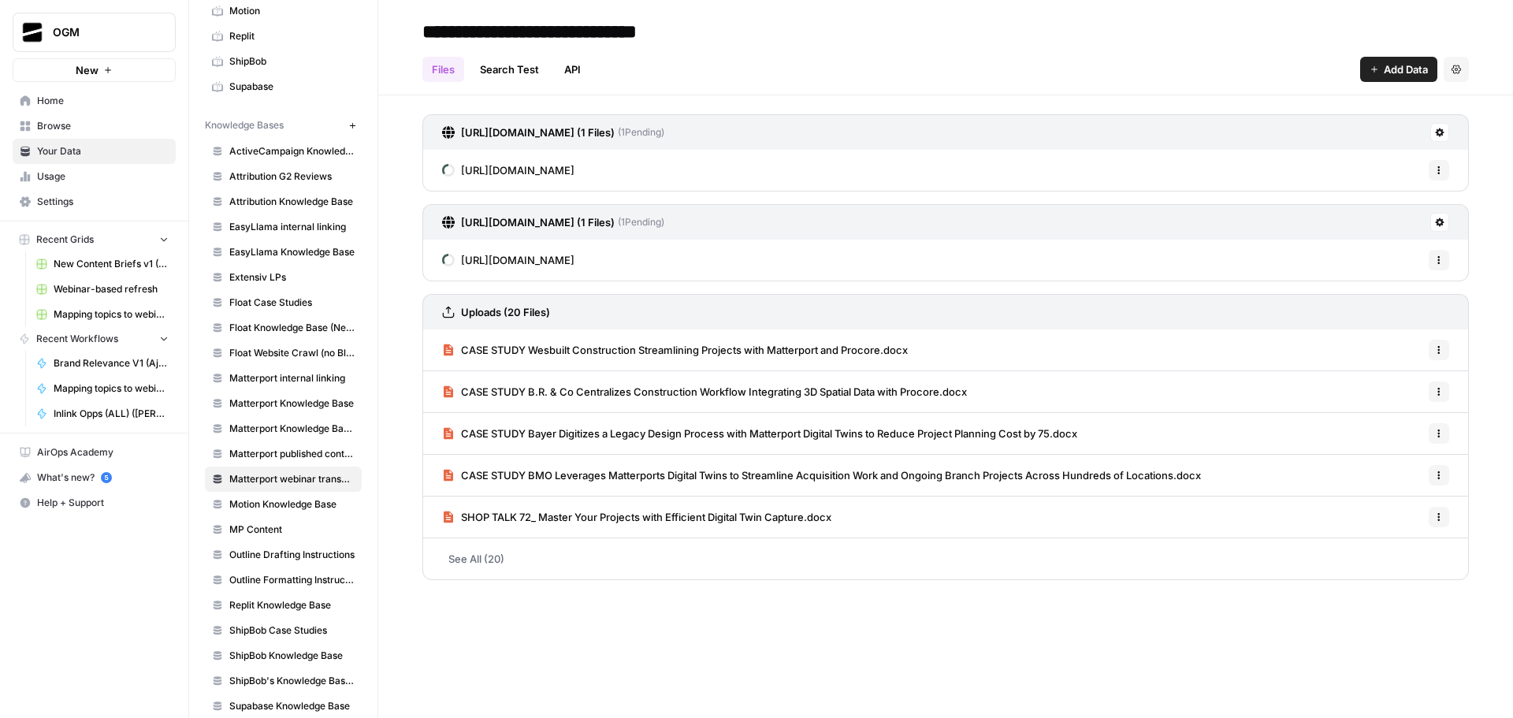
click at [723, 93] on header "**********" at bounding box center [945, 47] width 1134 height 95
click at [574, 258] on span "https://www.notion.so/organicgrowthmarketing/EasyLlama-audiences-24de81b3861480…" at bounding box center [517, 260] width 113 height 16
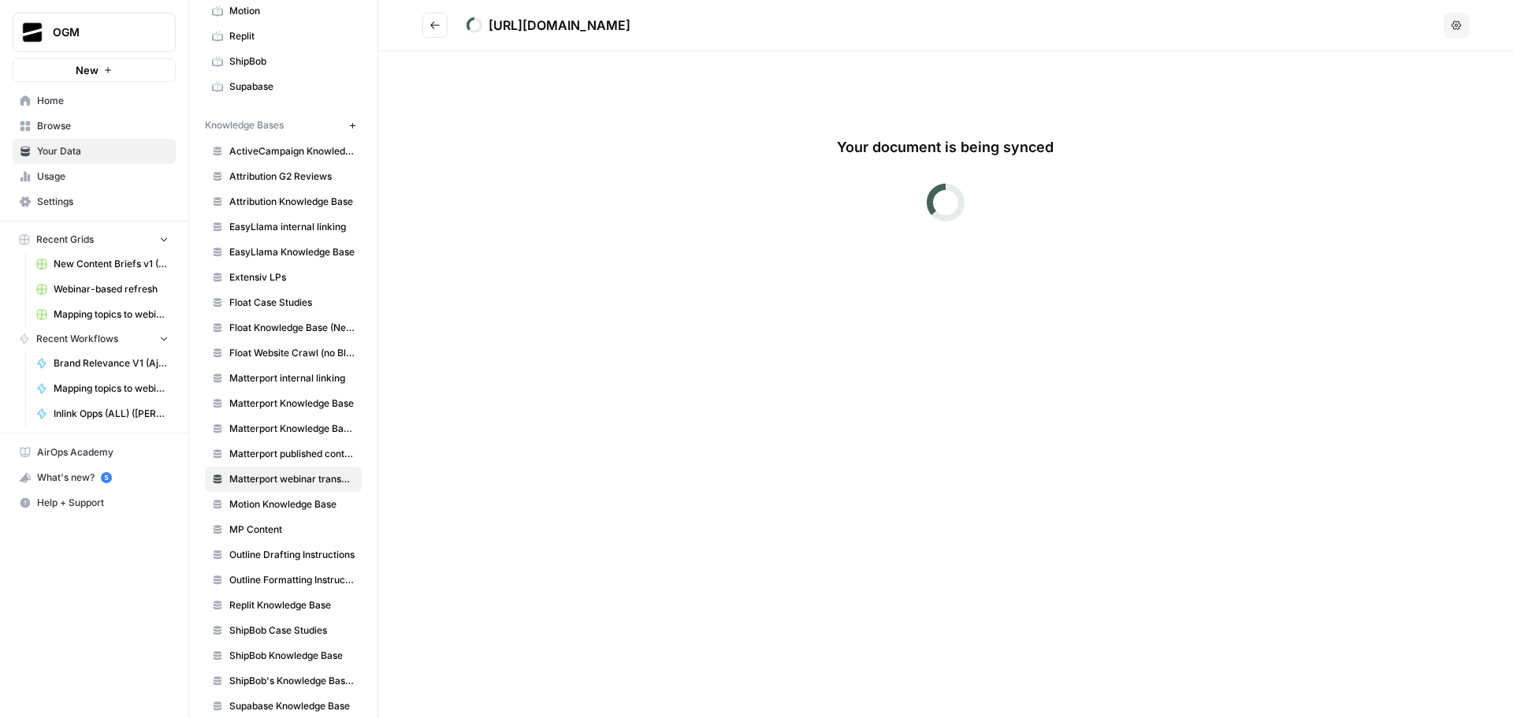
click at [444, 20] on button "Go back" at bounding box center [434, 25] width 25 height 25
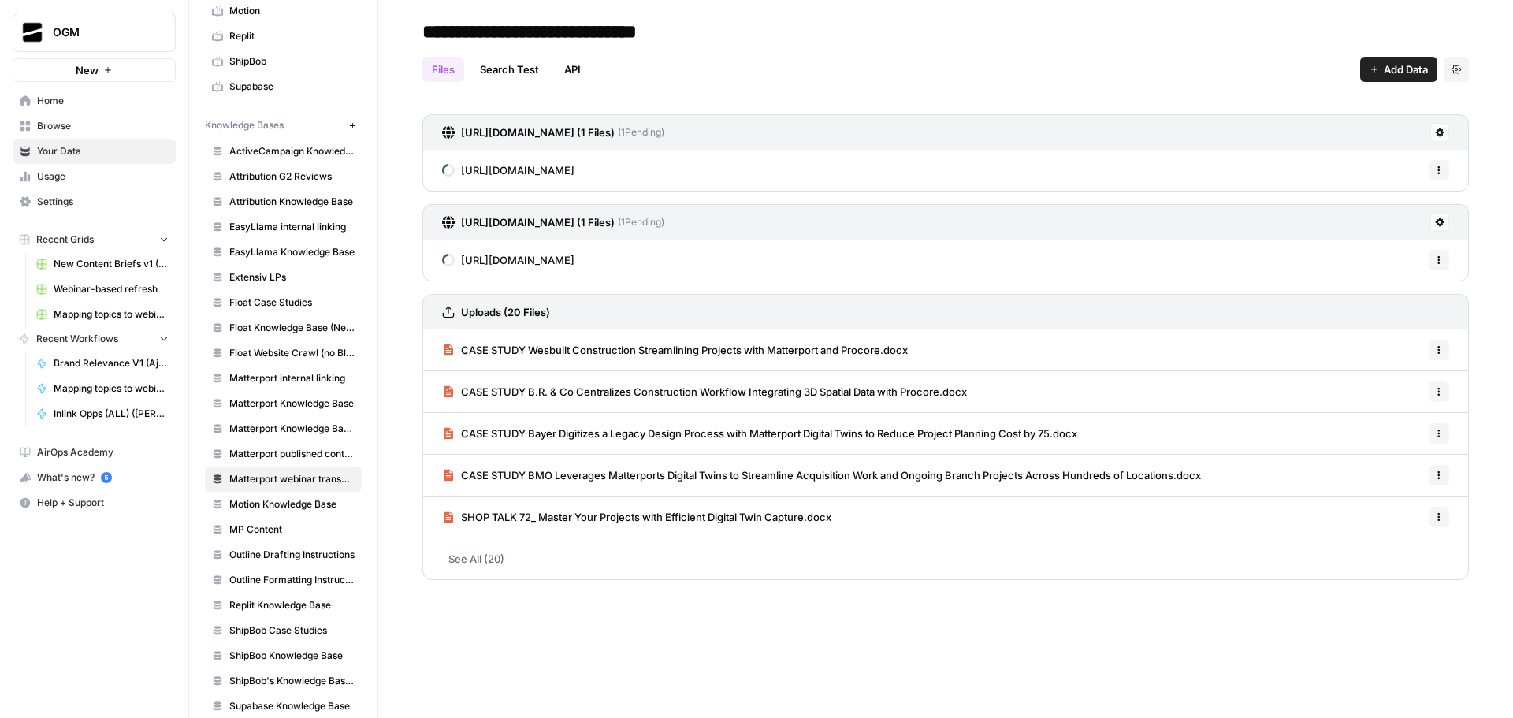
drag, startPoint x: 1231, startPoint y: 173, endPoint x: 447, endPoint y: 171, distance: 783.9
click at [447, 171] on div "https://docs.google.com/document/d/e/2PACX-1vT9w3J1SYKv81x2BxSHFXZ3et9ioagjAEBn…" at bounding box center [945, 170] width 1046 height 41
copy span "https://docs.google.com/document/d/e/2PACX-1vT9w3J1SYKv81x2BxSHFXZ3et9ioagjAEBn…"
click at [949, 95] on header "**********" at bounding box center [945, 47] width 1134 height 95
click at [1438, 138] on button at bounding box center [1439, 132] width 19 height 19
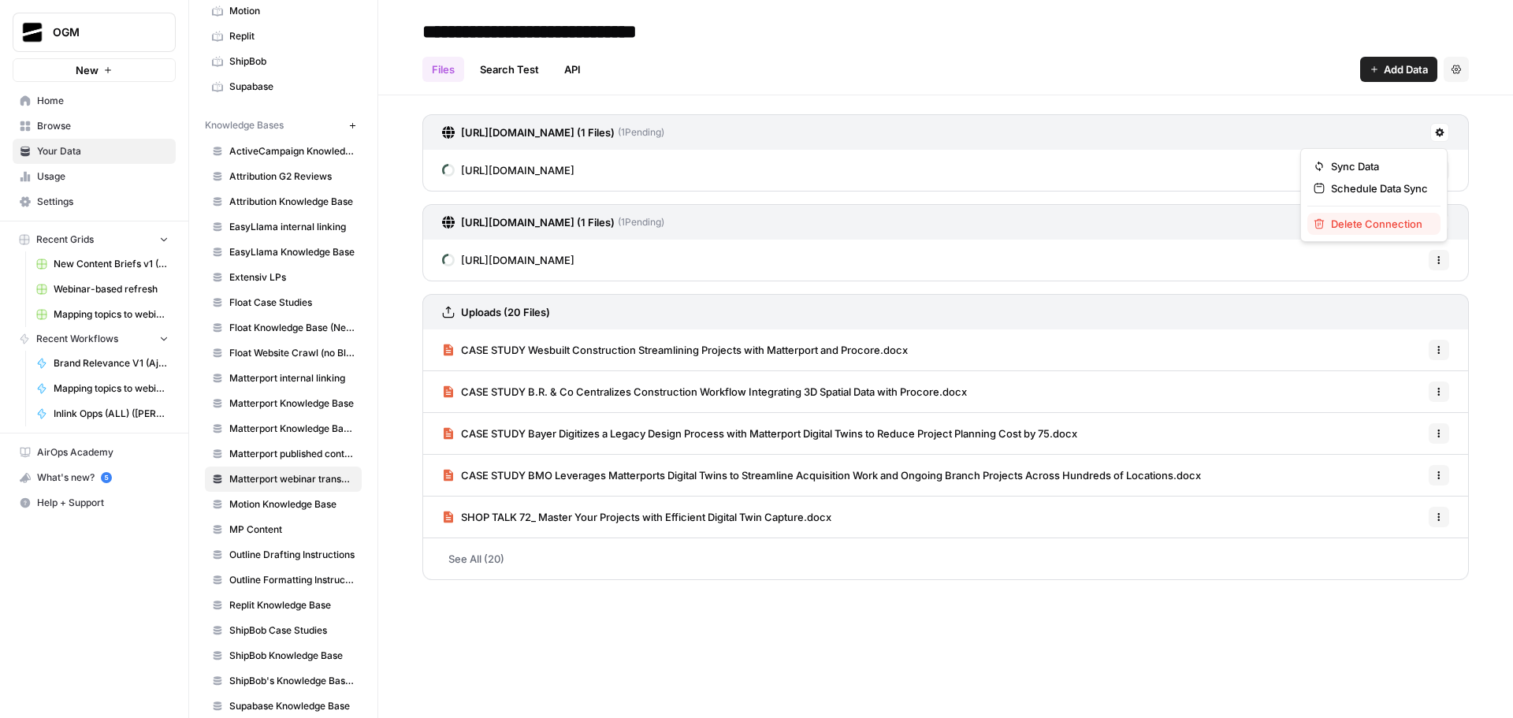
click at [1402, 225] on span "Delete Connection" at bounding box center [1379, 224] width 97 height 16
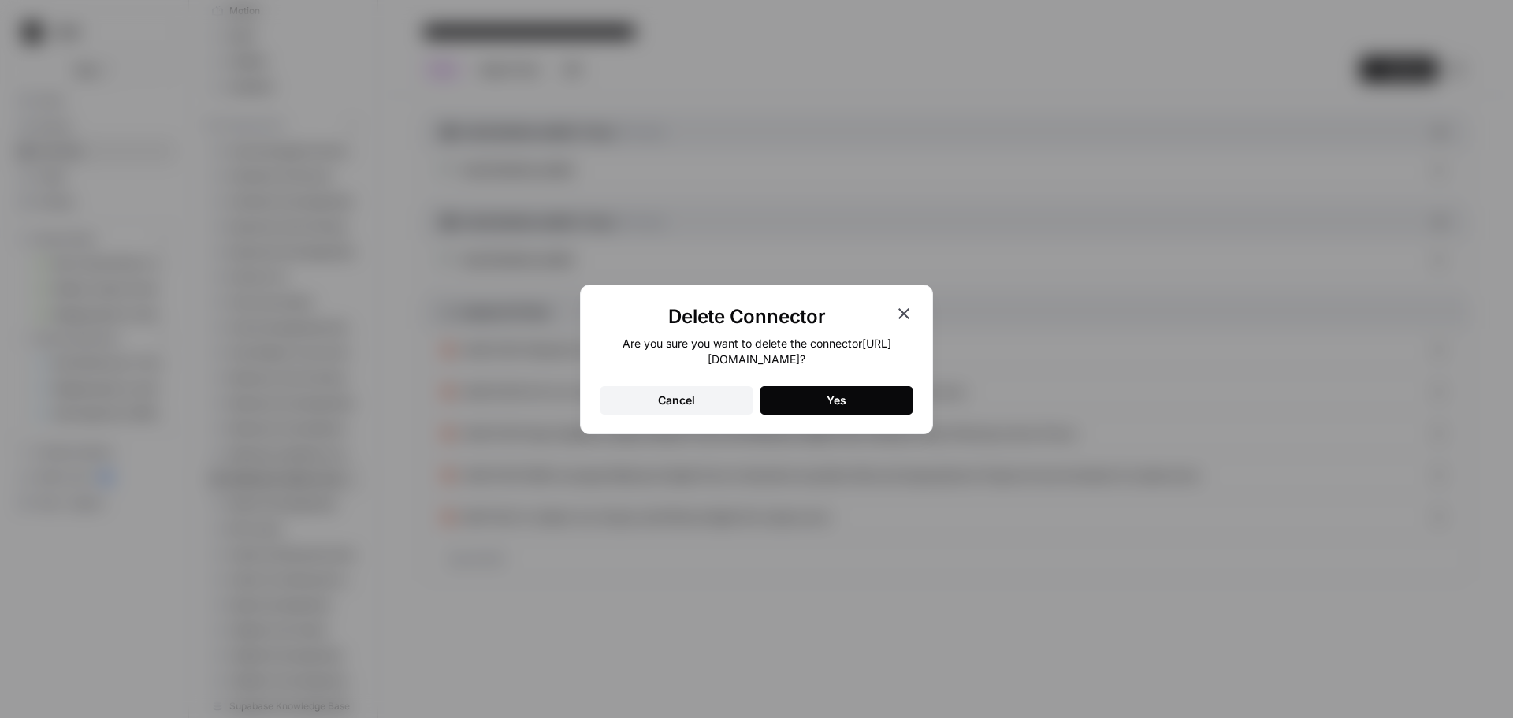
click at [861, 414] on button "Yes" at bounding box center [836, 400] width 154 height 28
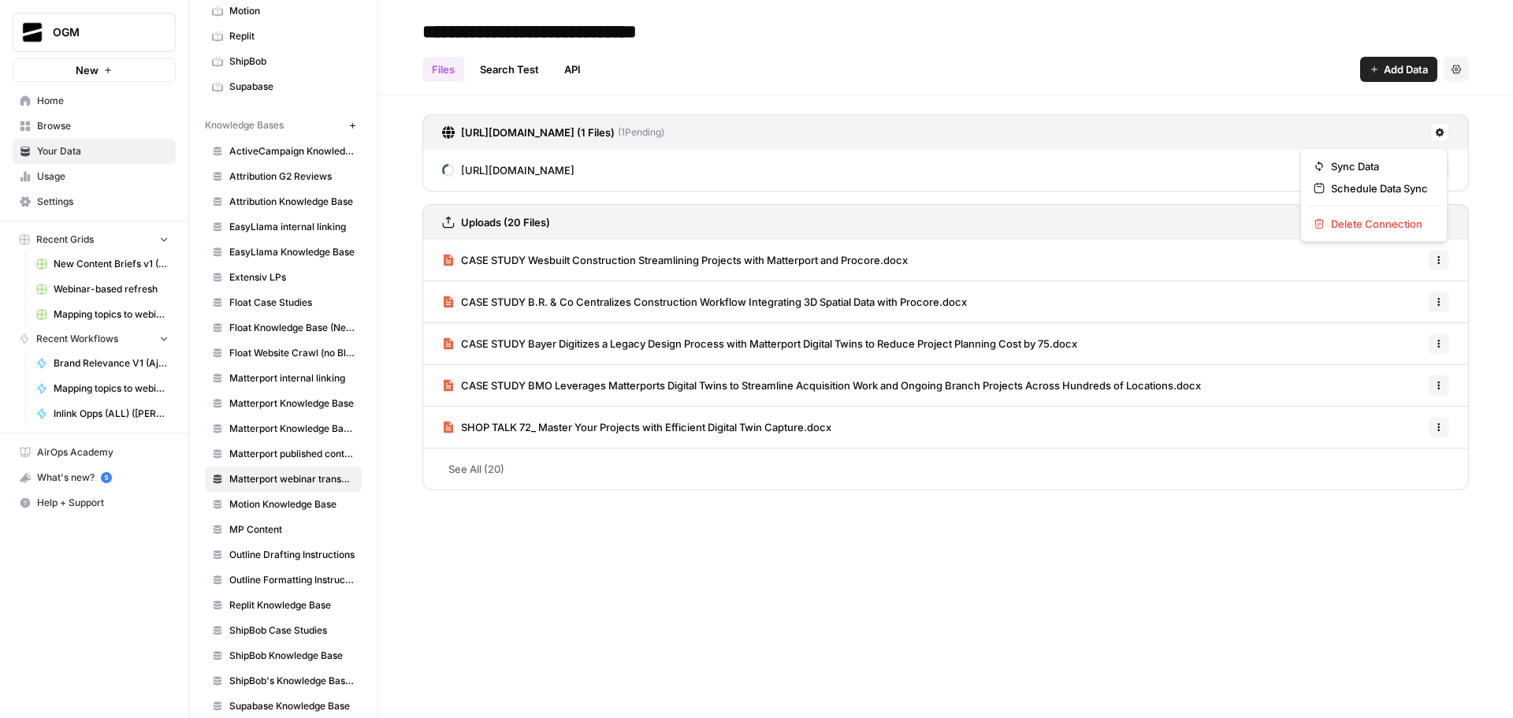
click at [1434, 127] on button at bounding box center [1439, 132] width 19 height 19
click at [1369, 223] on span "Delete Connection" at bounding box center [1379, 224] width 97 height 16
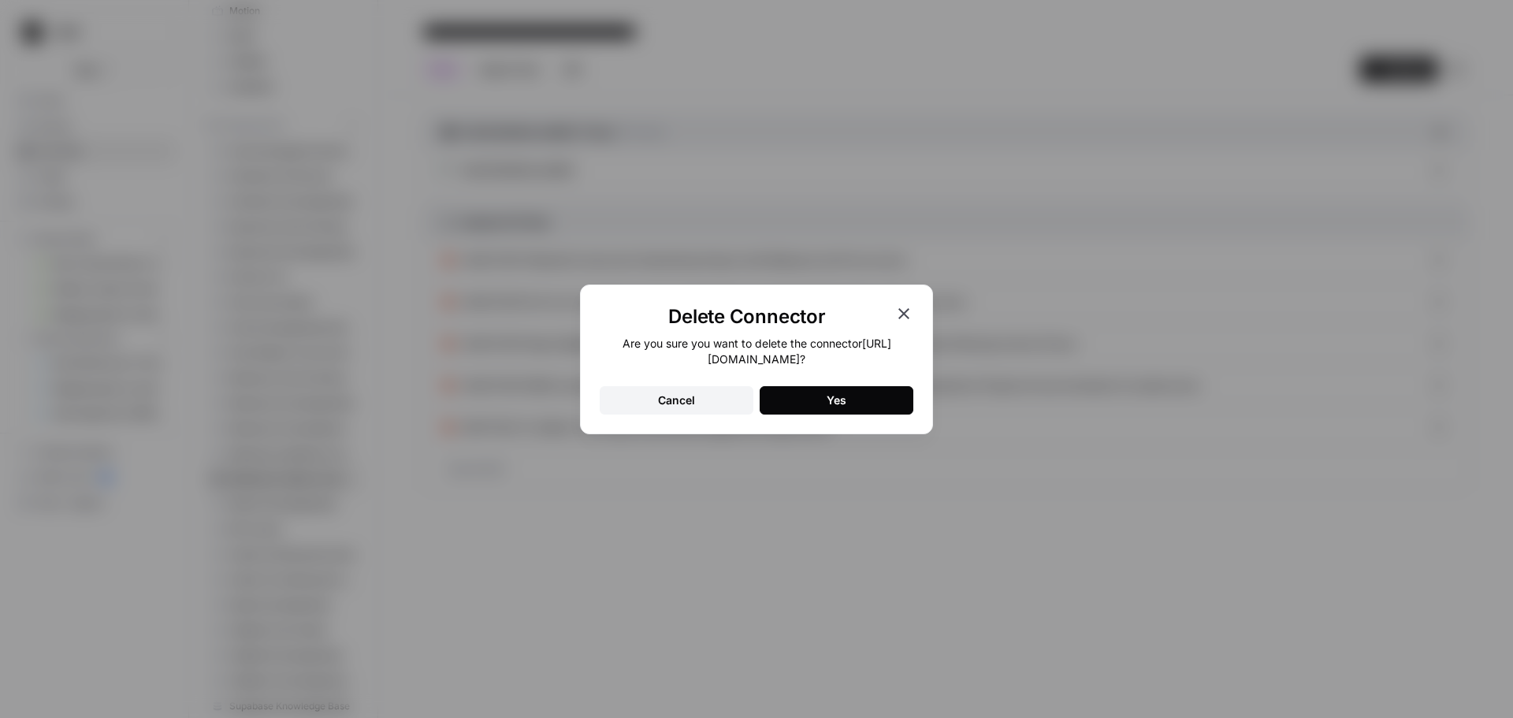
click at [842, 408] on div "Yes" at bounding box center [836, 400] width 20 height 16
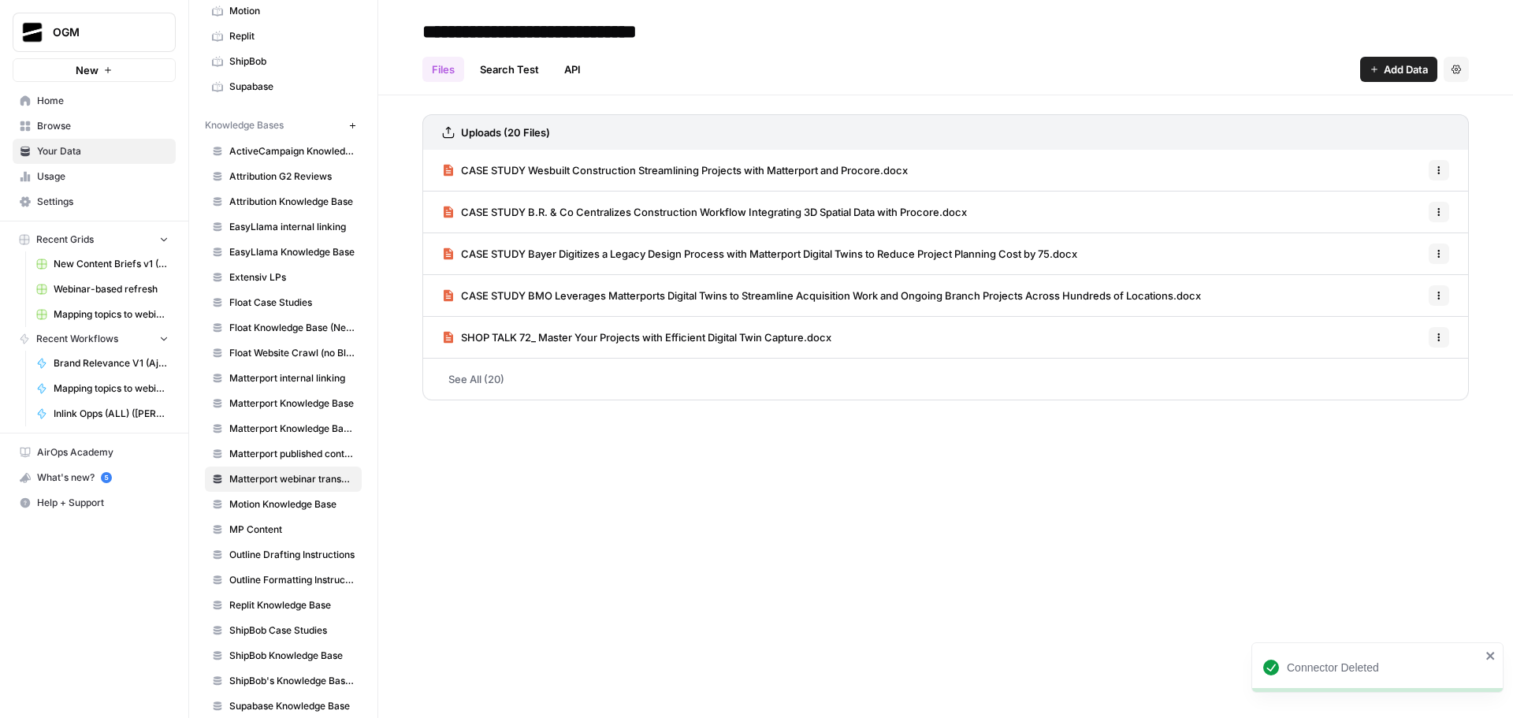
click at [765, 533] on div "**********" at bounding box center [945, 359] width 1134 height 718
click at [987, 496] on div "**********" at bounding box center [945, 359] width 1134 height 718
click at [737, 499] on div "**********" at bounding box center [945, 359] width 1134 height 718
click at [585, 77] on link "API" at bounding box center [572, 69] width 35 height 25
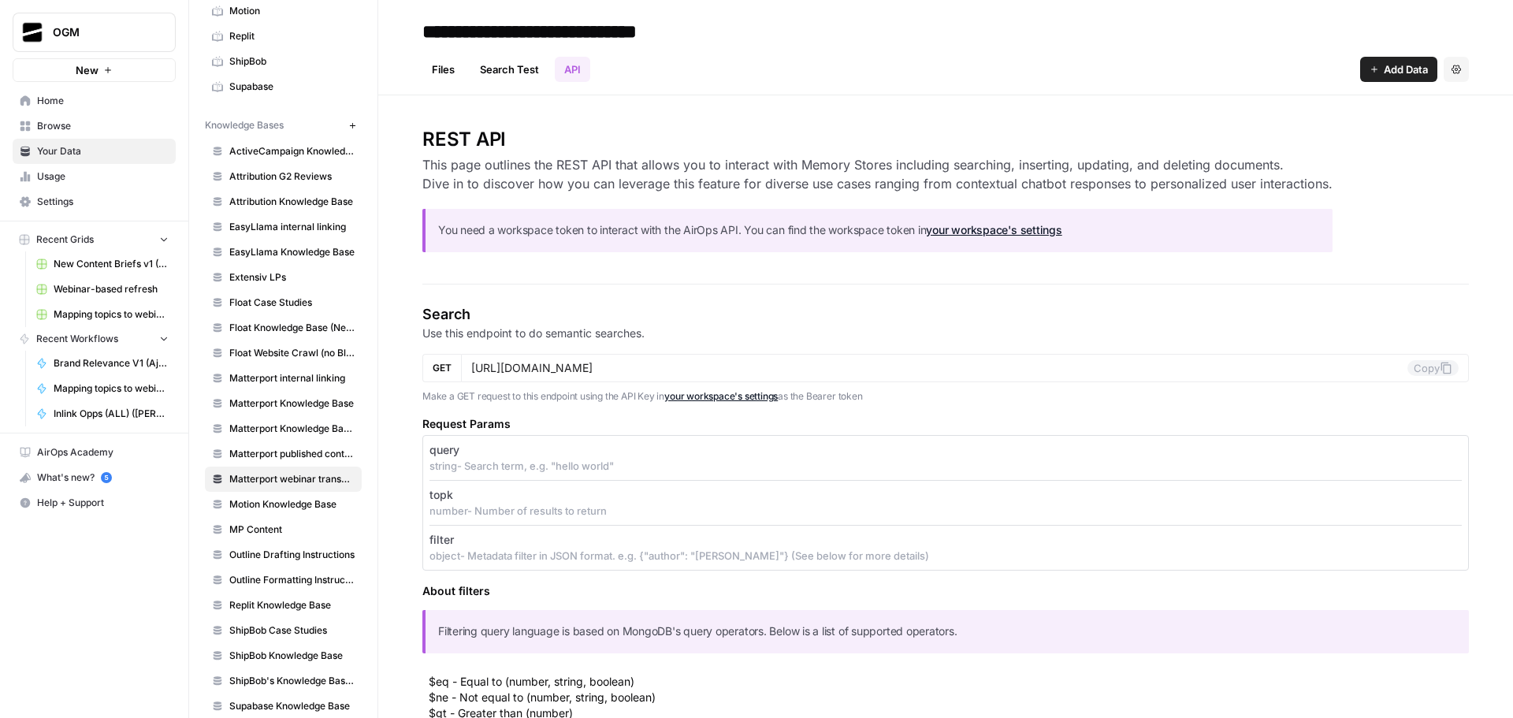
click at [430, 67] on link "Files" at bounding box center [443, 69] width 42 height 25
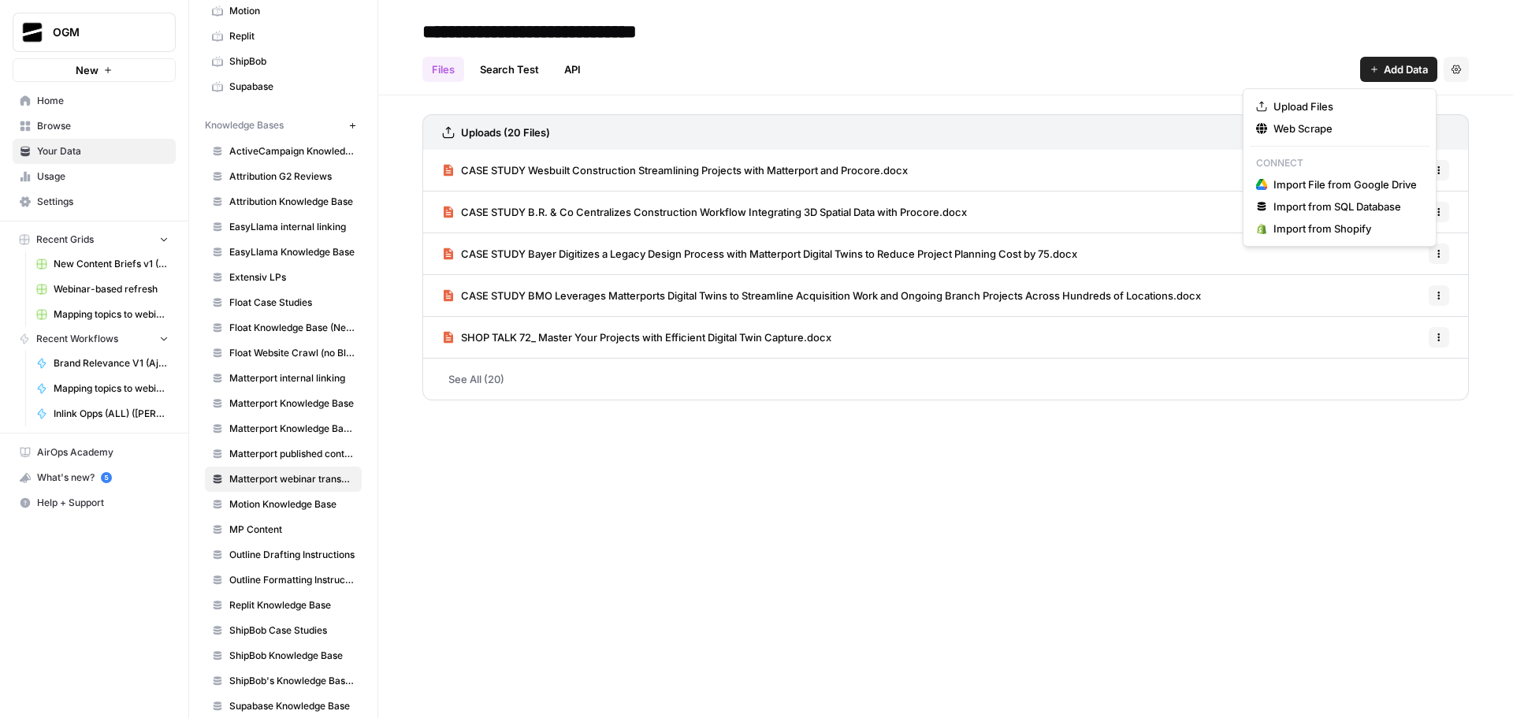
click at [1388, 68] on span "Add Data" at bounding box center [1405, 69] width 44 height 16
click at [1321, 124] on span "Web Scrape" at bounding box center [1344, 129] width 143 height 16
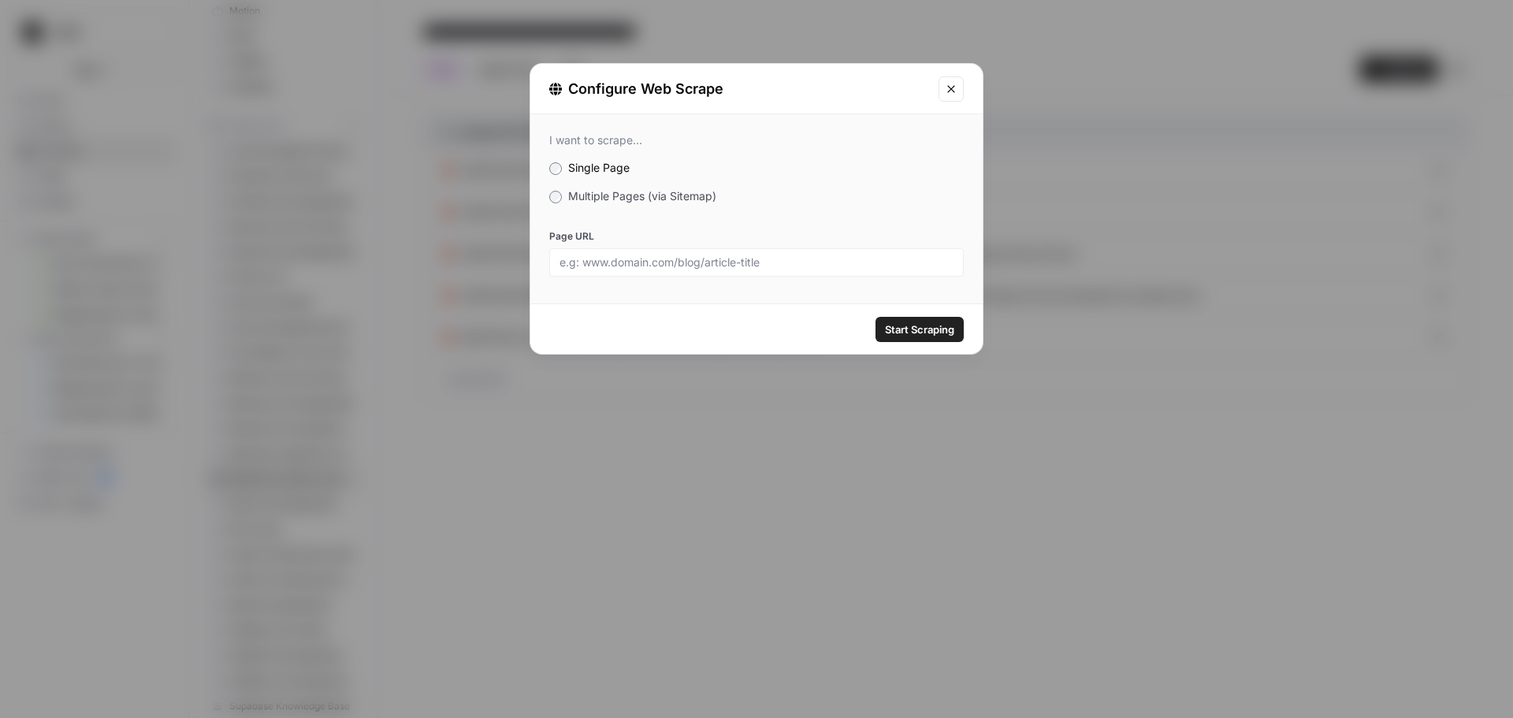
click at [562, 139] on div "I want to scrape..." at bounding box center [756, 140] width 414 height 14
click at [950, 93] on icon "Close modal" at bounding box center [951, 89] width 13 height 13
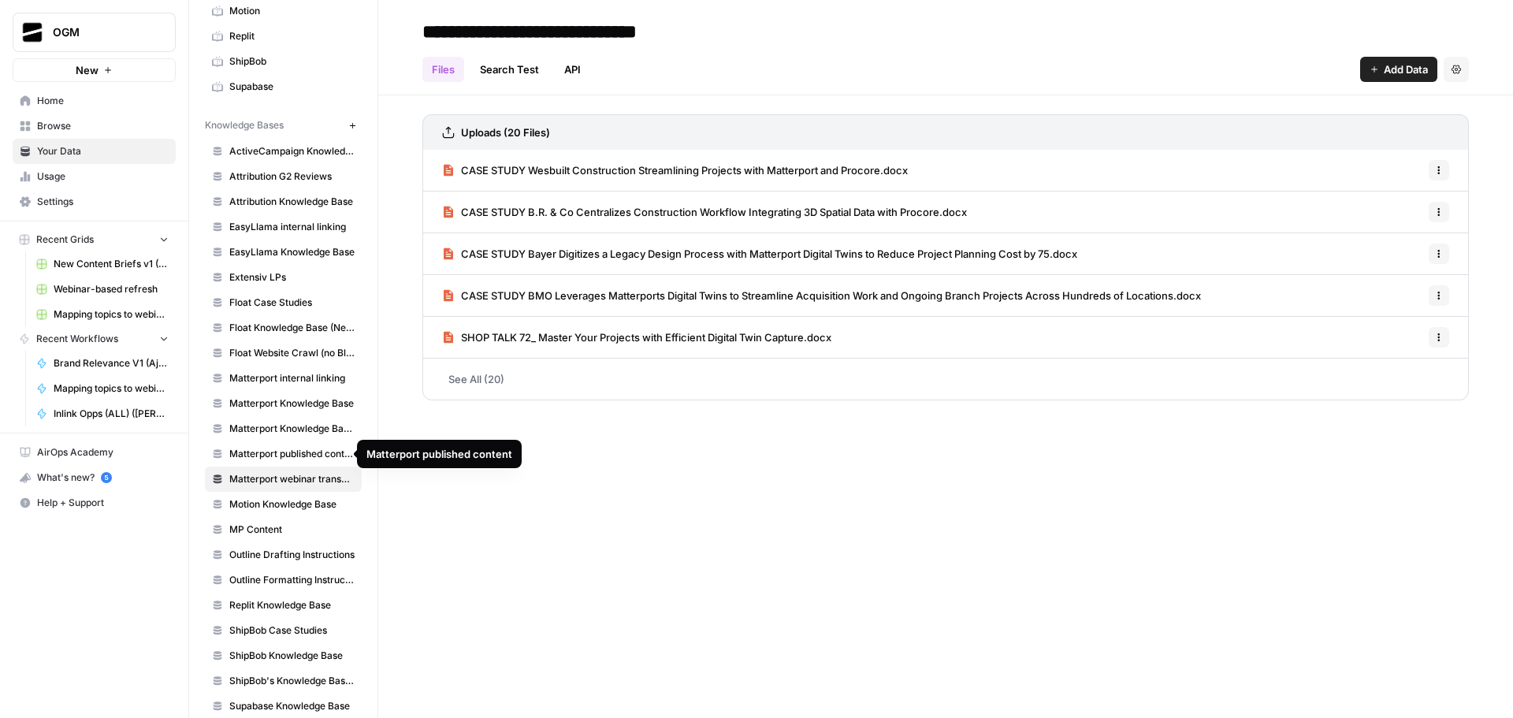
click at [305, 454] on span "Matterport published content" at bounding box center [291, 454] width 125 height 14
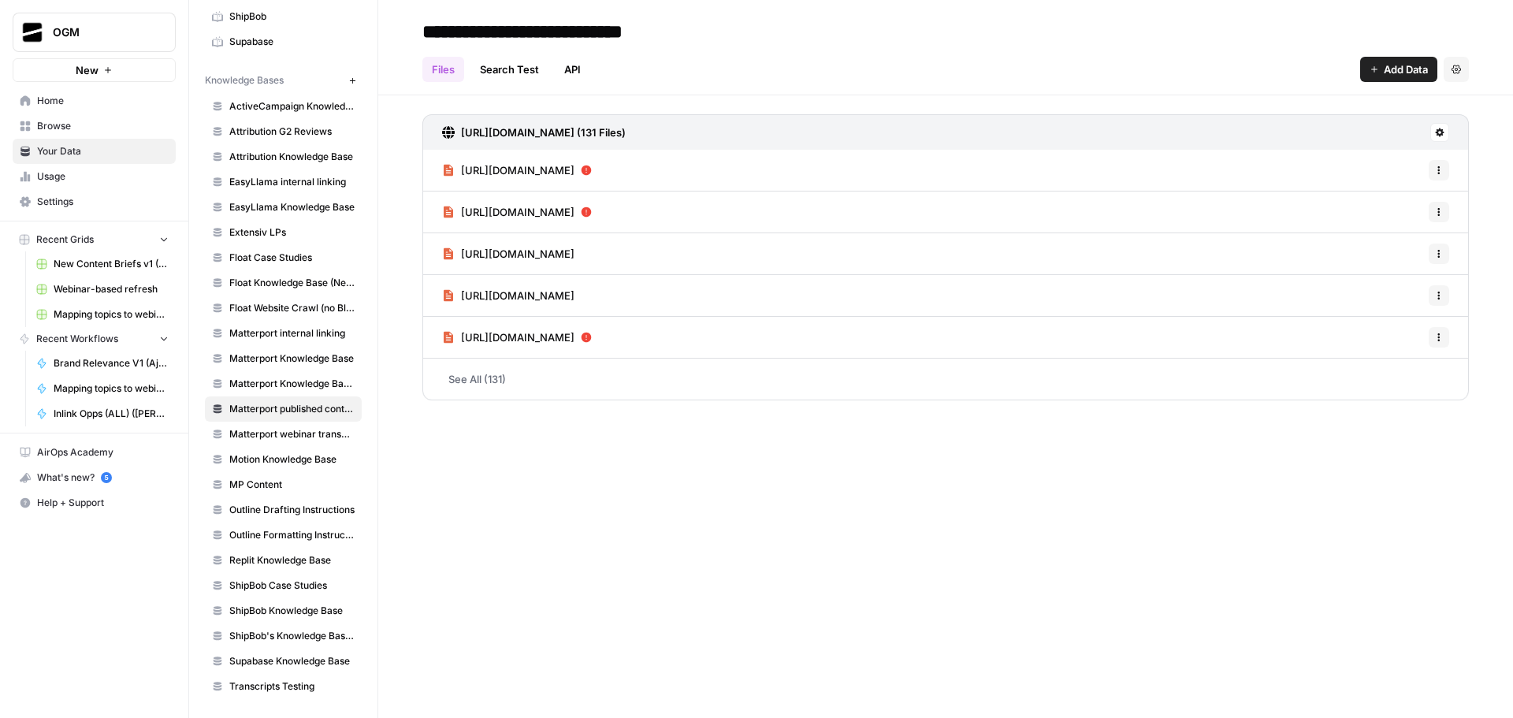
scroll to position [124, 0]
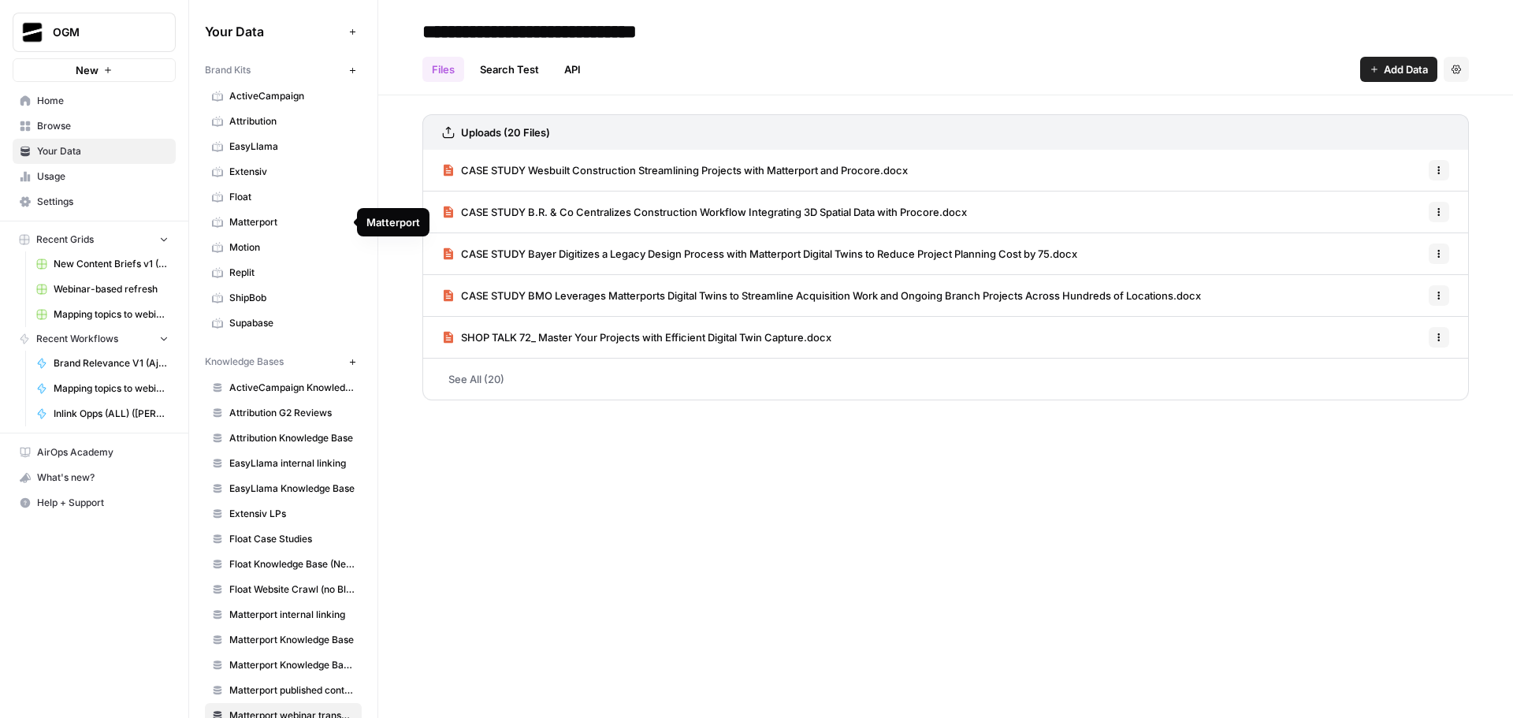
click at [282, 219] on span "Matterport" at bounding box center [291, 222] width 125 height 14
